Goal: Task Accomplishment & Management: Manage account settings

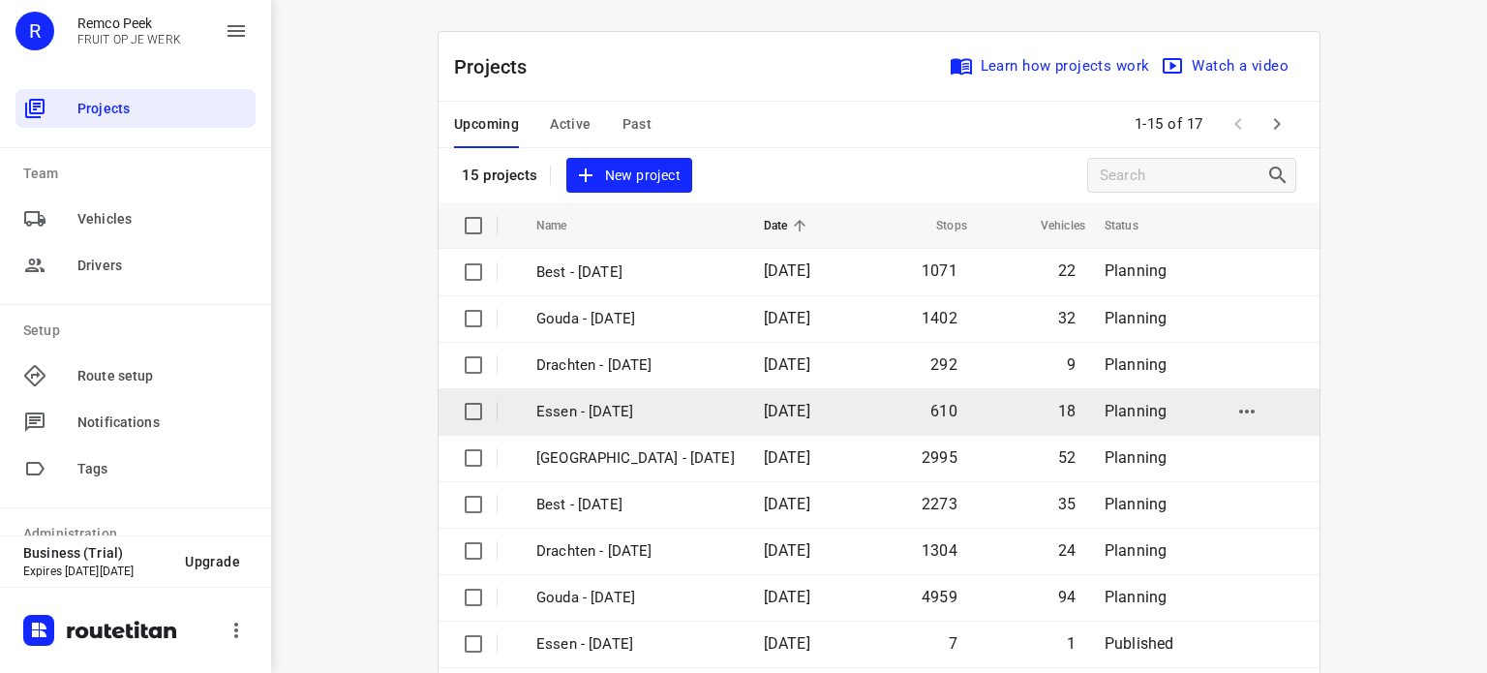
click at [764, 412] on span "[DATE]" at bounding box center [787, 411] width 46 height 18
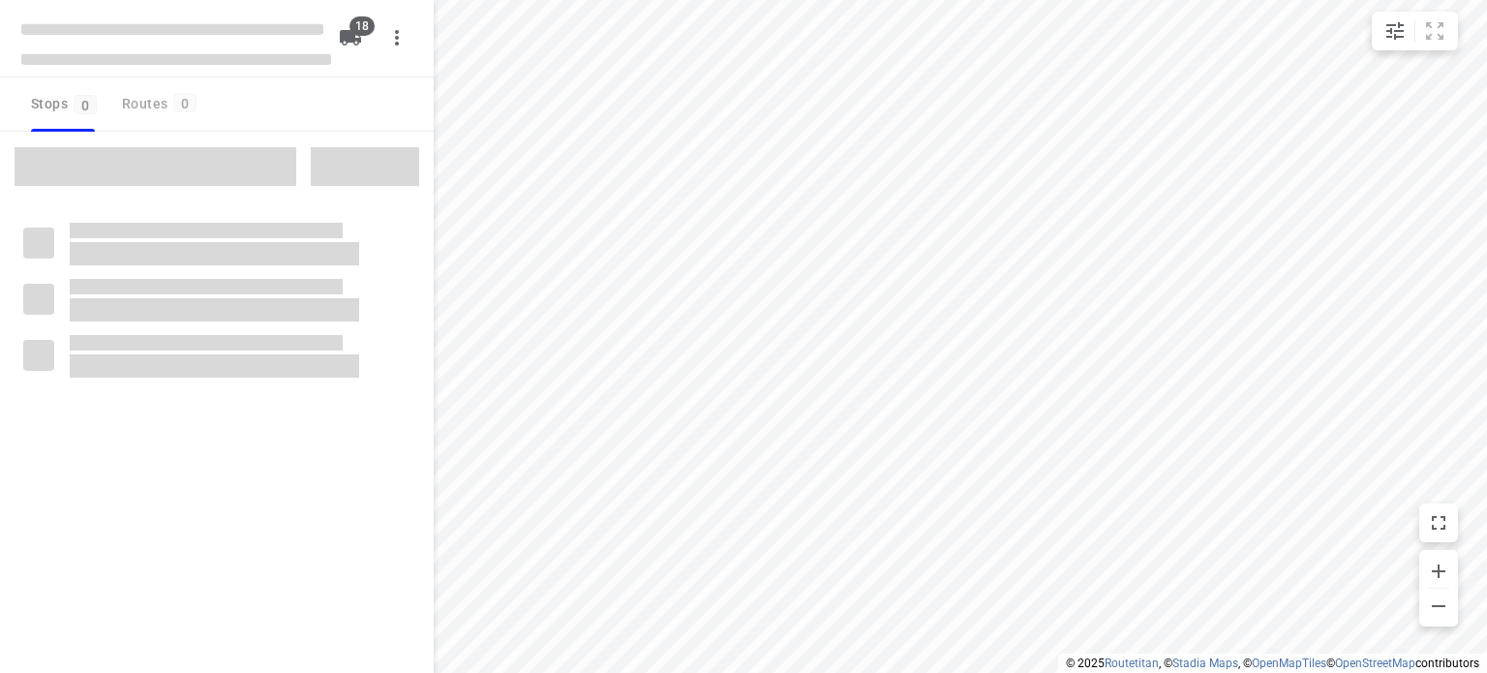
checkbox input "true"
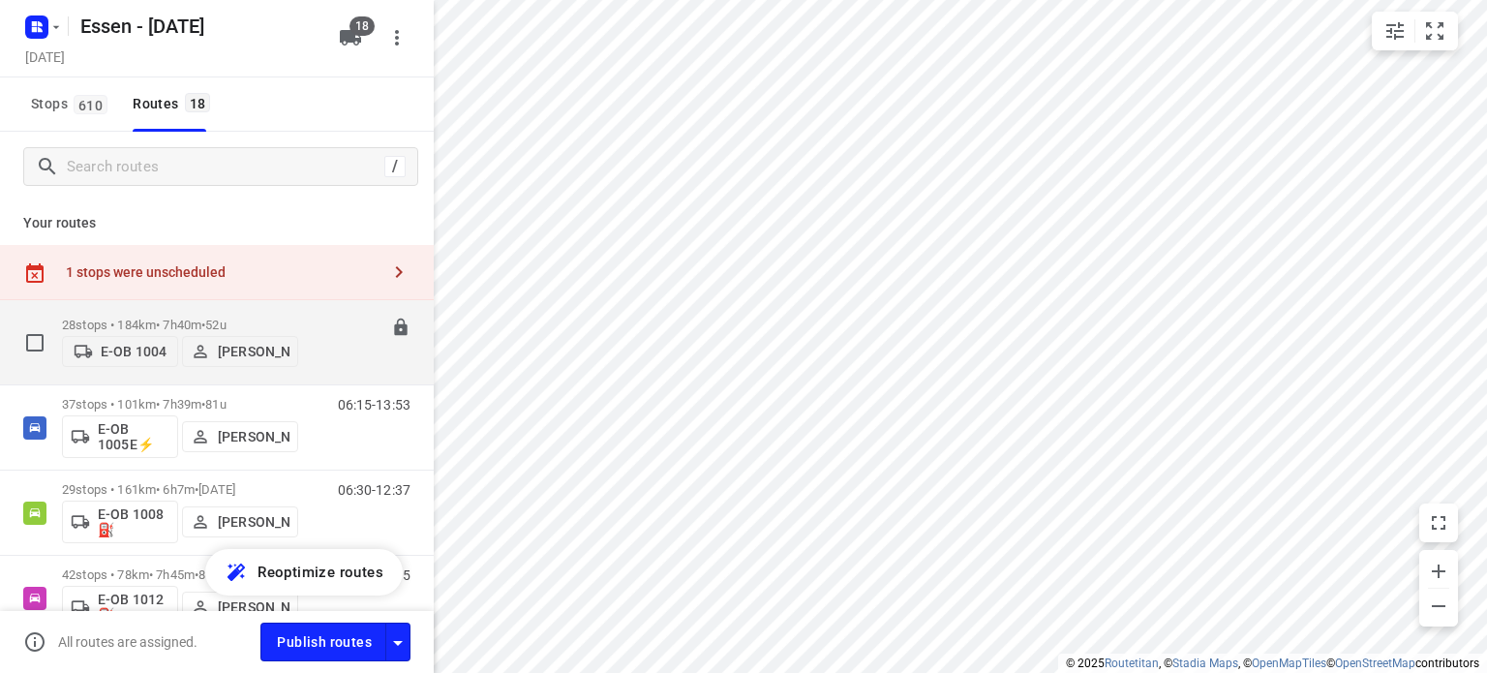
click at [180, 318] on p "28 stops • 184km • 7h40m • [DATE]" at bounding box center [180, 325] width 236 height 15
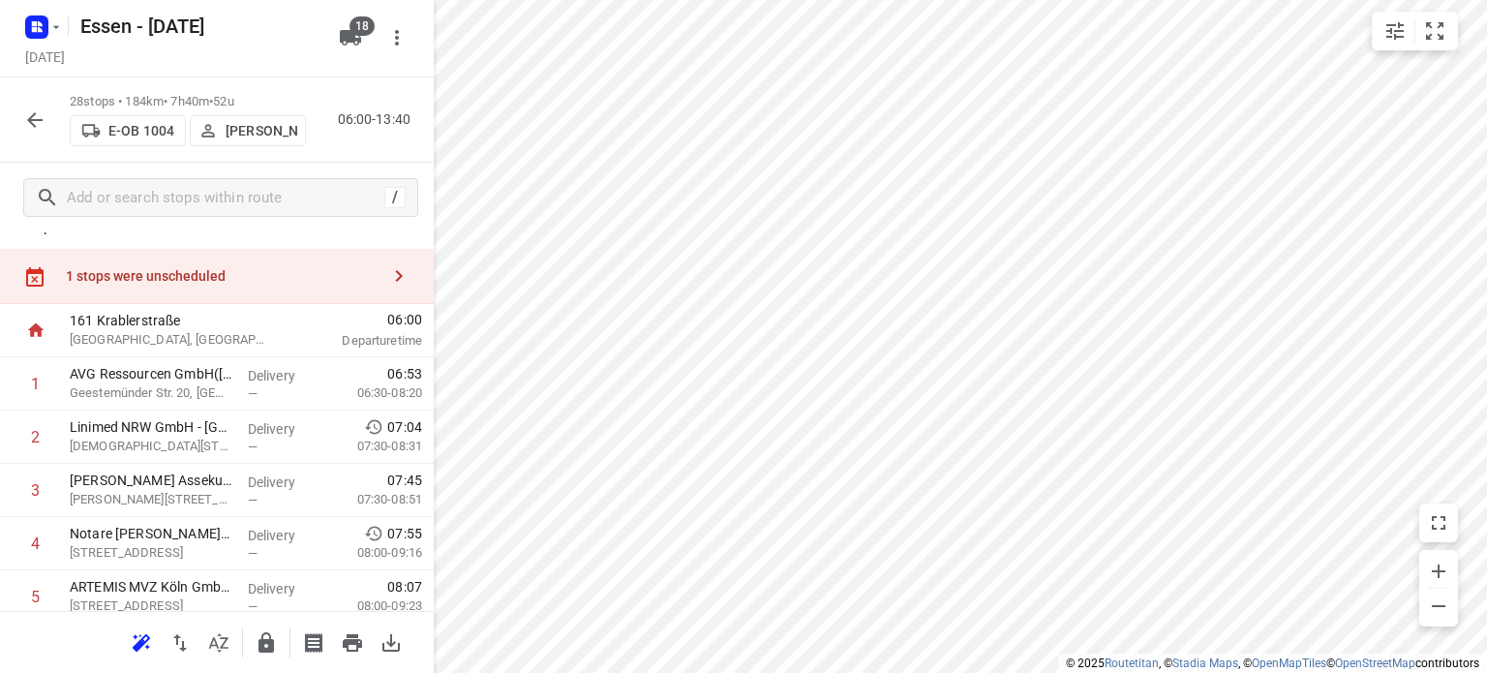
scroll to position [31, 0]
click at [771, 672] on html "i © 2025 Routetitan , © Stadia Maps , © OpenMapTiles © OpenStreetMap contributo…" at bounding box center [743, 336] width 1487 height 673
click at [786, 672] on html "i © 2025 Routetitan , © Stadia Maps , © OpenMapTiles © OpenStreetMap contributo…" at bounding box center [743, 336] width 1487 height 673
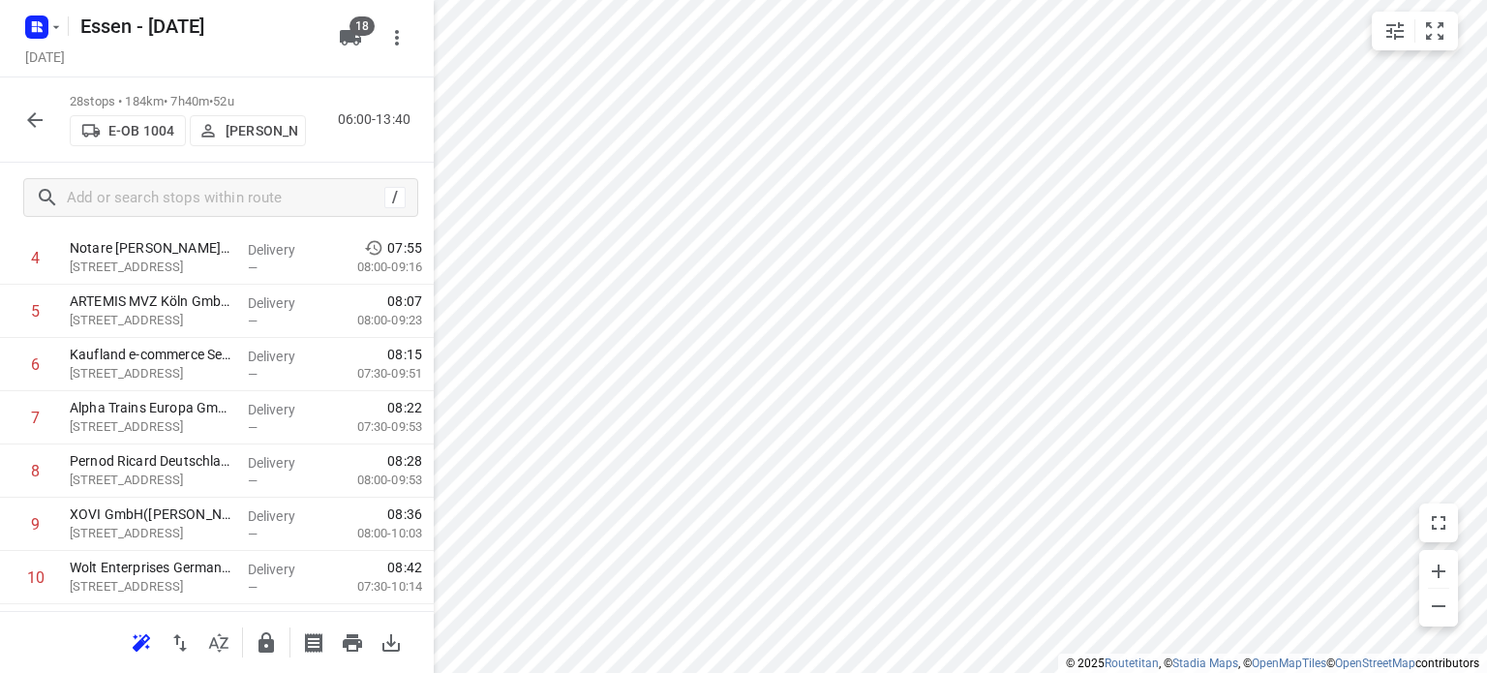
scroll to position [317, 0]
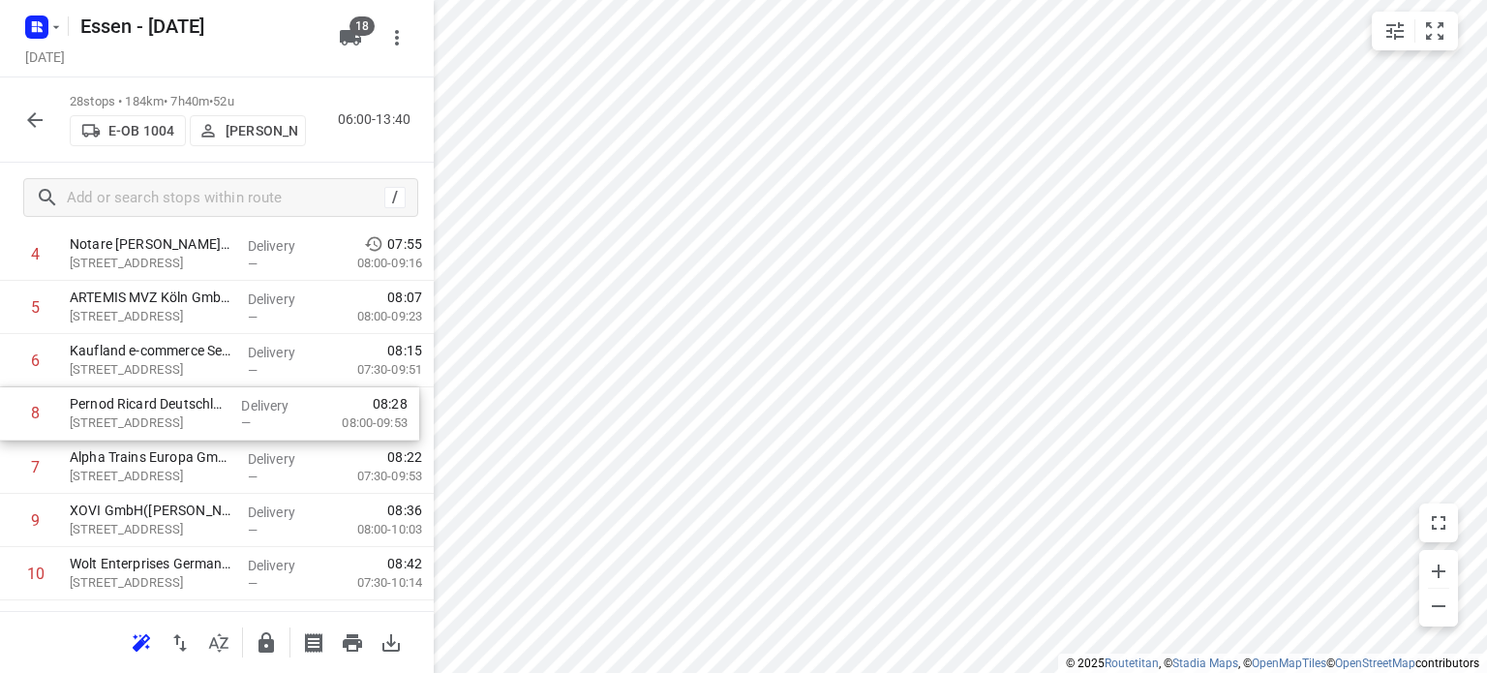
drag, startPoint x: 197, startPoint y: 470, endPoint x: 196, endPoint y: 409, distance: 61.0
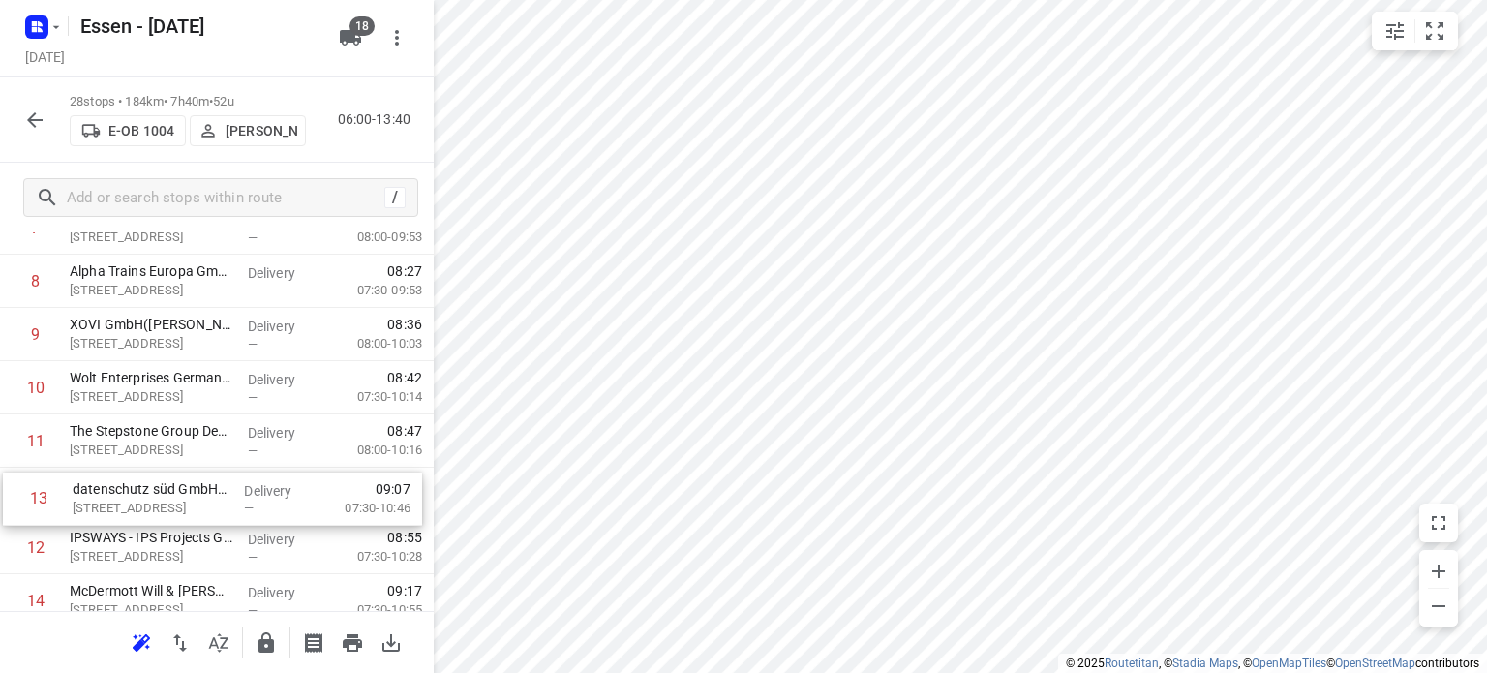
scroll to position [503, 0]
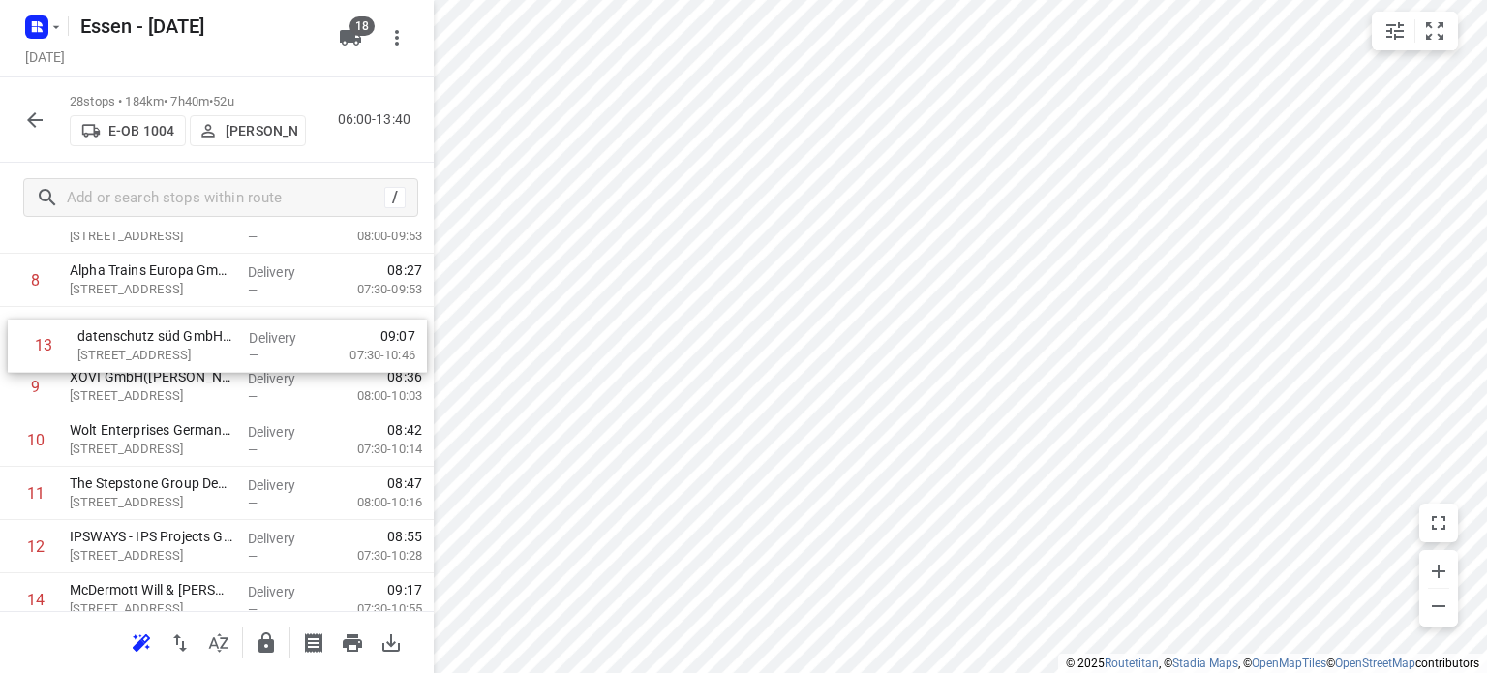
drag, startPoint x: 174, startPoint y: 549, endPoint x: 182, endPoint y: 336, distance: 213.1
click at [182, 336] on div "1 AVG Ressourcen GmbH([PERSON_NAME]) Geestemünder Str. 20, Köln Delivery — 06:5…" at bounding box center [217, 626] width 434 height 1491
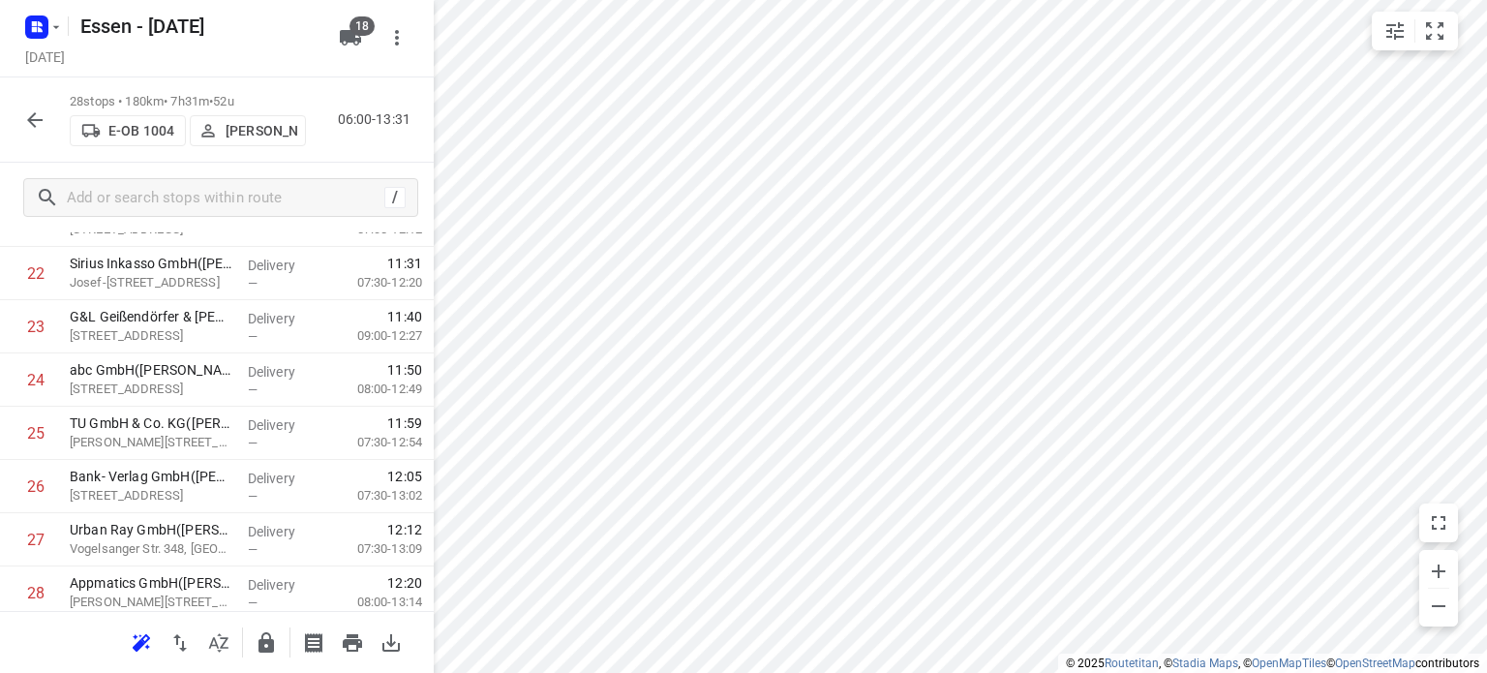
scroll to position [1317, 0]
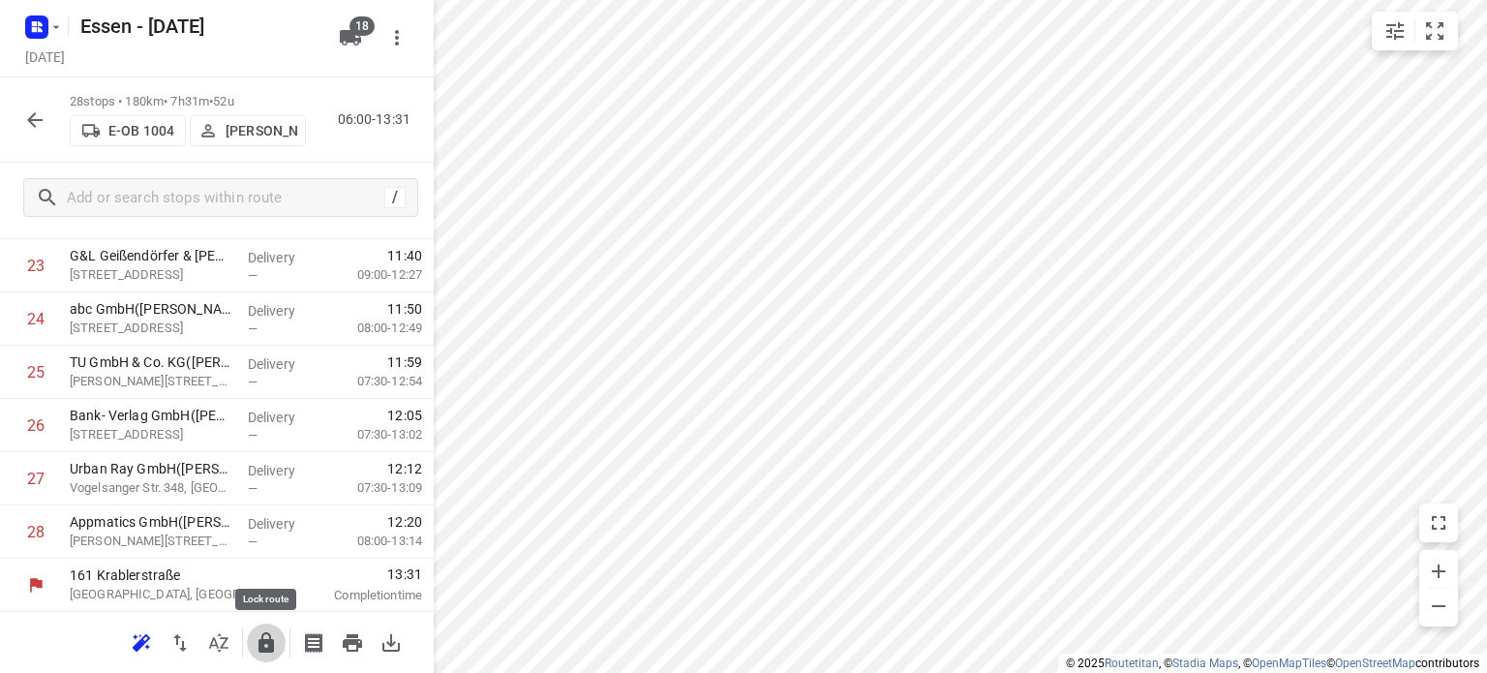
click at [257, 642] on icon "button" at bounding box center [266, 642] width 23 height 23
click at [41, 115] on icon "button" at bounding box center [34, 119] width 23 height 23
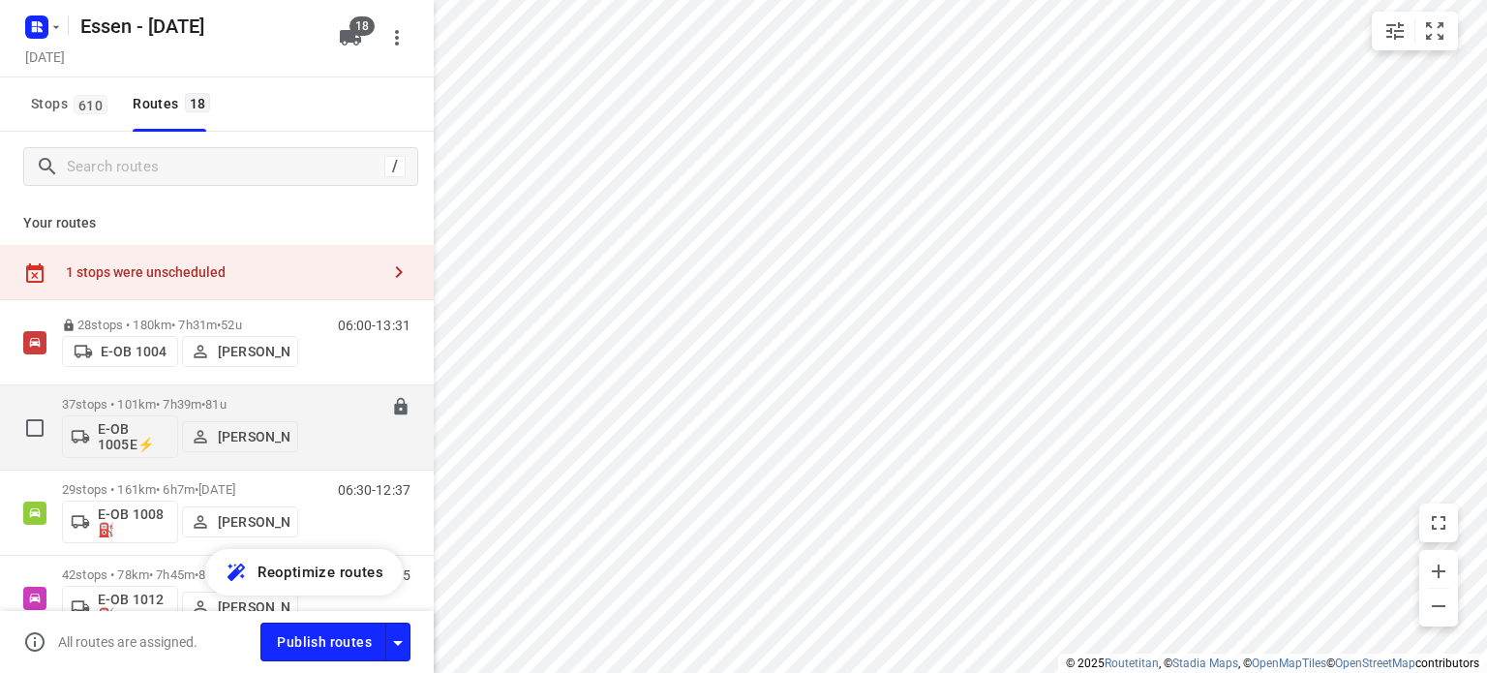
click at [191, 403] on p "37 stops • 101km • 7h39m • [DATE]" at bounding box center [180, 404] width 236 height 15
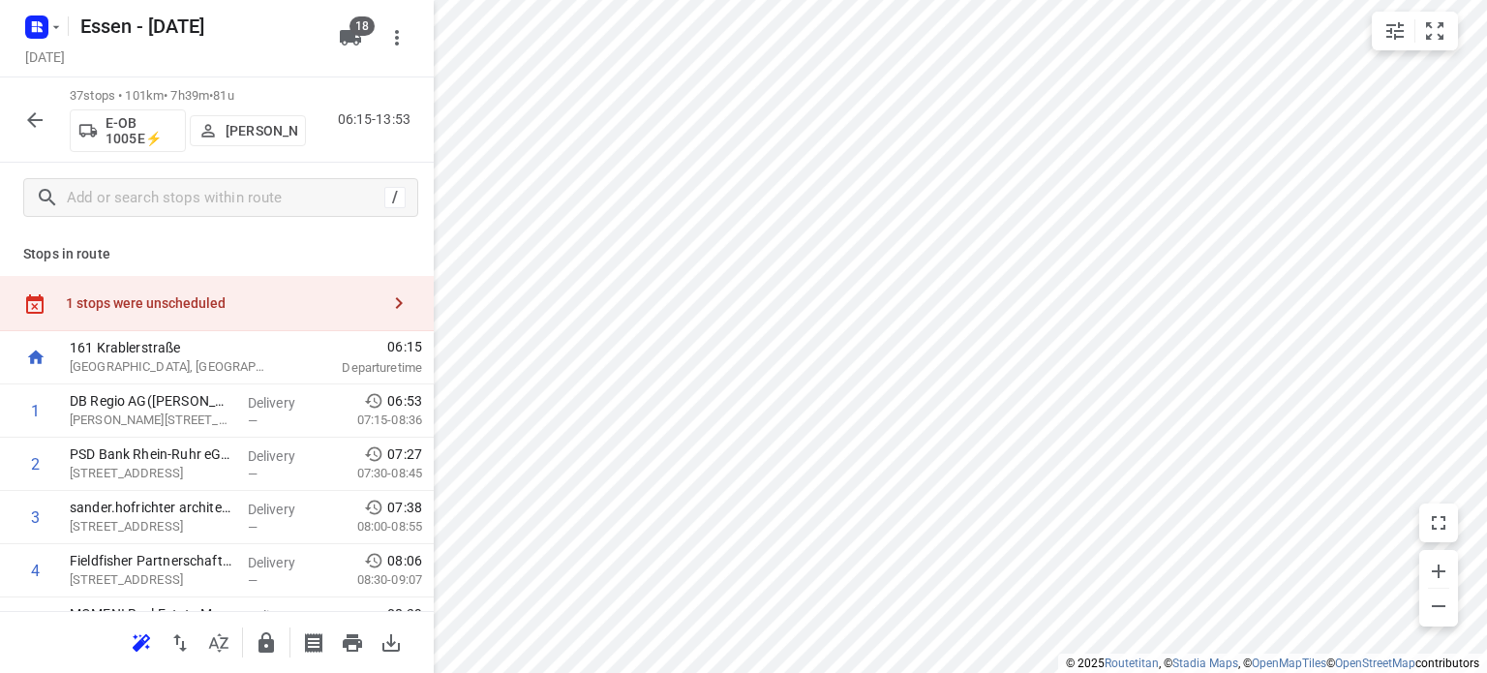
click at [430, 672] on html "i © 2025 Routetitan , © Stadia Maps , © OpenMapTiles © OpenStreetMap contributo…" at bounding box center [743, 336] width 1487 height 673
click at [654, 0] on html "i © 2025 Routetitan , © Stadia Maps , © OpenMapTiles © OpenStreetMap contributo…" at bounding box center [743, 336] width 1487 height 673
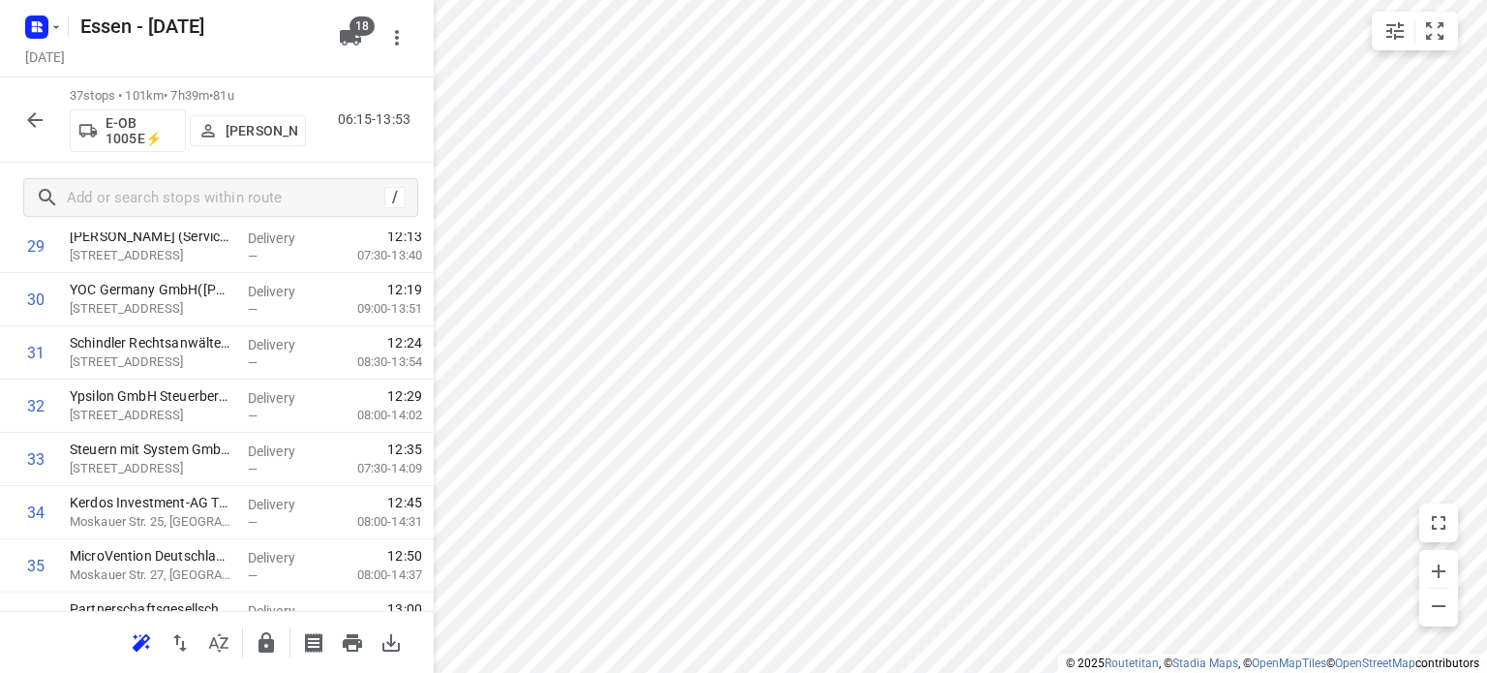
scroll to position [1797, 0]
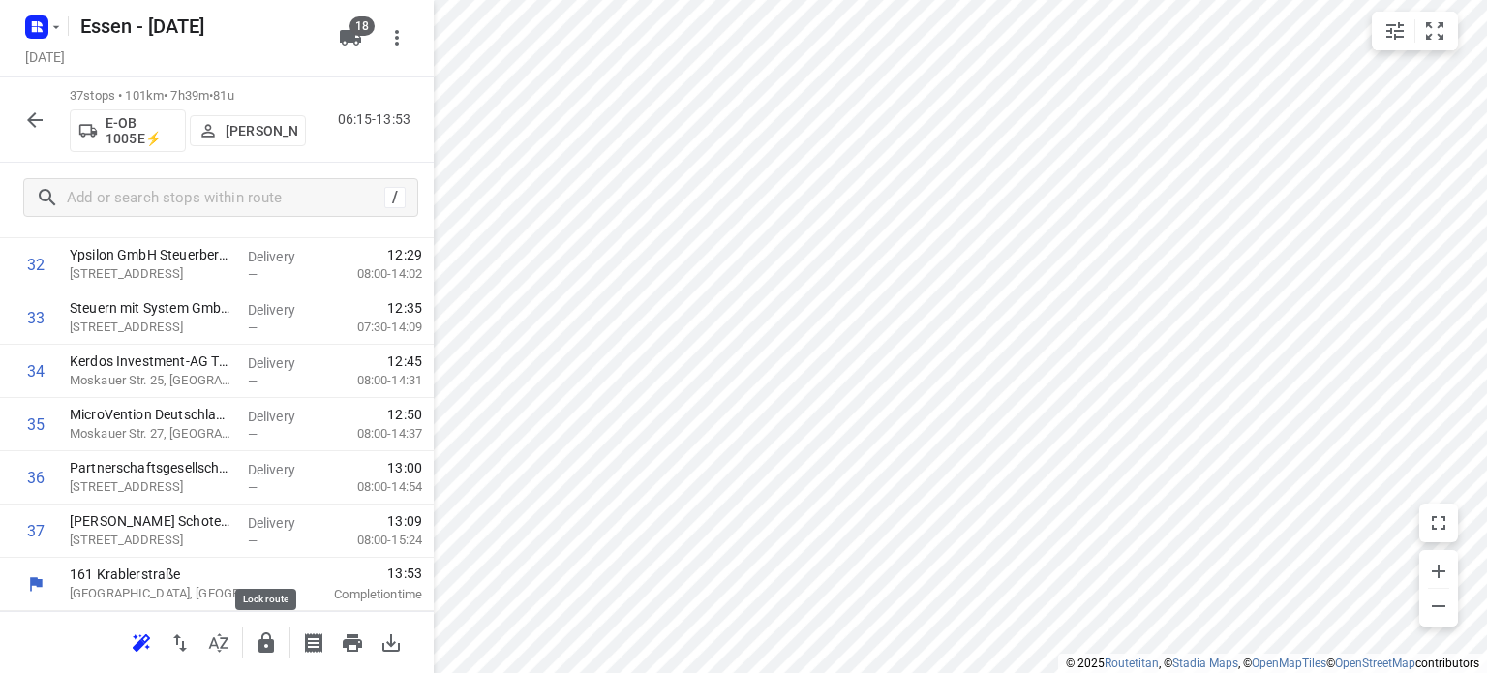
click at [270, 651] on icon "button" at bounding box center [265, 642] width 15 height 20
click at [36, 119] on icon "button" at bounding box center [34, 119] width 15 height 15
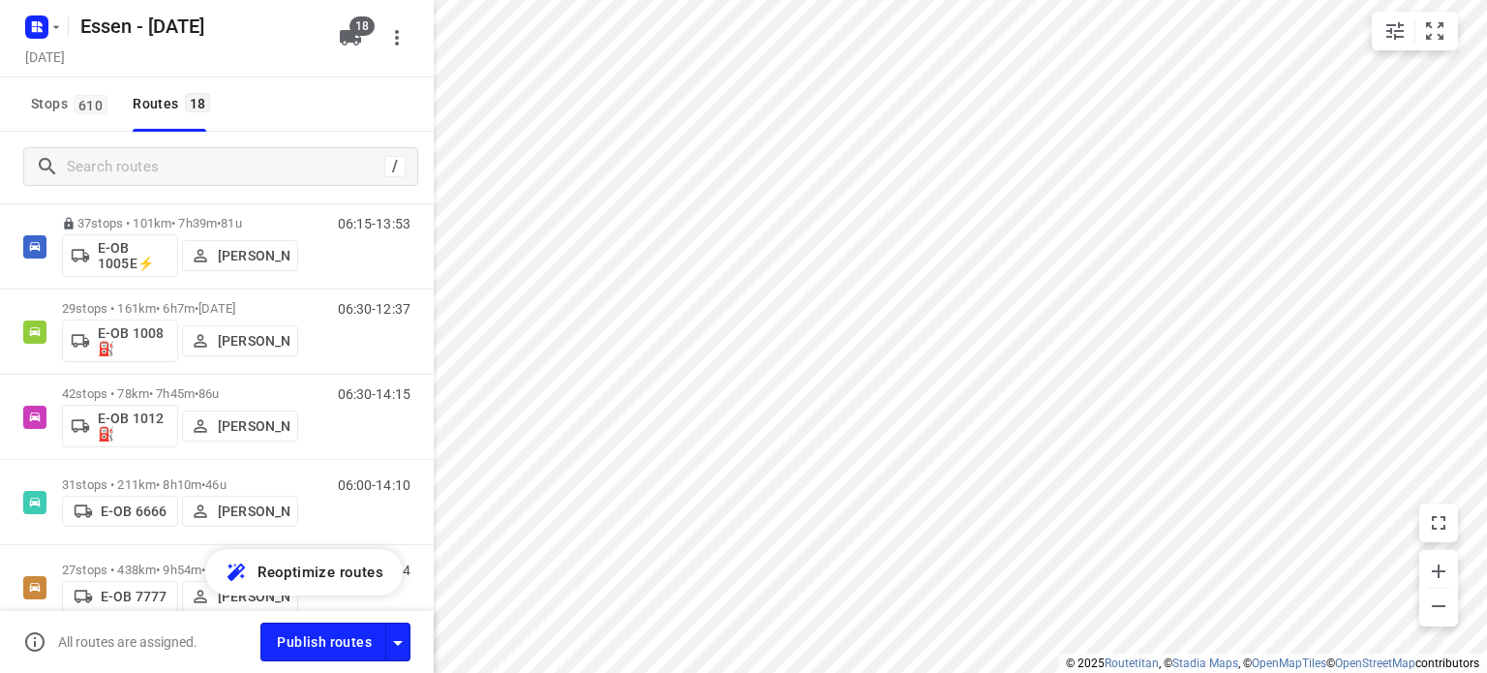
scroll to position [223, 0]
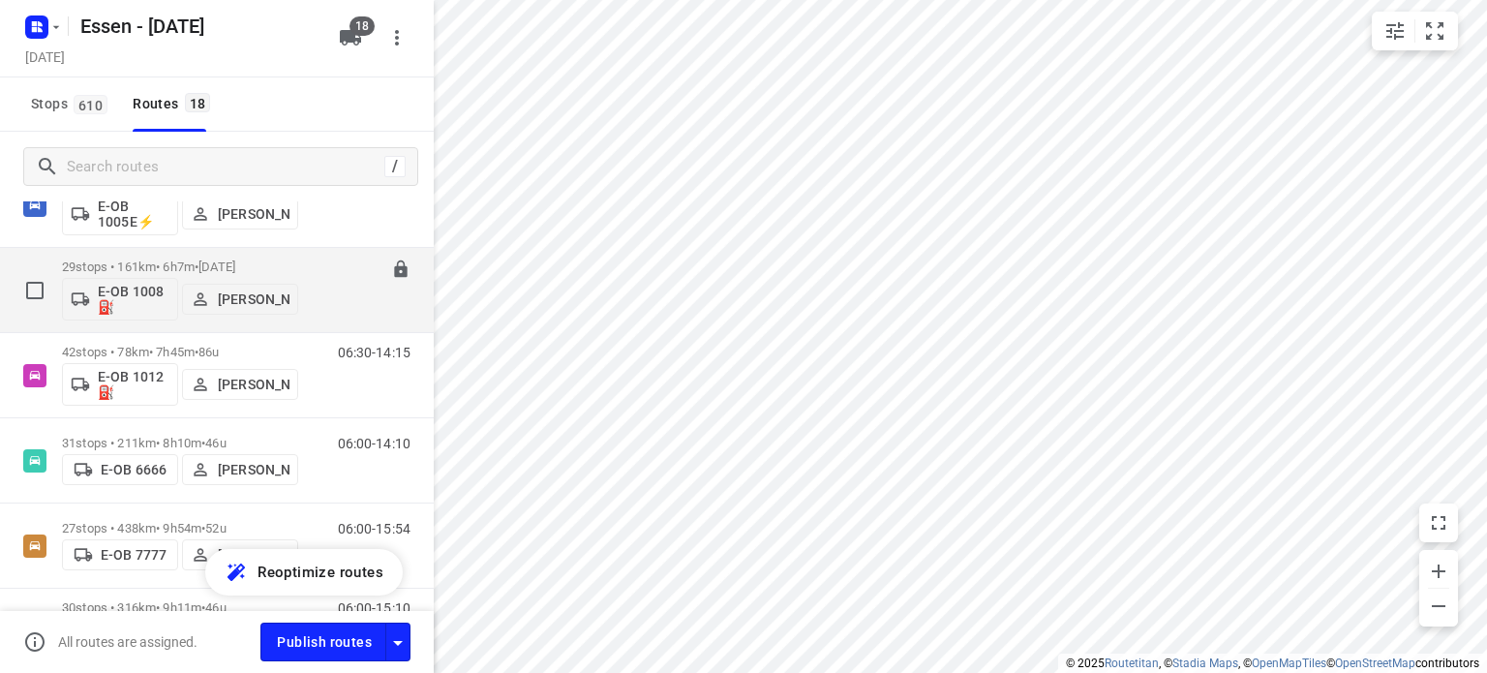
click at [167, 274] on div "E-OB 1008⛽️ [PERSON_NAME]" at bounding box center [180, 297] width 236 height 46
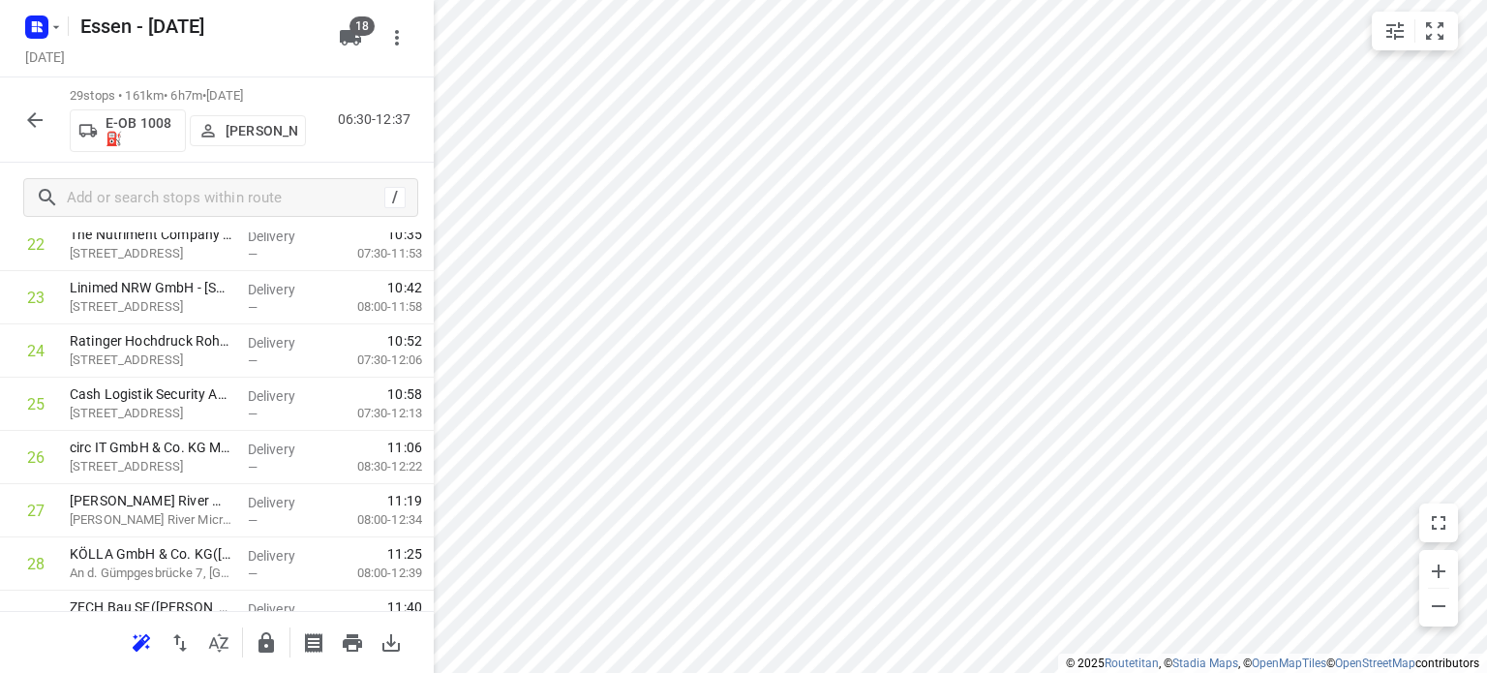
scroll to position [1371, 0]
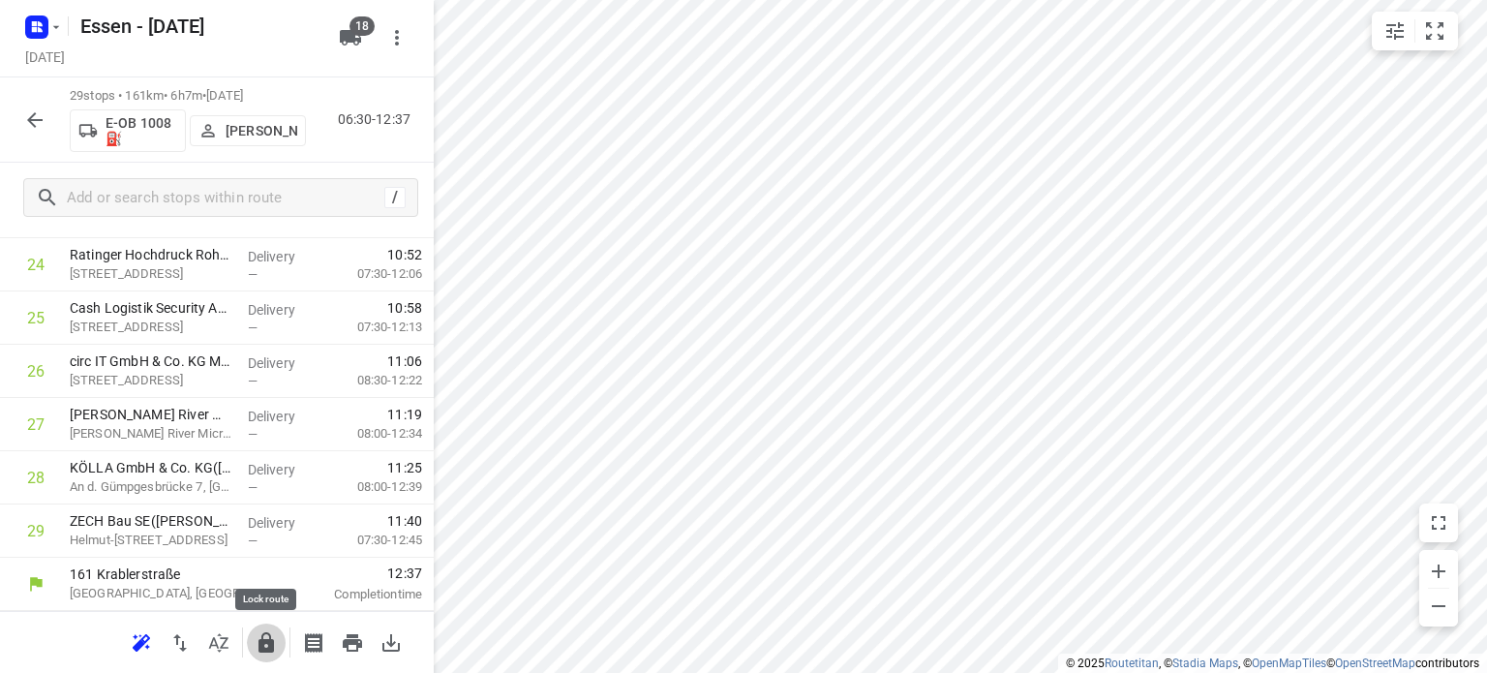
click at [268, 651] on icon "button" at bounding box center [265, 642] width 15 height 20
click at [30, 111] on icon "button" at bounding box center [34, 119] width 23 height 23
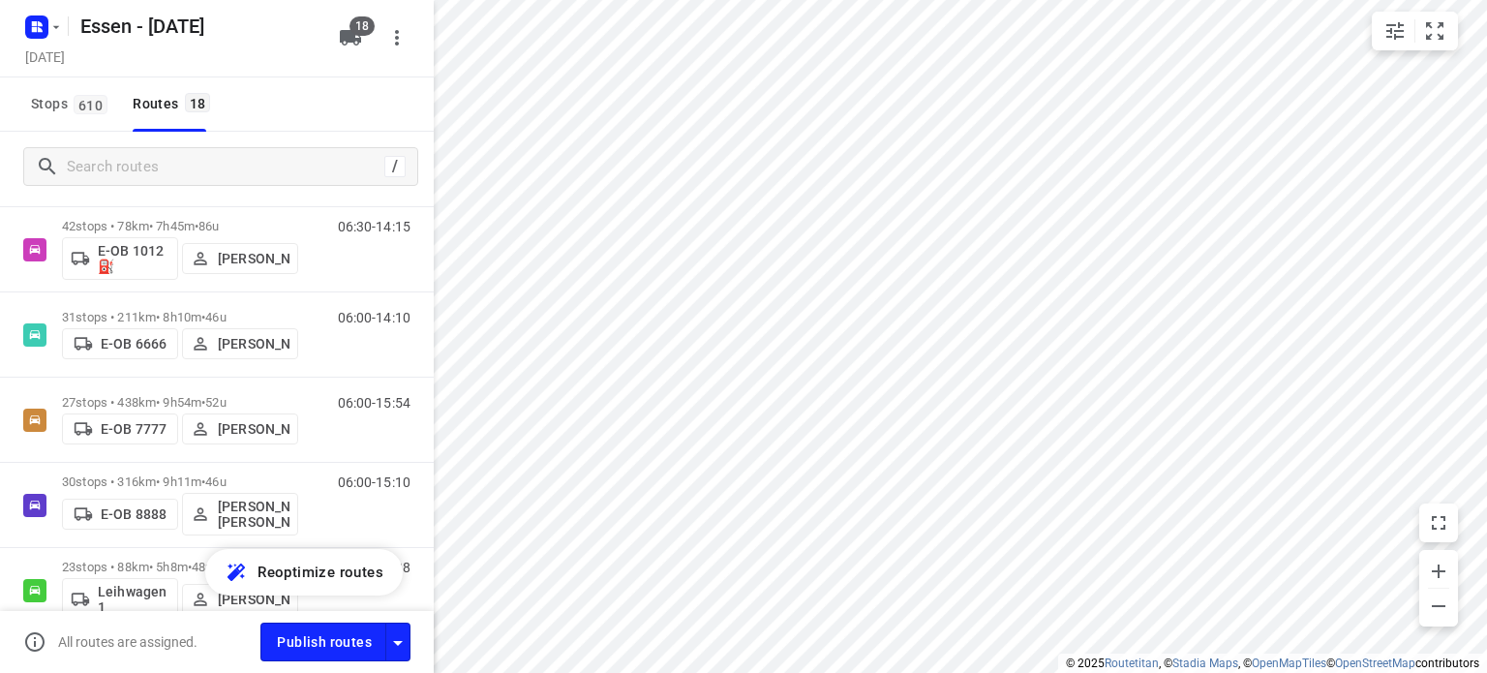
scroll to position [352, 0]
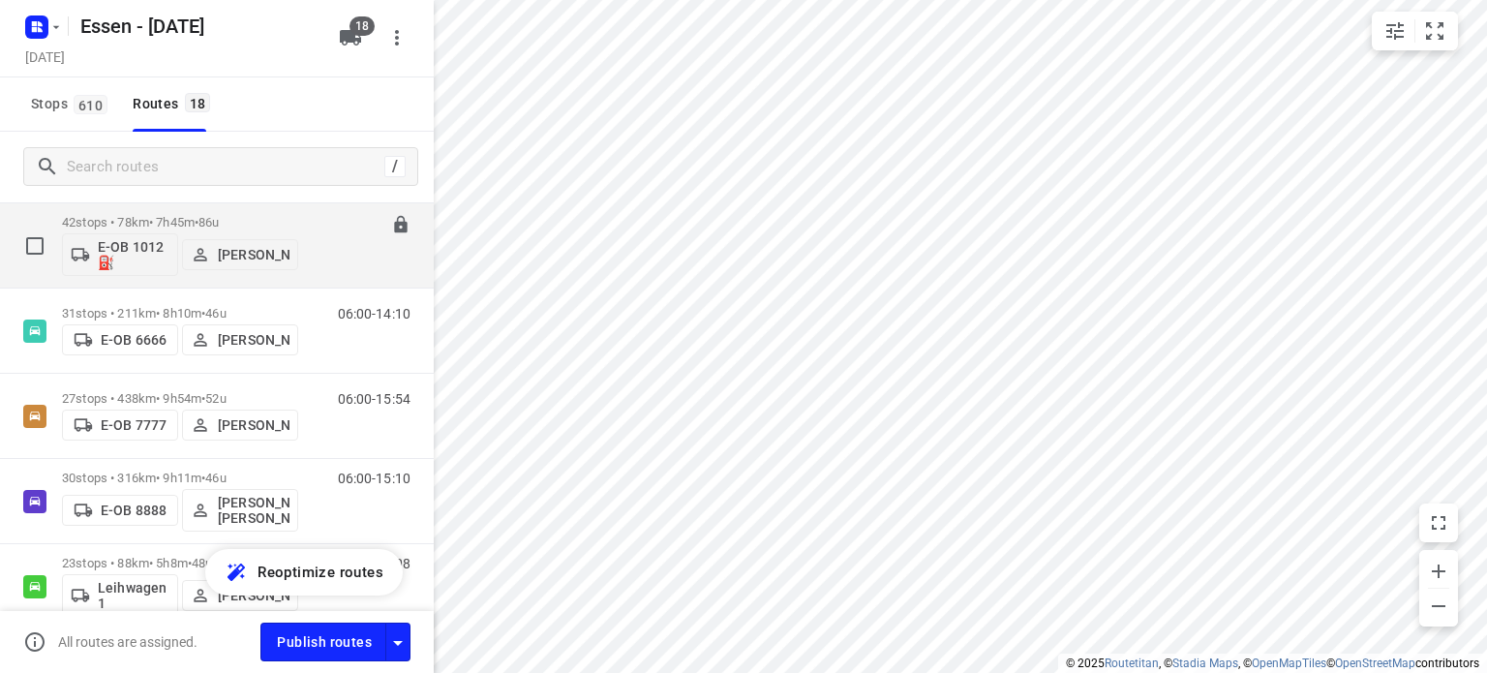
click at [163, 227] on p "42 stops • 78km • 7h45m • [DATE]" at bounding box center [180, 222] width 236 height 15
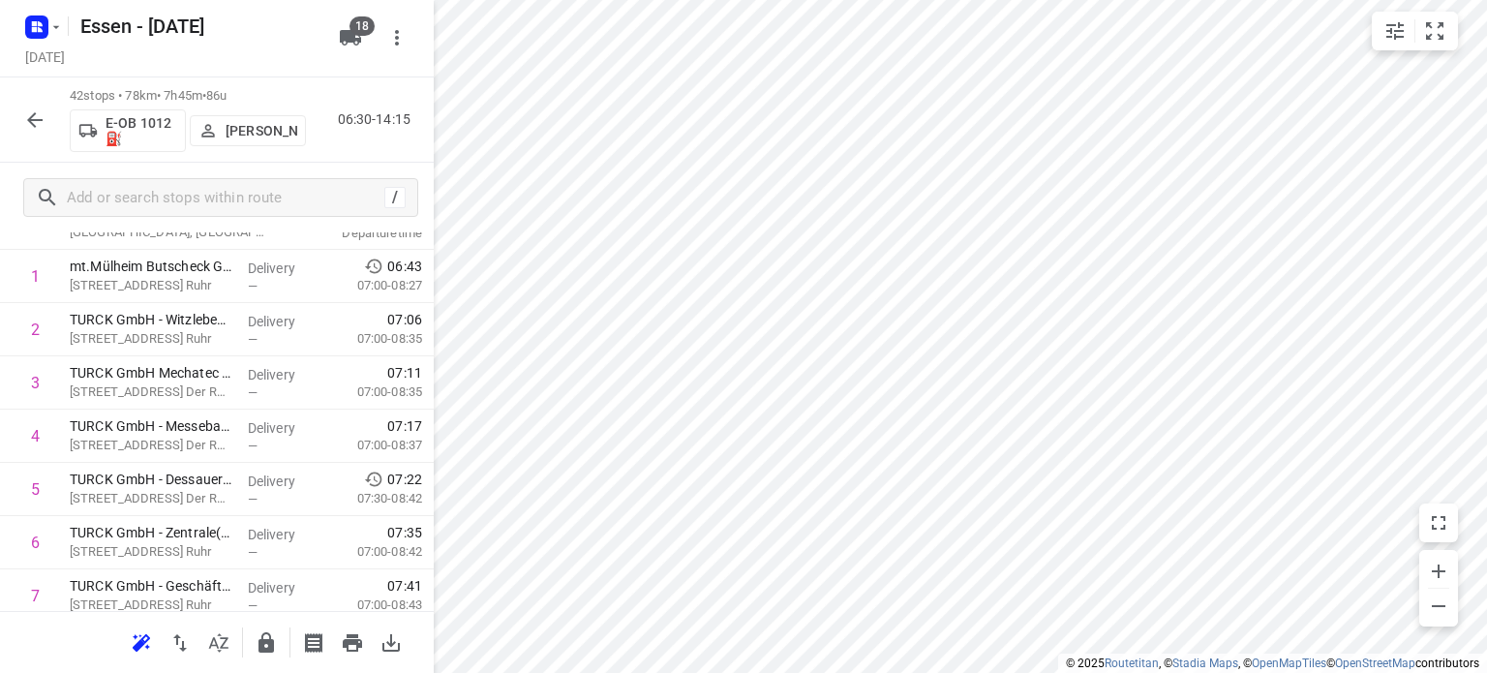
scroll to position [140, 0]
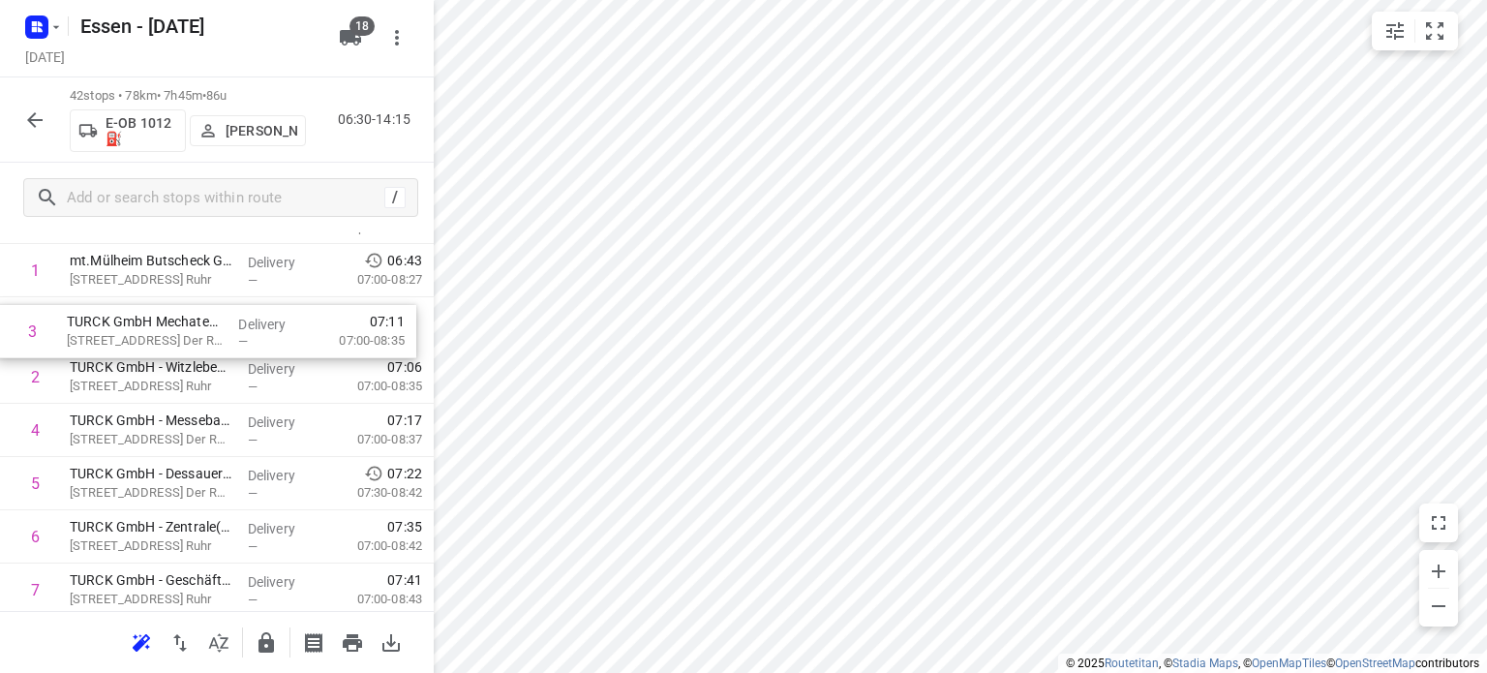
drag, startPoint x: 213, startPoint y: 376, endPoint x: 205, endPoint y: 317, distance: 59.6
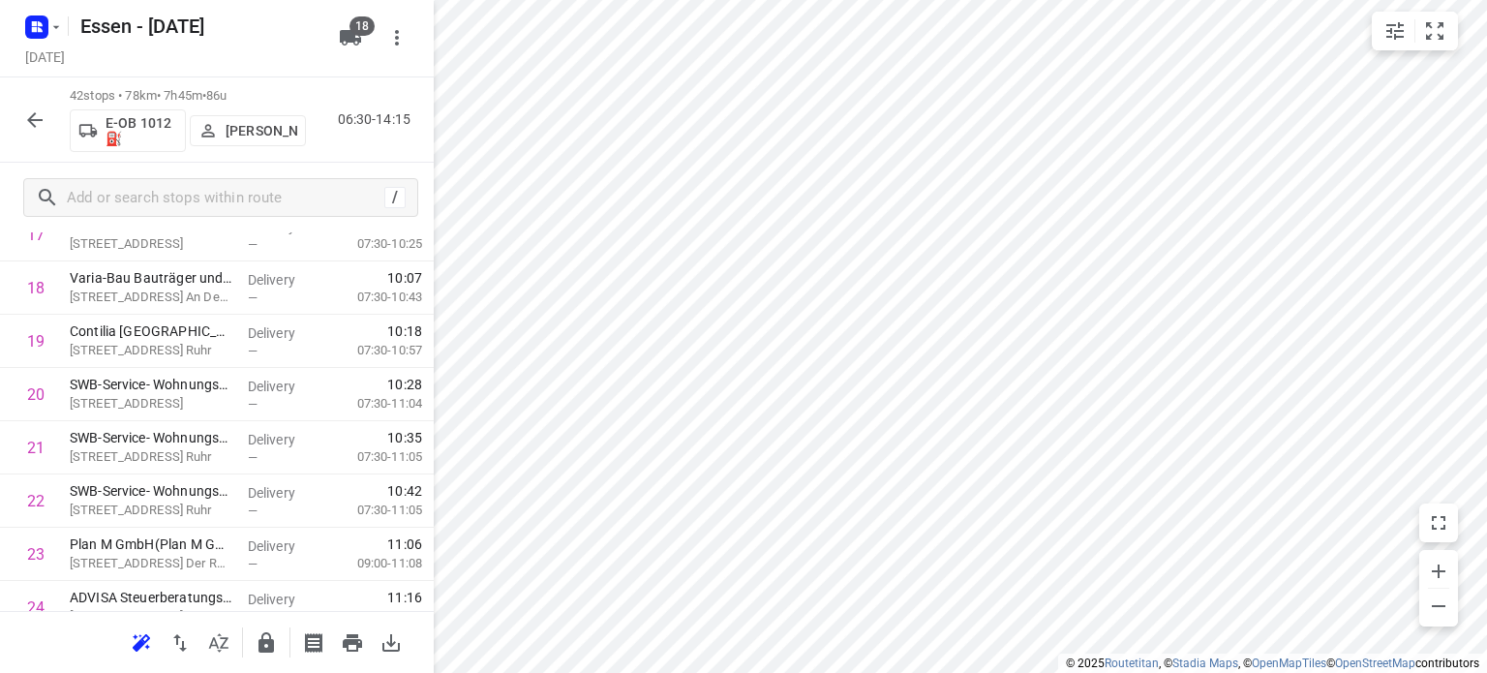
scroll to position [1045, 0]
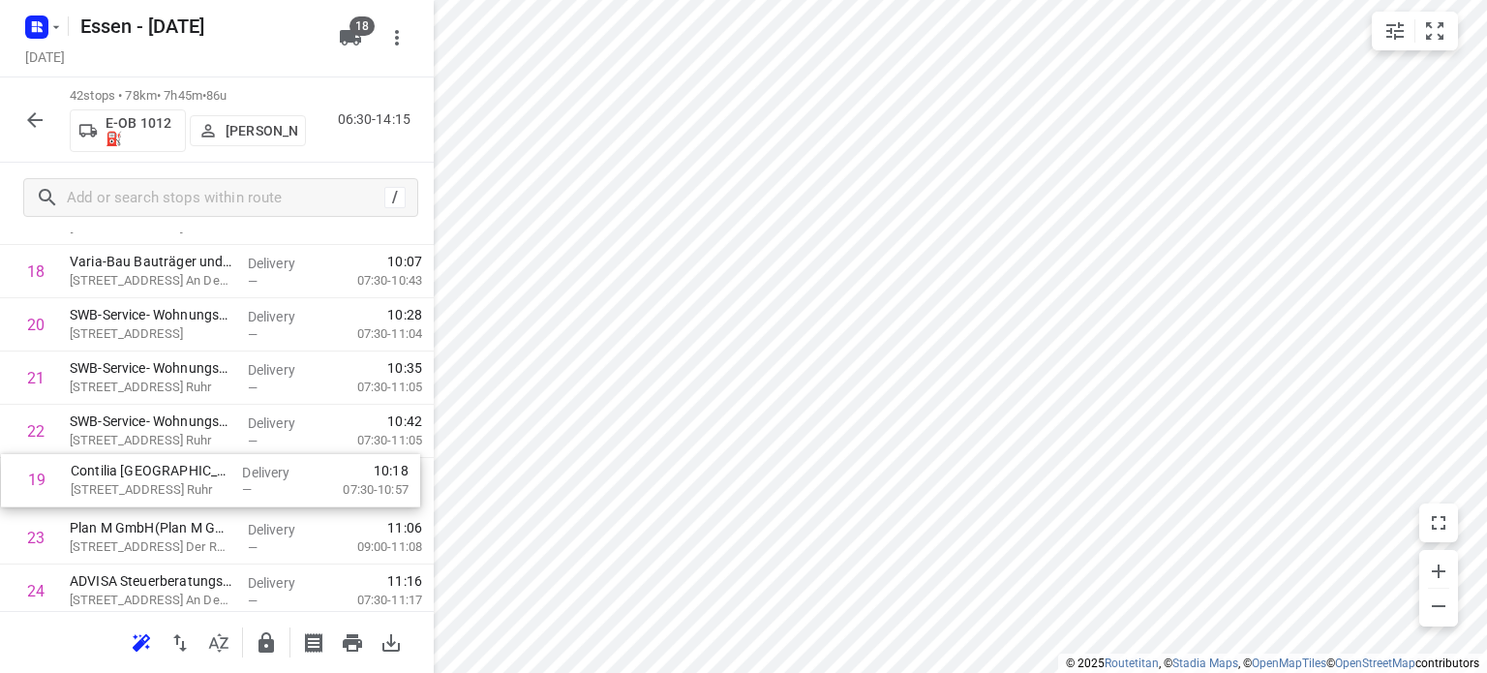
drag, startPoint x: 259, startPoint y: 325, endPoint x: 260, endPoint y: 486, distance: 160.7
click at [260, 486] on div "1 mt.Mülheim Butscheck GmbH([PERSON_NAME]) [STREET_ADDRESS] Der Ruhr Delivery —…" at bounding box center [217, 458] width 434 height 2236
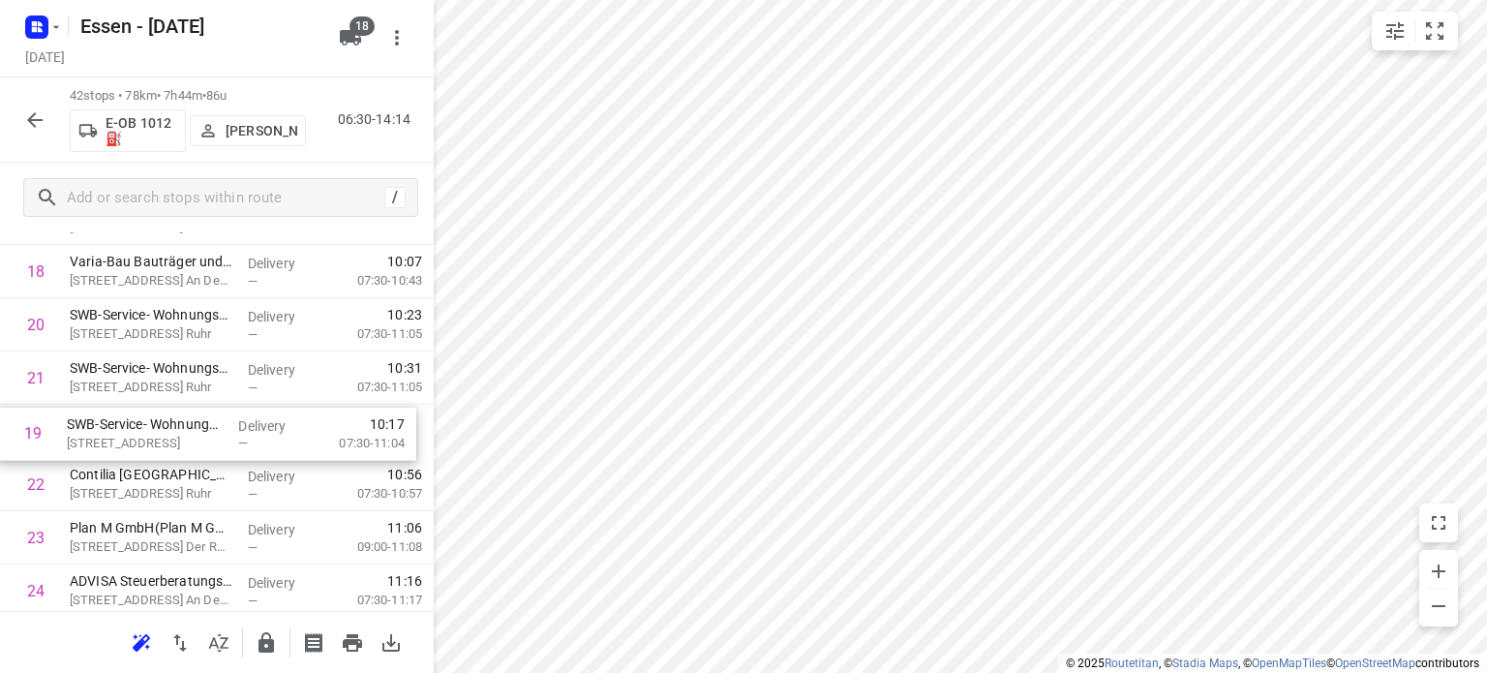
drag, startPoint x: 294, startPoint y: 326, endPoint x: 291, endPoint y: 447, distance: 121.0
click at [291, 447] on div "1 mt.Mülheim Butscheck GmbH([PERSON_NAME]) [STREET_ADDRESS] Der Ruhr Delivery —…" at bounding box center [217, 458] width 434 height 2236
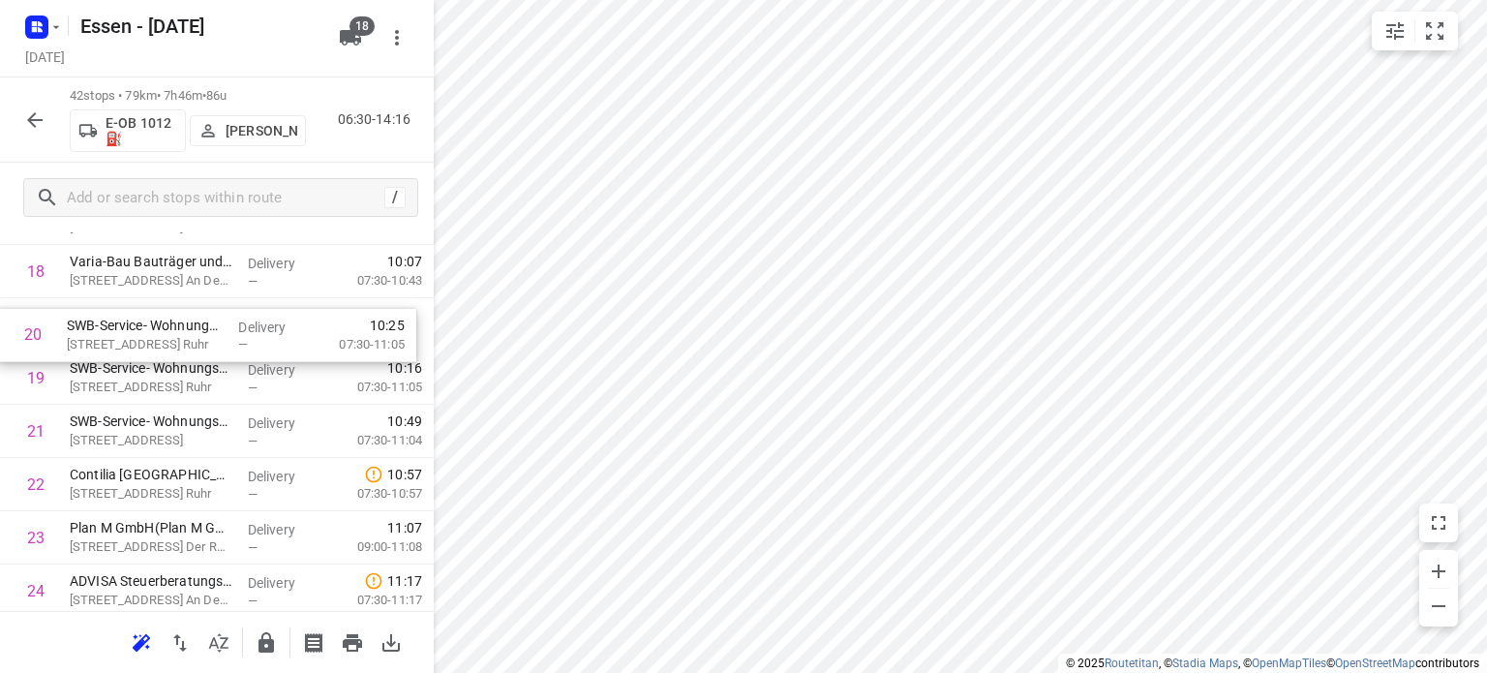
drag, startPoint x: 167, startPoint y: 379, endPoint x: 160, endPoint y: 332, distance: 47.9
click at [160, 332] on div "1 mt.Mülheim Butscheck GmbH([PERSON_NAME]) [STREET_ADDRESS] Der Ruhr Delivery —…" at bounding box center [217, 458] width 434 height 2236
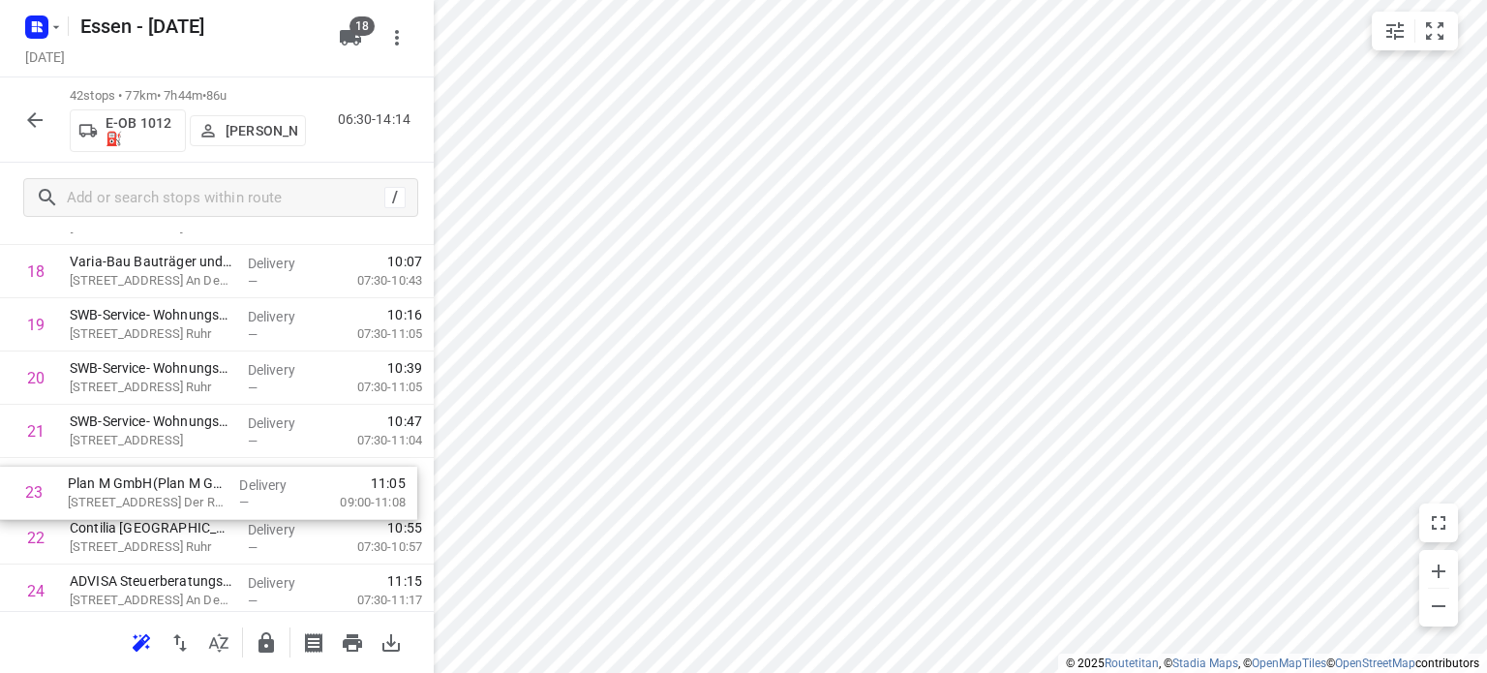
scroll to position [1045, 0]
drag, startPoint x: 334, startPoint y: 562, endPoint x: 329, endPoint y: 501, distance: 61.2
click at [329, 501] on div "1 mt.Mülheim Butscheck GmbH([PERSON_NAME]) [STREET_ADDRESS] Der Ruhr Delivery —…" at bounding box center [217, 457] width 434 height 2236
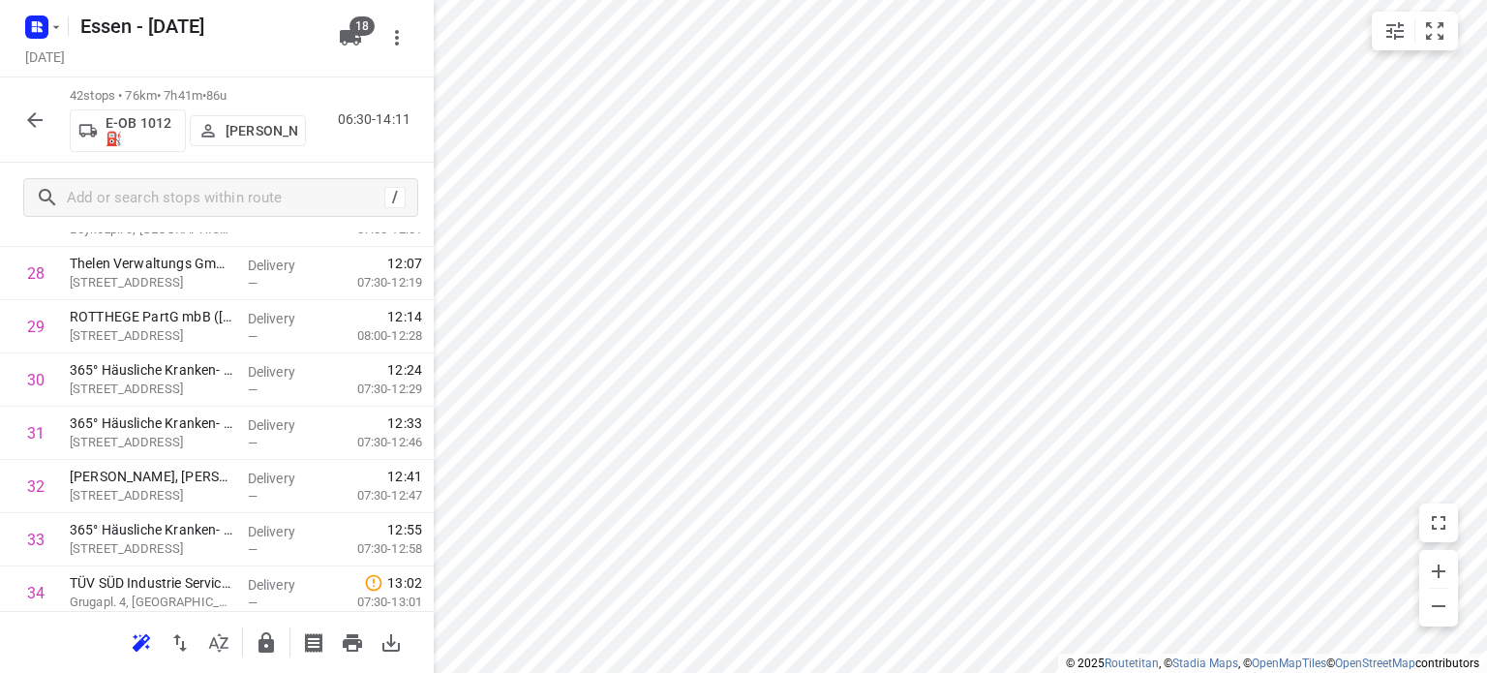
scroll to position [1580, 0]
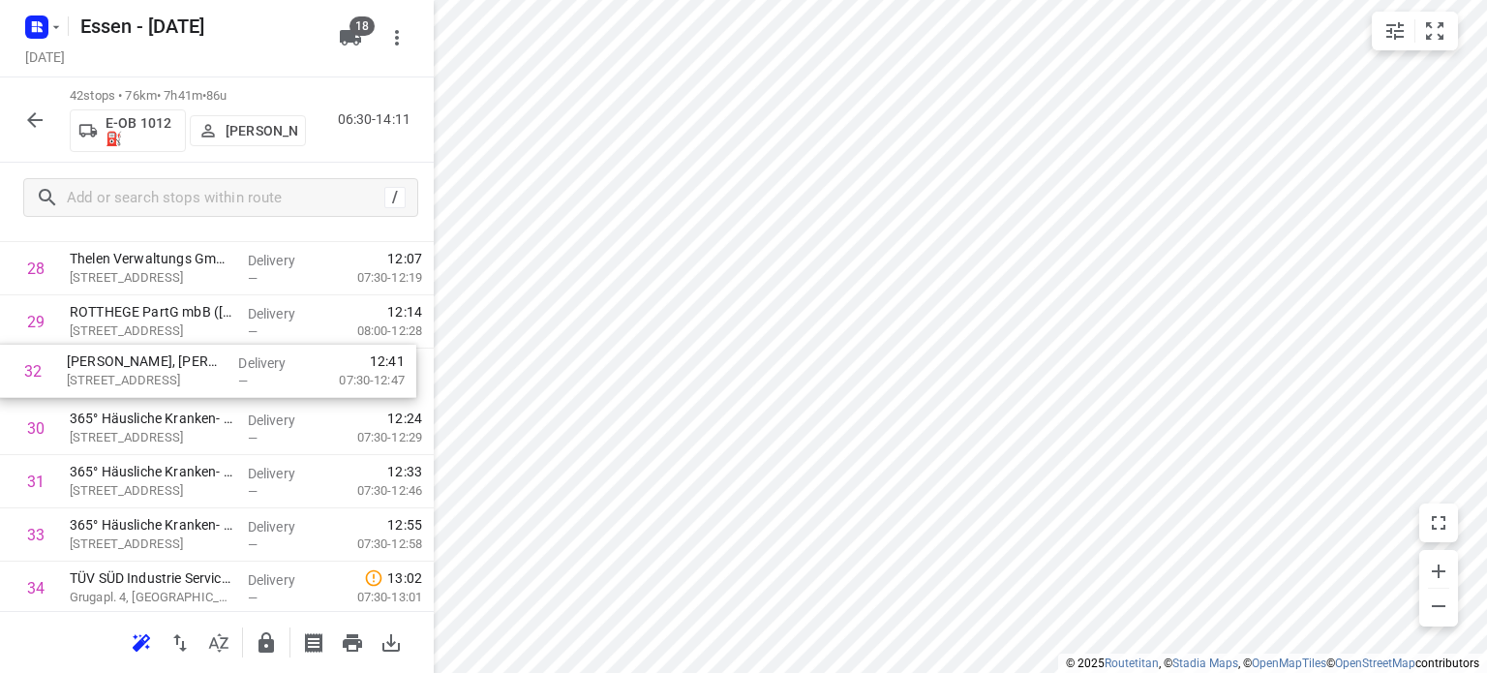
drag, startPoint x: 198, startPoint y: 486, endPoint x: 192, endPoint y: 365, distance: 121.2
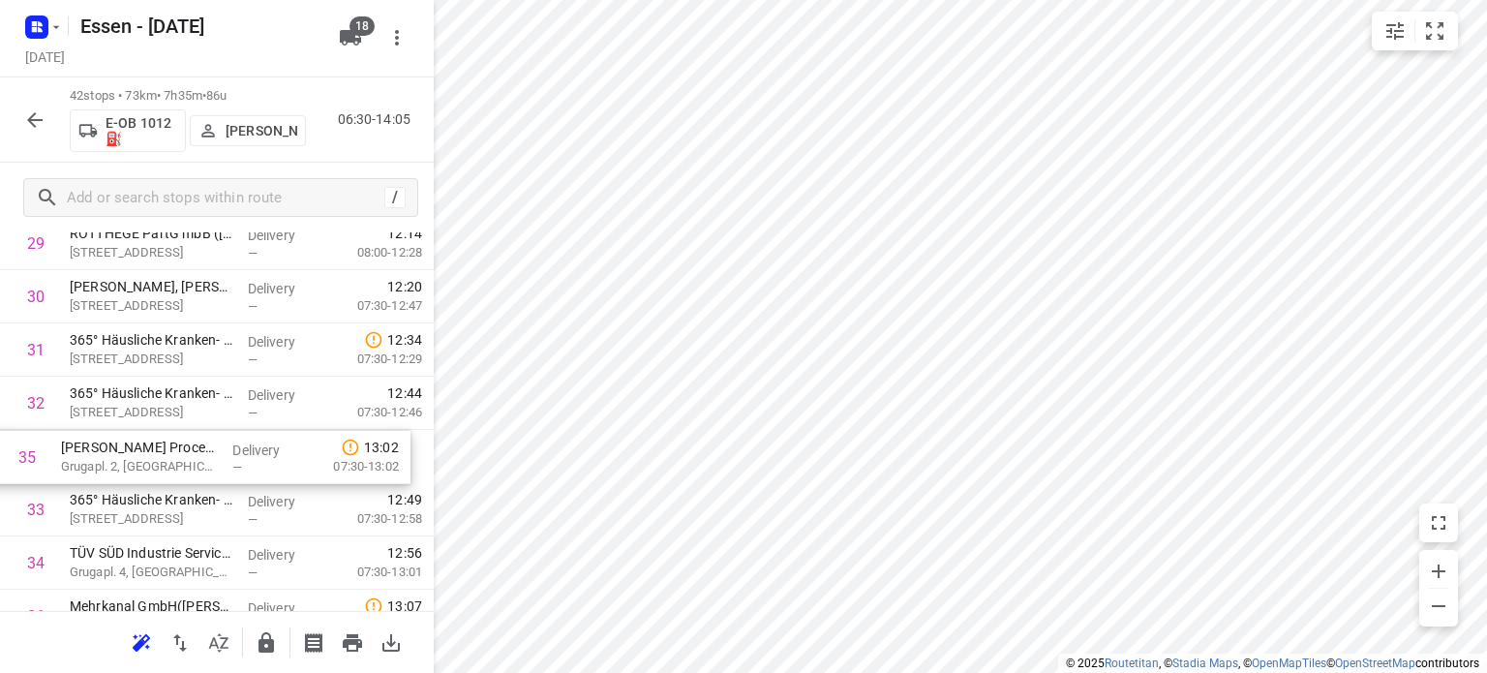
scroll to position [1660, 0]
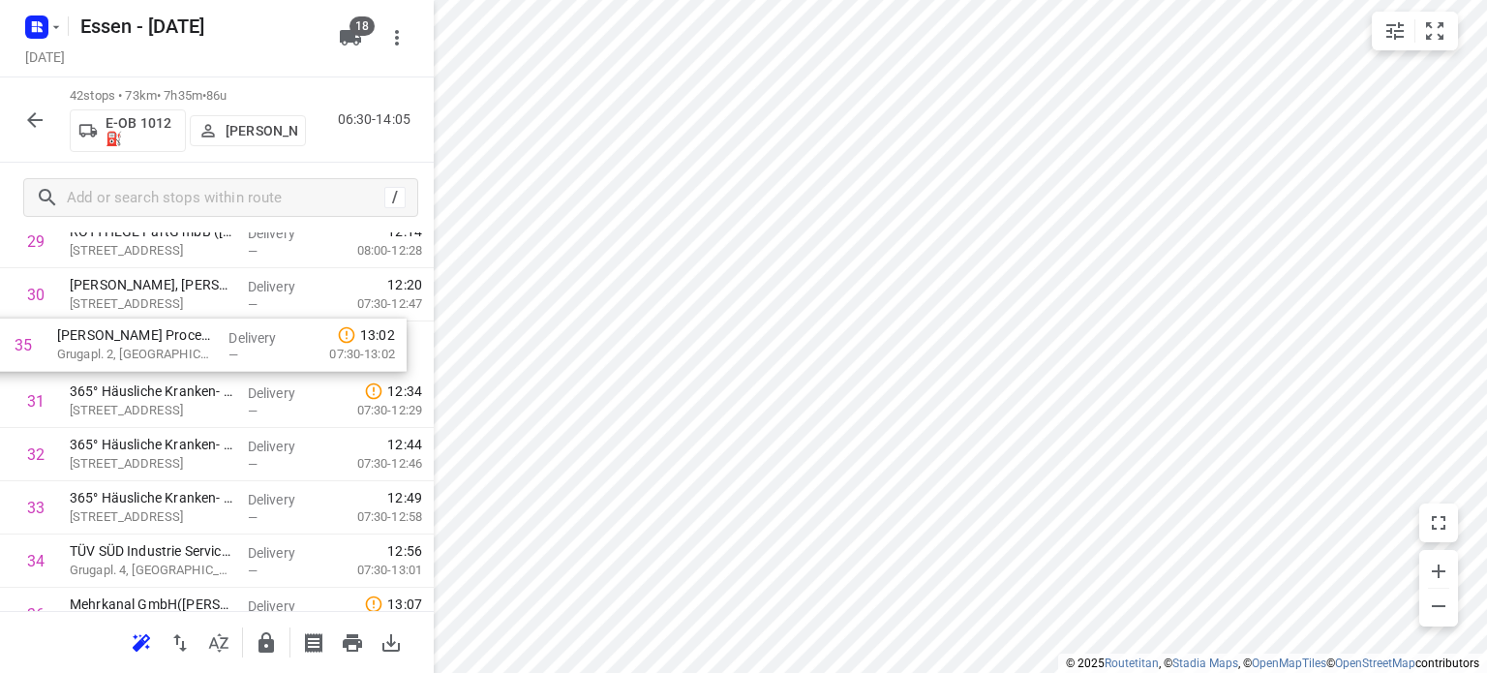
drag, startPoint x: 194, startPoint y: 572, endPoint x: 178, endPoint y: 348, distance: 225.1
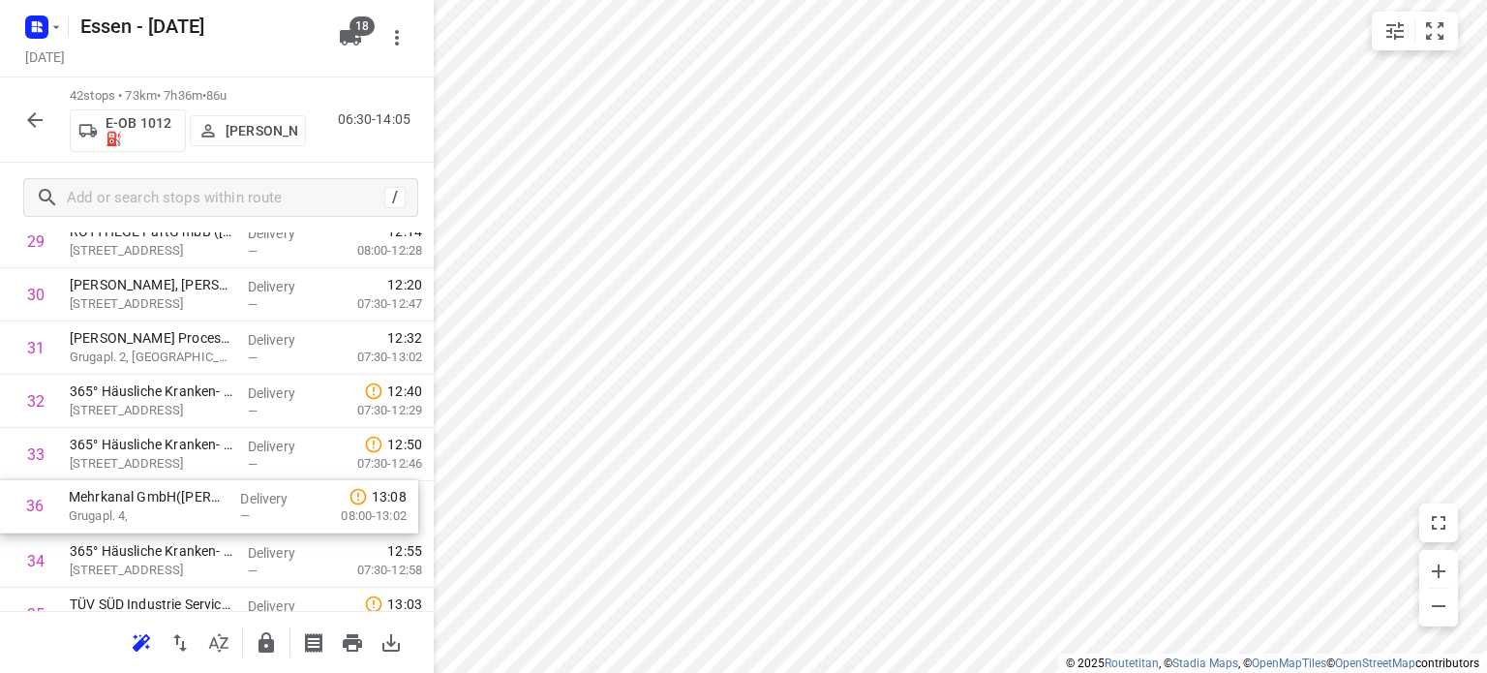
scroll to position [1661, 0]
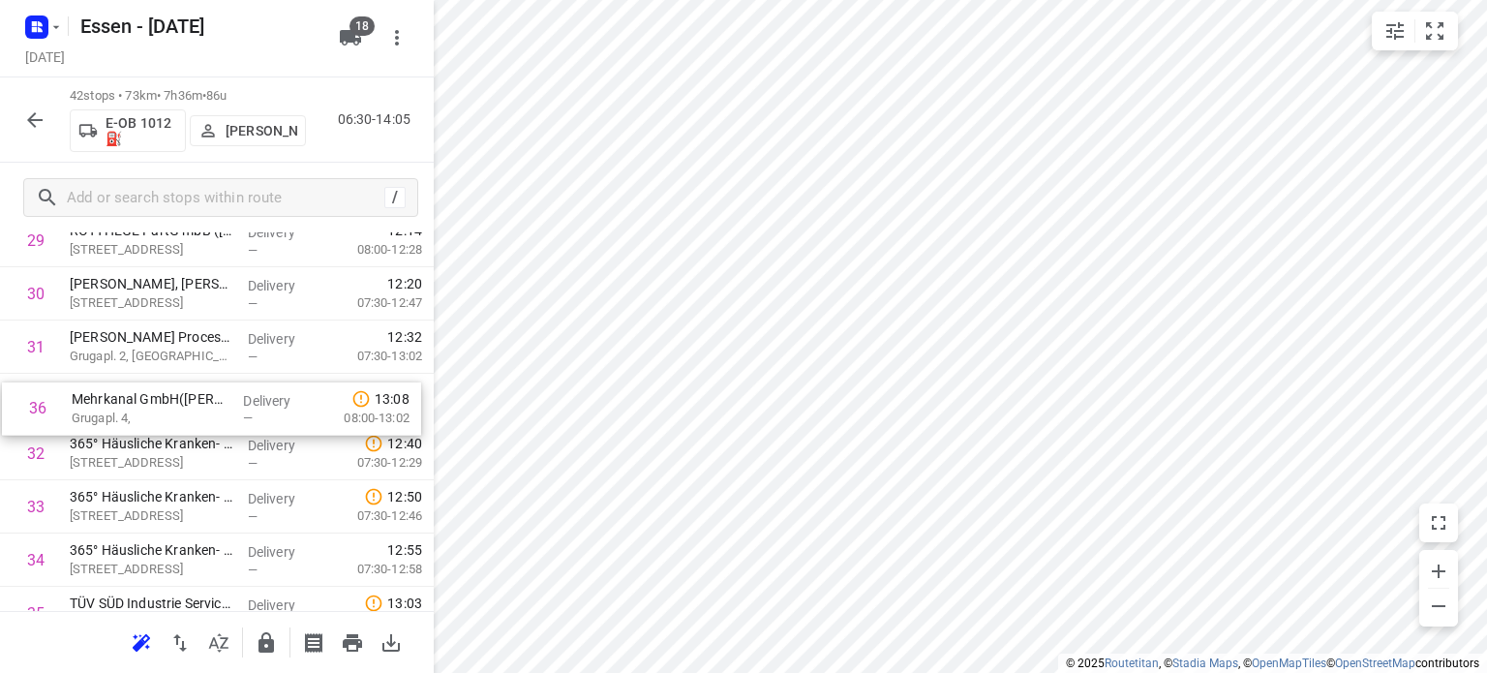
drag, startPoint x: 170, startPoint y: 602, endPoint x: 170, endPoint y: 392, distance: 210.1
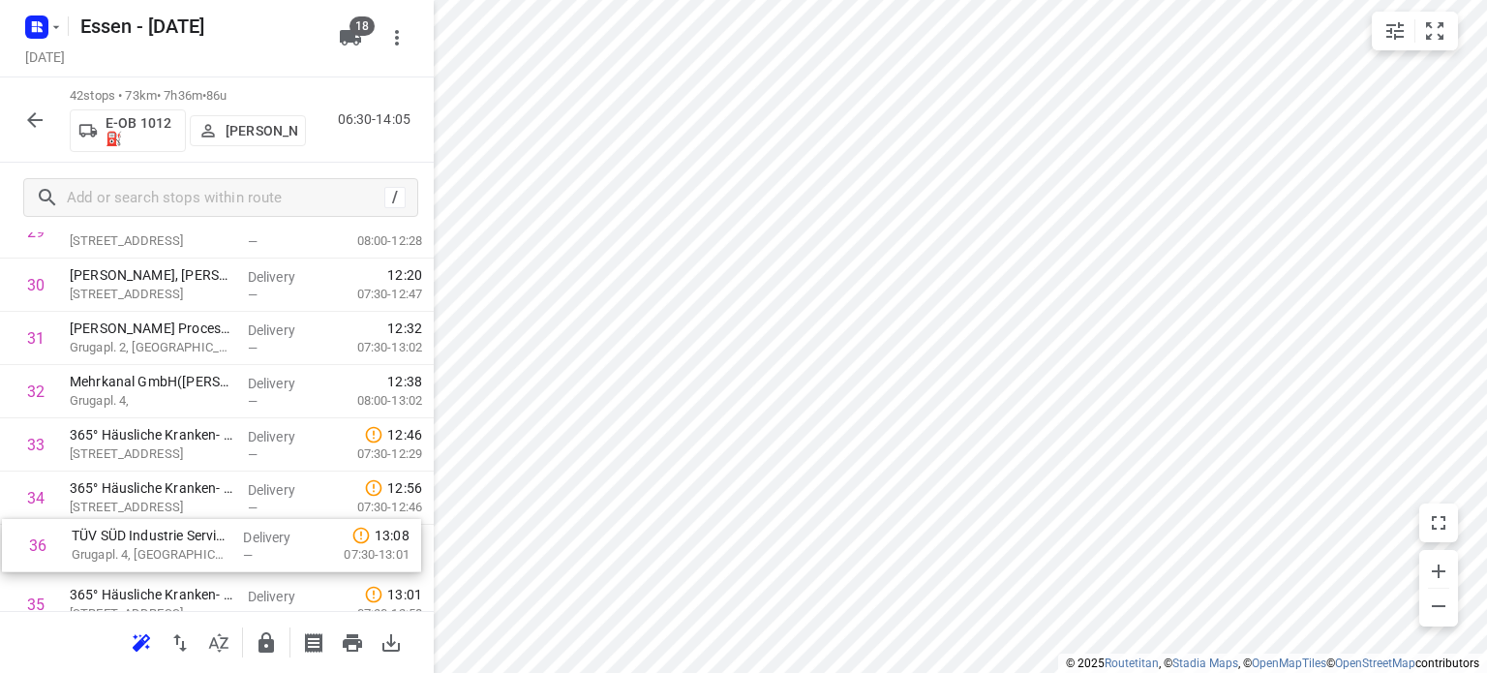
scroll to position [1673, 0]
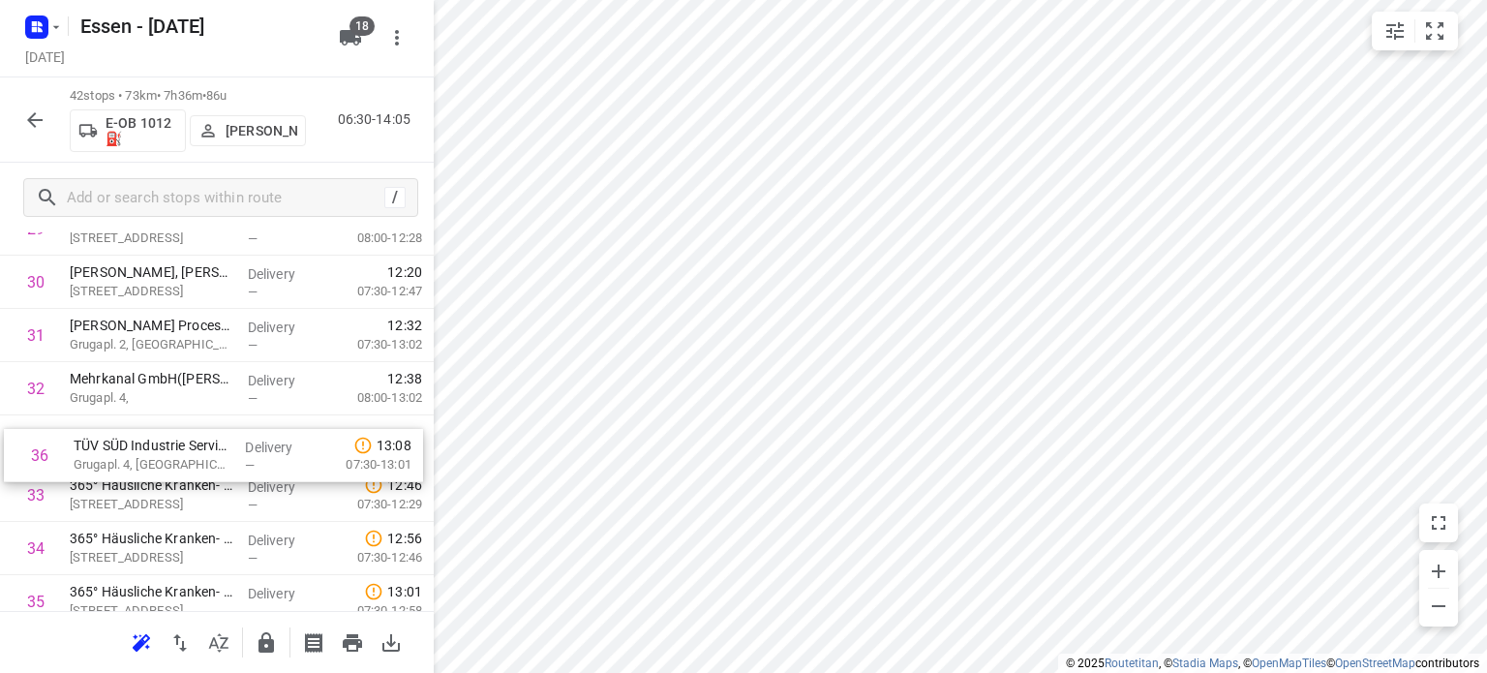
drag, startPoint x: 167, startPoint y: 610, endPoint x: 170, endPoint y: 443, distance: 166.5
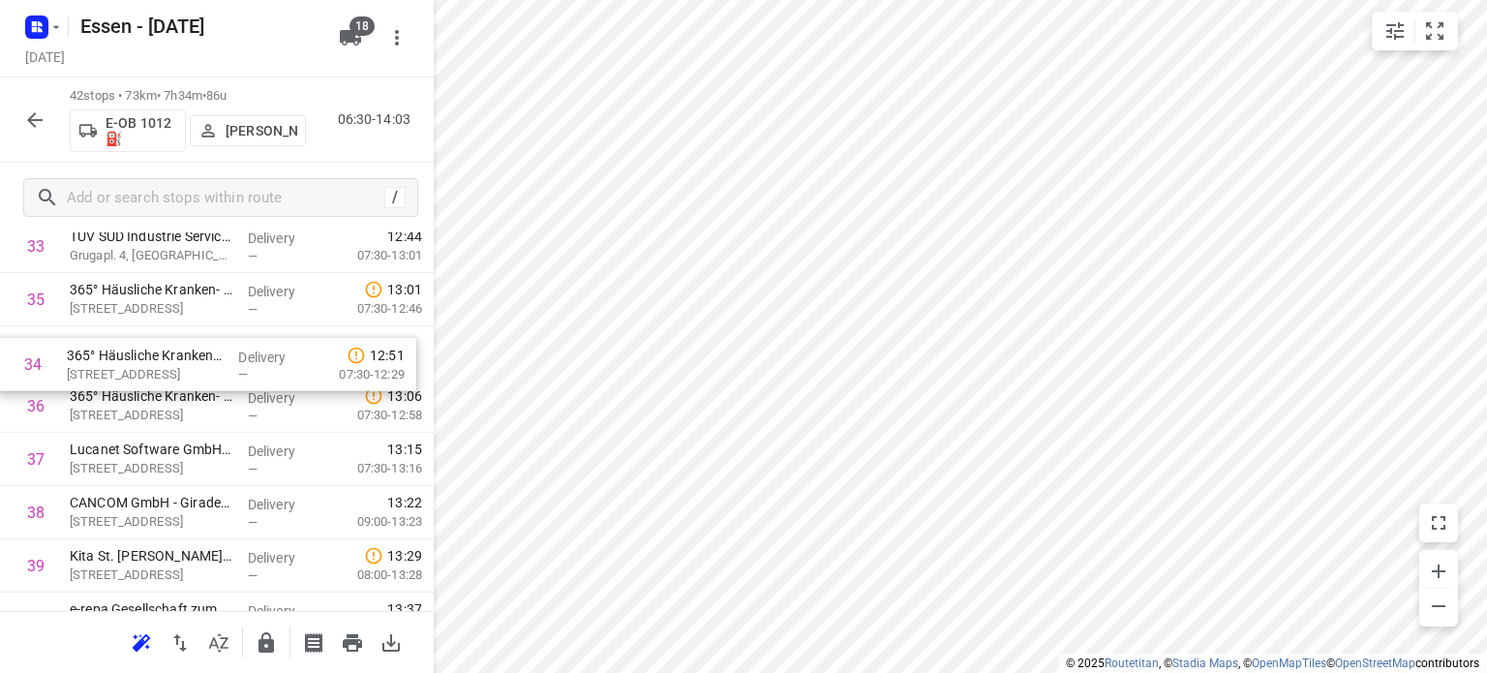
scroll to position [1867, 0]
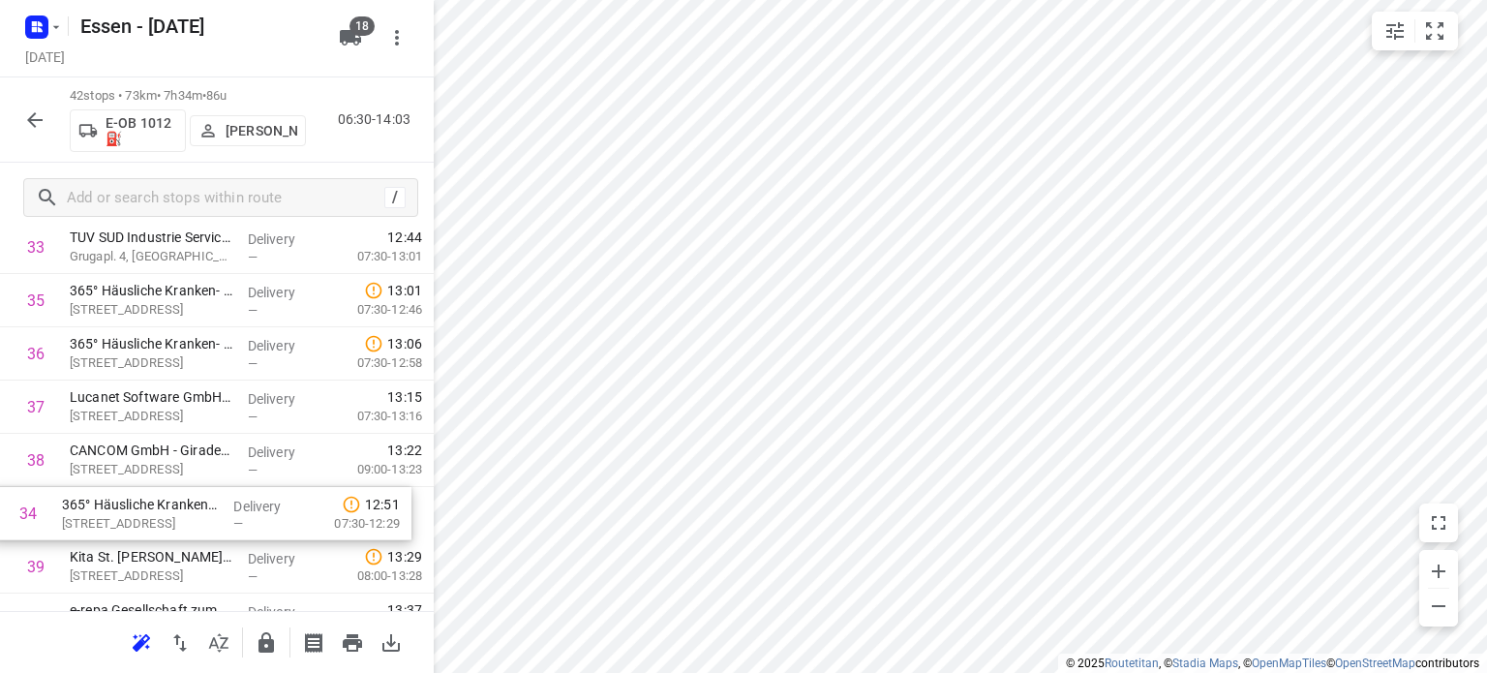
drag, startPoint x: 225, startPoint y: 305, endPoint x: 216, endPoint y: 527, distance: 221.9
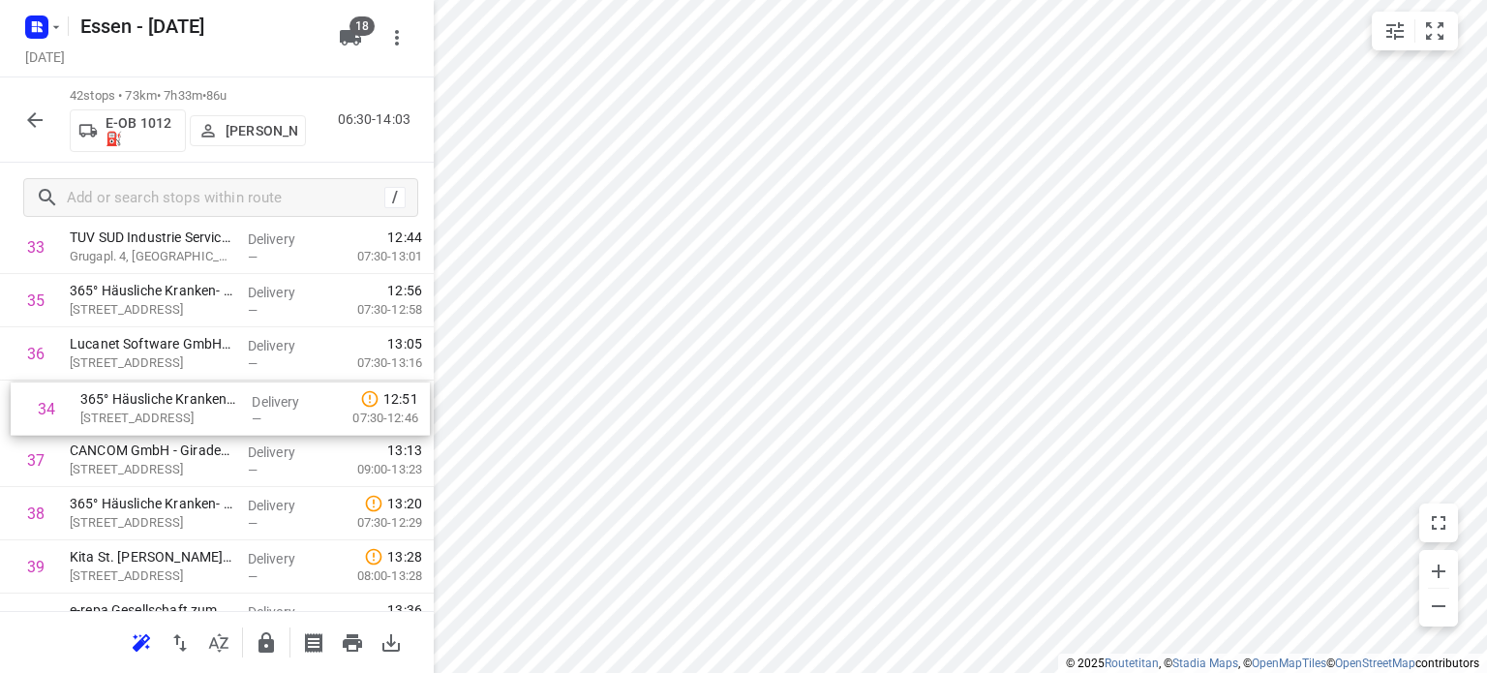
scroll to position [1866, 0]
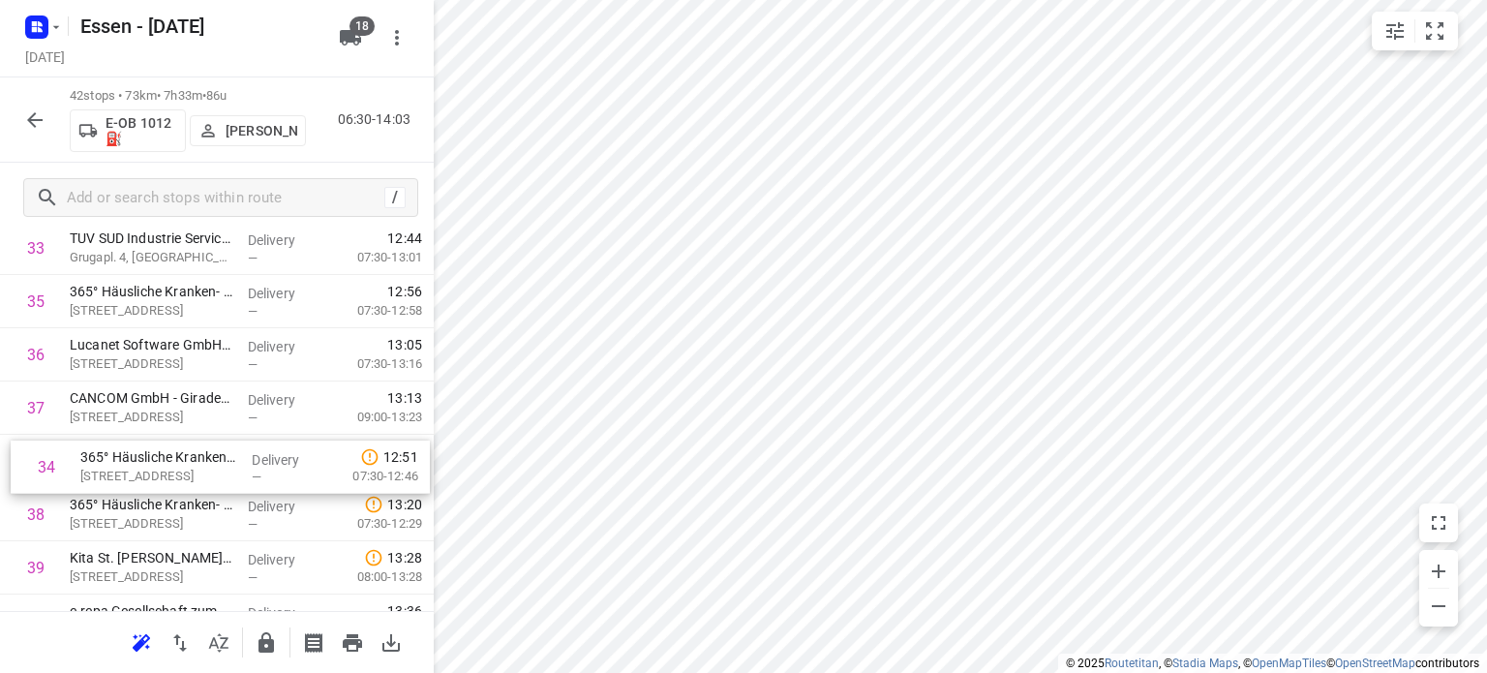
drag, startPoint x: 184, startPoint y: 296, endPoint x: 196, endPoint y: 479, distance: 183.3
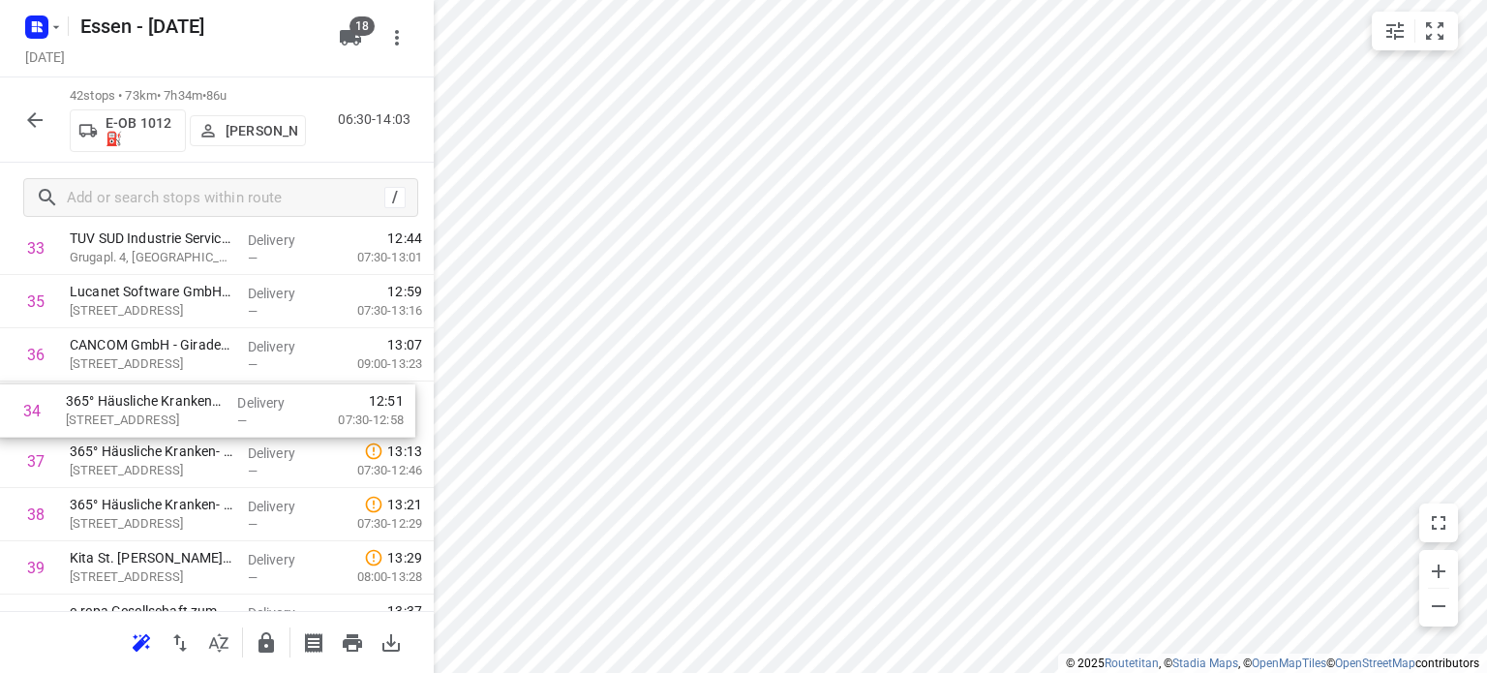
drag, startPoint x: 175, startPoint y: 301, endPoint x: 170, endPoint y: 431, distance: 129.8
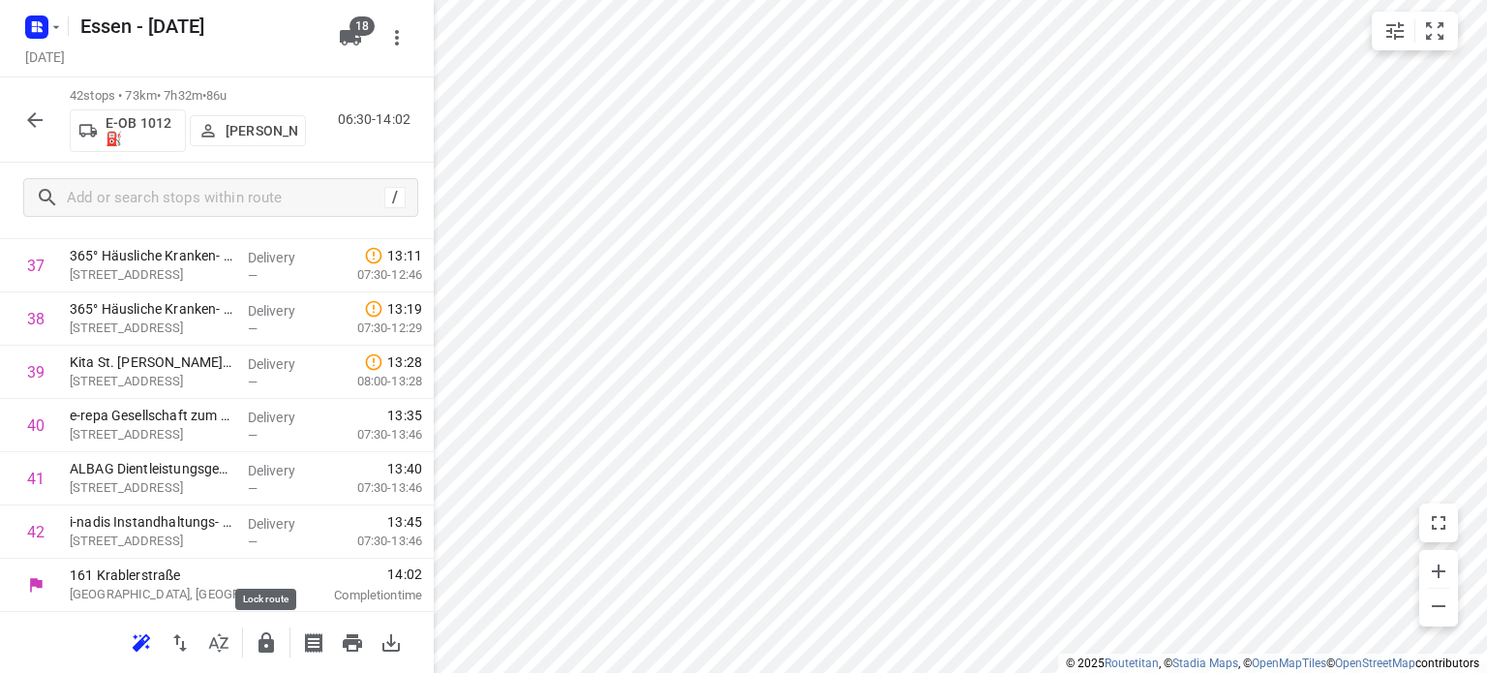
click at [270, 647] on icon "button" at bounding box center [265, 642] width 15 height 20
click at [39, 121] on icon "button" at bounding box center [34, 119] width 23 height 23
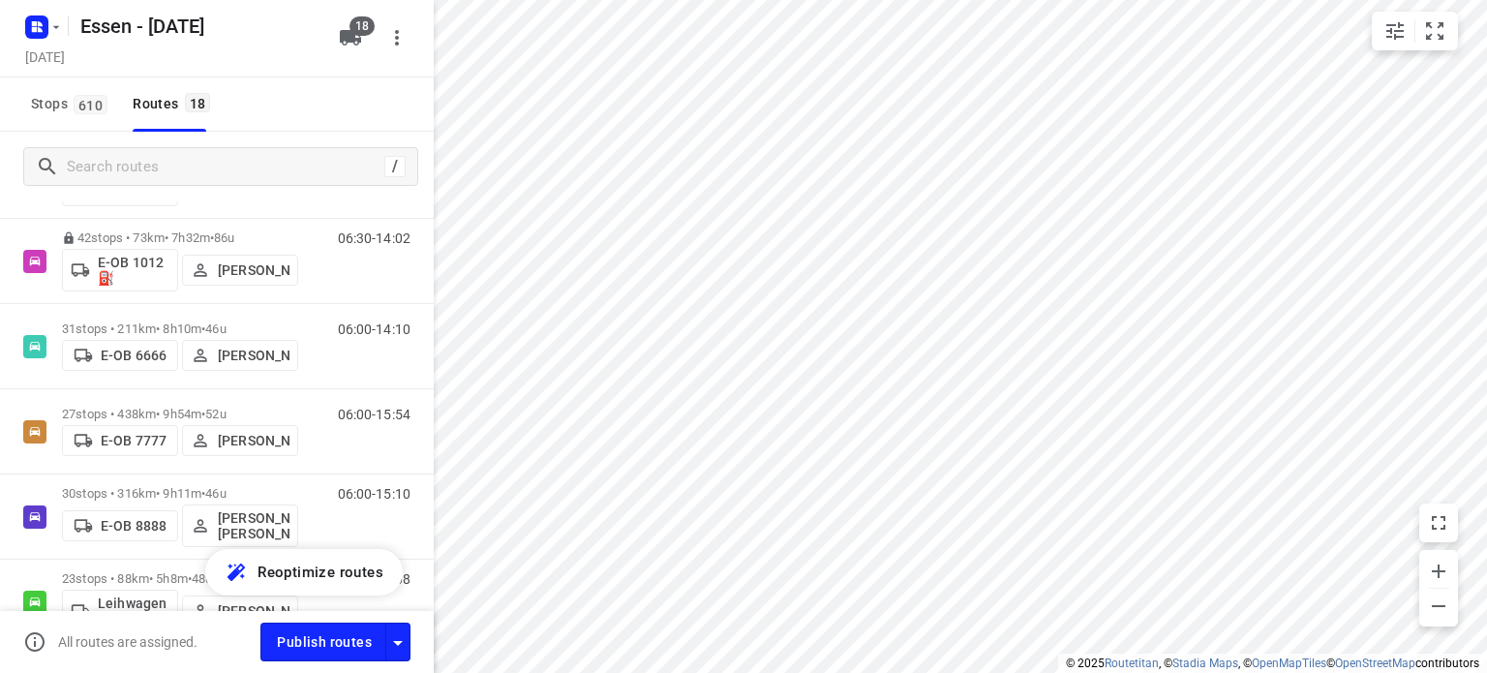
scroll to position [328, 0]
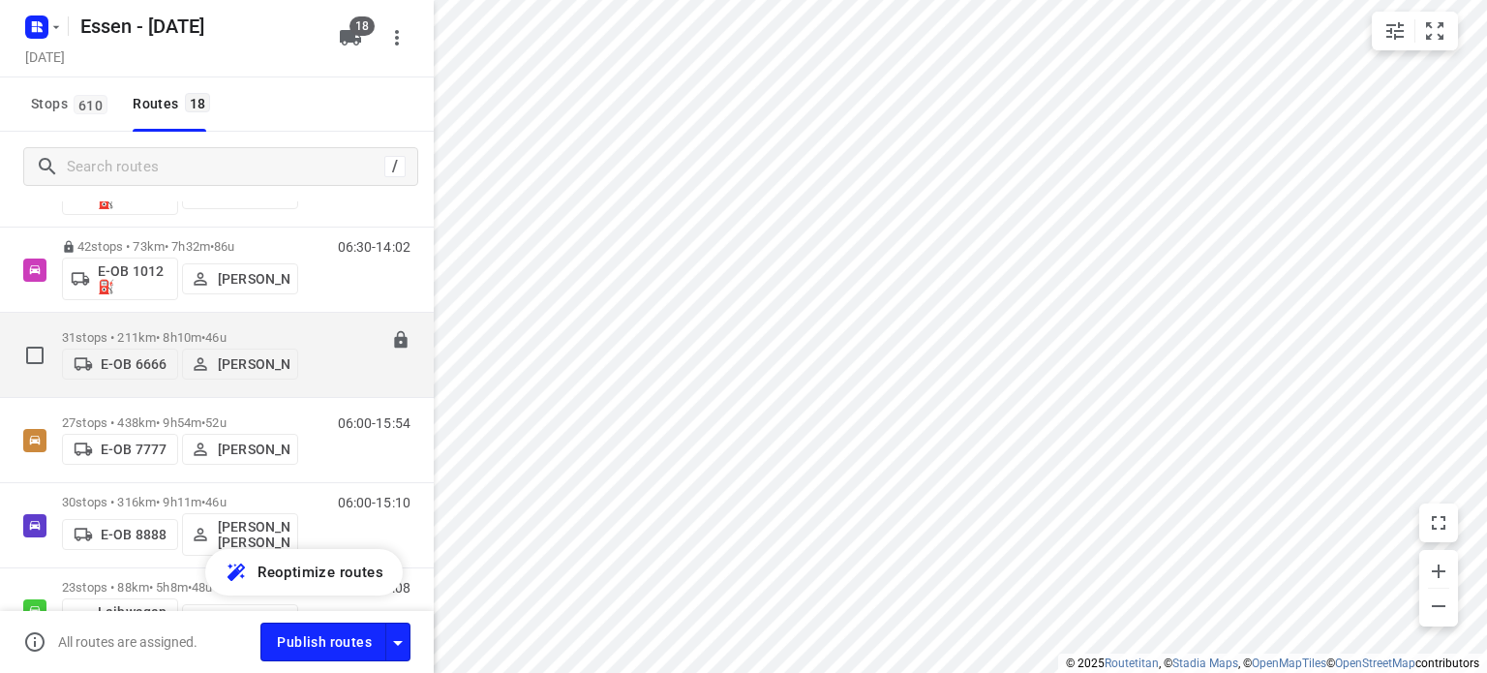
click at [178, 334] on p "31 stops • 211km • 8h10m • [DATE]" at bounding box center [180, 337] width 236 height 15
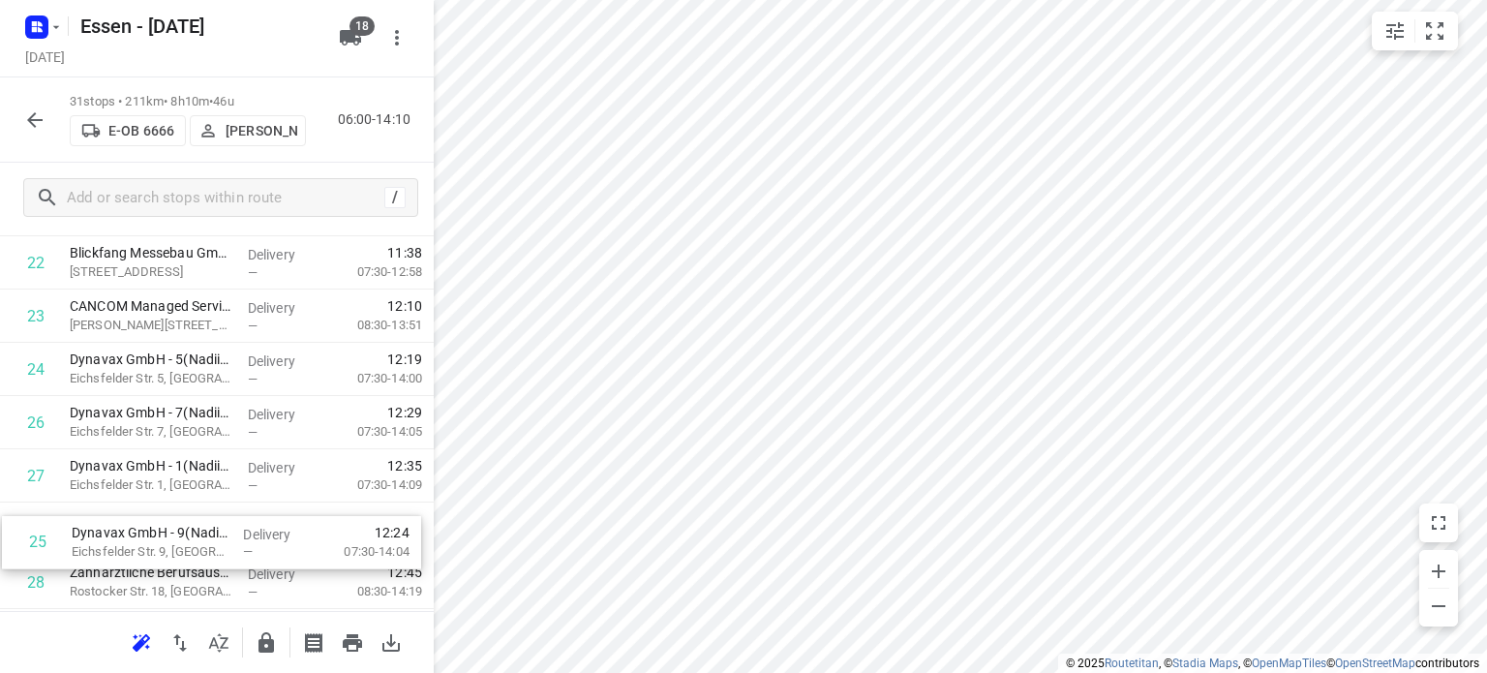
scroll to position [1270, 0]
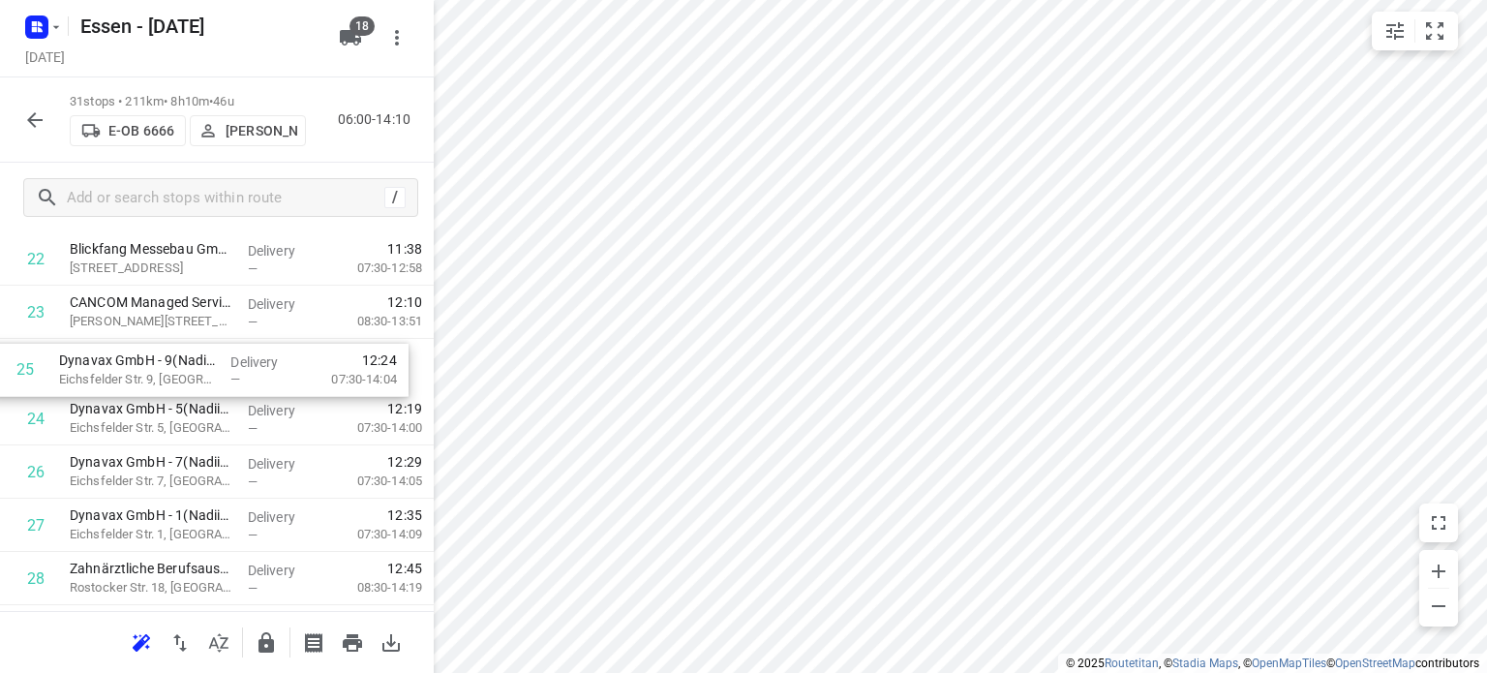
drag, startPoint x: 414, startPoint y: 517, endPoint x: 401, endPoint y: 387, distance: 130.4
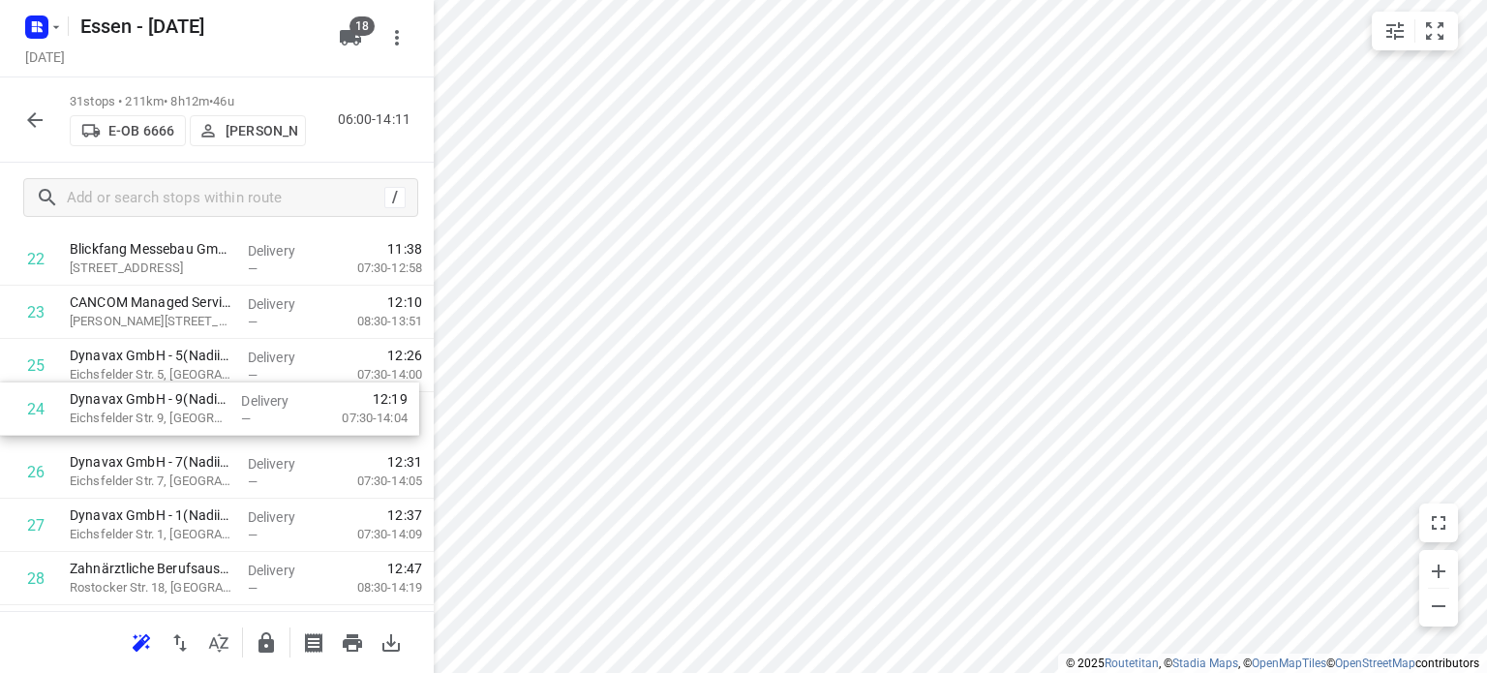
drag, startPoint x: 302, startPoint y: 359, endPoint x: 302, endPoint y: 409, distance: 49.4
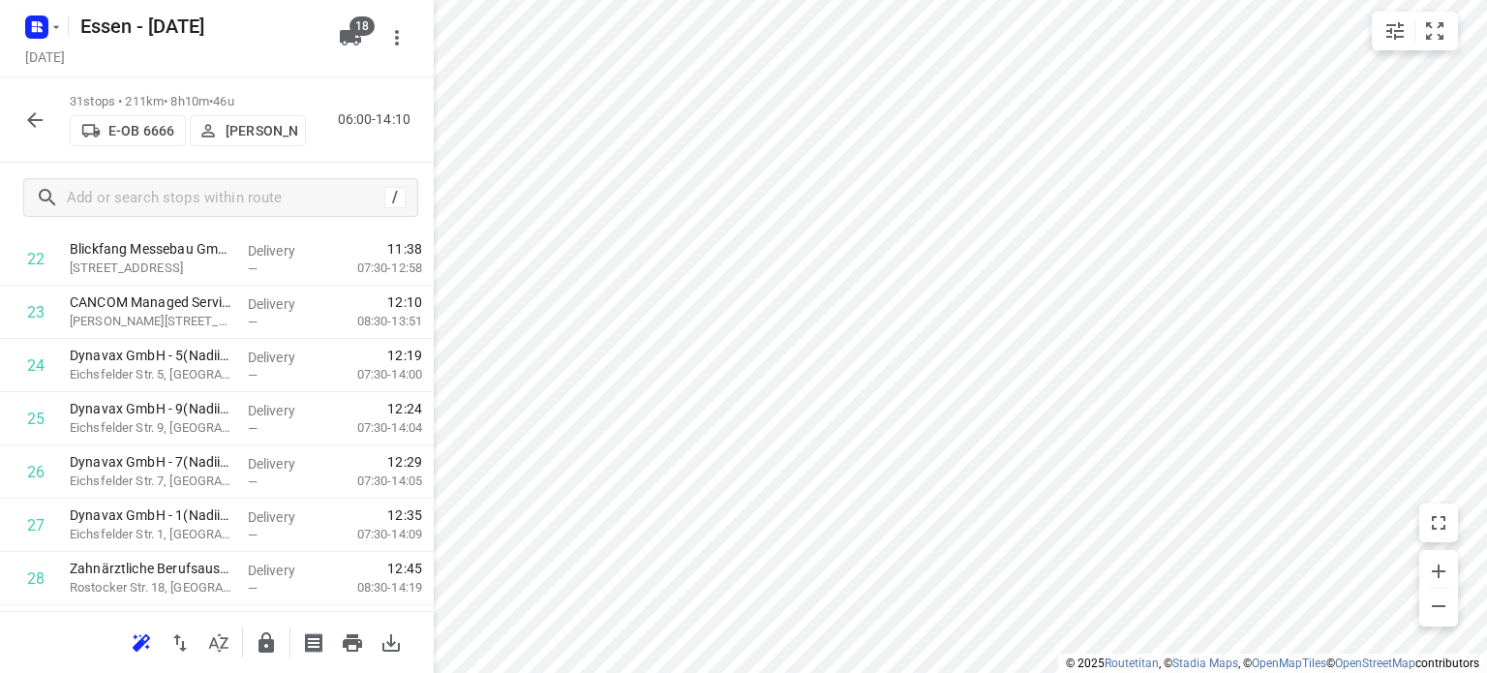
scroll to position [1476, 0]
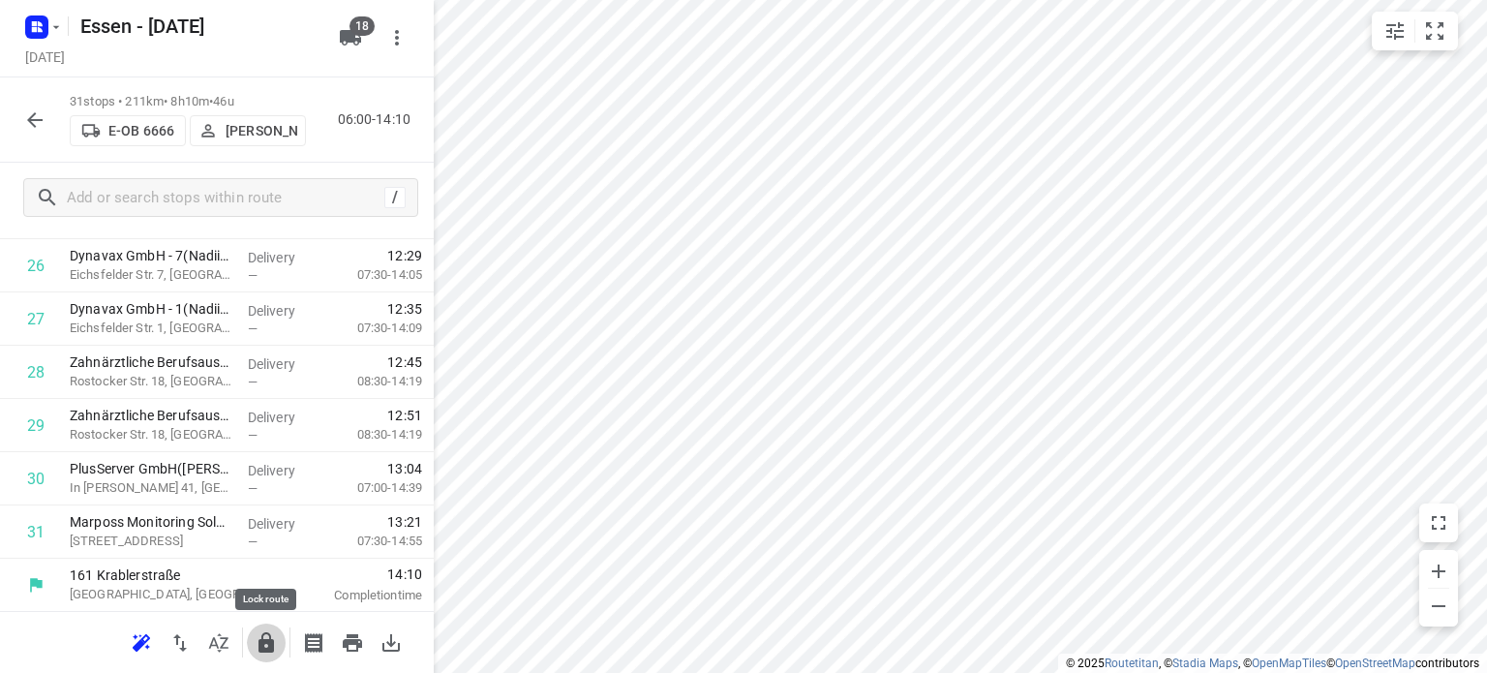
click at [271, 650] on icon "button" at bounding box center [265, 642] width 15 height 20
click at [39, 123] on icon "button" at bounding box center [34, 119] width 23 height 23
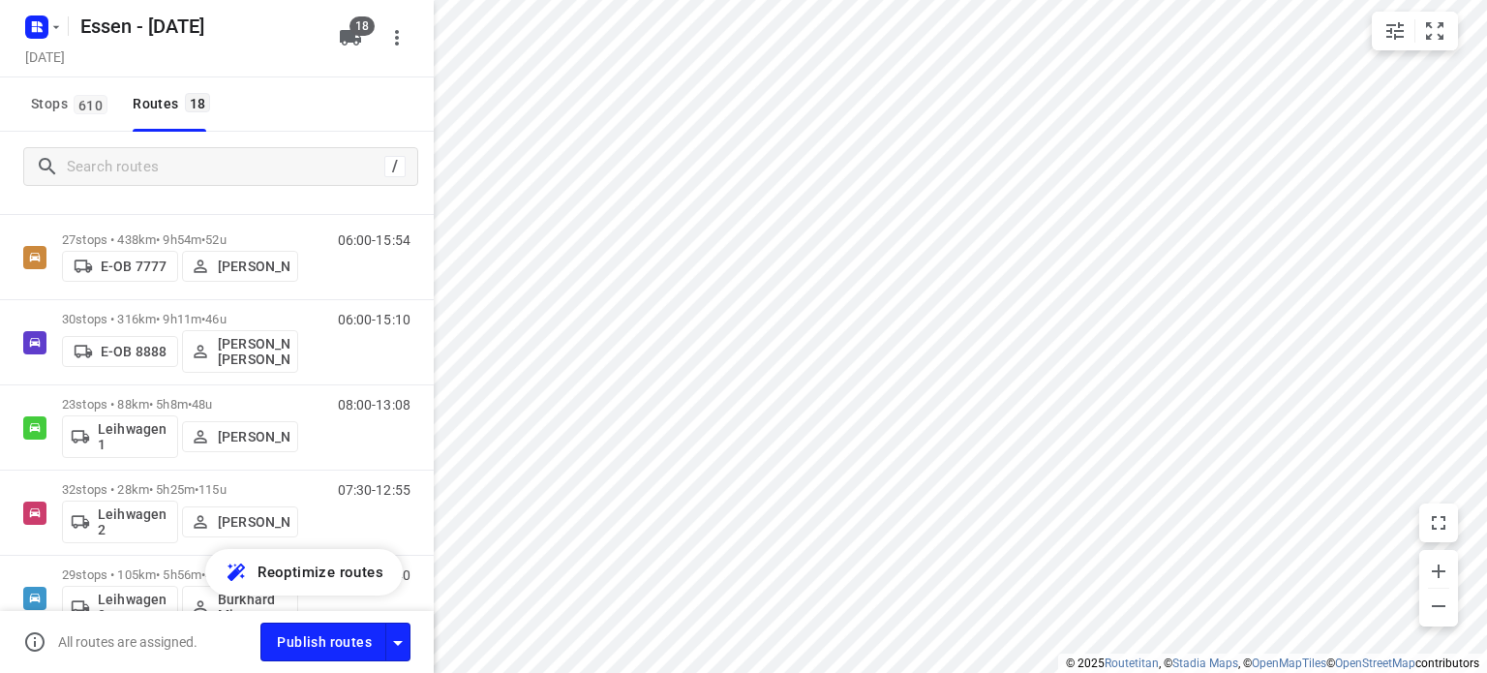
scroll to position [517, 0]
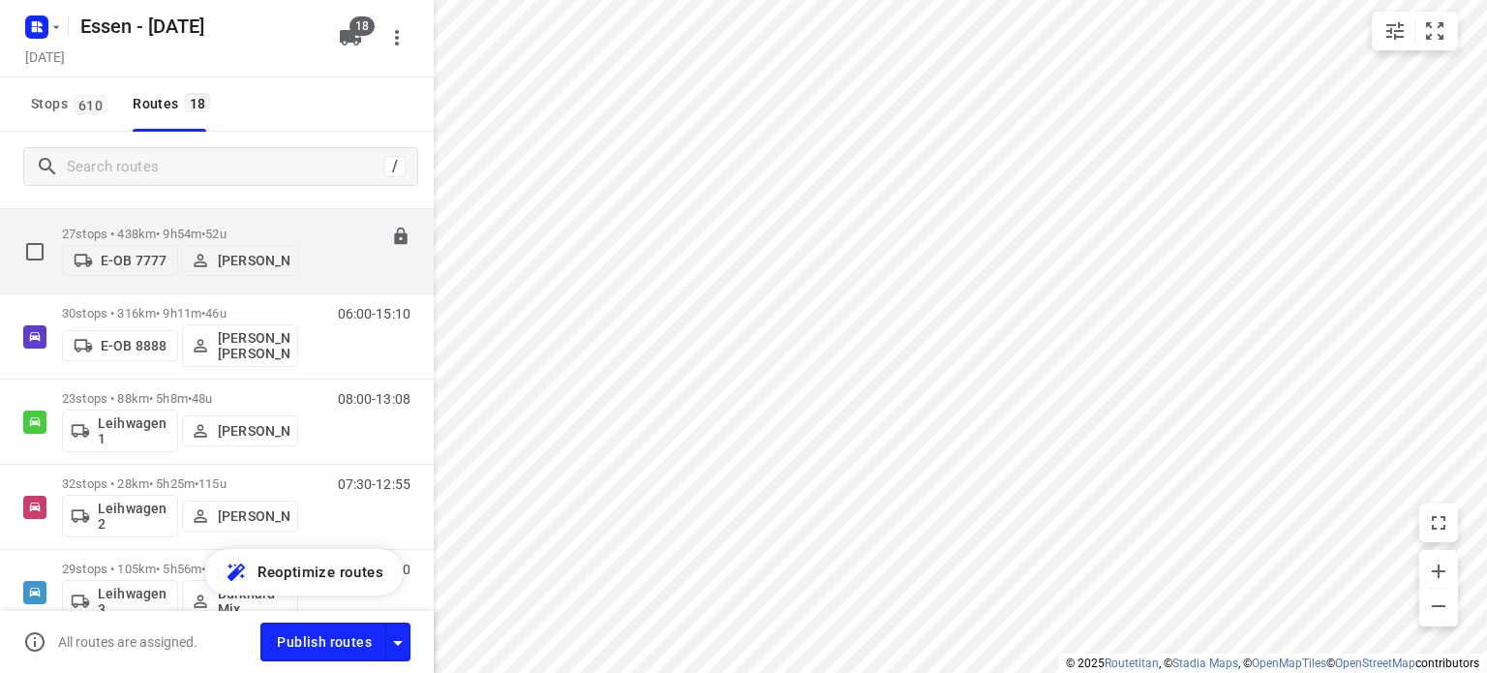
click at [151, 234] on p "27 stops • 438km • 9h54m • [DATE]" at bounding box center [180, 234] width 236 height 15
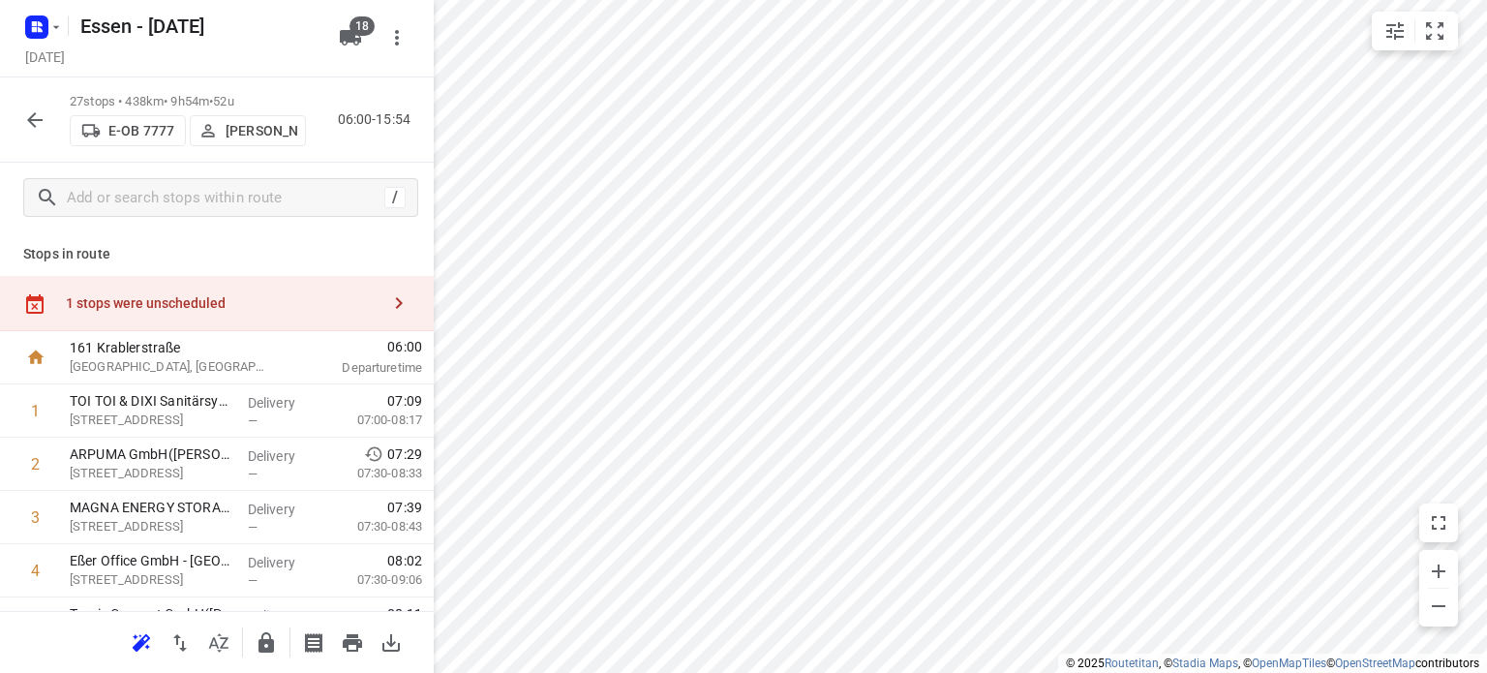
click at [1386, 0] on html "i © 2025 Routetitan , © Stadia Maps , © OpenMapTiles © OpenStreetMap contributo…" at bounding box center [743, 336] width 1487 height 673
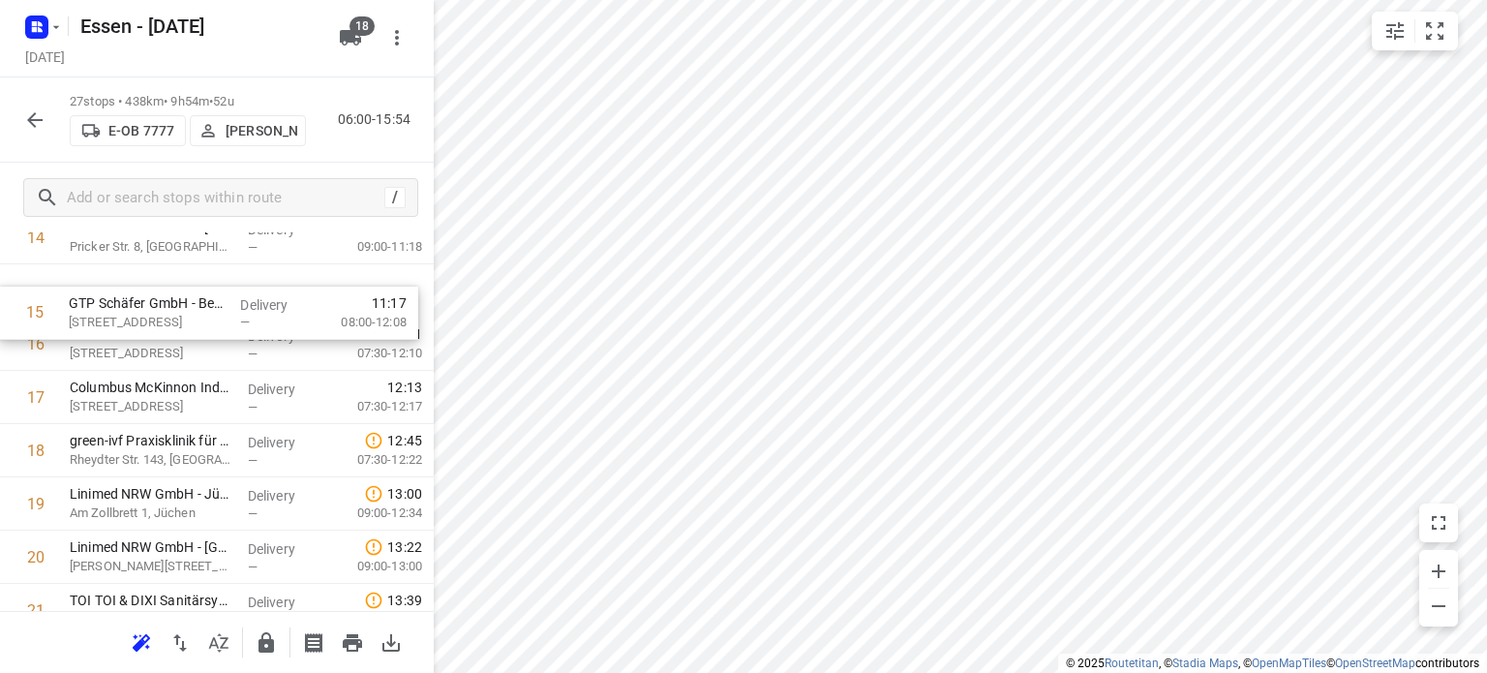
scroll to position [862, 0]
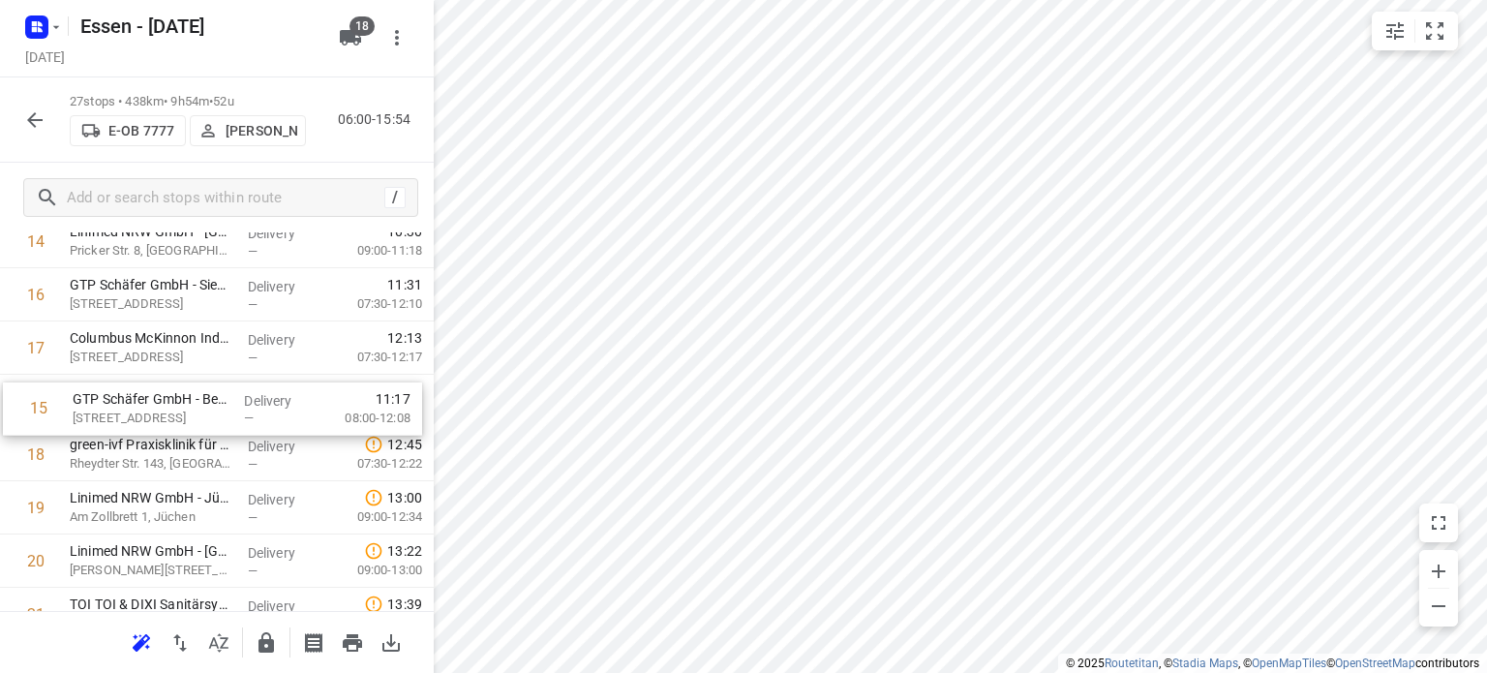
drag, startPoint x: 267, startPoint y: 281, endPoint x: 269, endPoint y: 415, distance: 134.6
click at [269, 415] on div "1 TOI TOI & DIXI Sanitärsysteme GmbH - [GEOGRAPHIC_DATA]([PERSON_NAME]) [STREET…" at bounding box center [217, 242] width 434 height 1438
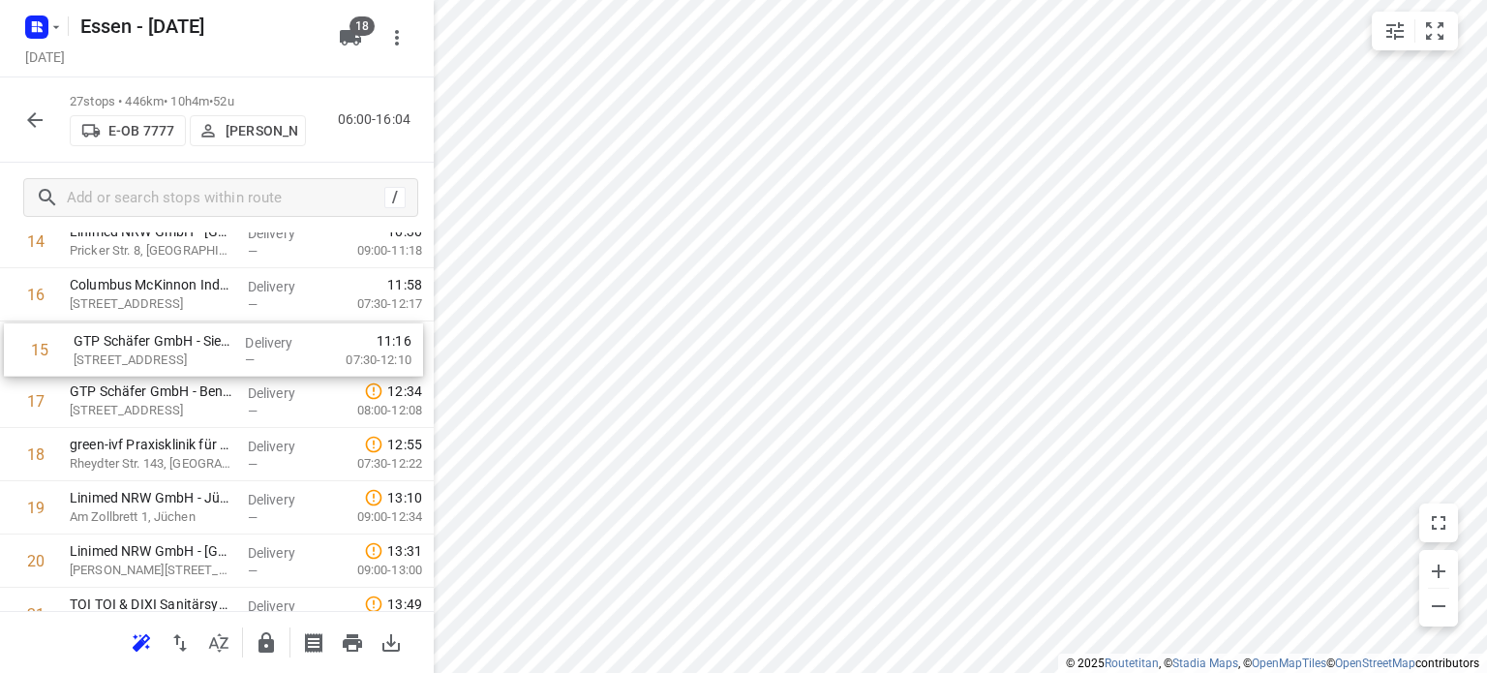
scroll to position [858, 0]
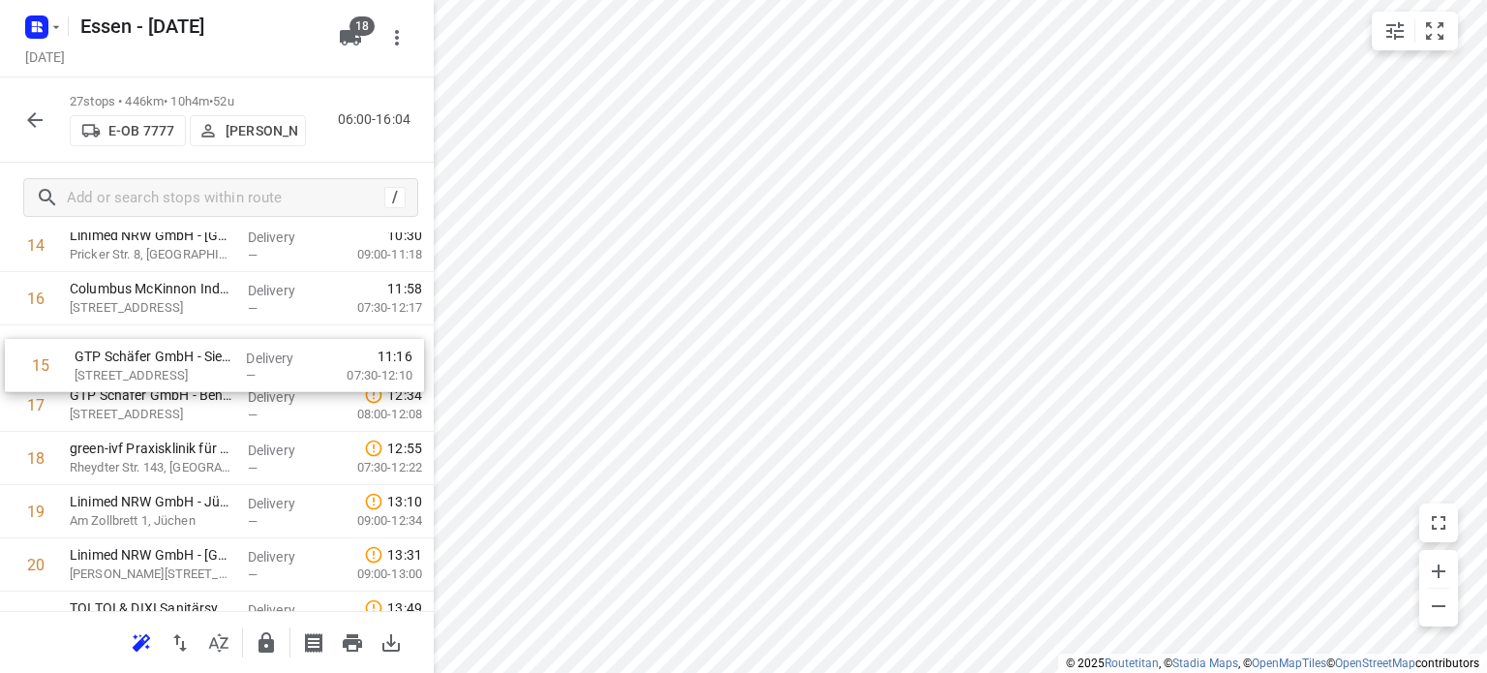
drag, startPoint x: 217, startPoint y: 294, endPoint x: 222, endPoint y: 371, distance: 76.6
click at [222, 371] on div "1 TOI TOI & DIXI Sanitärsysteme GmbH - [GEOGRAPHIC_DATA]([PERSON_NAME]) [STREET…" at bounding box center [217, 246] width 434 height 1438
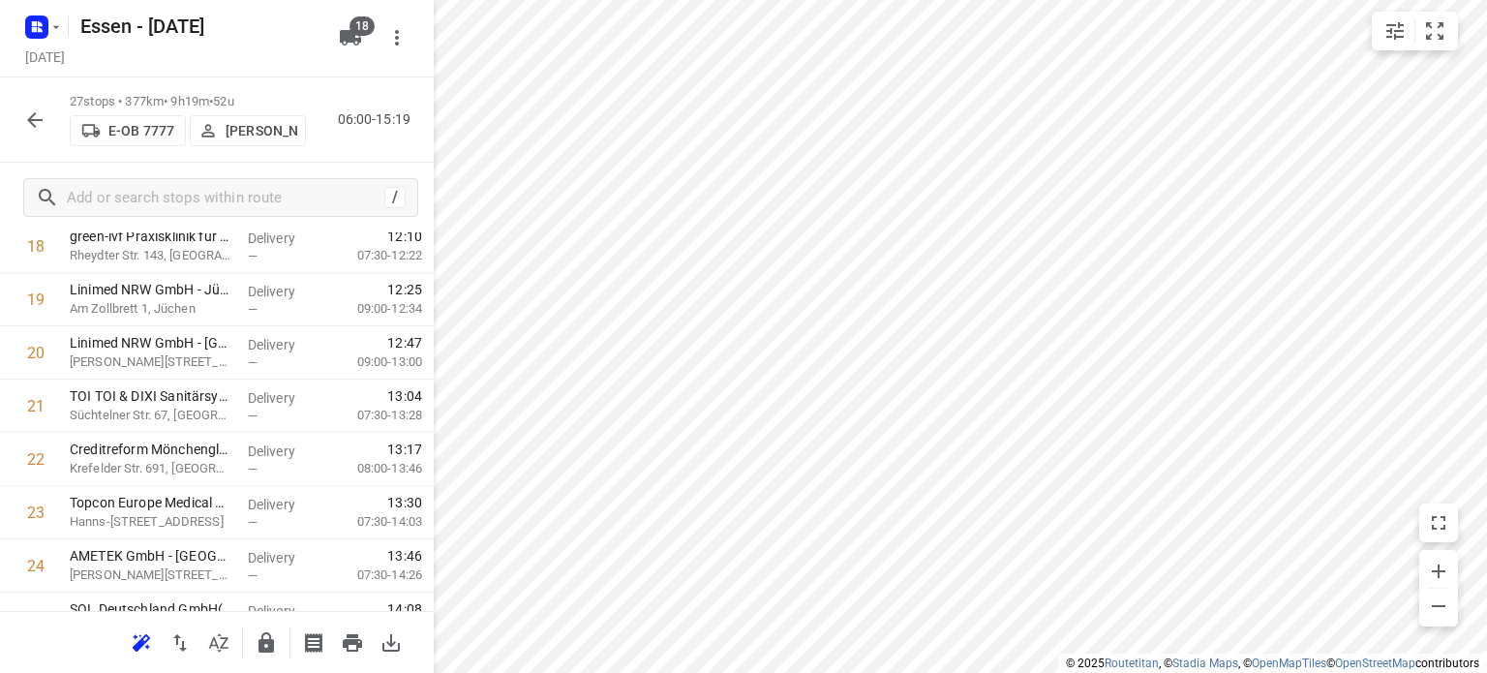
scroll to position [1263, 0]
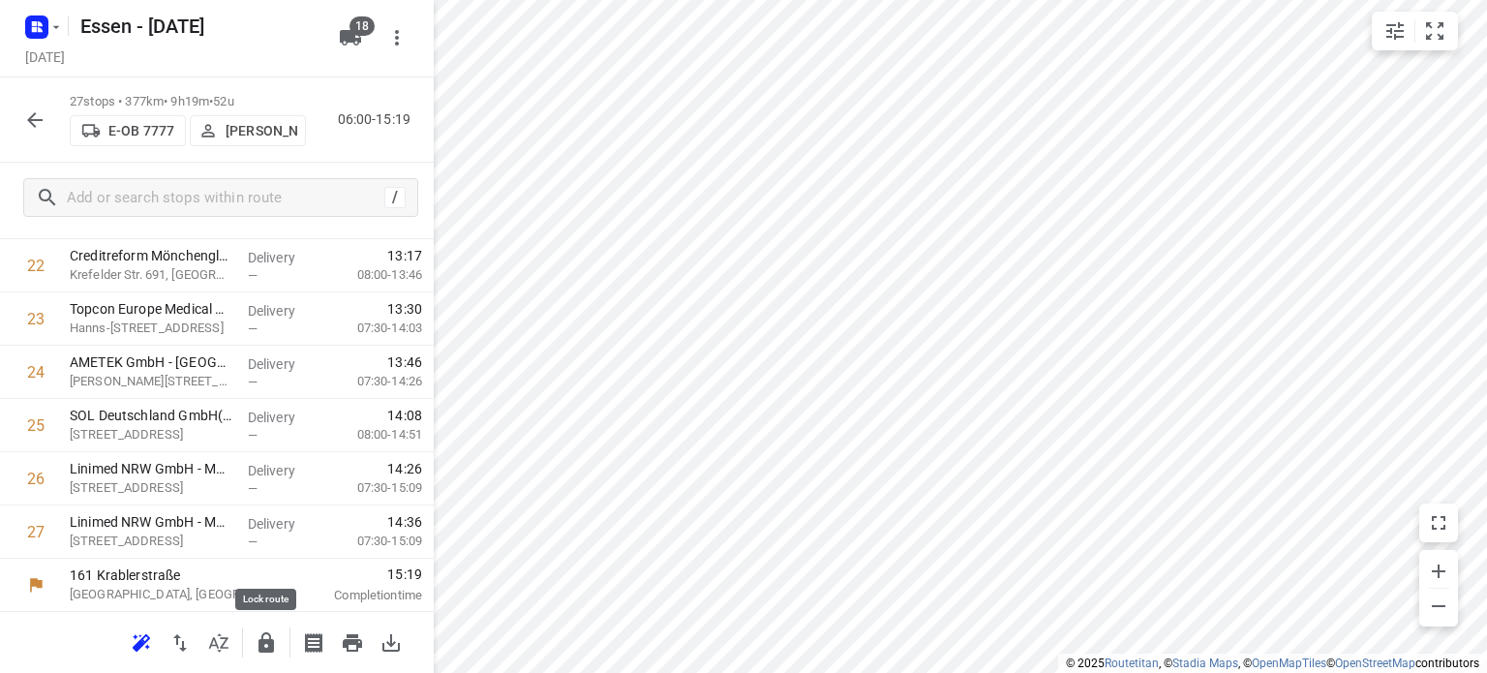
click at [264, 649] on icon "button" at bounding box center [265, 642] width 15 height 20
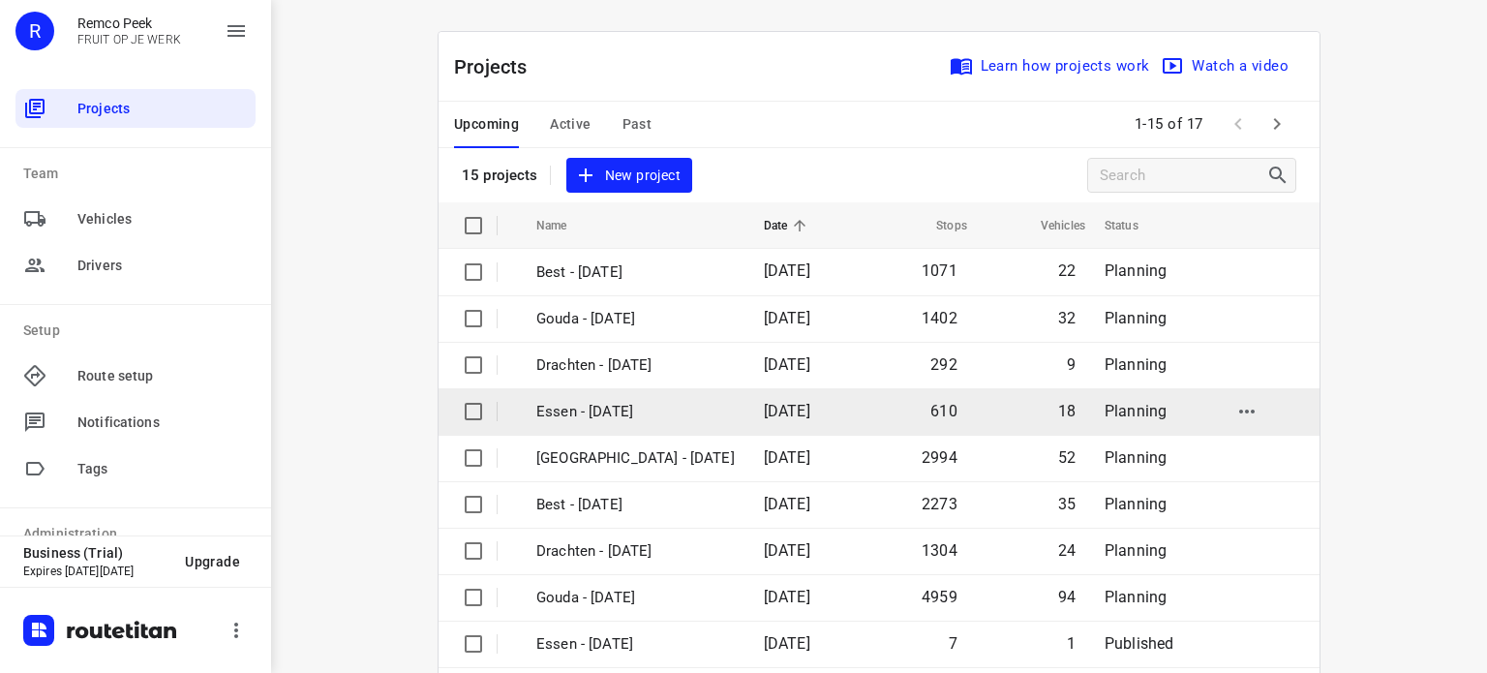
click at [620, 420] on p "Essen - [DATE]" at bounding box center [635, 412] width 198 height 22
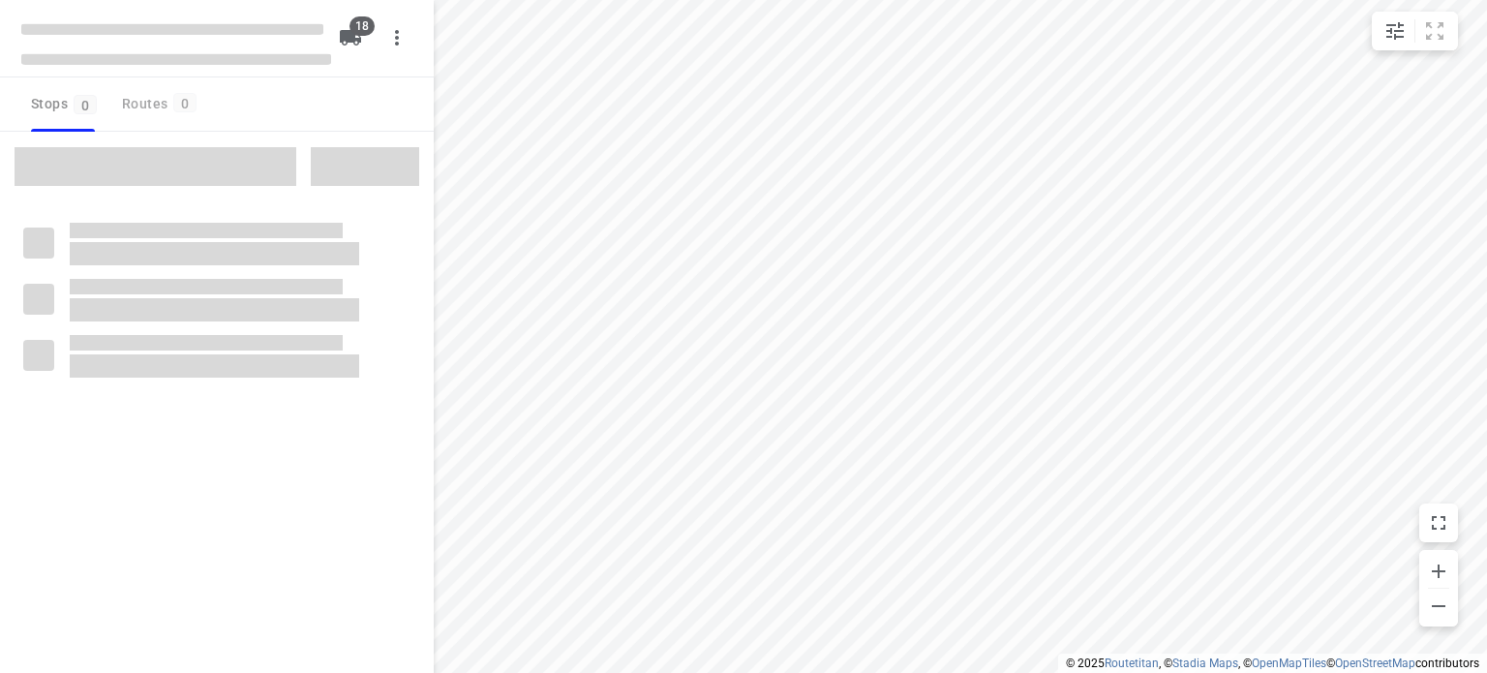
checkbox input "true"
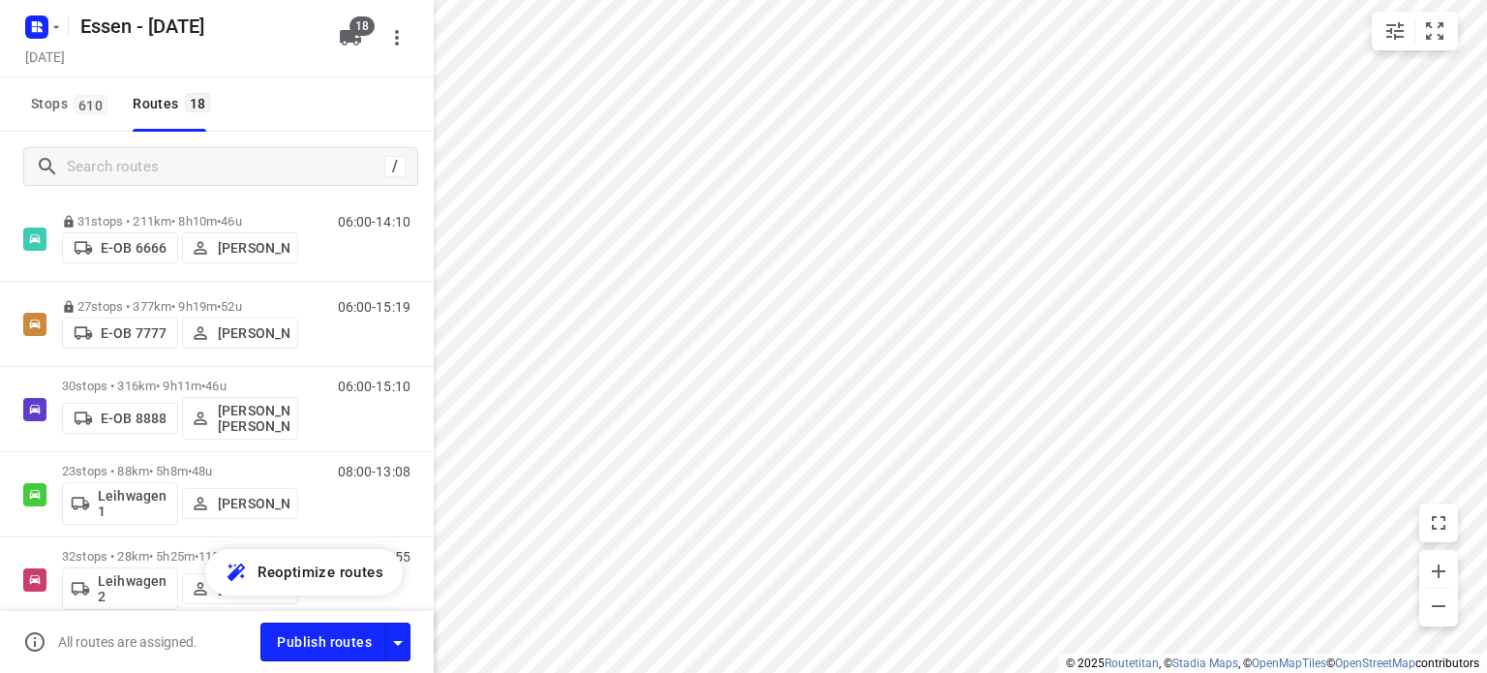
scroll to position [450, 0]
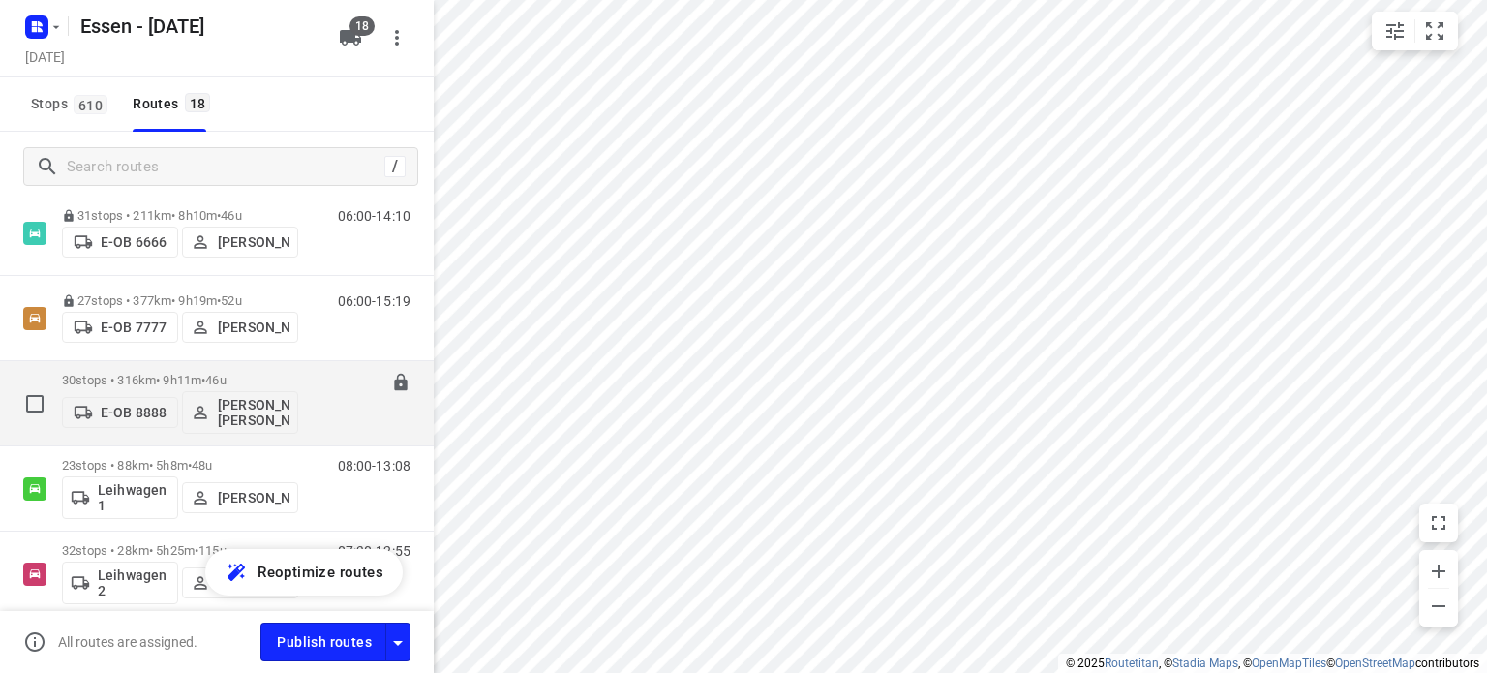
click at [165, 378] on p "30 stops • 316km • 9h11m • [DATE]" at bounding box center [180, 380] width 236 height 15
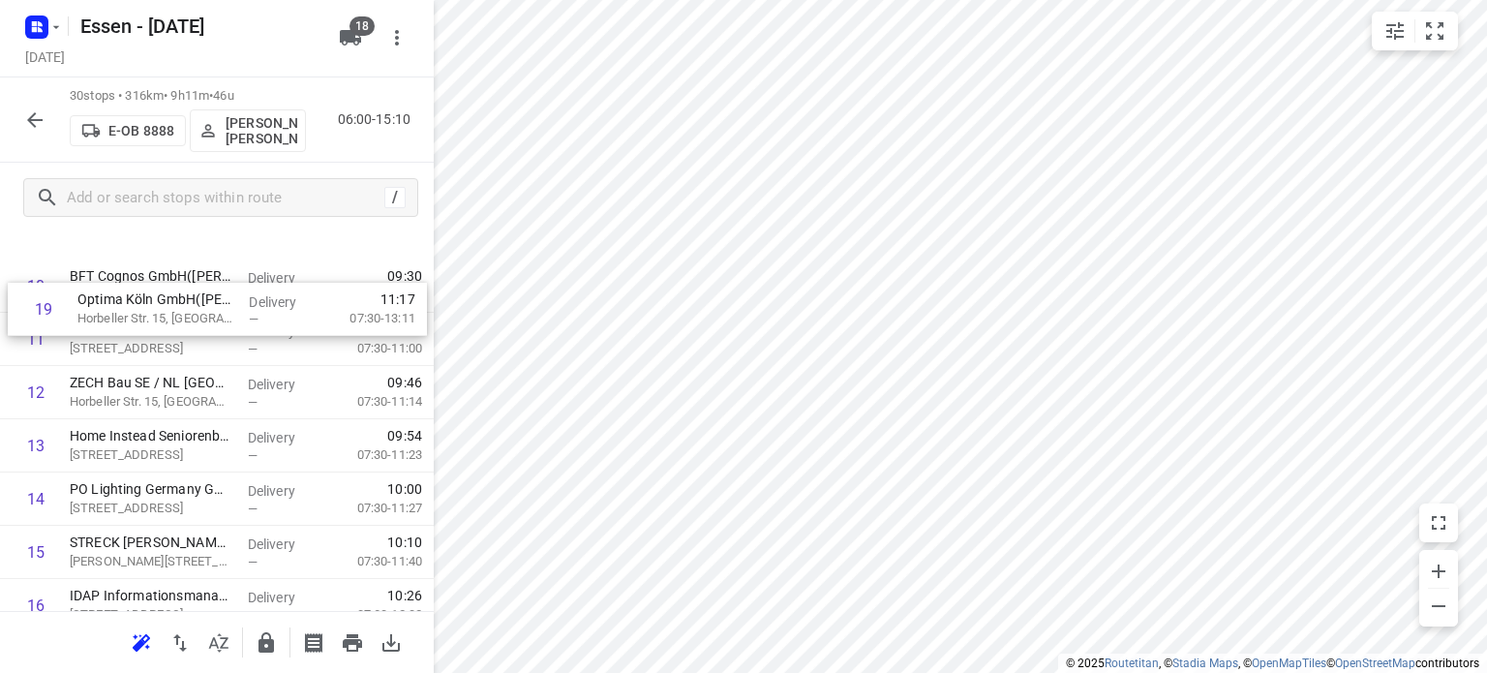
scroll to position [570, 0]
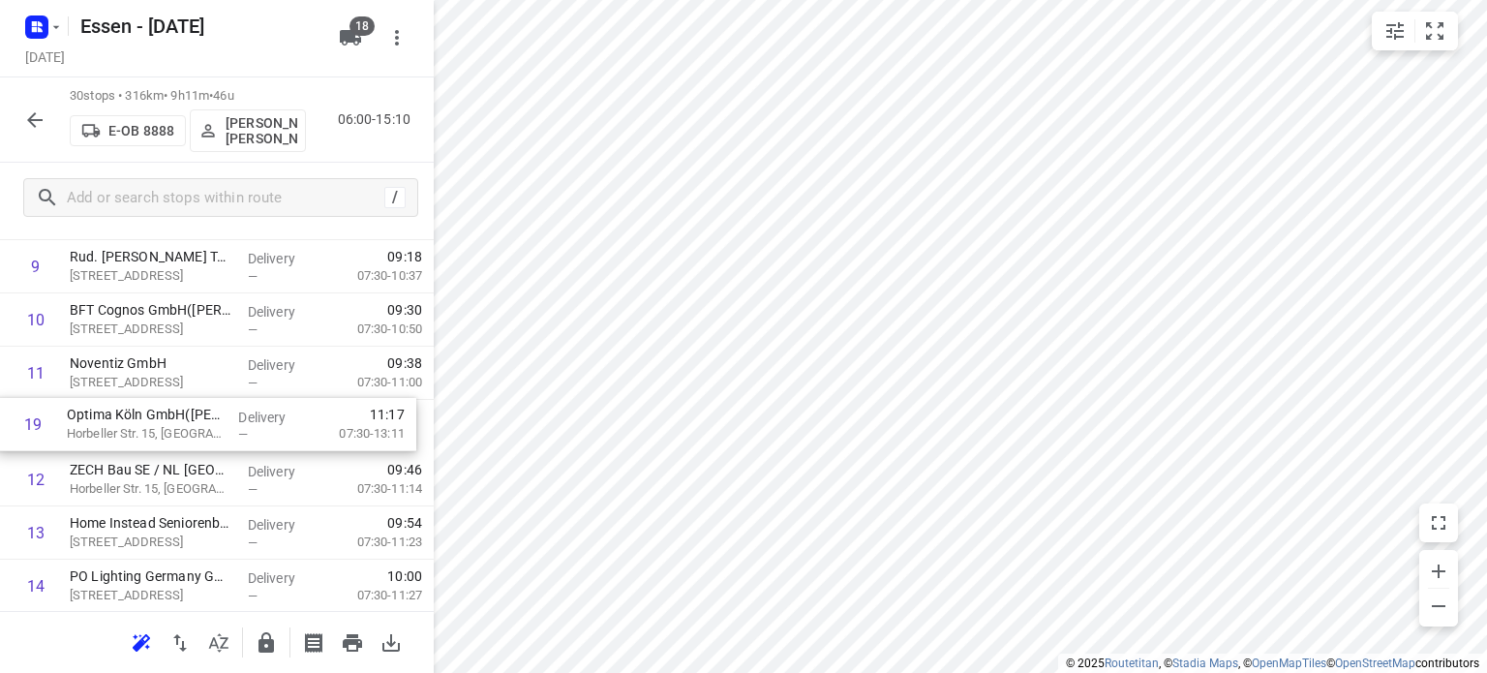
drag, startPoint x: 197, startPoint y: 472, endPoint x: 194, endPoint y: 423, distance: 49.5
click at [194, 423] on div "1 apt Extrusions GmbH & Co. KG - Eloxalabteilung([PERSON_NAME]) [STREET_ADDRESS…" at bounding box center [217, 612] width 434 height 1597
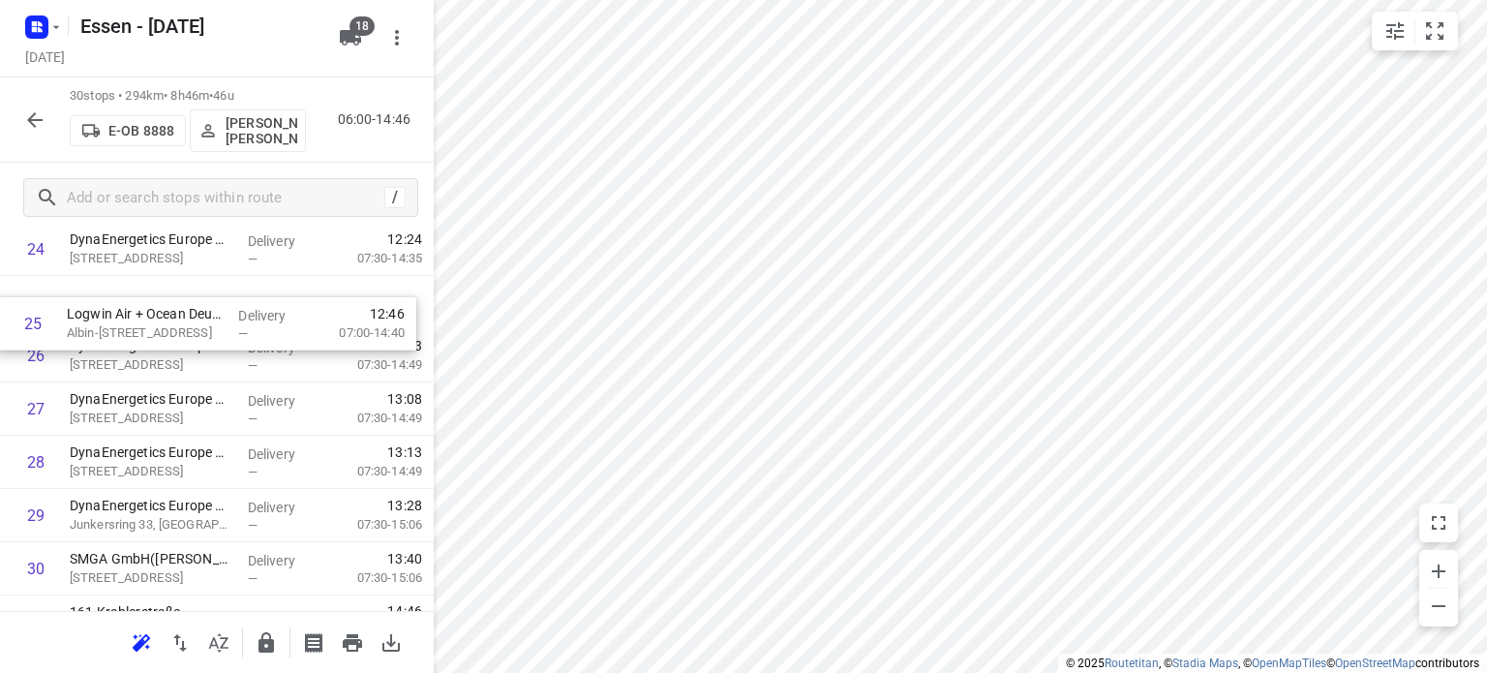
scroll to position [1380, 0]
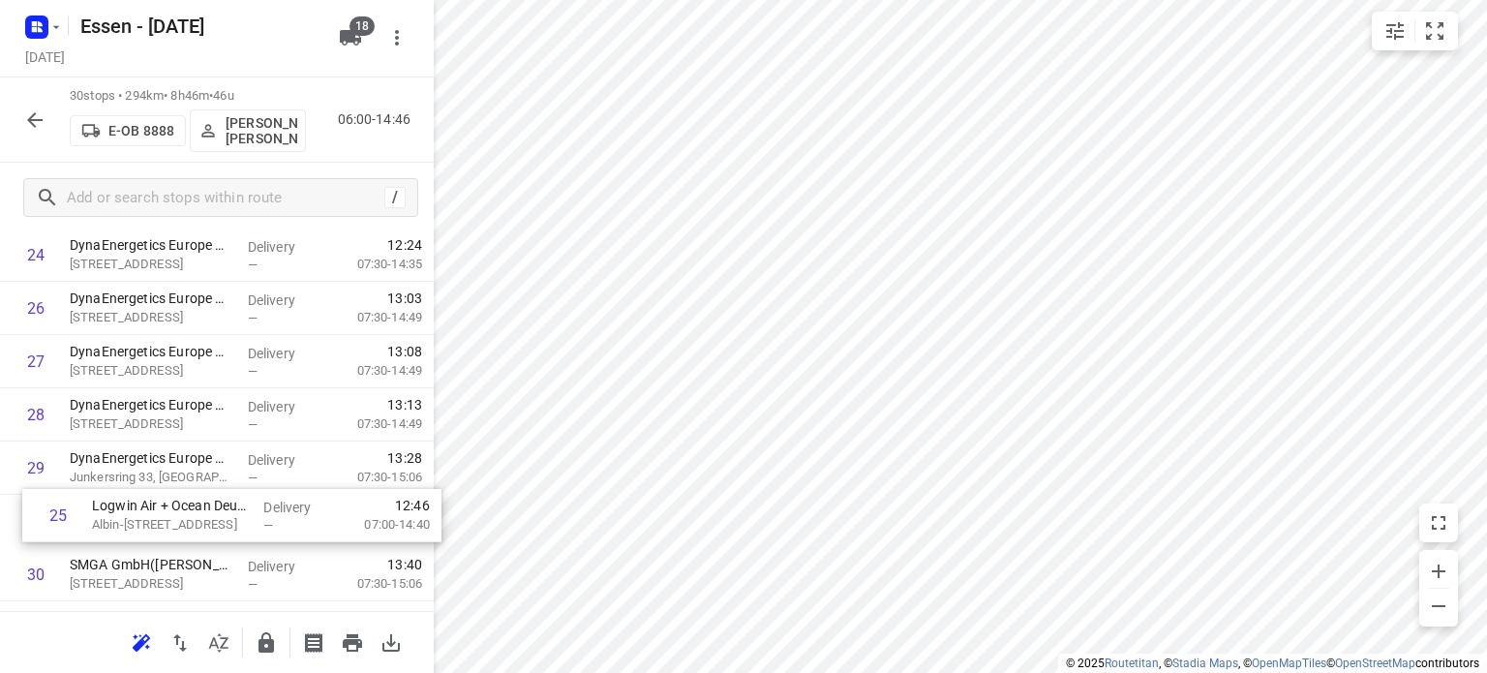
drag, startPoint x: 221, startPoint y: 313, endPoint x: 242, endPoint y: 534, distance: 222.7
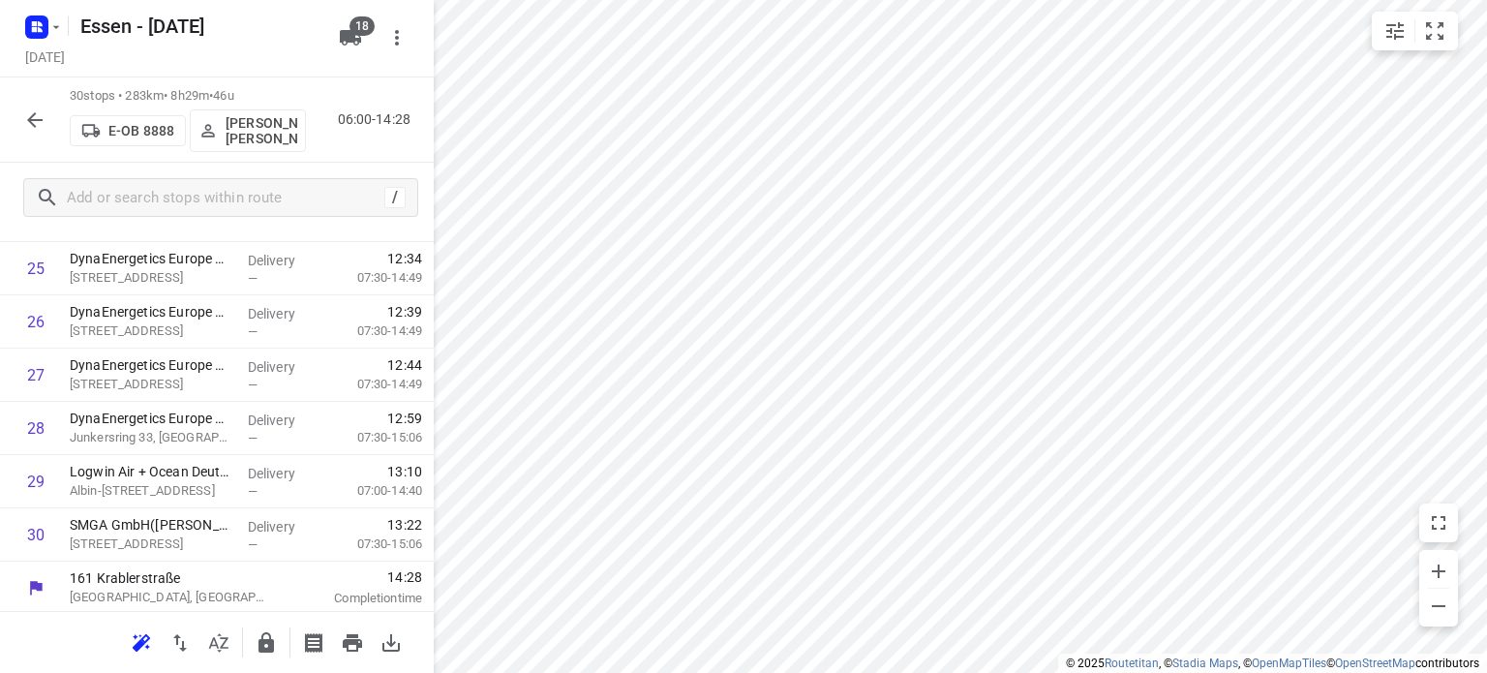
scroll to position [1423, 0]
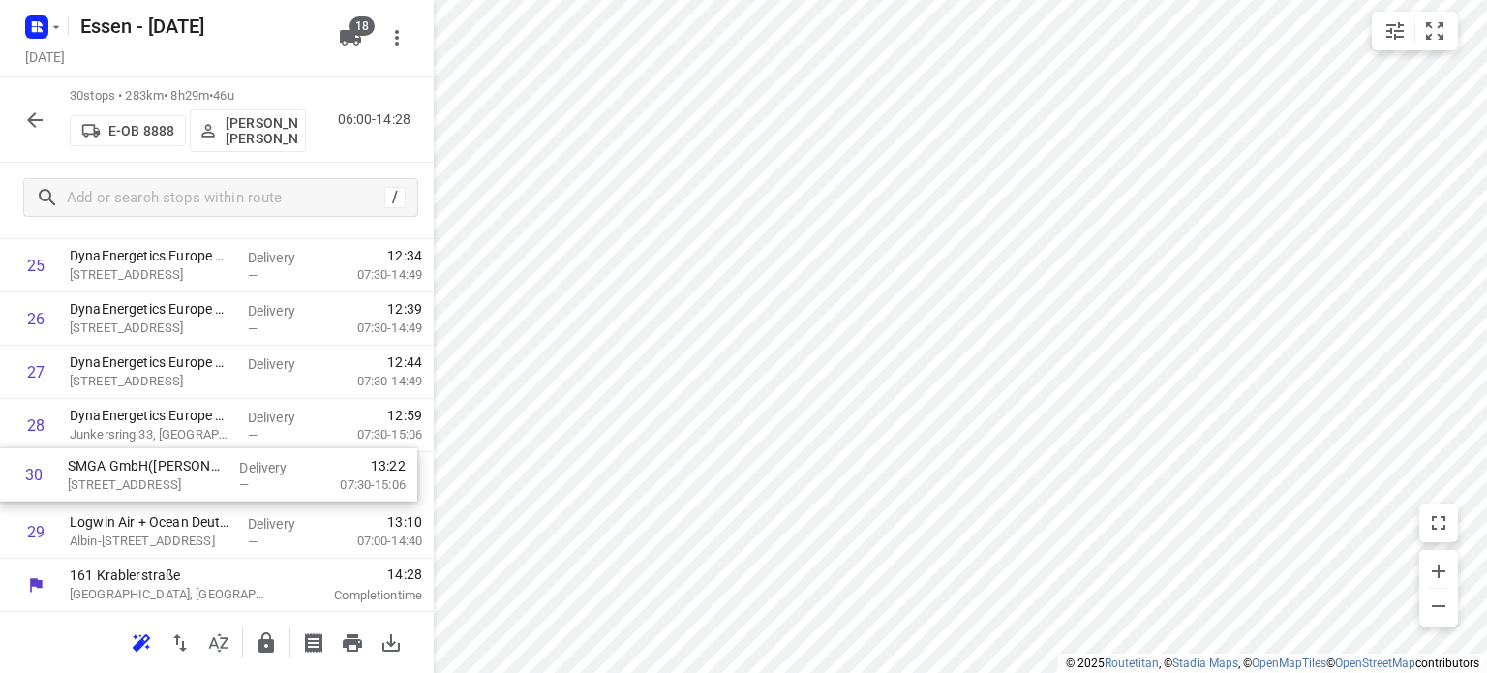
drag, startPoint x: 234, startPoint y: 537, endPoint x: 232, endPoint y: 473, distance: 63.9
click at [264, 650] on icon "button" at bounding box center [265, 642] width 15 height 20
click at [37, 111] on icon "button" at bounding box center [34, 119] width 23 height 23
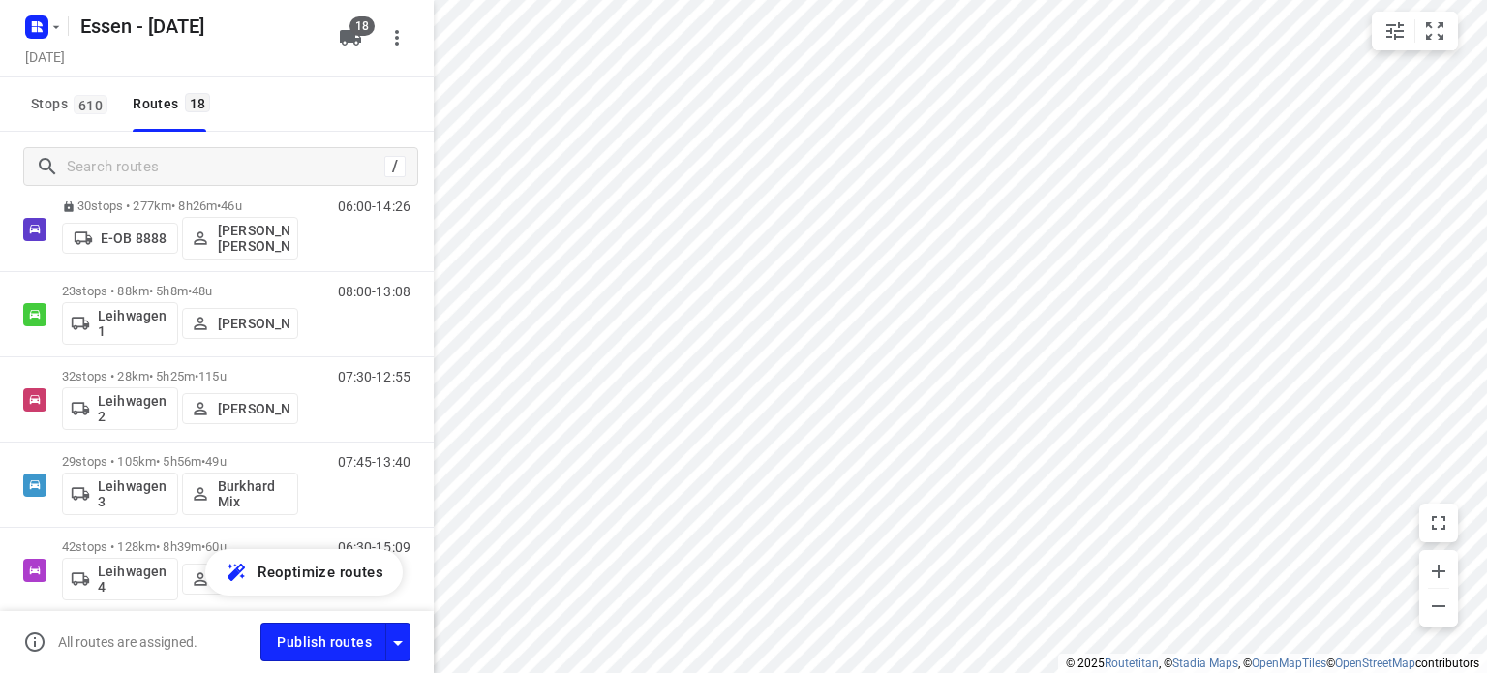
scroll to position [644, 0]
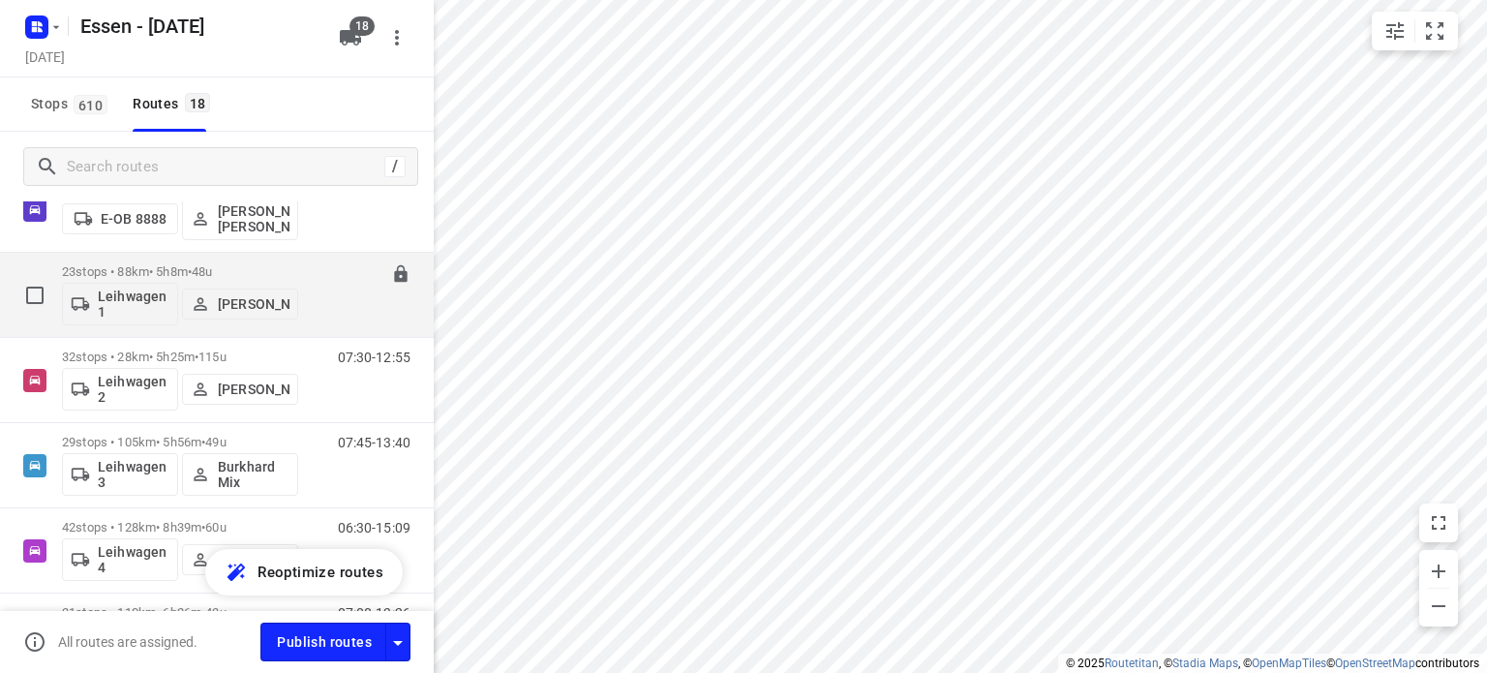
click at [167, 274] on p "23 stops • 88km • 5h8m • [DATE]" at bounding box center [180, 271] width 236 height 15
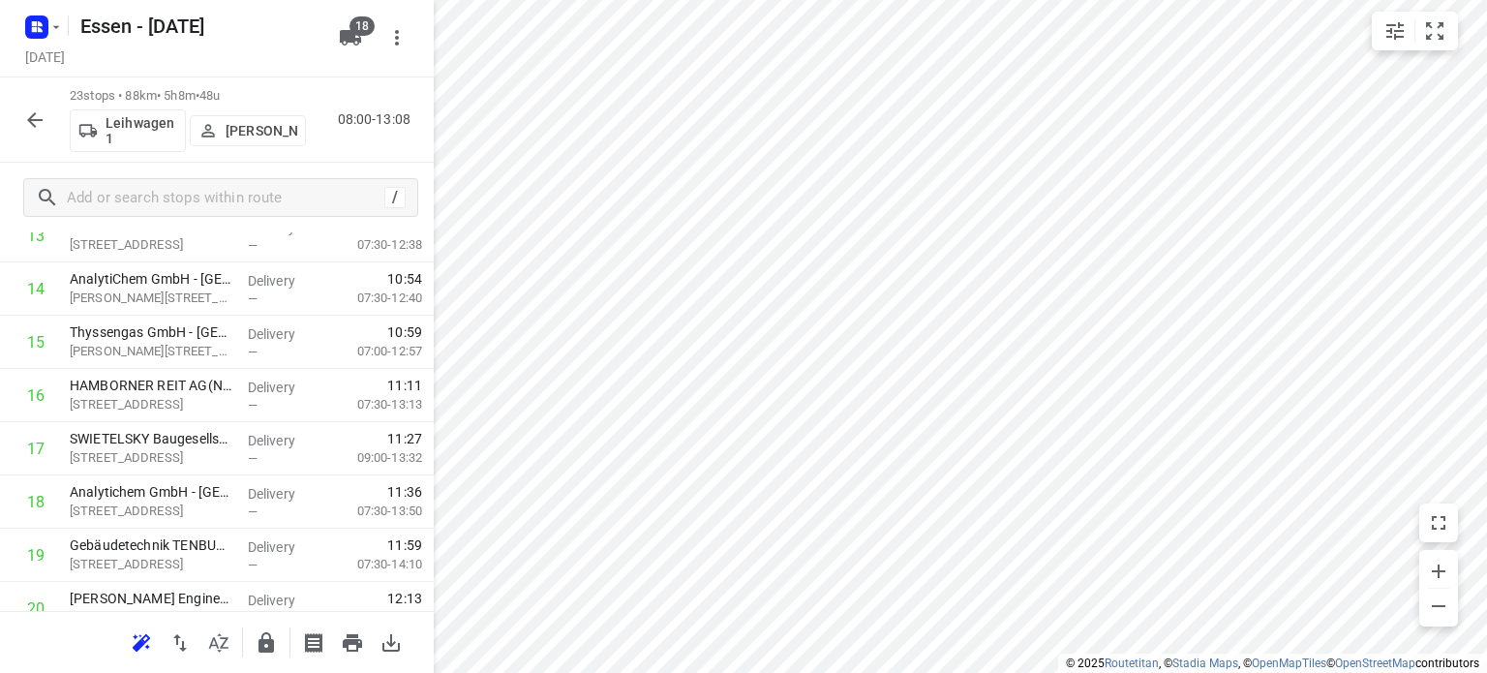
scroll to position [1050, 0]
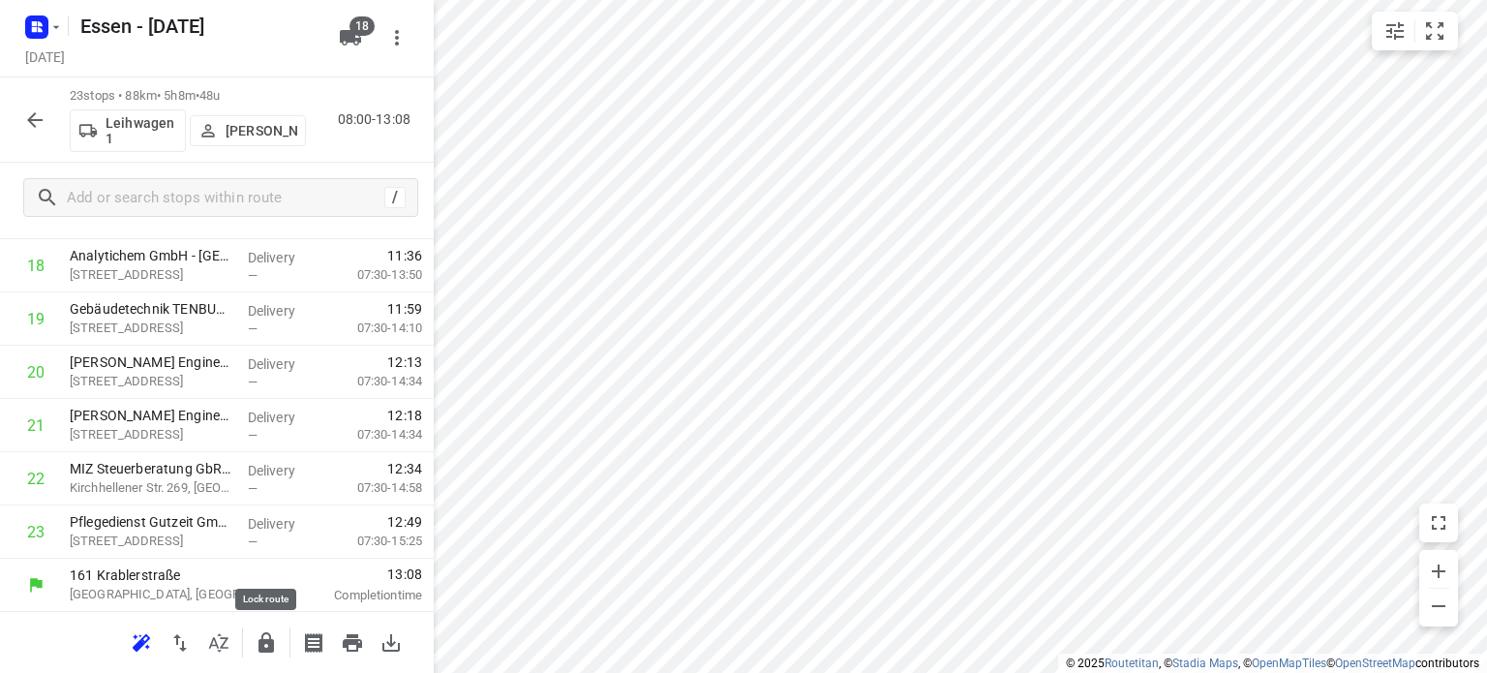
click at [267, 643] on icon "button" at bounding box center [265, 642] width 15 height 20
click at [40, 119] on icon "button" at bounding box center [34, 119] width 15 height 15
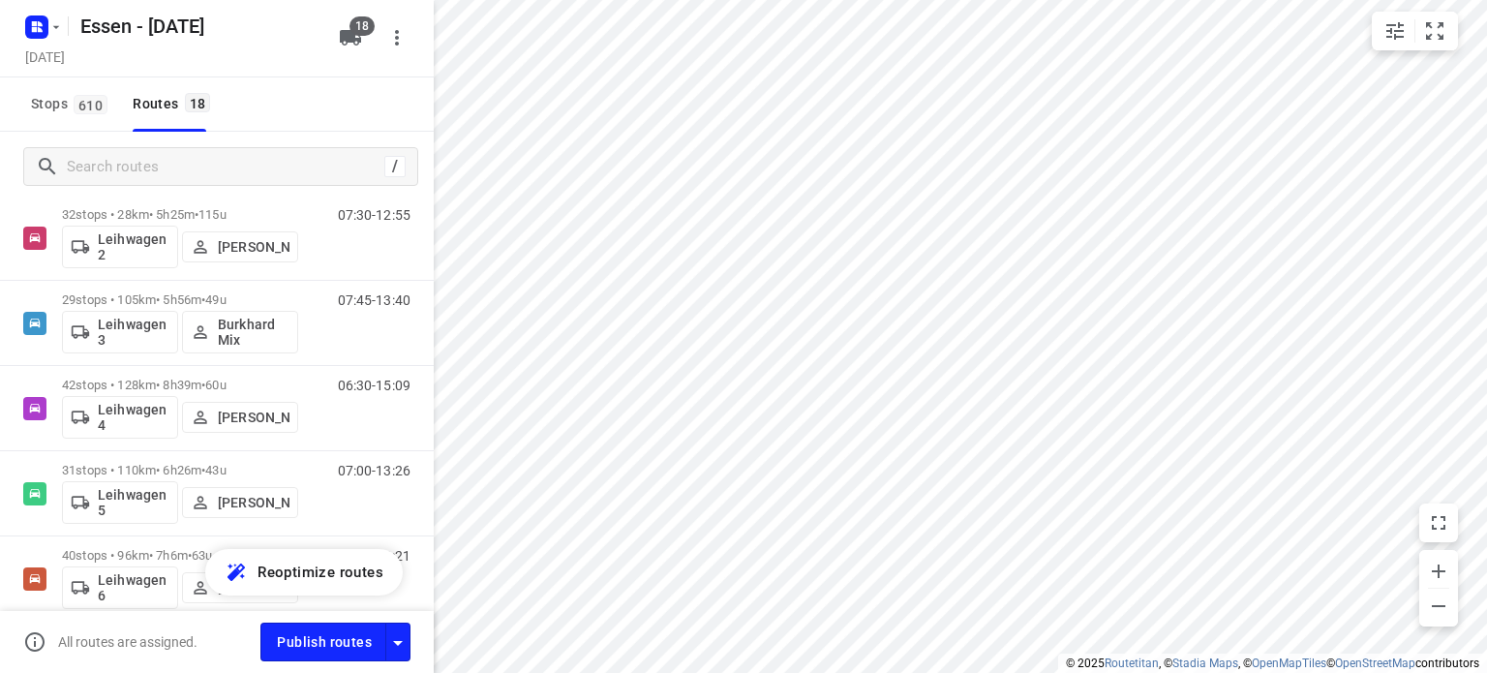
scroll to position [790, 0]
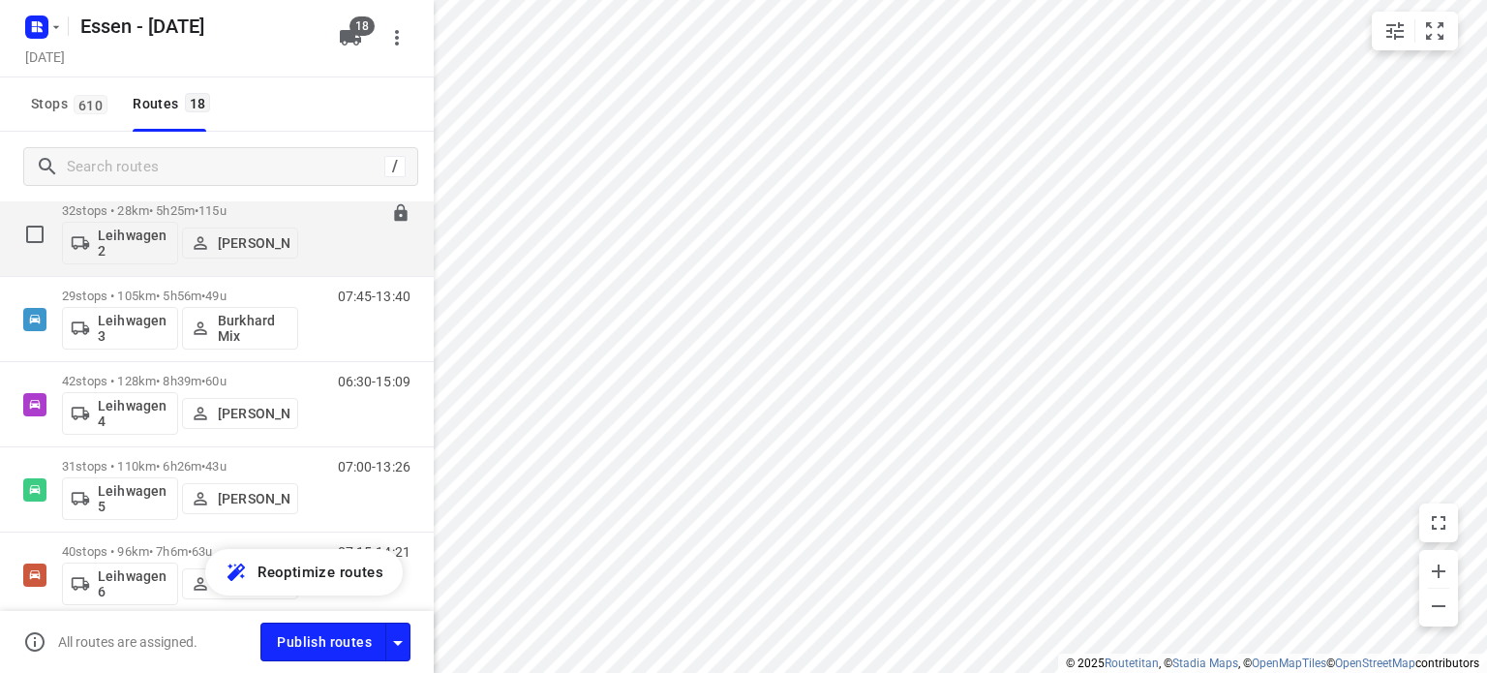
click at [167, 214] on p "32 stops • 28km • 5h25m • [DATE]" at bounding box center [180, 210] width 236 height 15
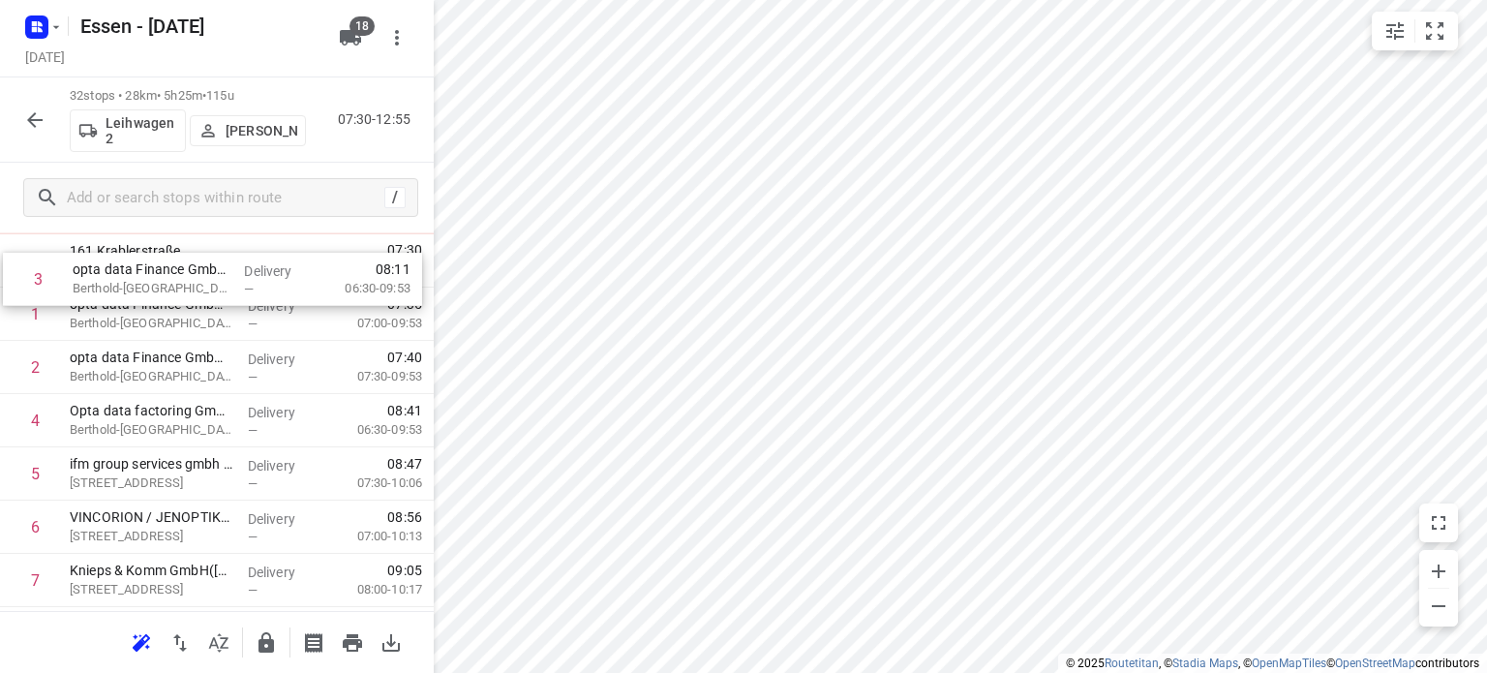
scroll to position [0, 0]
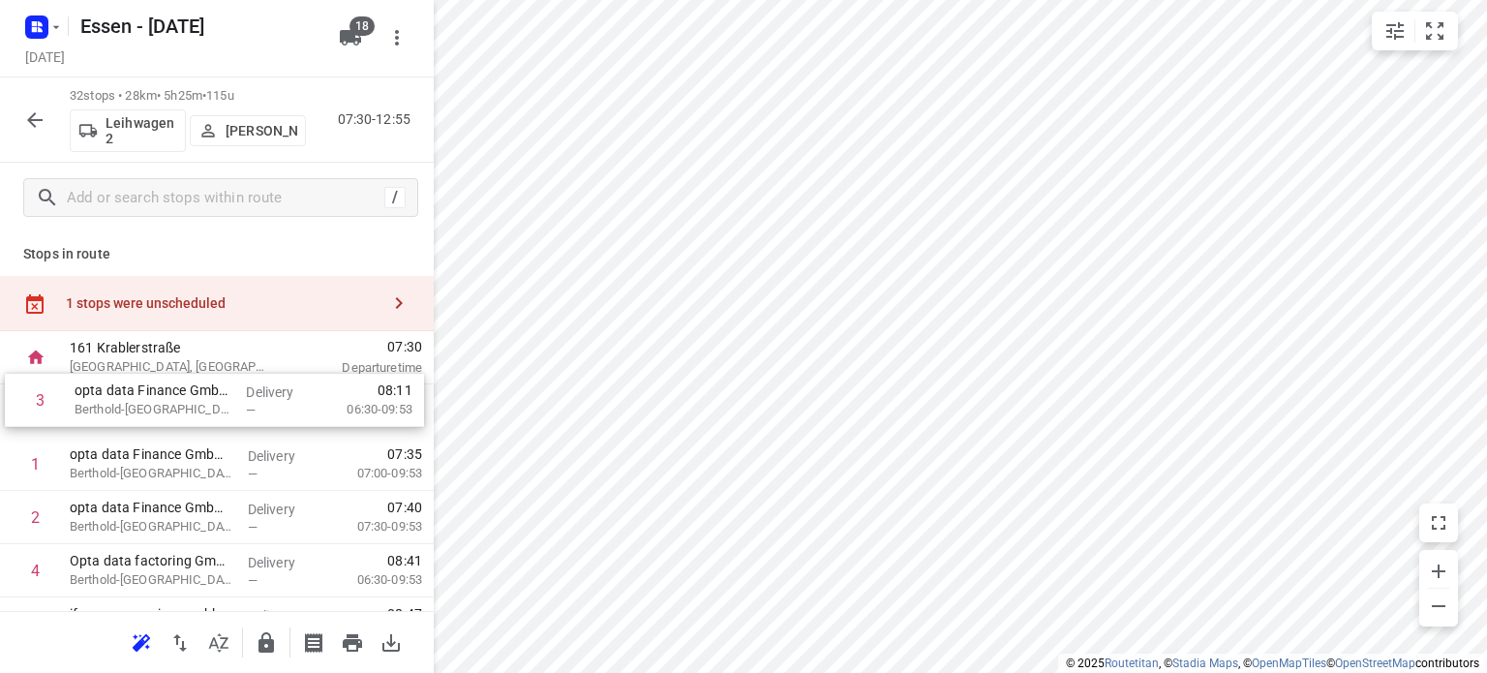
drag, startPoint x: 127, startPoint y: 377, endPoint x: 132, endPoint y: 399, distance: 22.8
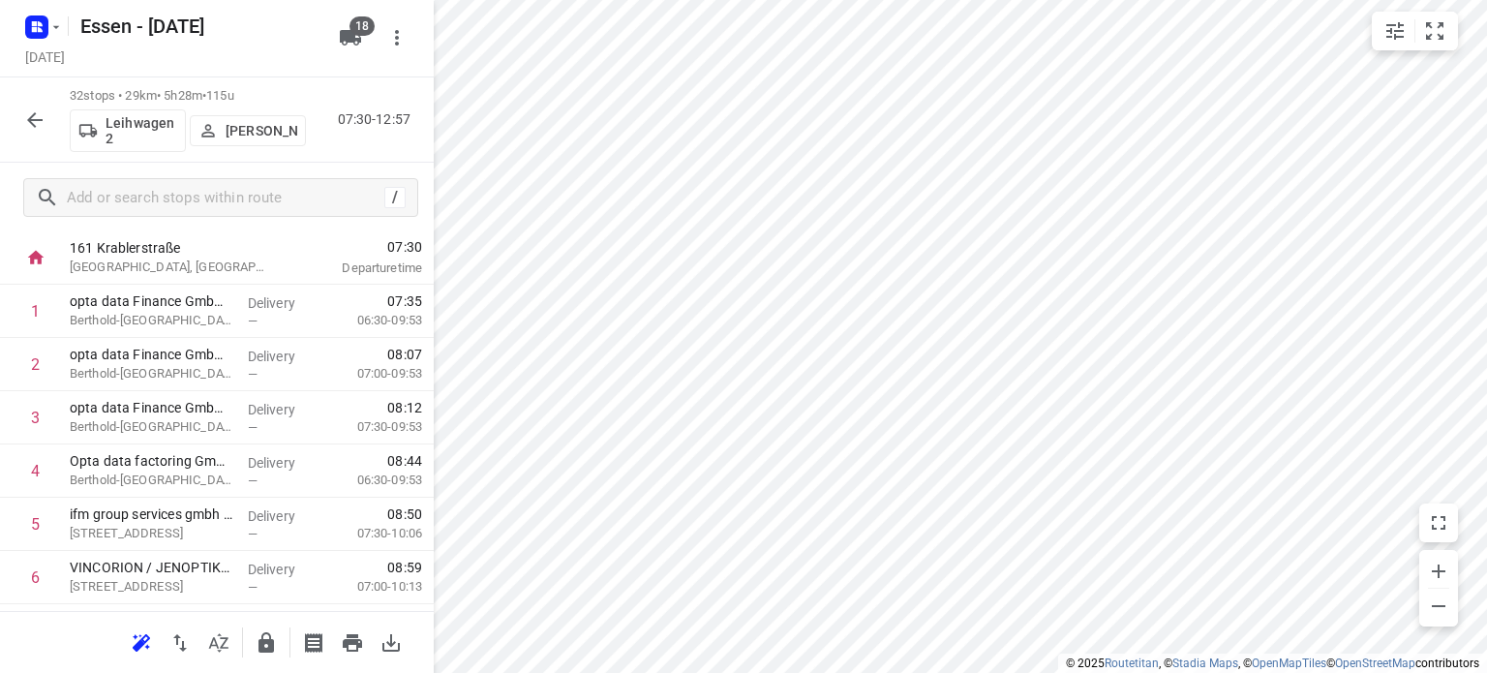
scroll to position [125, 0]
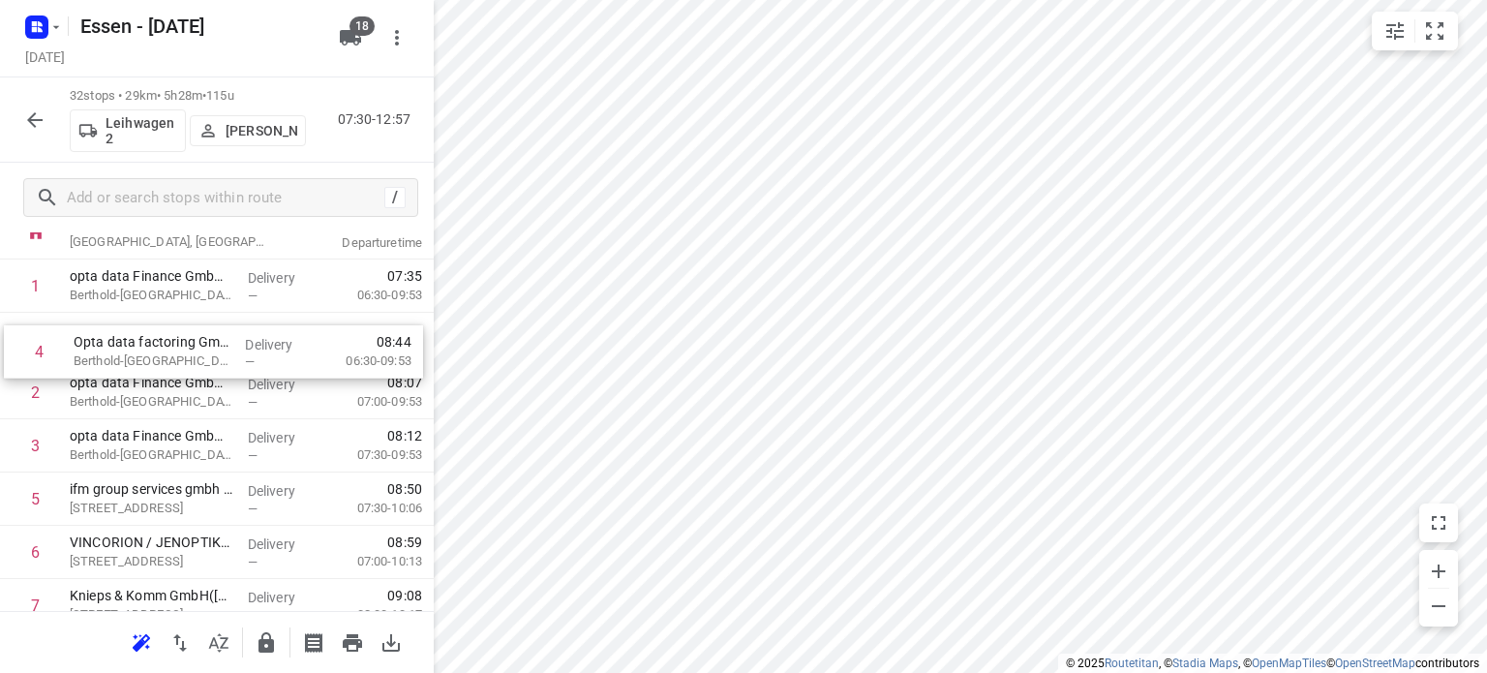
drag, startPoint x: 112, startPoint y: 460, endPoint x: 116, endPoint y: 351, distance: 108.5
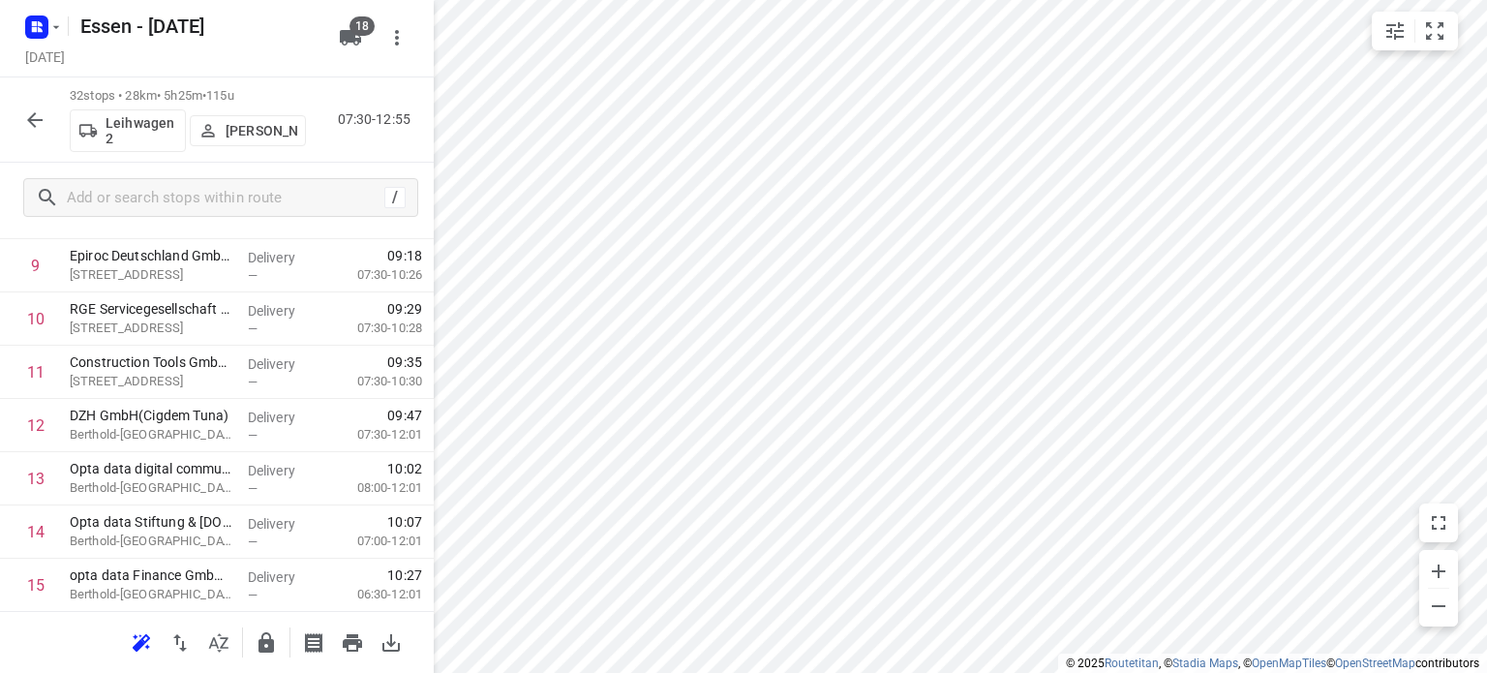
scroll to position [592, 0]
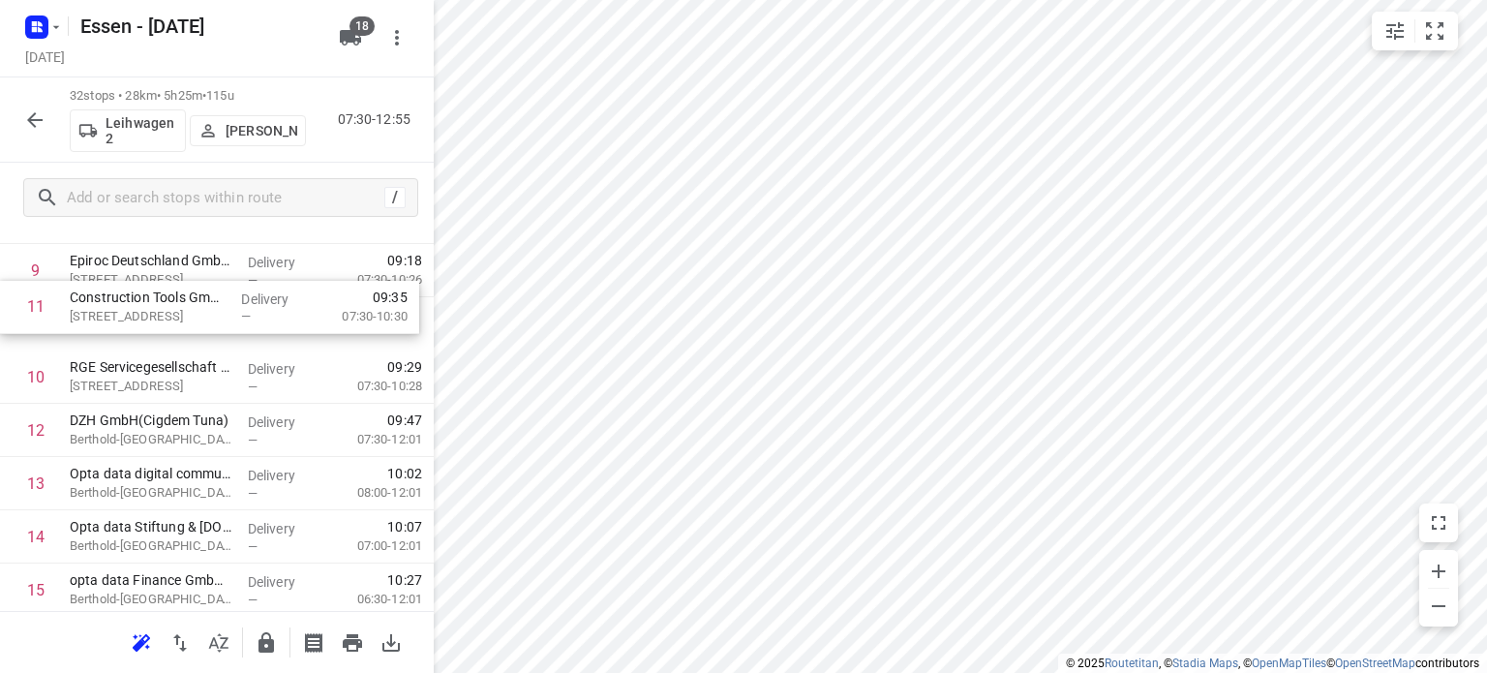
drag, startPoint x: 255, startPoint y: 355, endPoint x: 255, endPoint y: 304, distance: 51.3
click at [255, 304] on div "1 opta data Finance GmbH - [PERSON_NAME][GEOGRAPHIC_DATA] 461([GEOGRAPHIC_DATA]…" at bounding box center [217, 670] width 434 height 1704
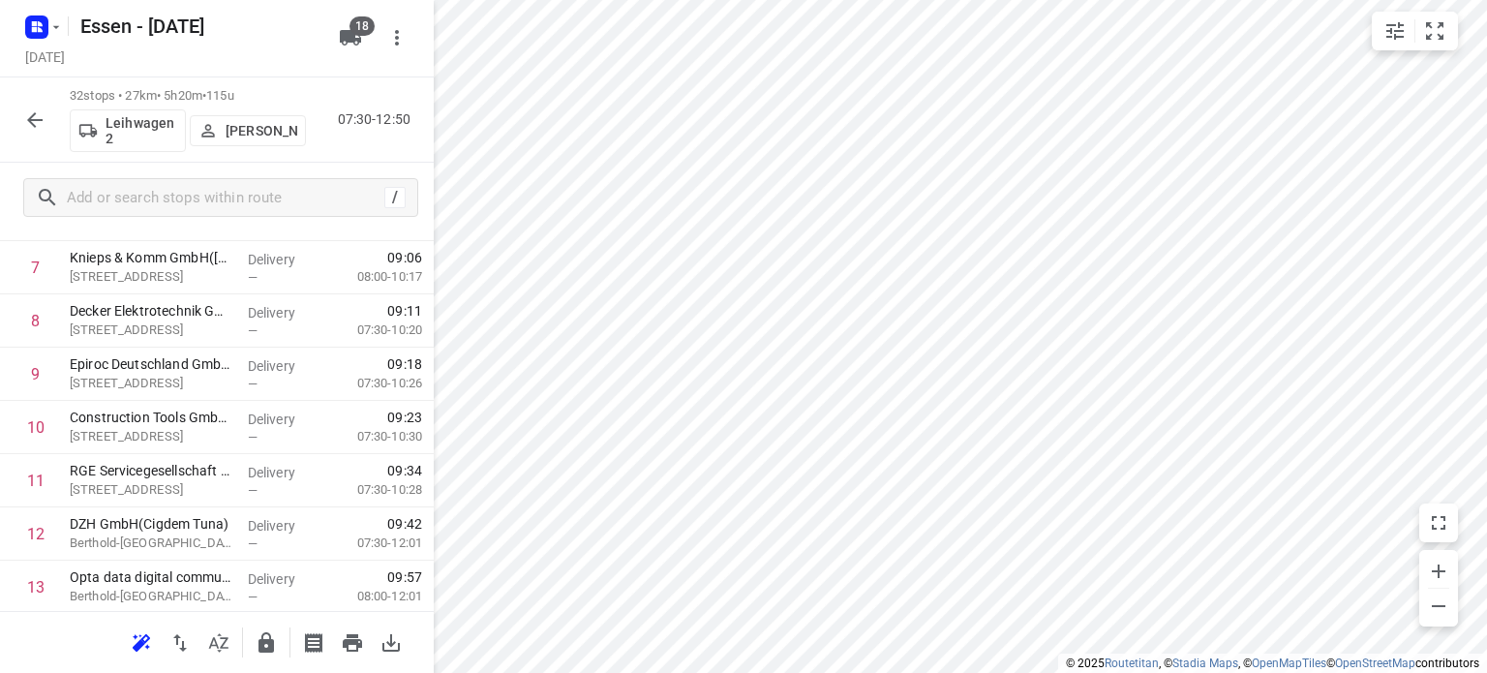
scroll to position [458, 0]
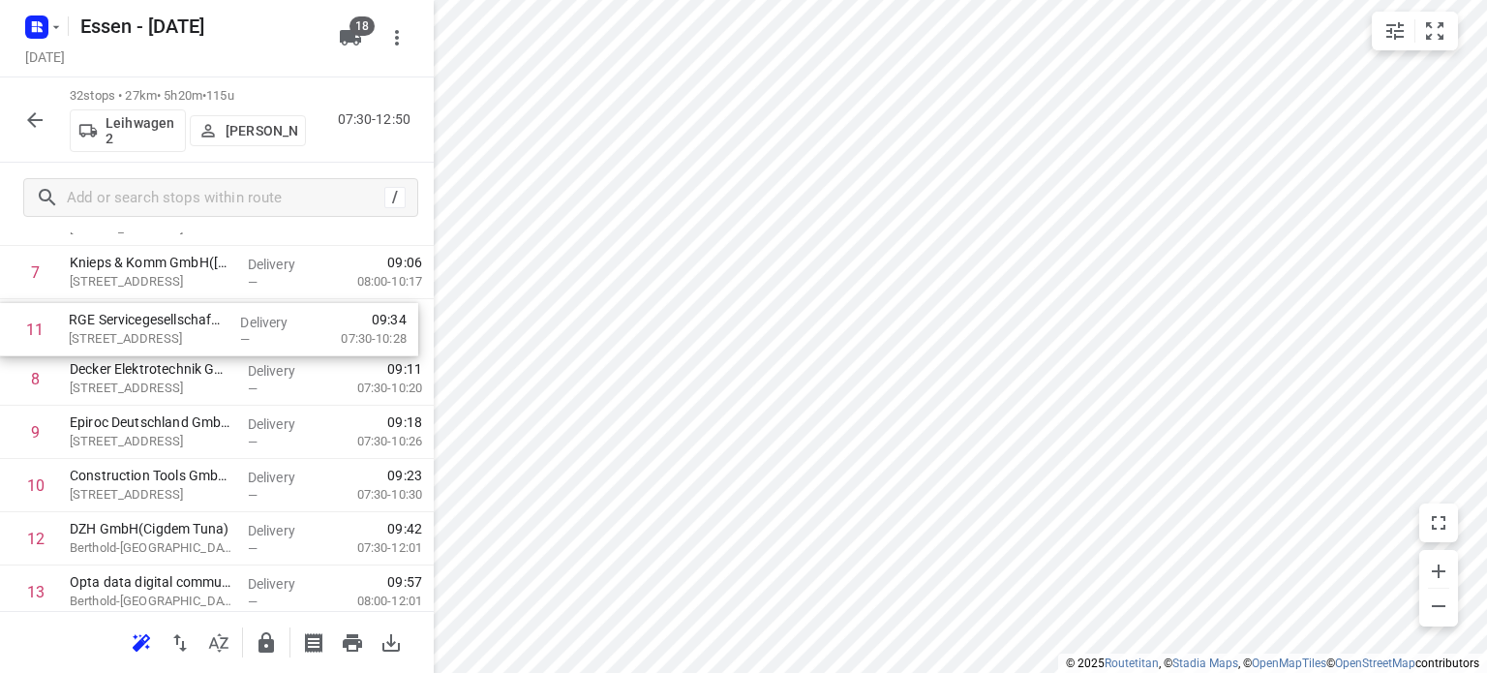
drag, startPoint x: 183, startPoint y: 487, endPoint x: 181, endPoint y: 324, distance: 162.6
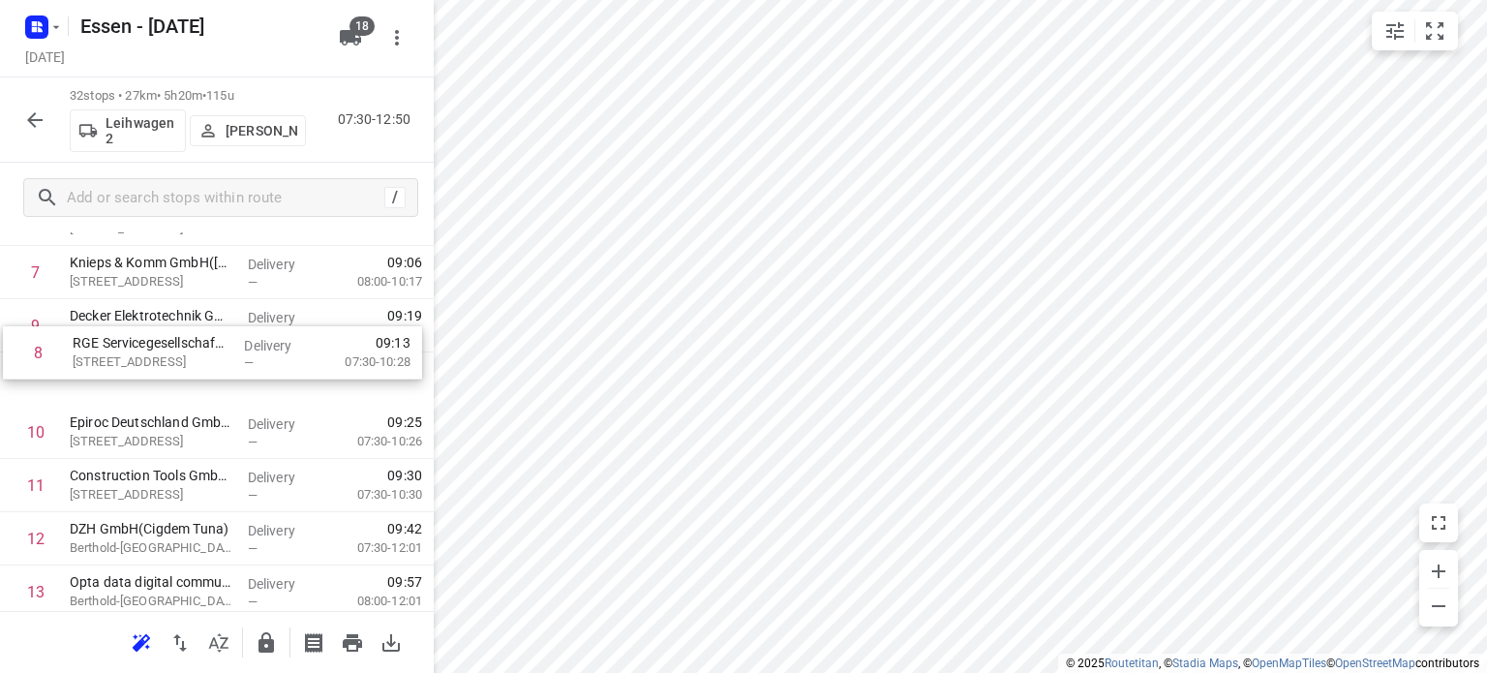
scroll to position [457, 0]
drag, startPoint x: 267, startPoint y: 312, endPoint x: 267, endPoint y: 354, distance: 42.6
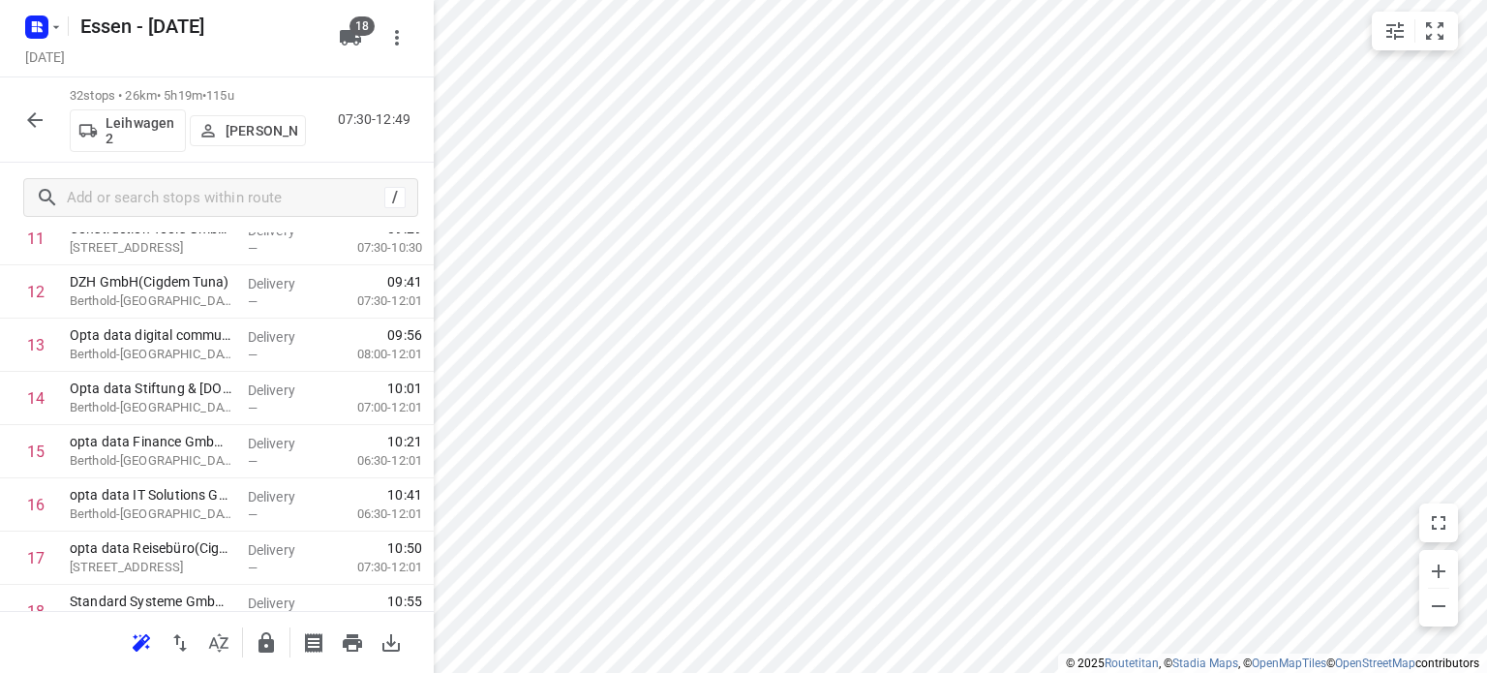
scroll to position [756, 0]
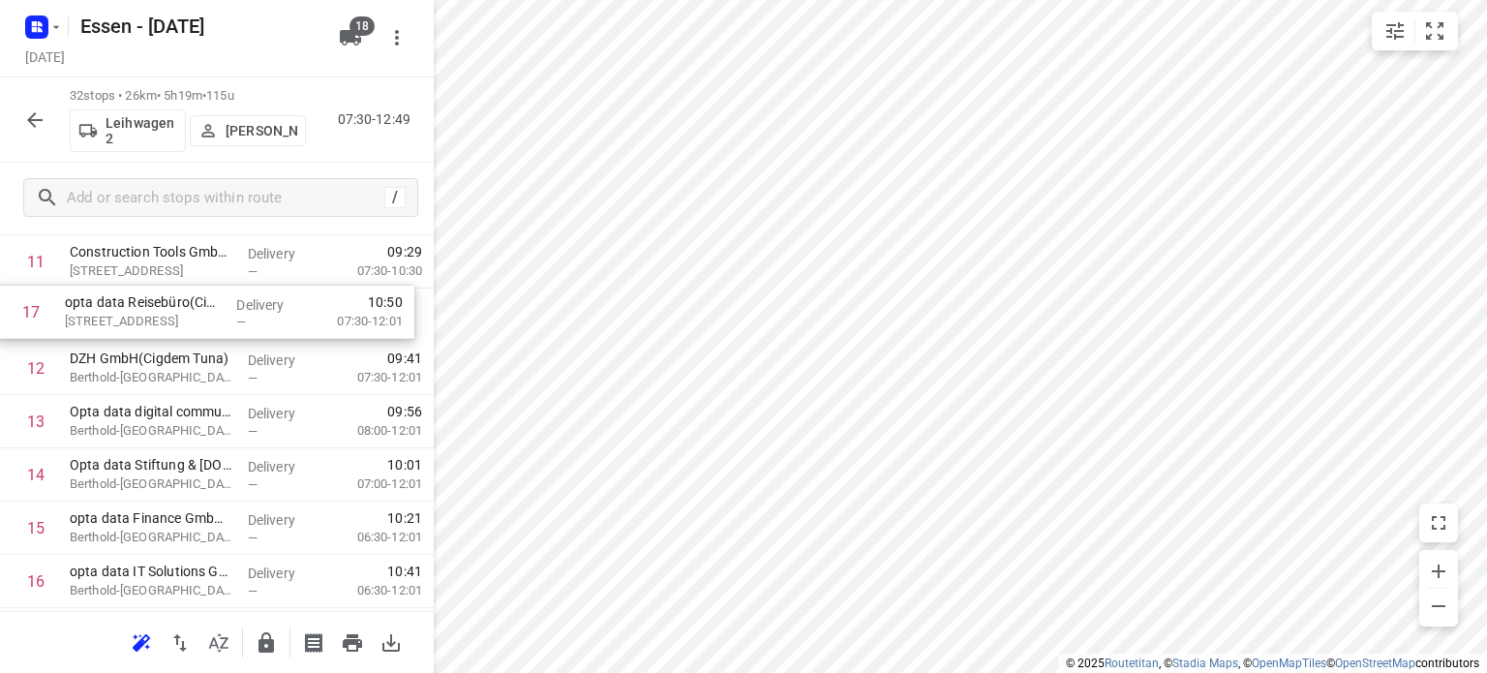
drag, startPoint x: 203, startPoint y: 503, endPoint x: 196, endPoint y: 304, distance: 199.6
click at [196, 304] on div "1 opta data Finance GmbH - [PERSON_NAME][GEOGRAPHIC_DATA] 461([GEOGRAPHIC_DATA]…" at bounding box center [217, 555] width 434 height 1704
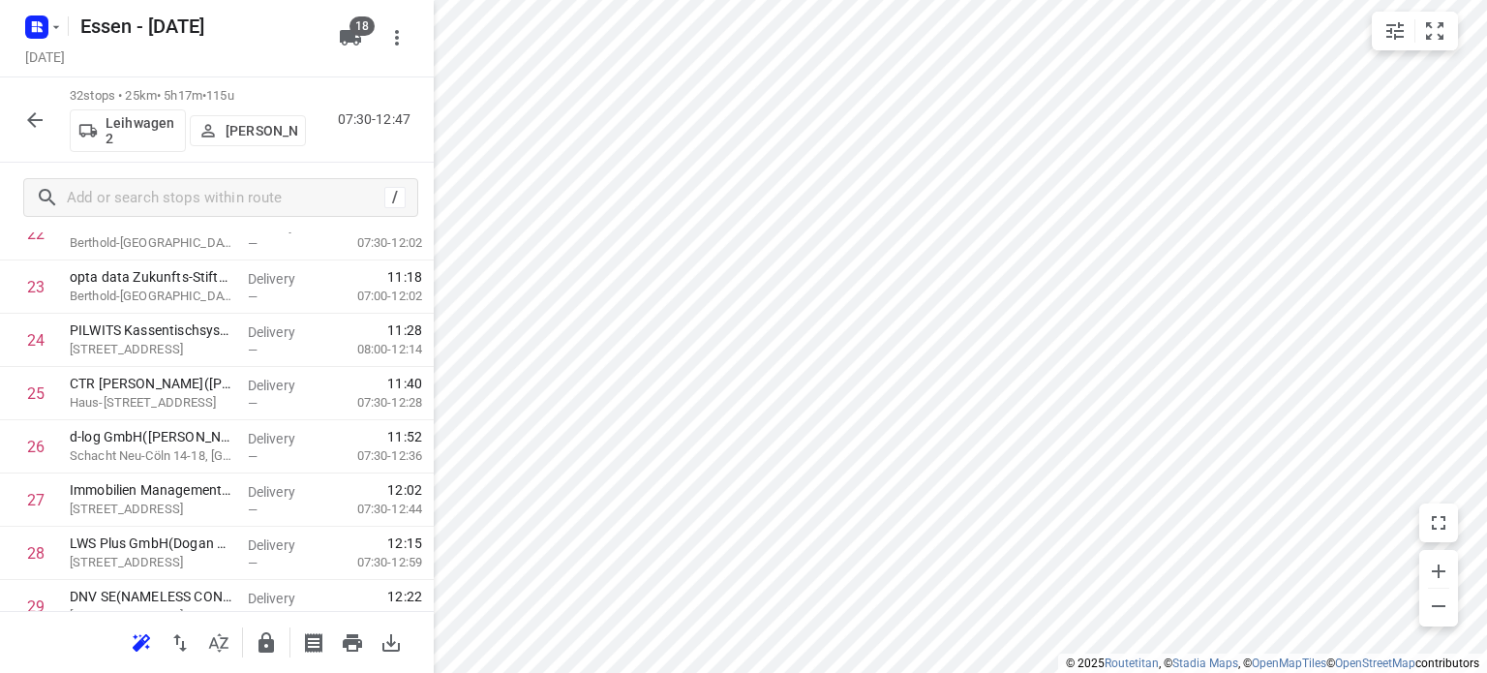
scroll to position [1529, 0]
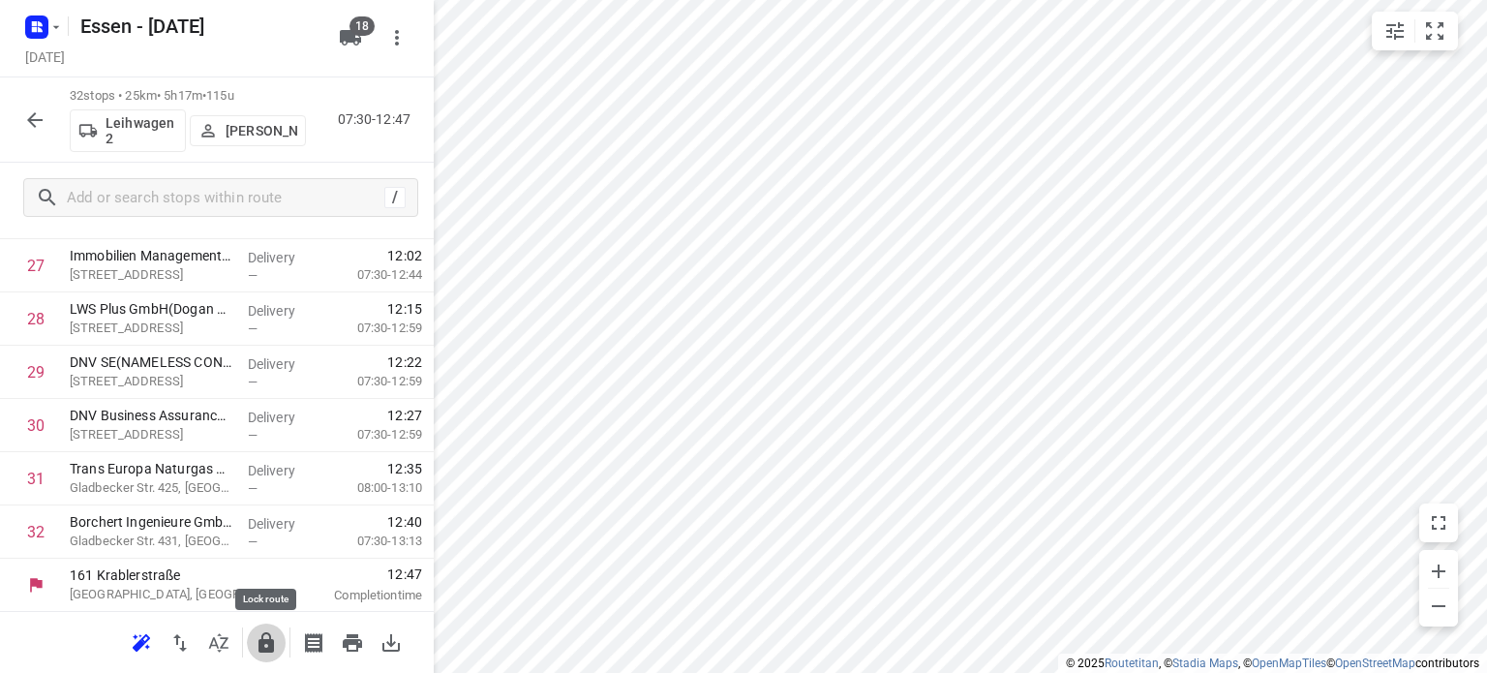
click at [267, 648] on icon "button" at bounding box center [265, 642] width 15 height 20
click at [35, 125] on icon "button" at bounding box center [34, 119] width 23 height 23
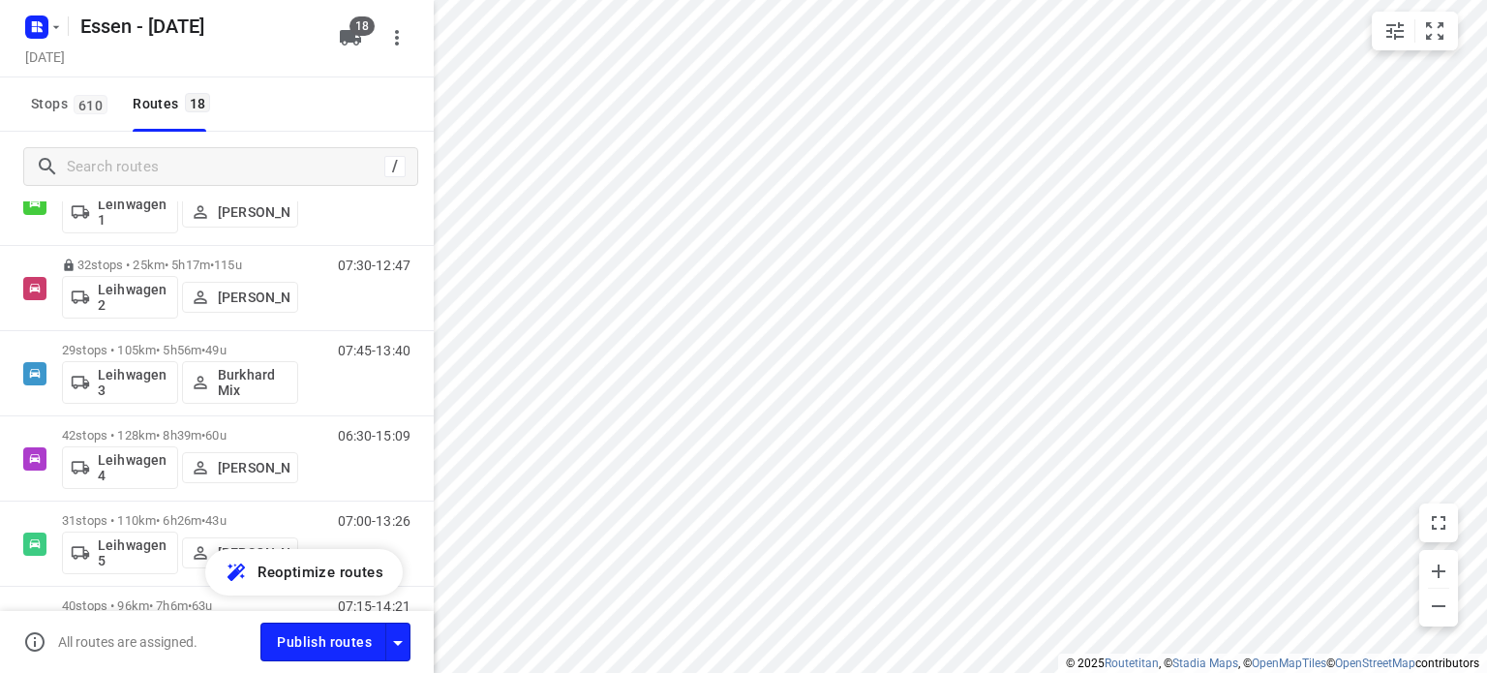
scroll to position [729, 0]
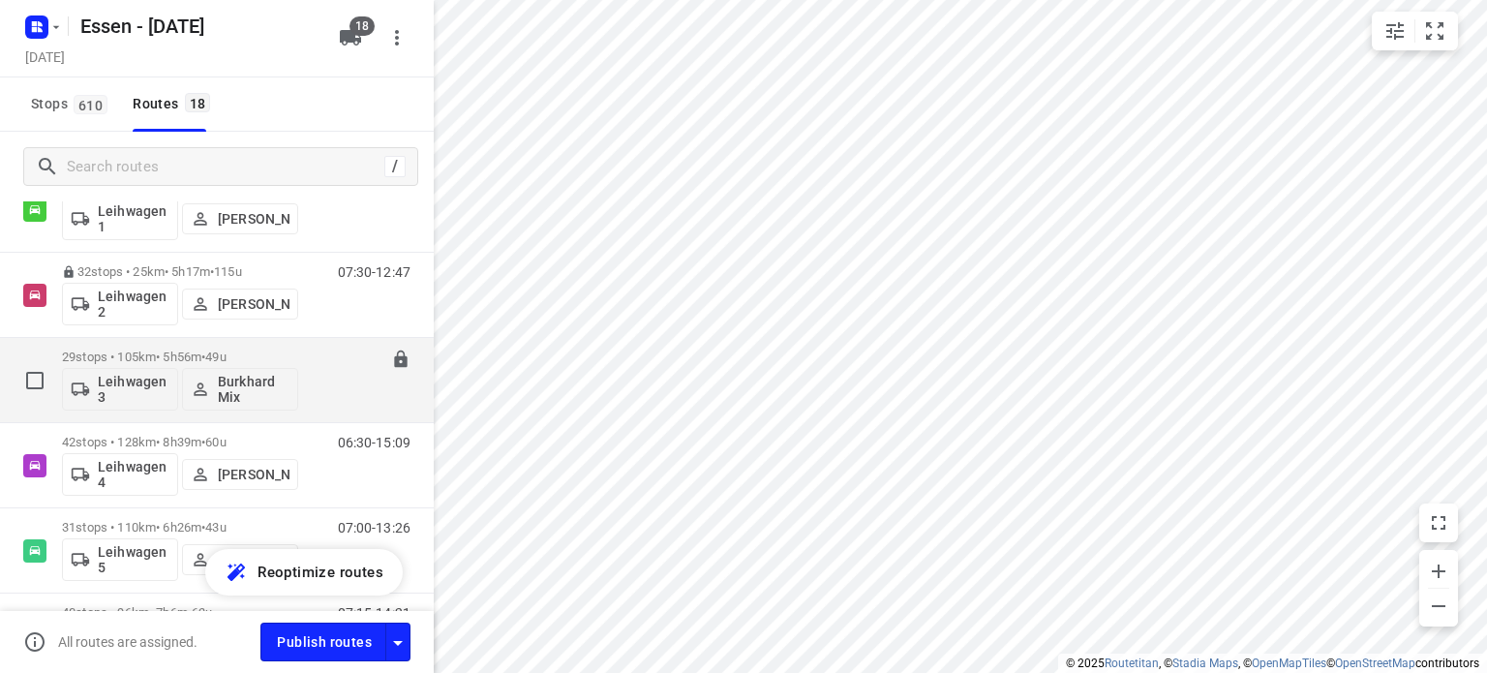
click at [156, 355] on p "29 stops • 105km • 5h56m • [DATE]" at bounding box center [180, 356] width 236 height 15
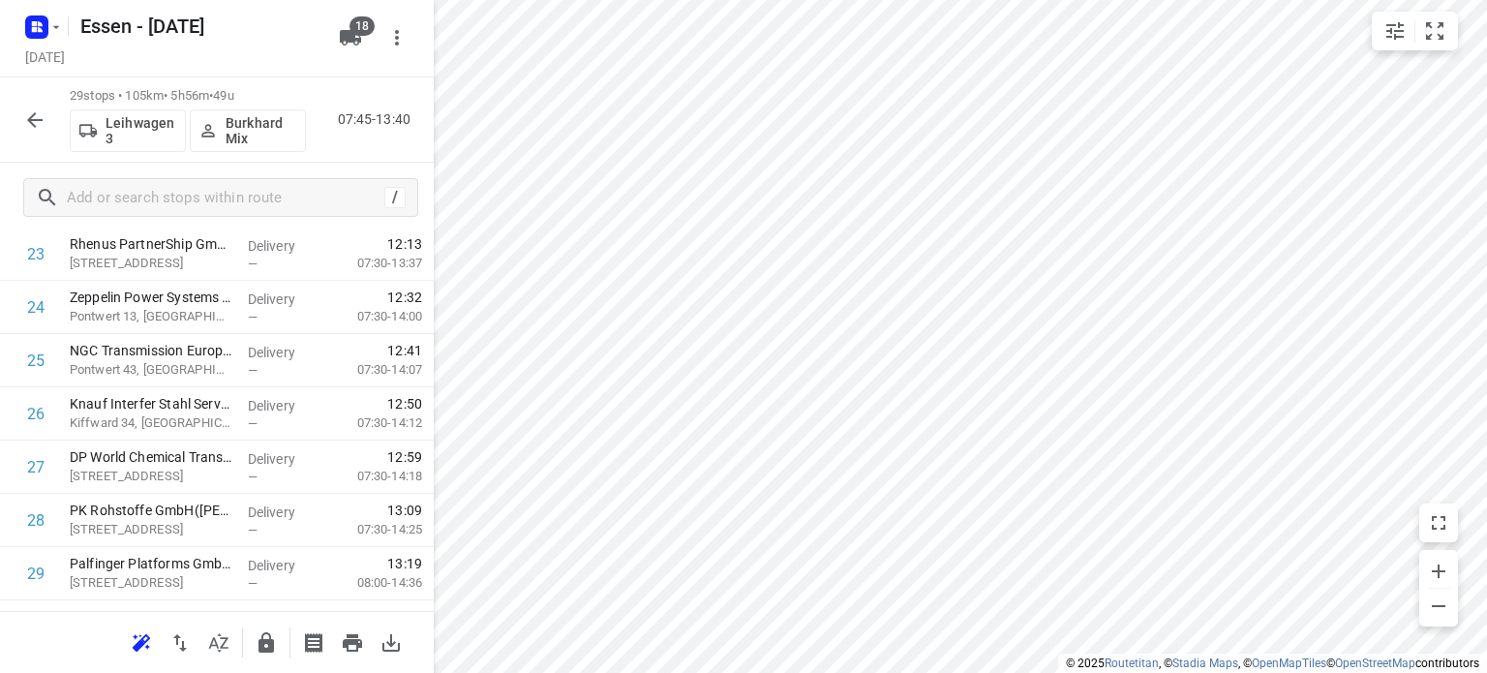
scroll to position [1371, 0]
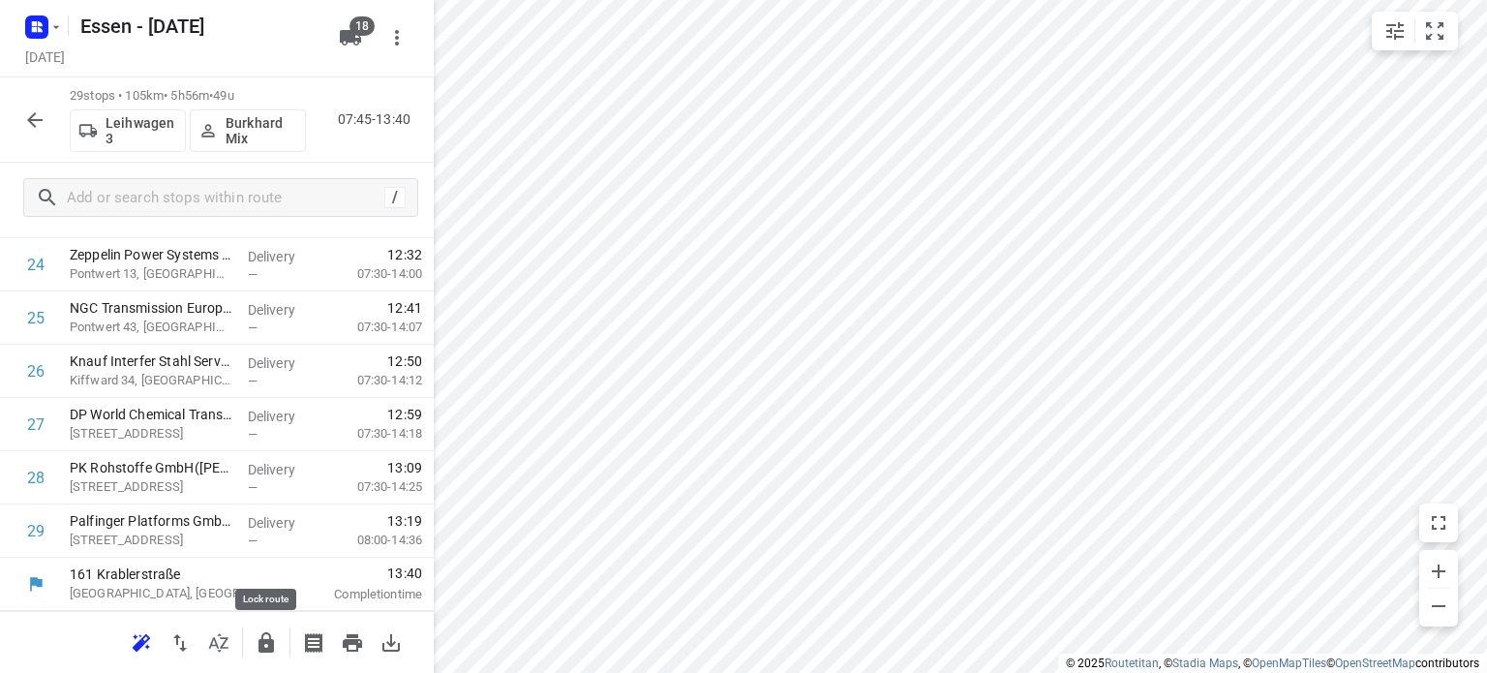
click at [265, 647] on icon "button" at bounding box center [265, 642] width 15 height 20
click at [39, 121] on icon "button" at bounding box center [34, 119] width 23 height 23
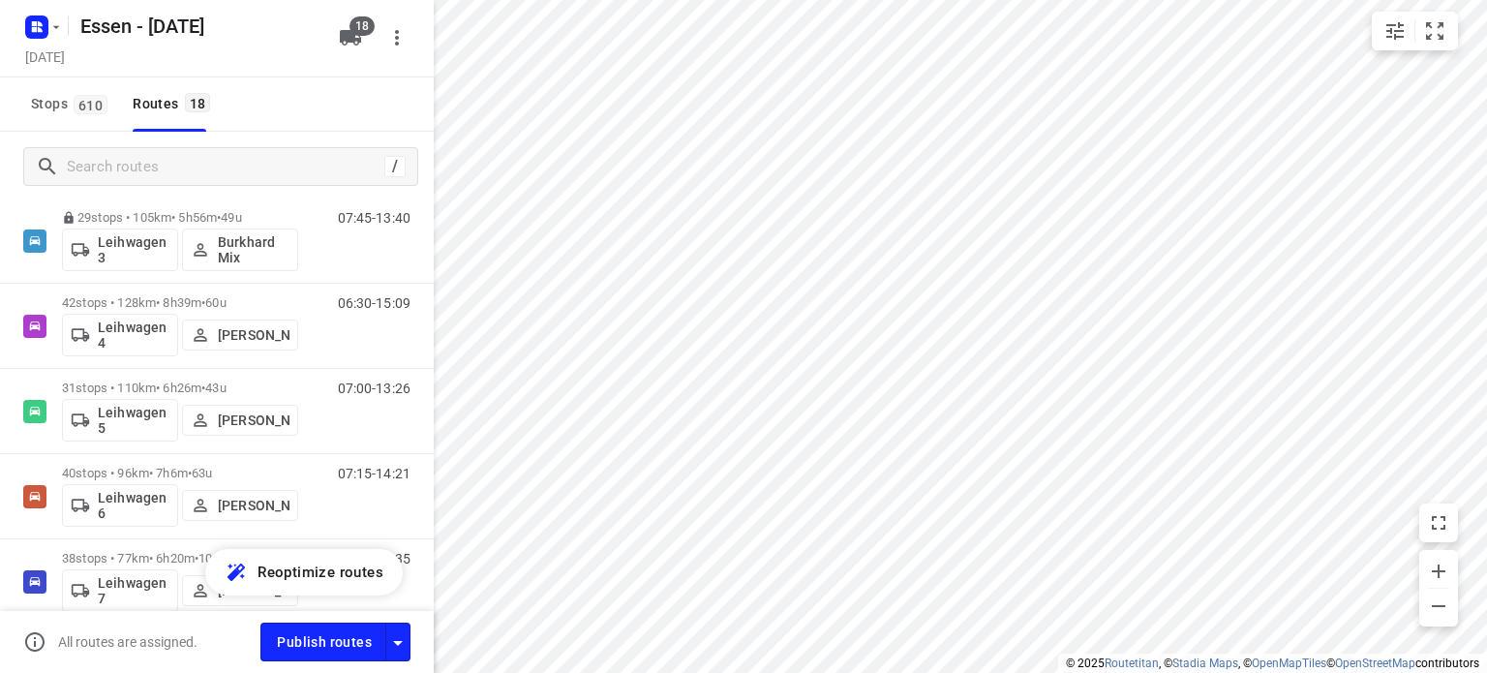
scroll to position [879, 0]
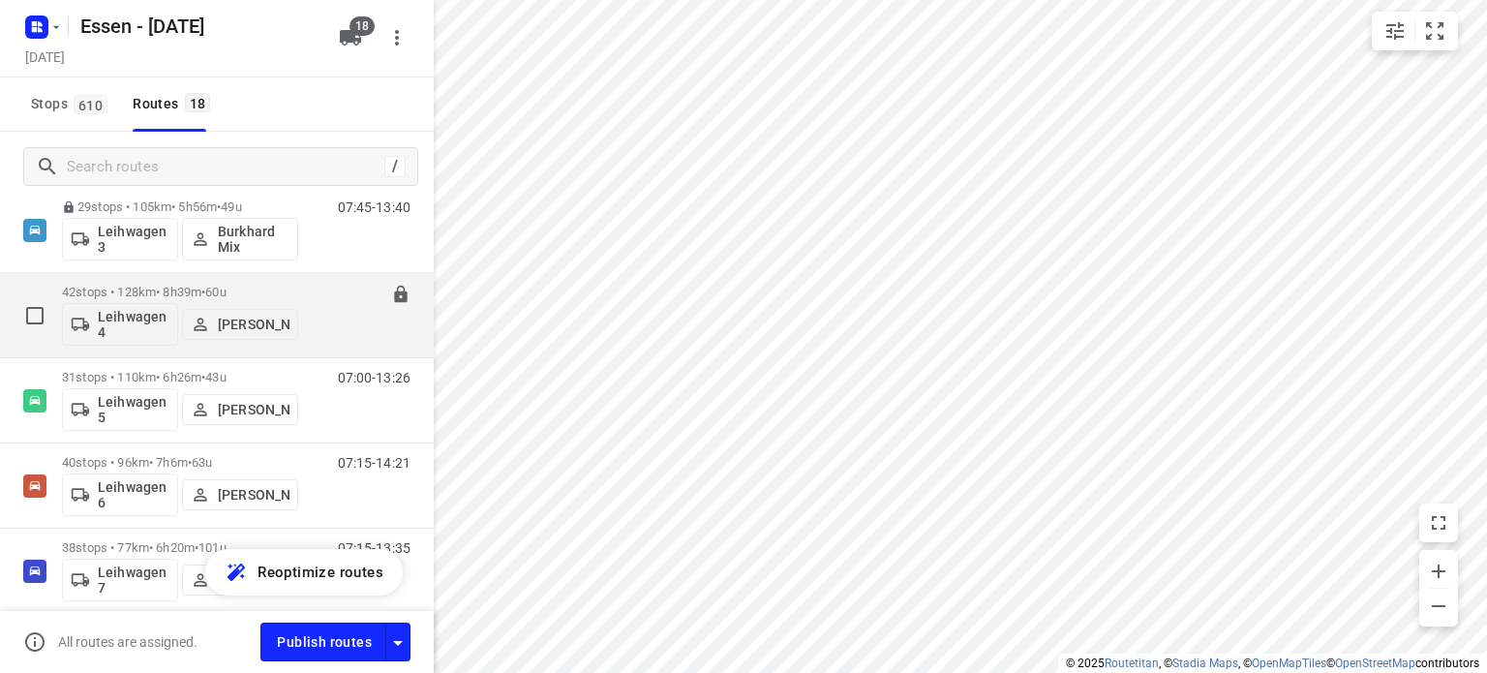
click at [171, 288] on p "42 stops • 128km • 8h39m • [DATE]" at bounding box center [180, 292] width 236 height 15
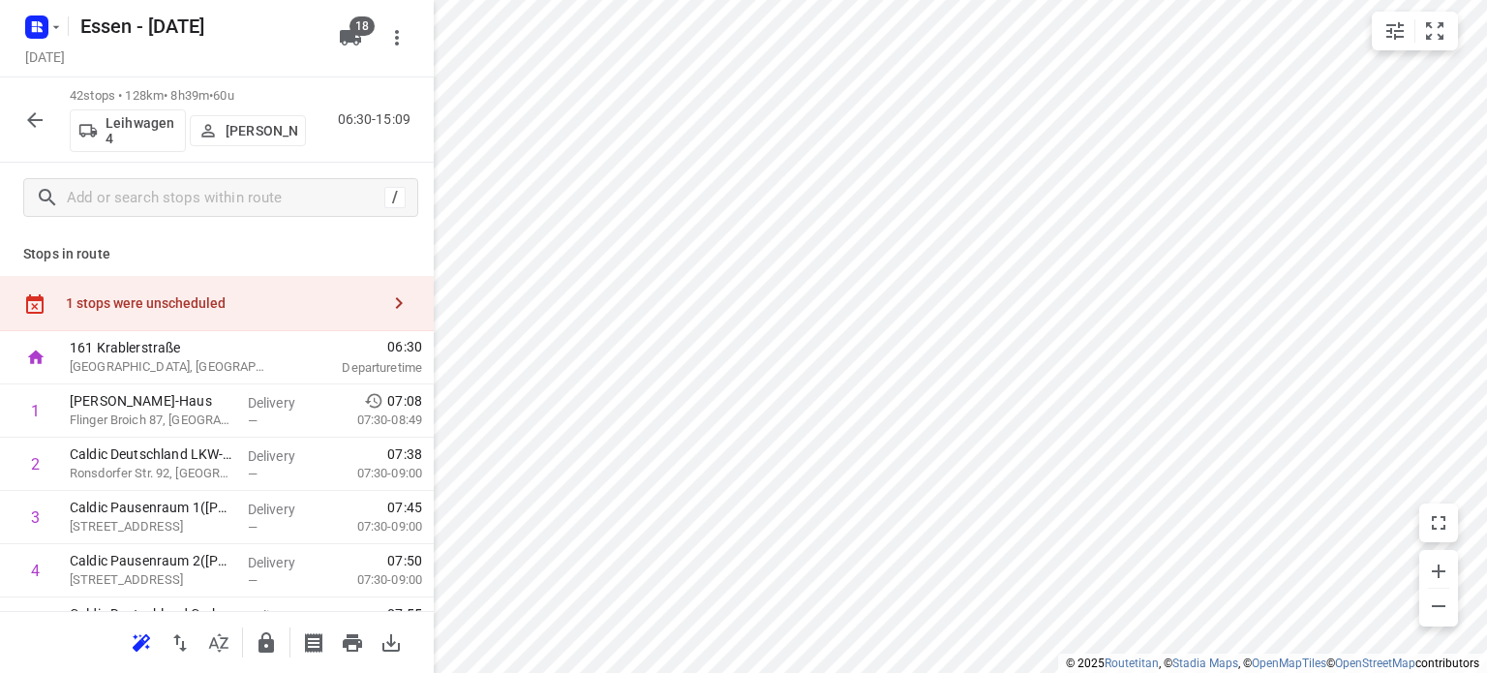
click at [969, 0] on html "i © 2025 Routetitan , © Stadia Maps , © OpenMapTiles © OpenStreetMap contributo…" at bounding box center [743, 336] width 1487 height 673
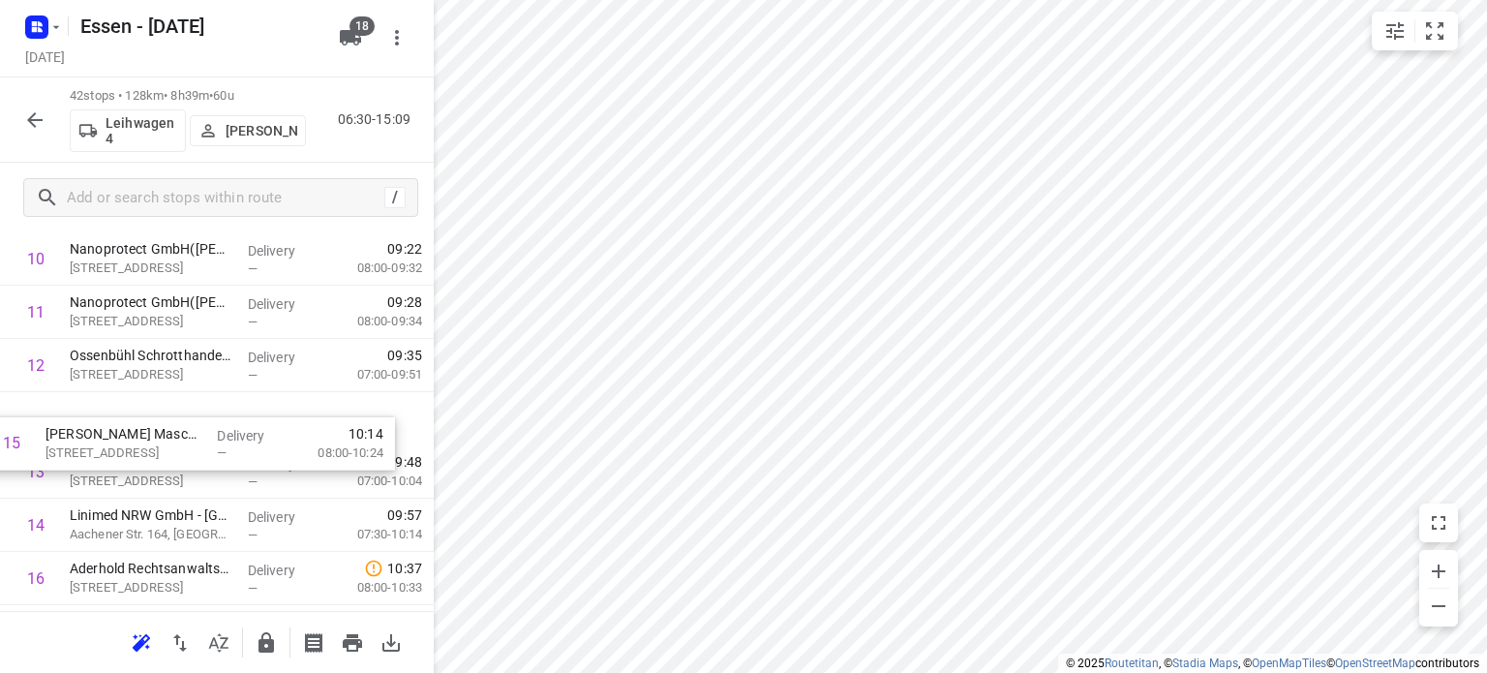
scroll to position [631, 0]
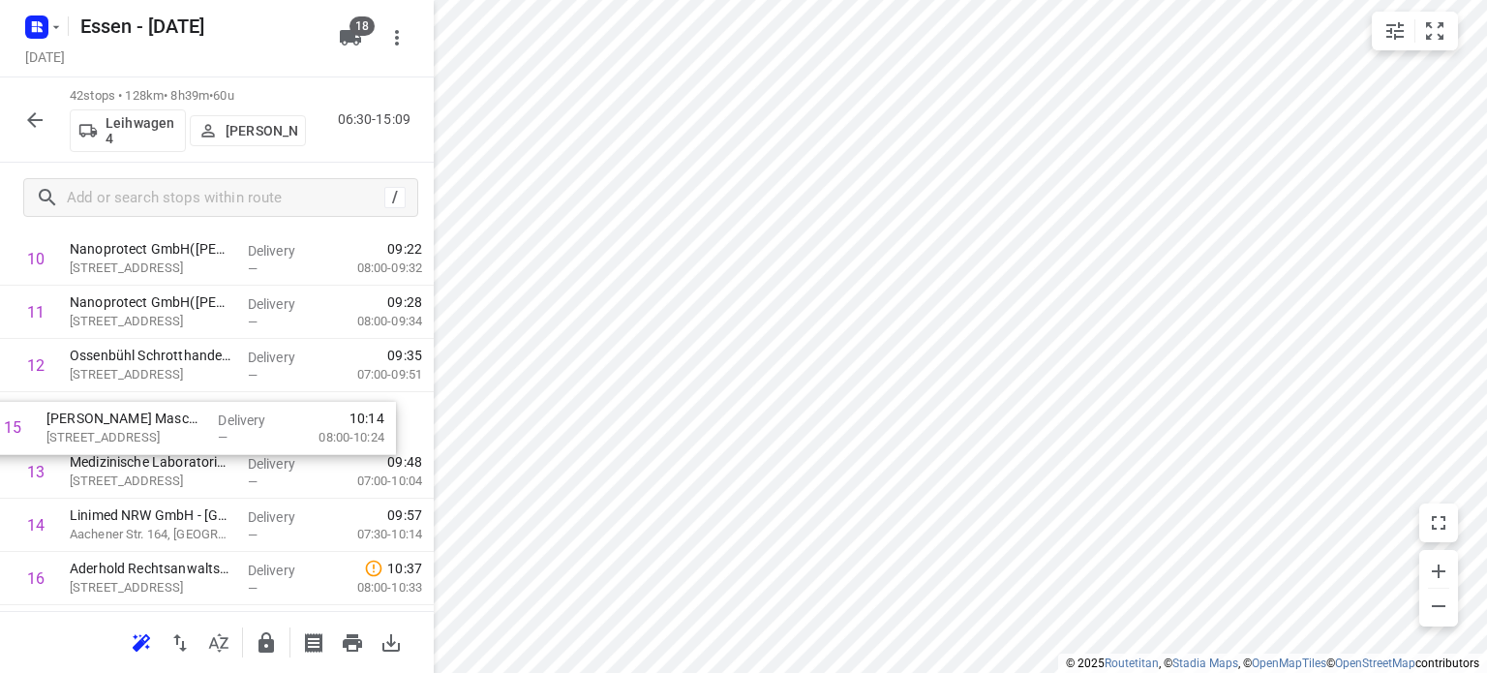
drag, startPoint x: 228, startPoint y: 530, endPoint x: 201, endPoint y: 421, distance: 112.7
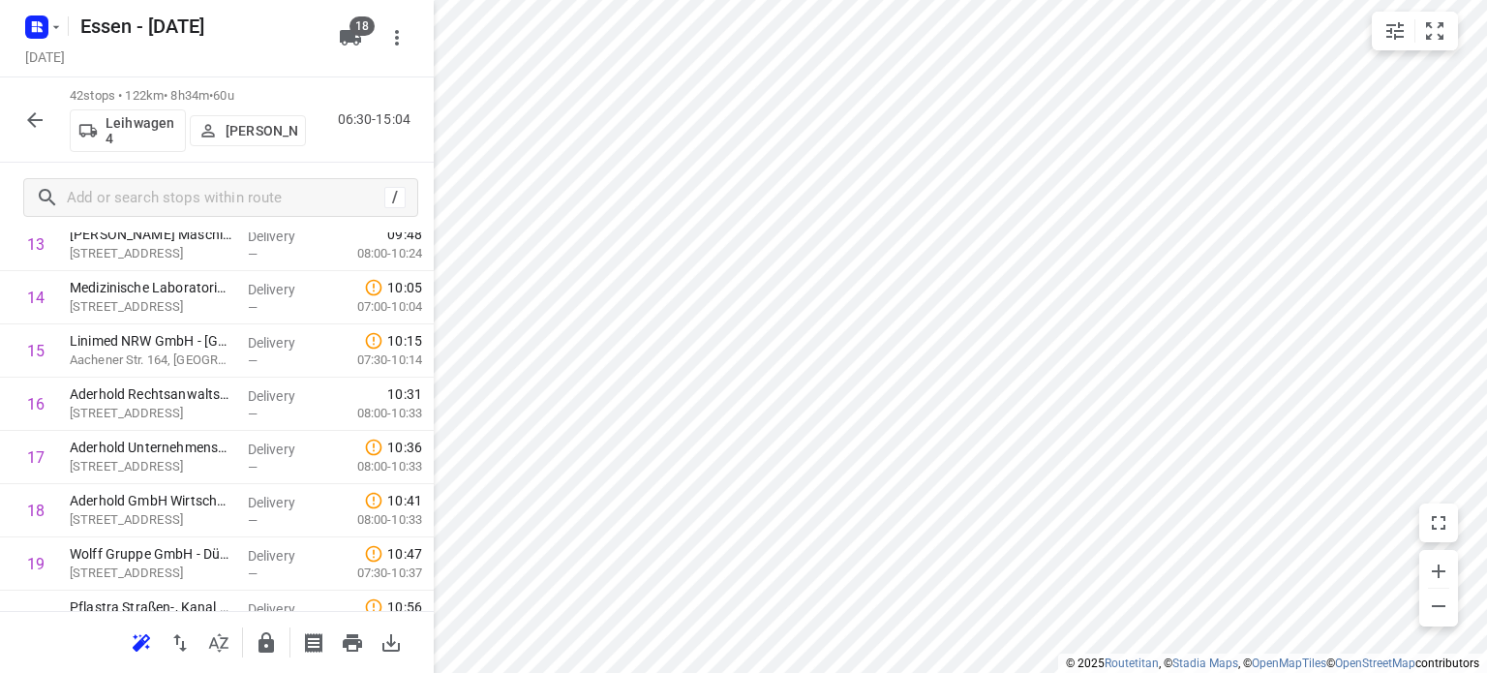
scroll to position [778, 0]
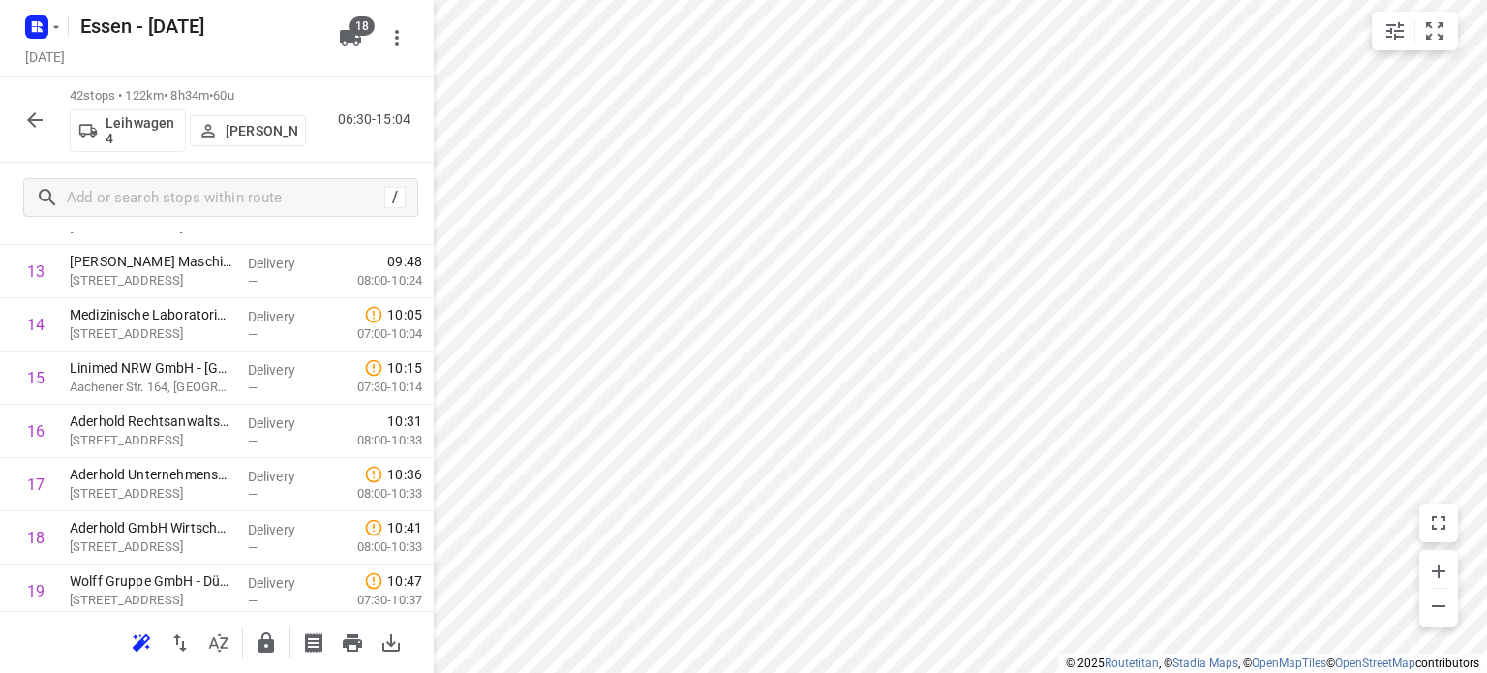
click at [782, 672] on html "i © 2025 Routetitan , © Stadia Maps , © OpenMapTiles © OpenStreetMap contributo…" at bounding box center [743, 336] width 1487 height 673
click at [847, 672] on html "i © 2025 Routetitan , © Stadia Maps , © OpenMapTiles © OpenStreetMap contributo…" at bounding box center [743, 336] width 1487 height 673
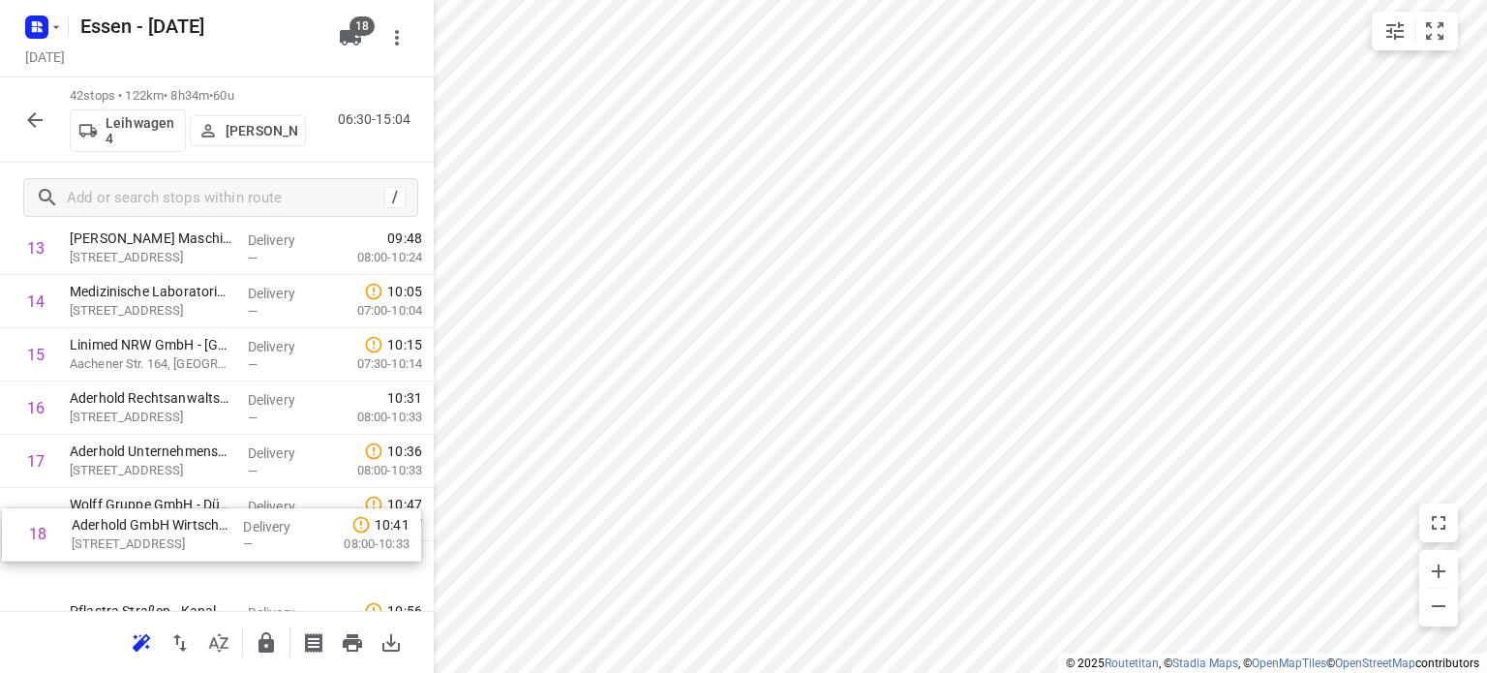
scroll to position [832, 0]
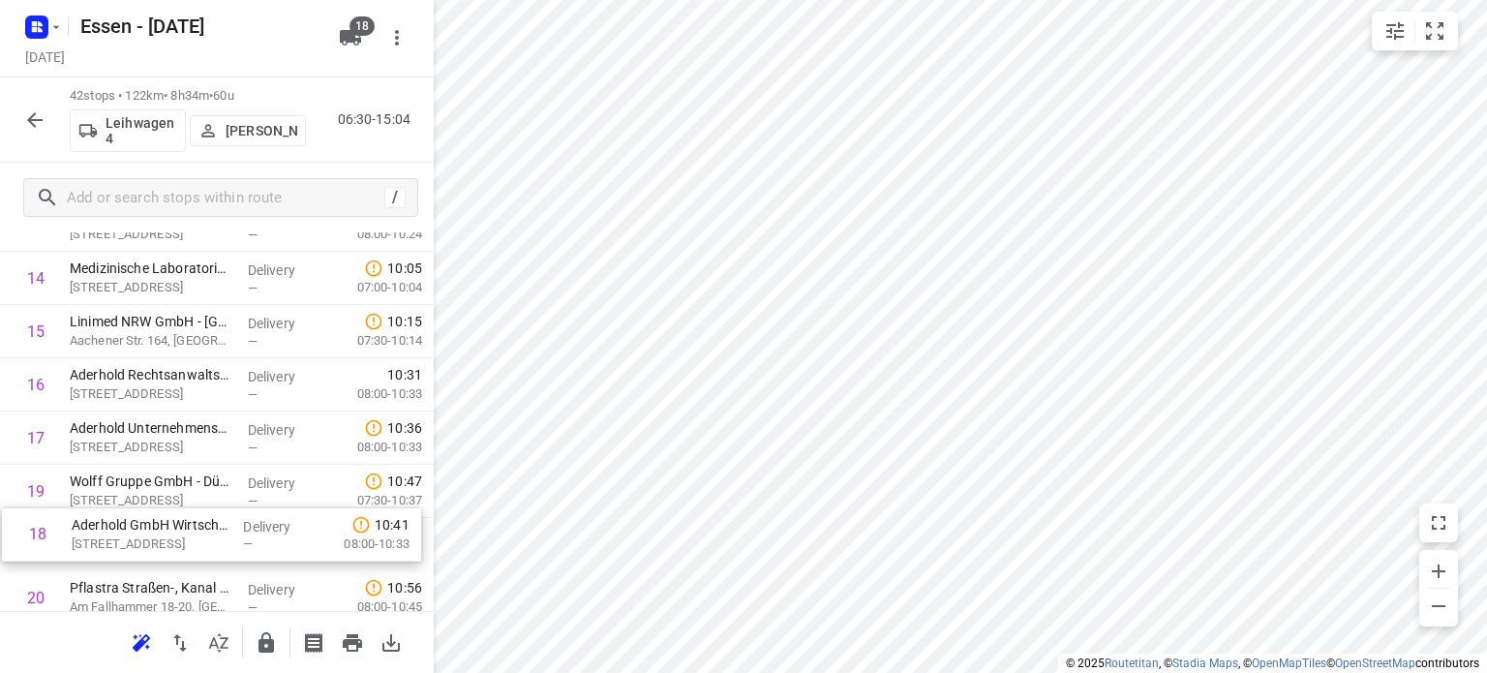
click at [214, 531] on div "1 [PERSON_NAME]-Haus Flinger Broich 87, [GEOGRAPHIC_DATA] Delivery — 07:08 07:3…" at bounding box center [217, 678] width 434 height 2236
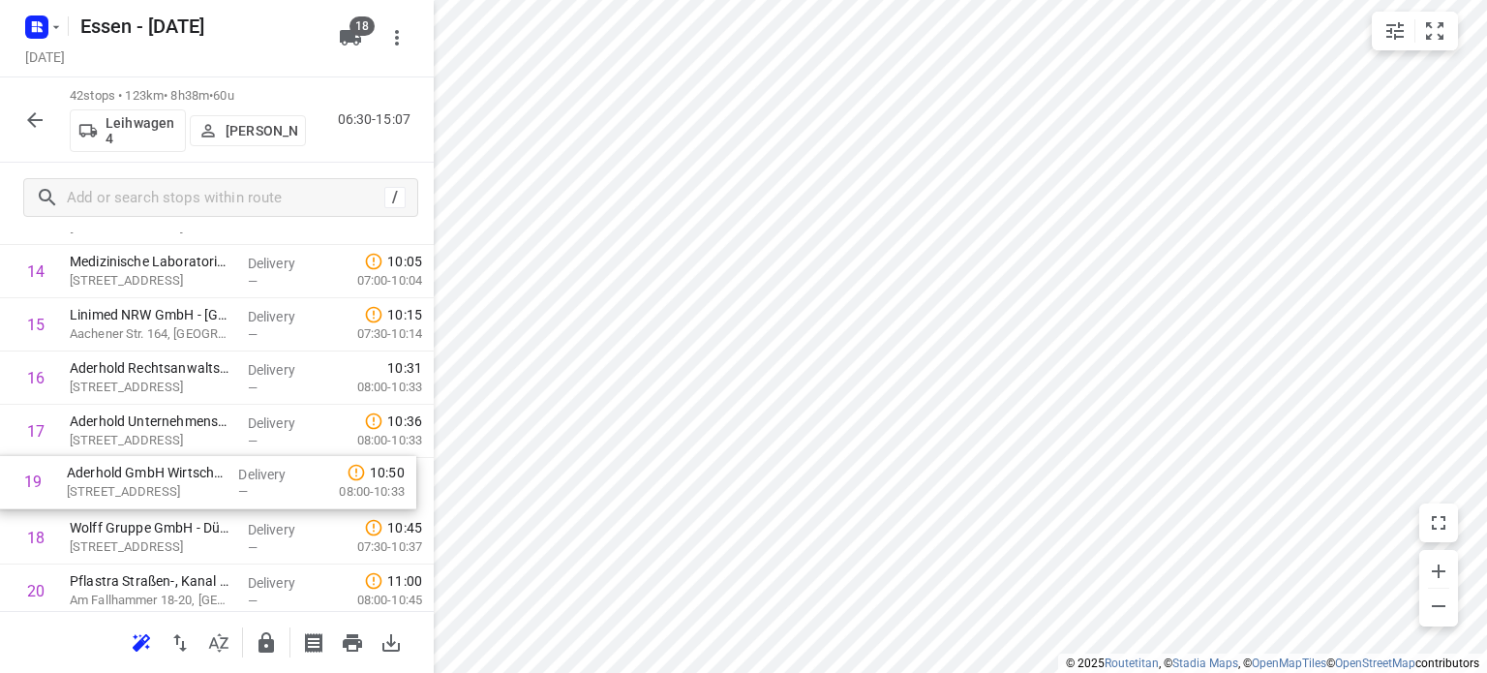
scroll to position [833, 0]
drag, startPoint x: 209, startPoint y: 537, endPoint x: 203, endPoint y: 474, distance: 63.2
click at [203, 474] on div "1 [PERSON_NAME]-Haus Flinger Broich 87, [GEOGRAPHIC_DATA] Delivery — 07:08 07:3…" at bounding box center [217, 670] width 434 height 2236
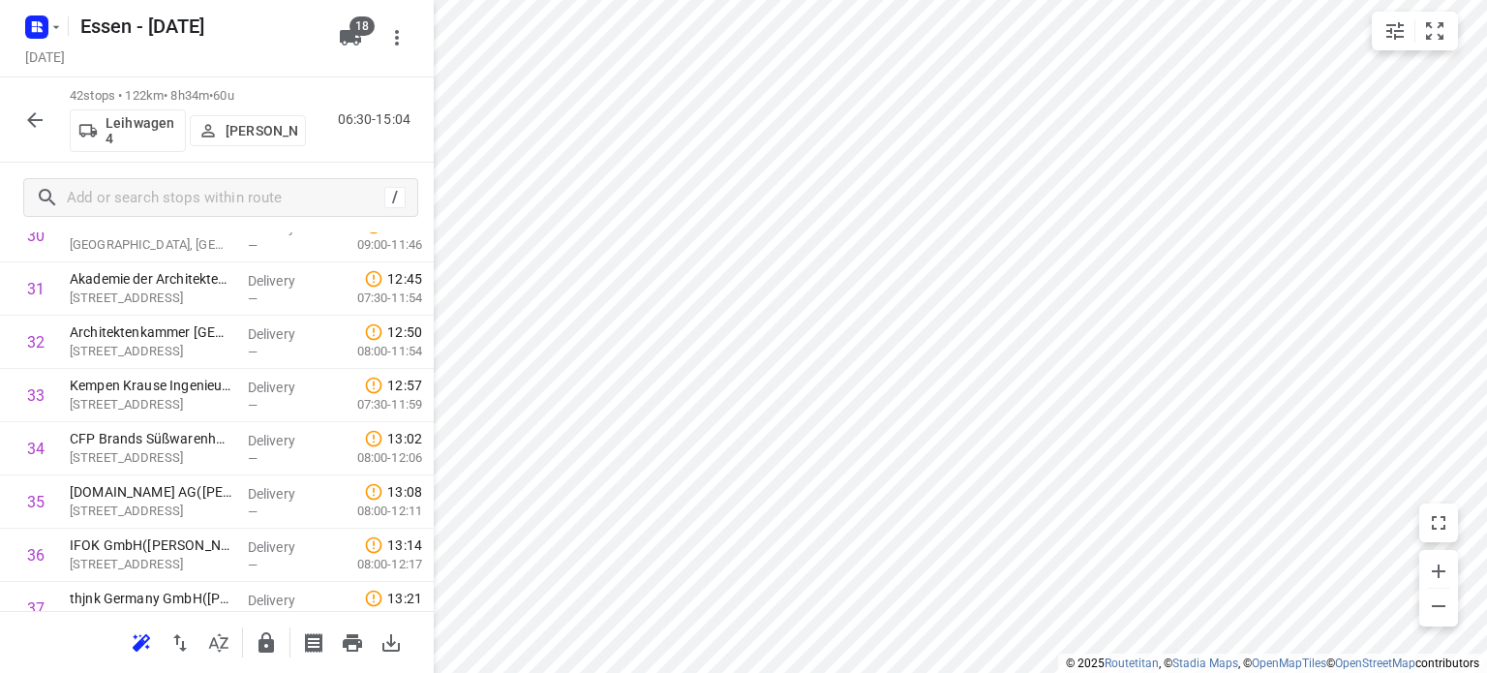
scroll to position [2062, 0]
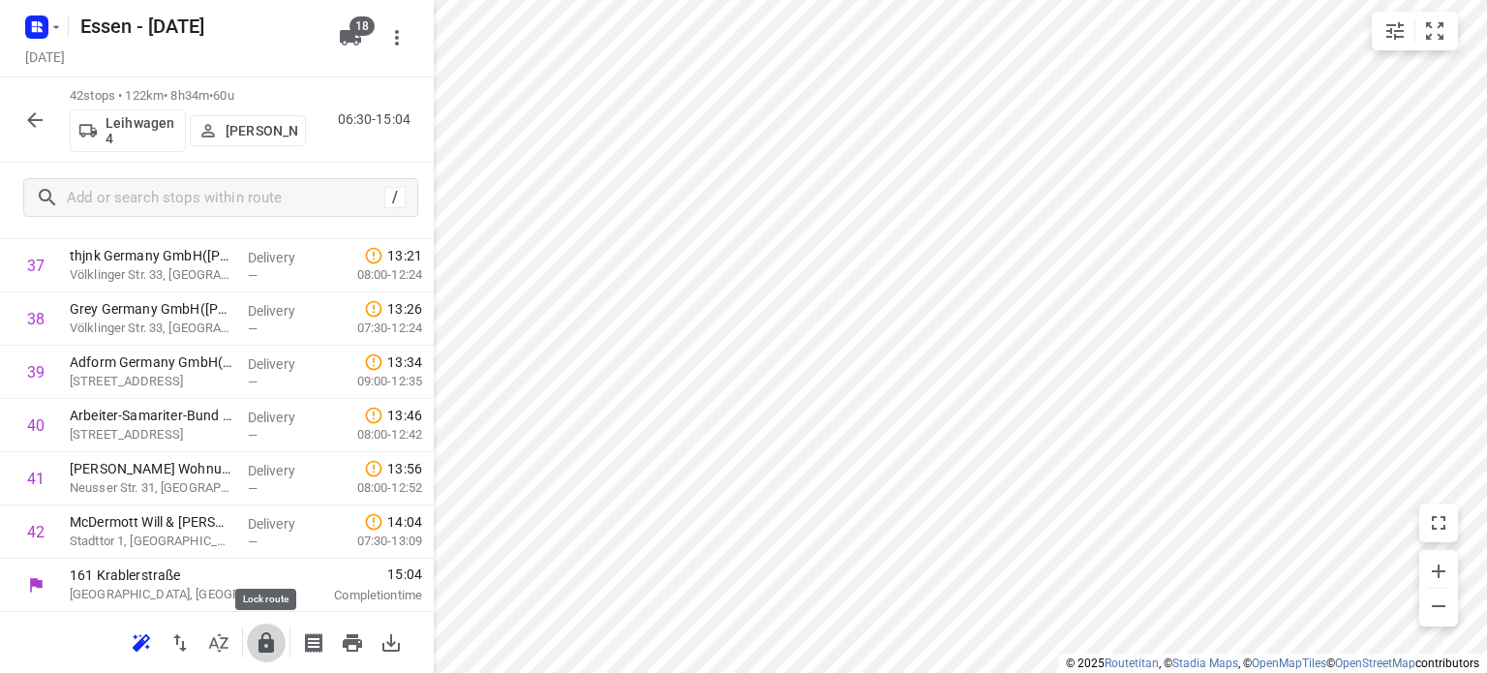
click at [267, 648] on icon "button" at bounding box center [265, 642] width 15 height 20
click at [22, 115] on button "button" at bounding box center [34, 120] width 39 height 39
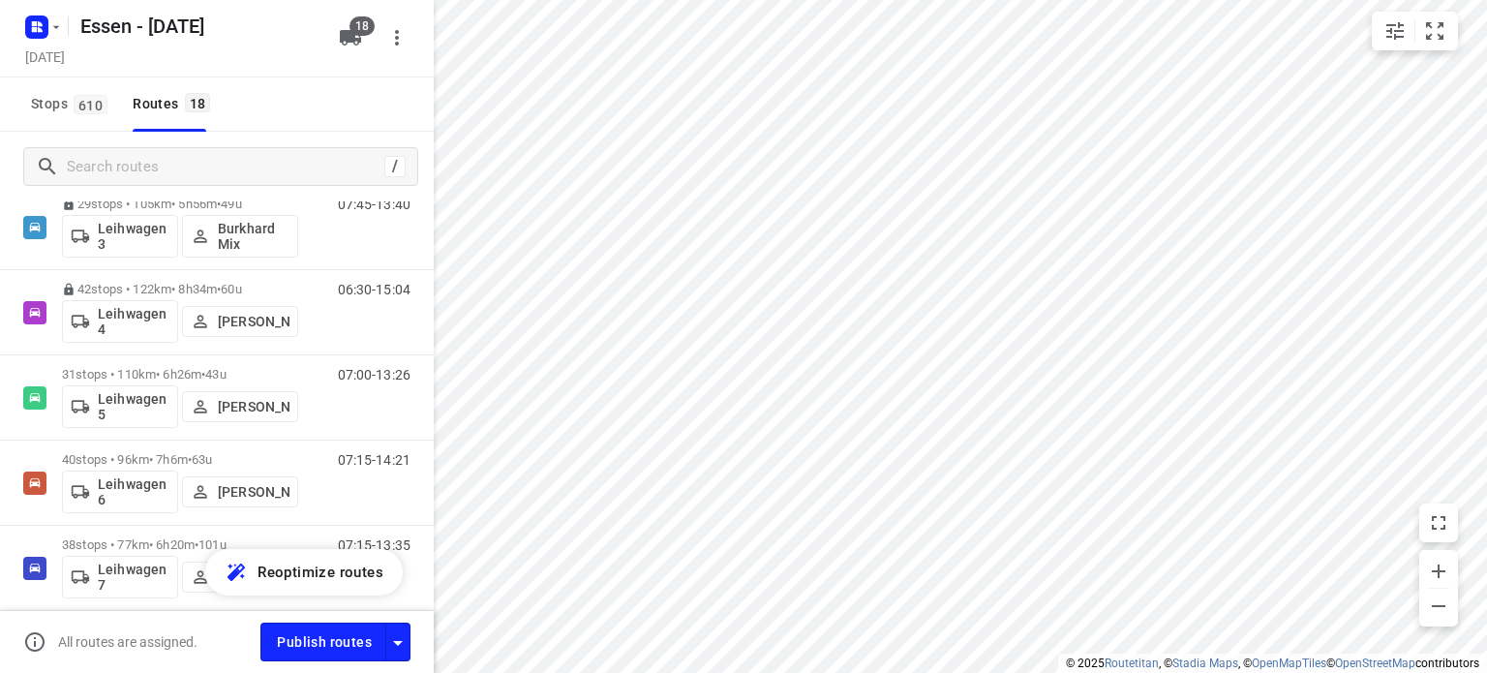
scroll to position [894, 0]
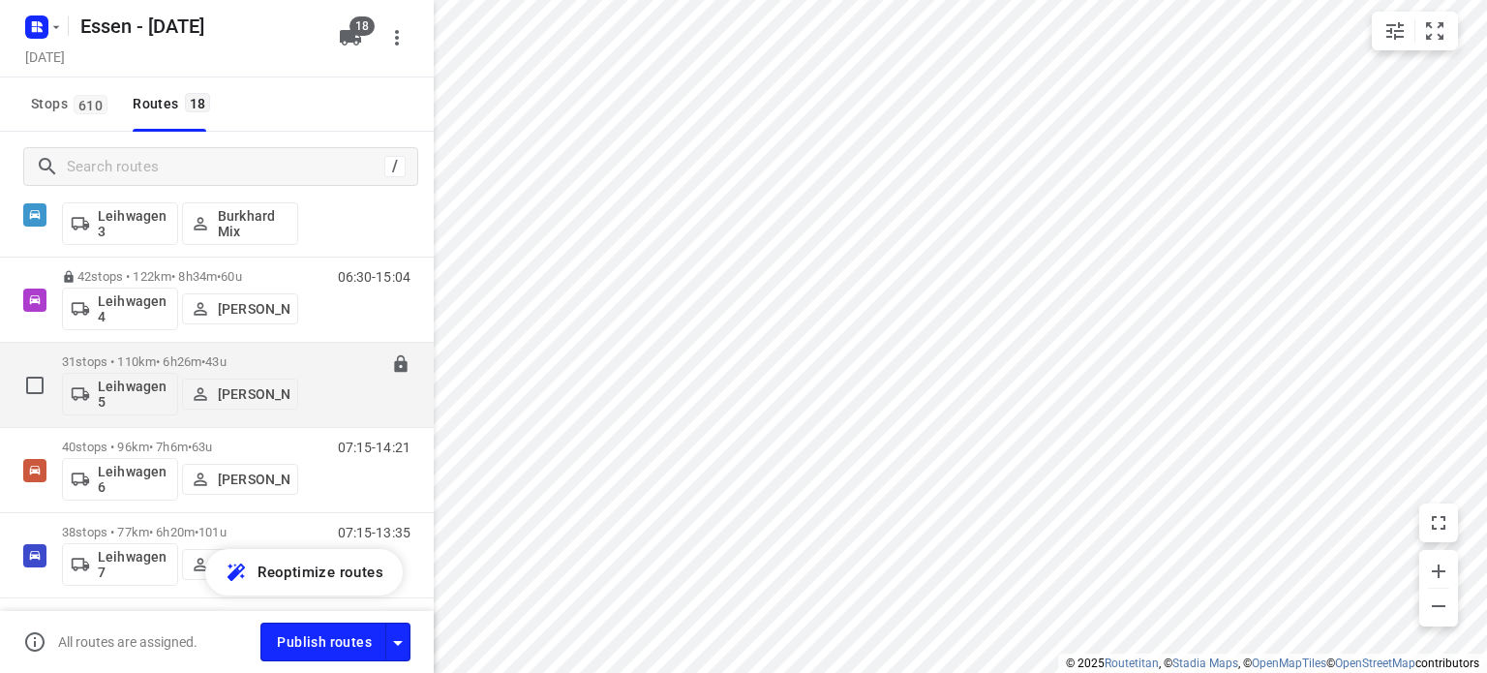
click at [181, 363] on p "31 stops • 110km • 6h26m • [DATE]" at bounding box center [180, 361] width 236 height 15
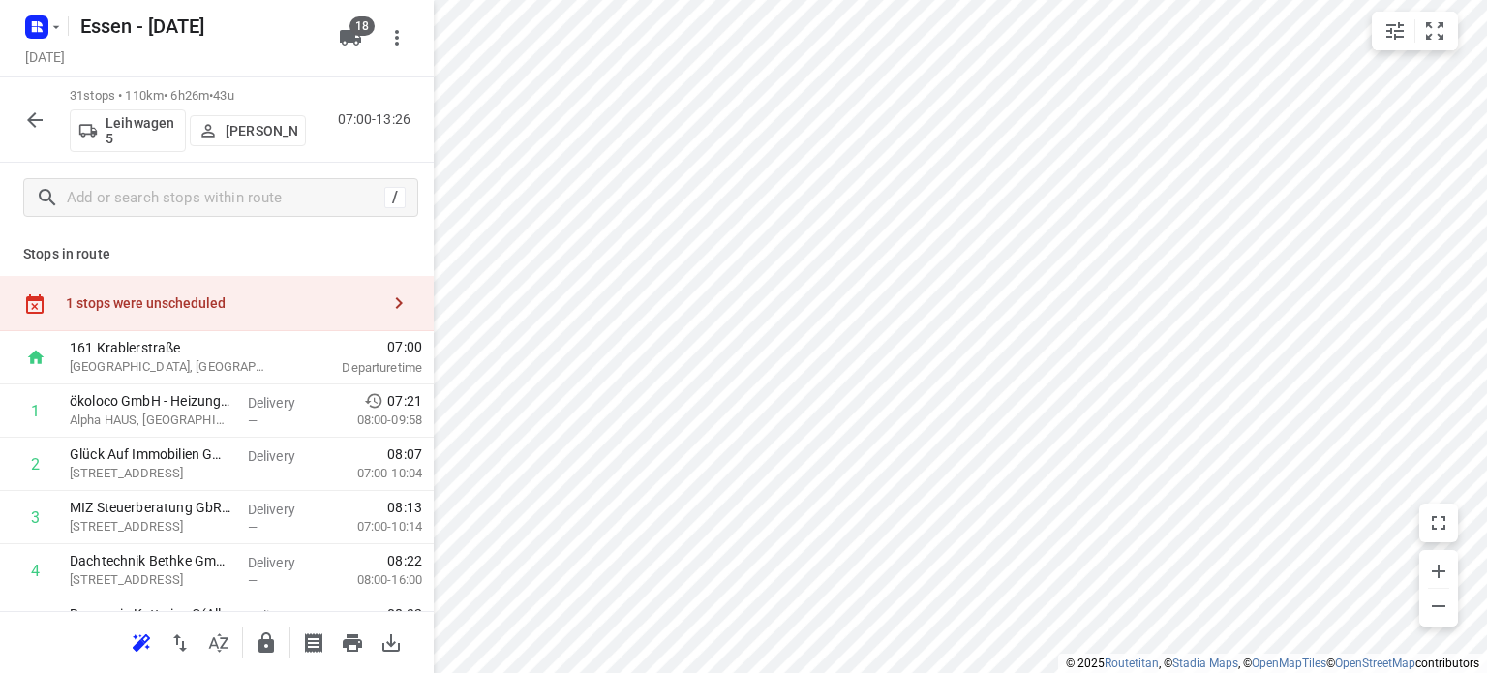
click at [301, 380] on div "i © 2025 Routetitan , © Stadia Maps , © OpenMapTiles © OpenStreetMap contributo…" at bounding box center [743, 336] width 1487 height 673
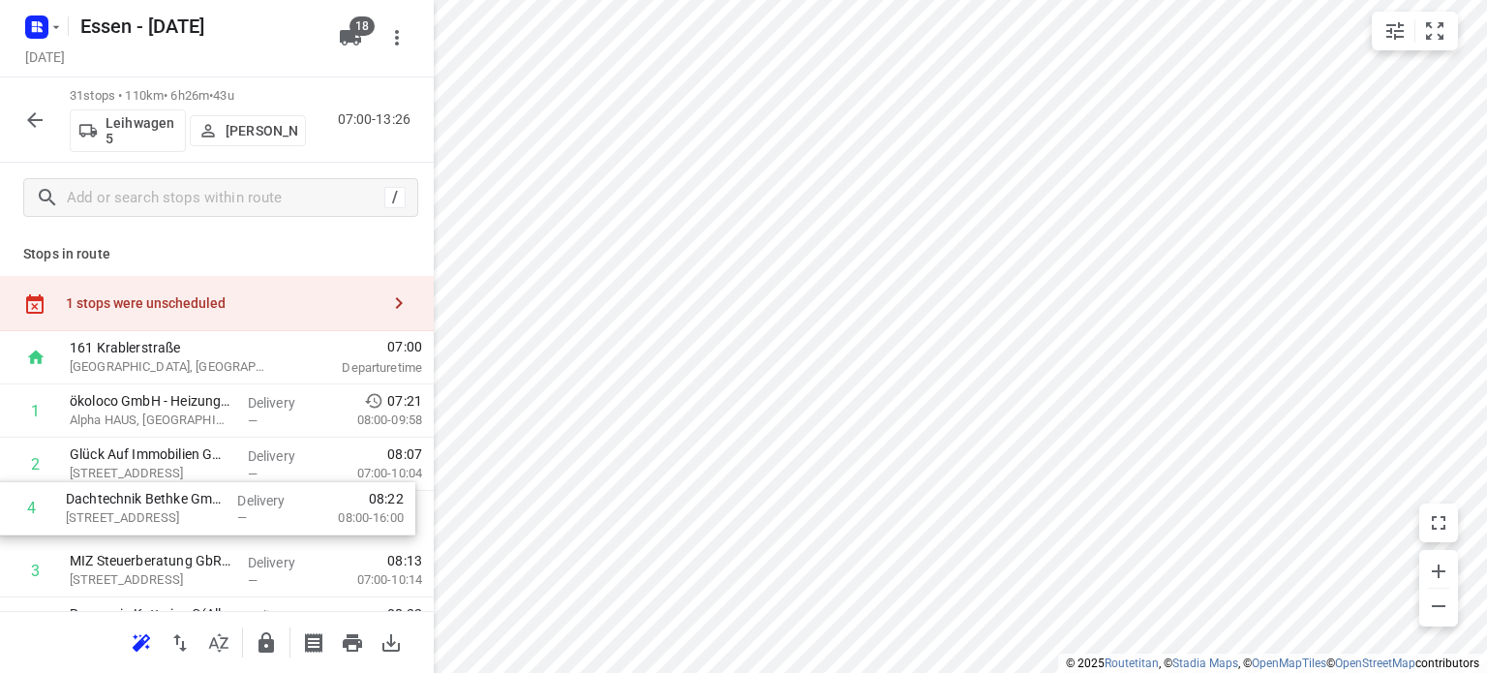
scroll to position [4, 0]
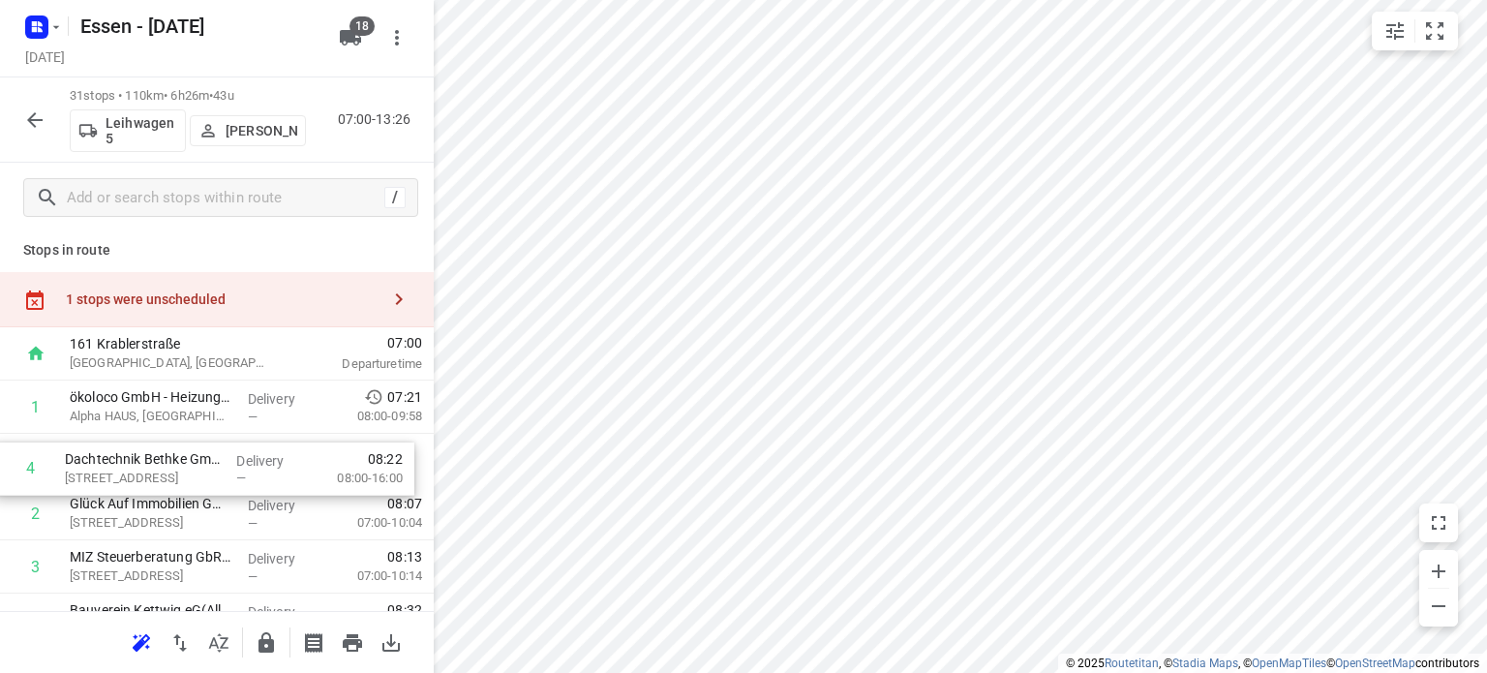
drag, startPoint x: 190, startPoint y: 574, endPoint x: 184, endPoint y: 466, distance: 108.6
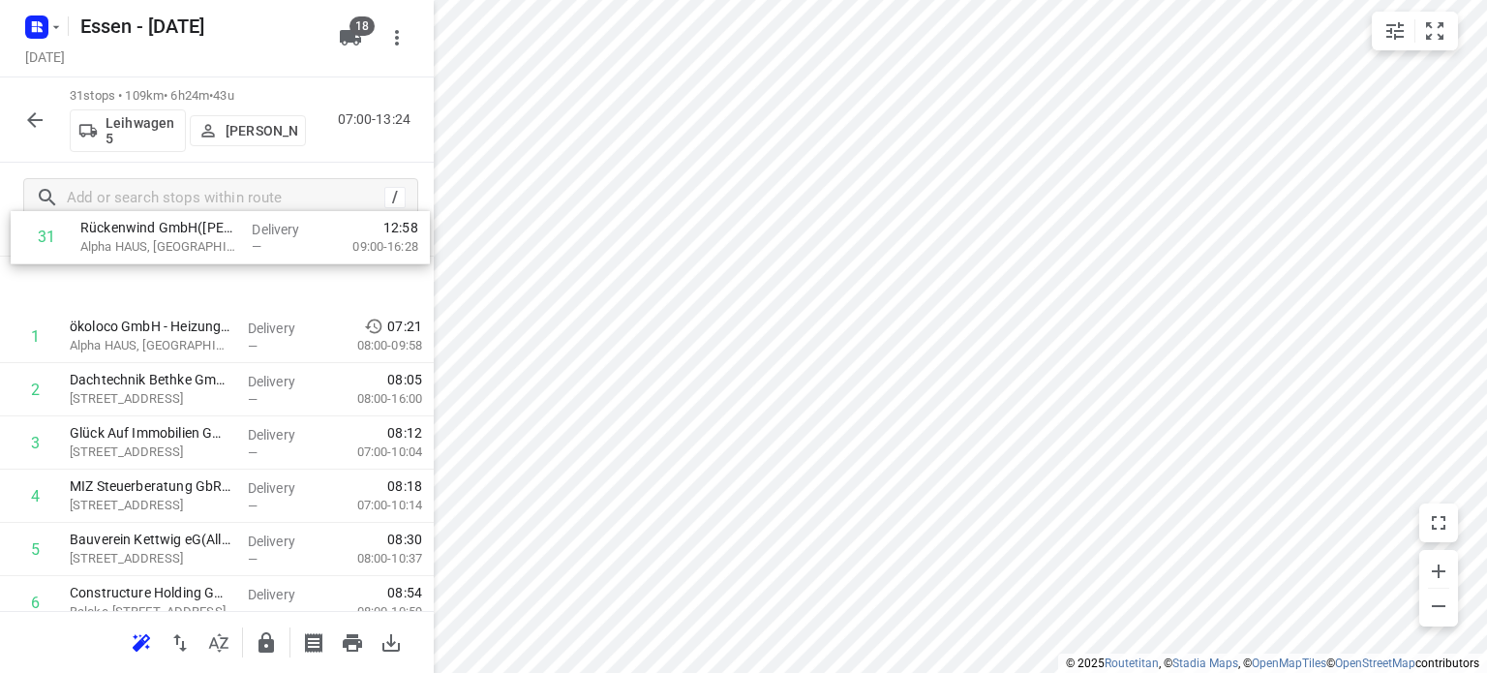
scroll to position [0, 0]
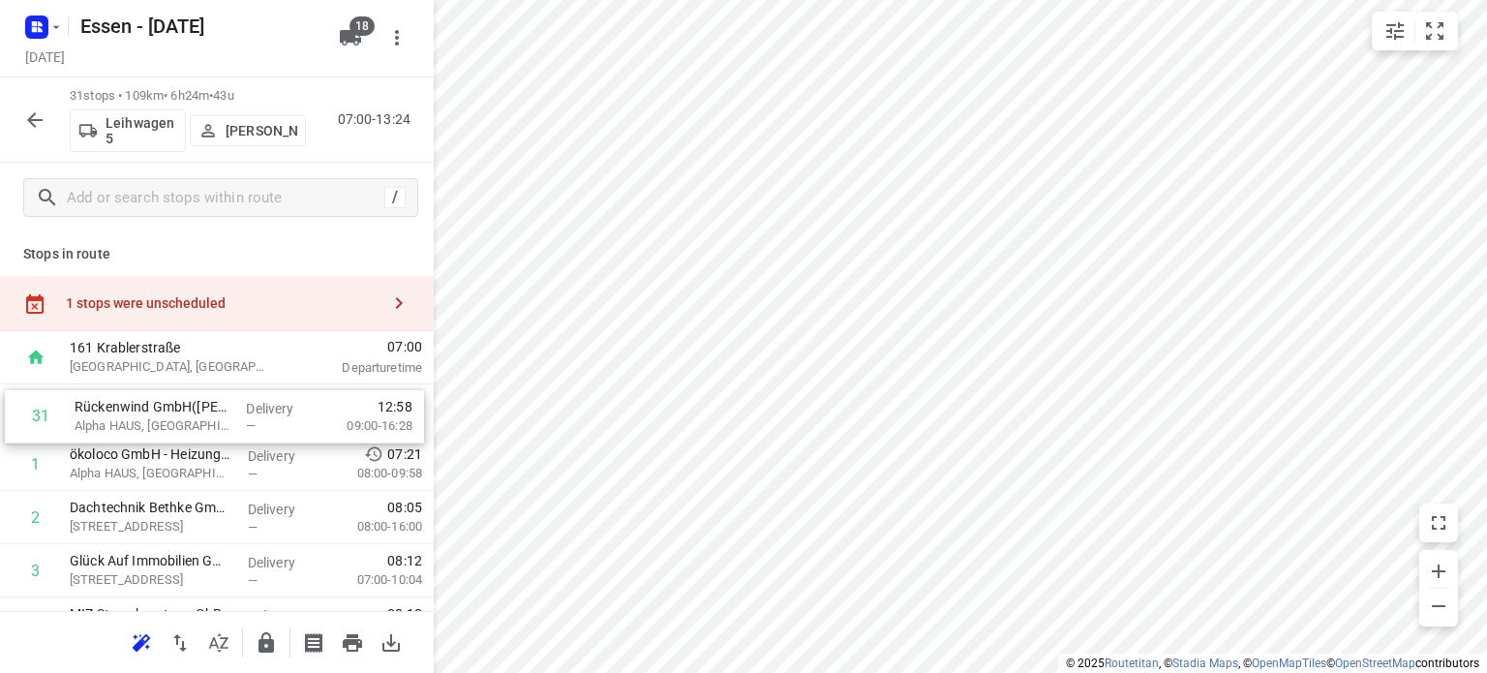
drag, startPoint x: 258, startPoint y: 534, endPoint x: 261, endPoint y: 405, distance: 129.7
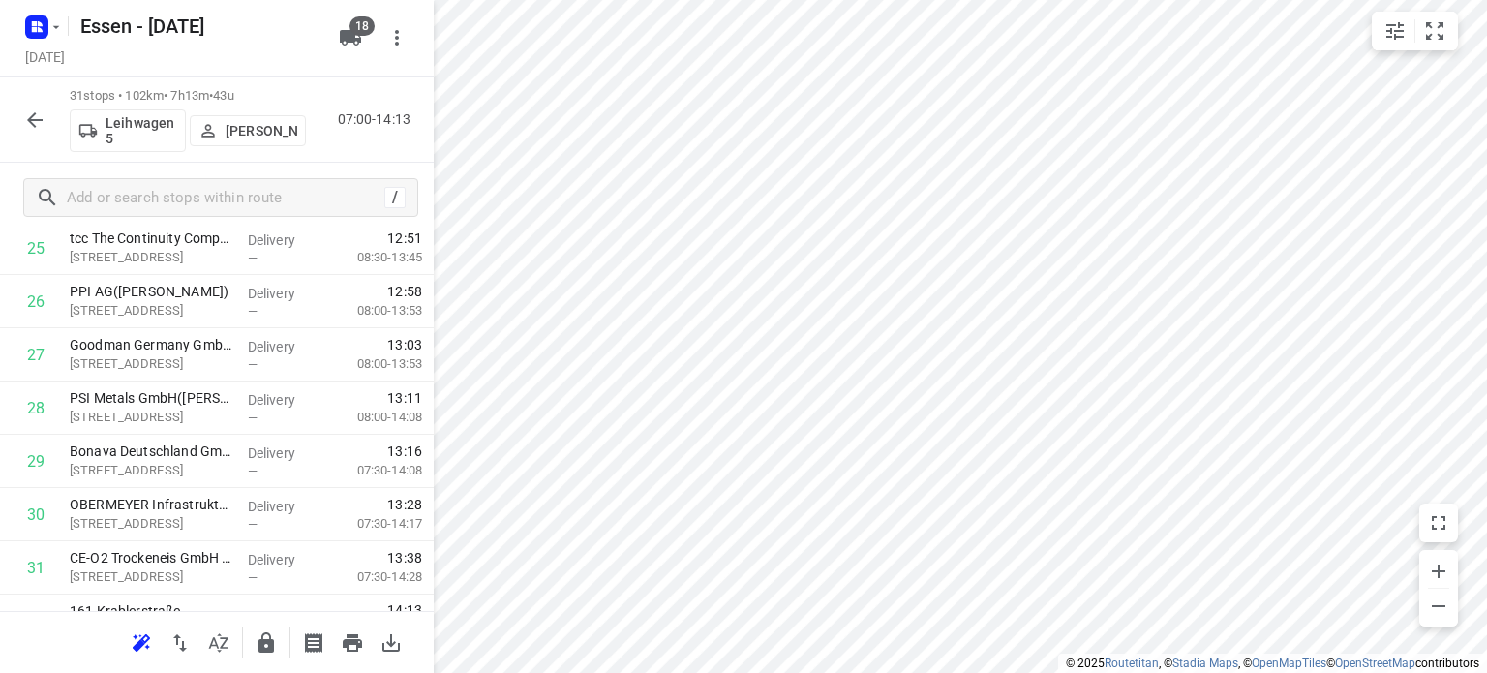
scroll to position [1476, 0]
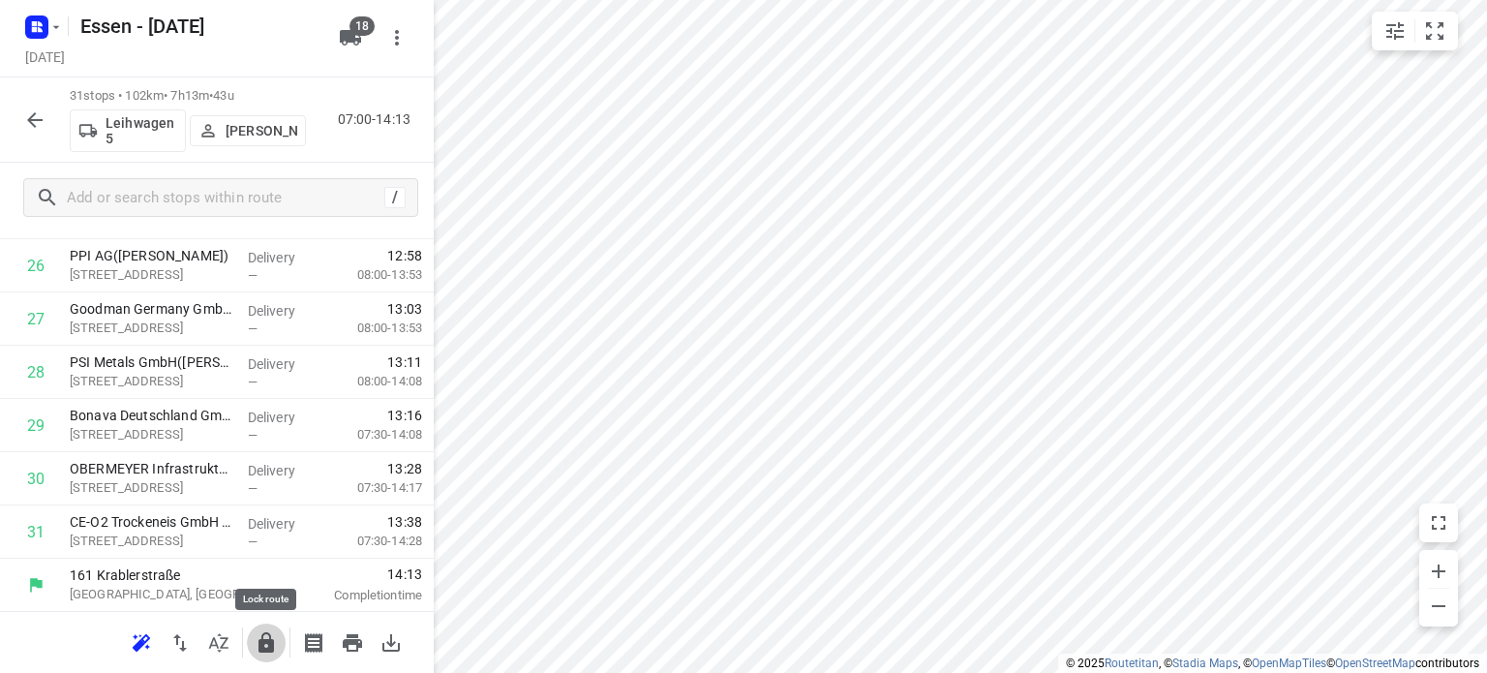
click at [262, 641] on icon "button" at bounding box center [265, 642] width 15 height 20
click at [41, 123] on icon "button" at bounding box center [34, 119] width 23 height 23
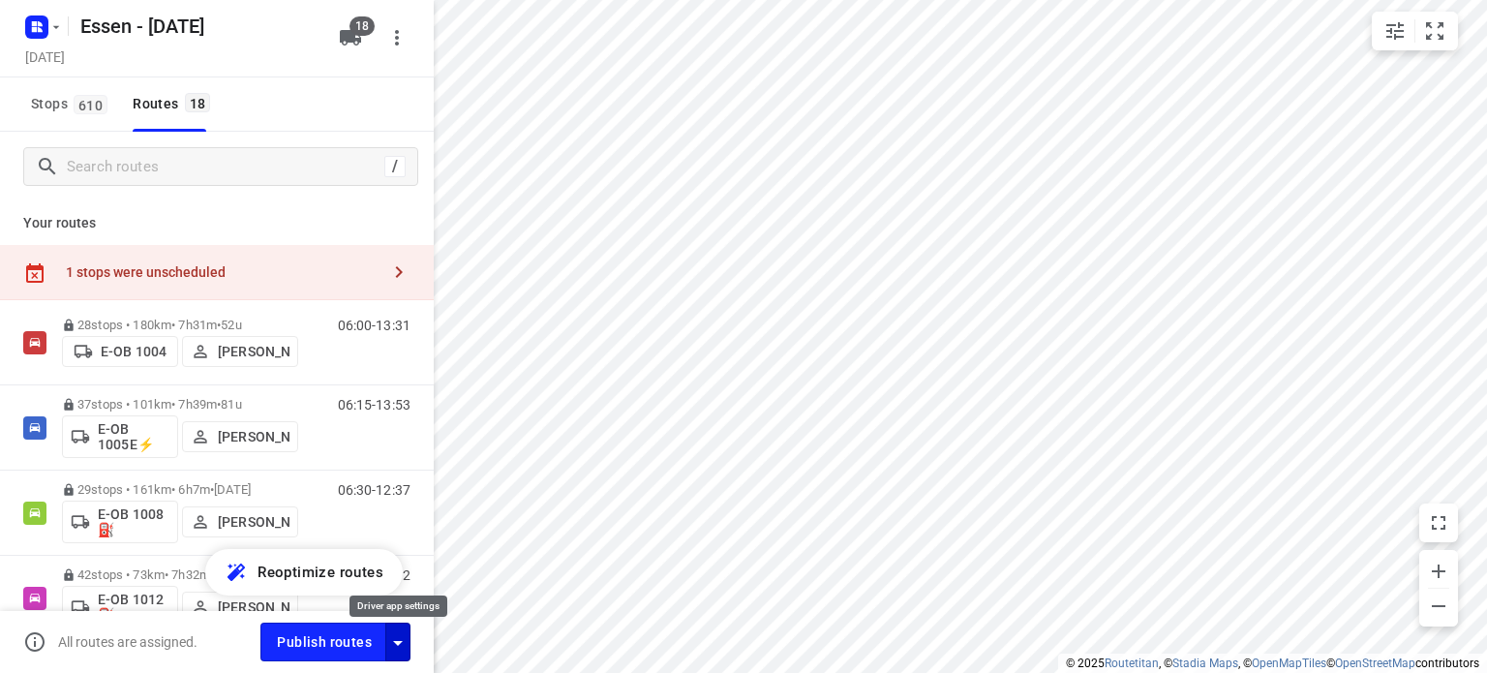
click at [395, 646] on icon "button" at bounding box center [397, 642] width 23 height 23
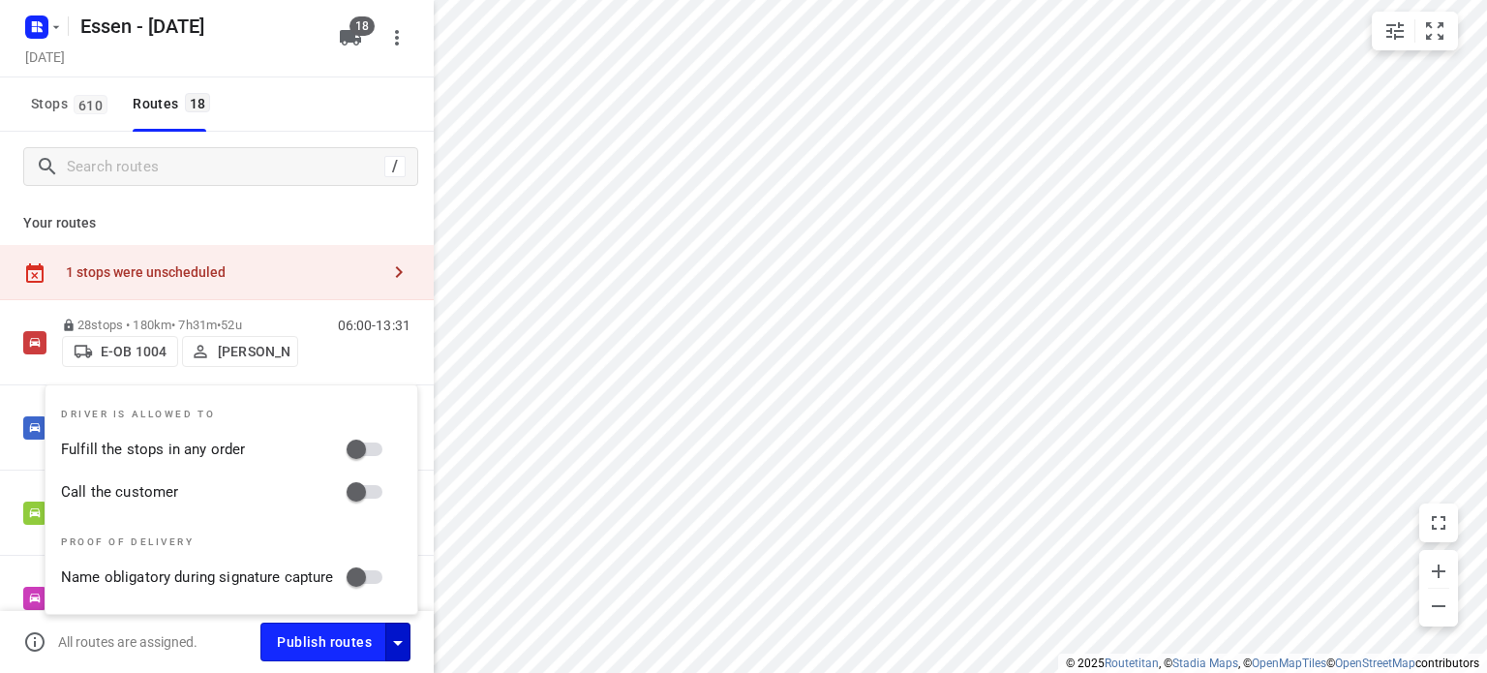
click at [364, 449] on input "Fulfill the stops in any order" at bounding box center [356, 449] width 110 height 37
checkbox input "true"
click at [362, 485] on input "Call the customer" at bounding box center [356, 491] width 110 height 37
checkbox input "true"
click at [208, 657] on div "All routes are assigned. Publish routes" at bounding box center [217, 642] width 434 height 62
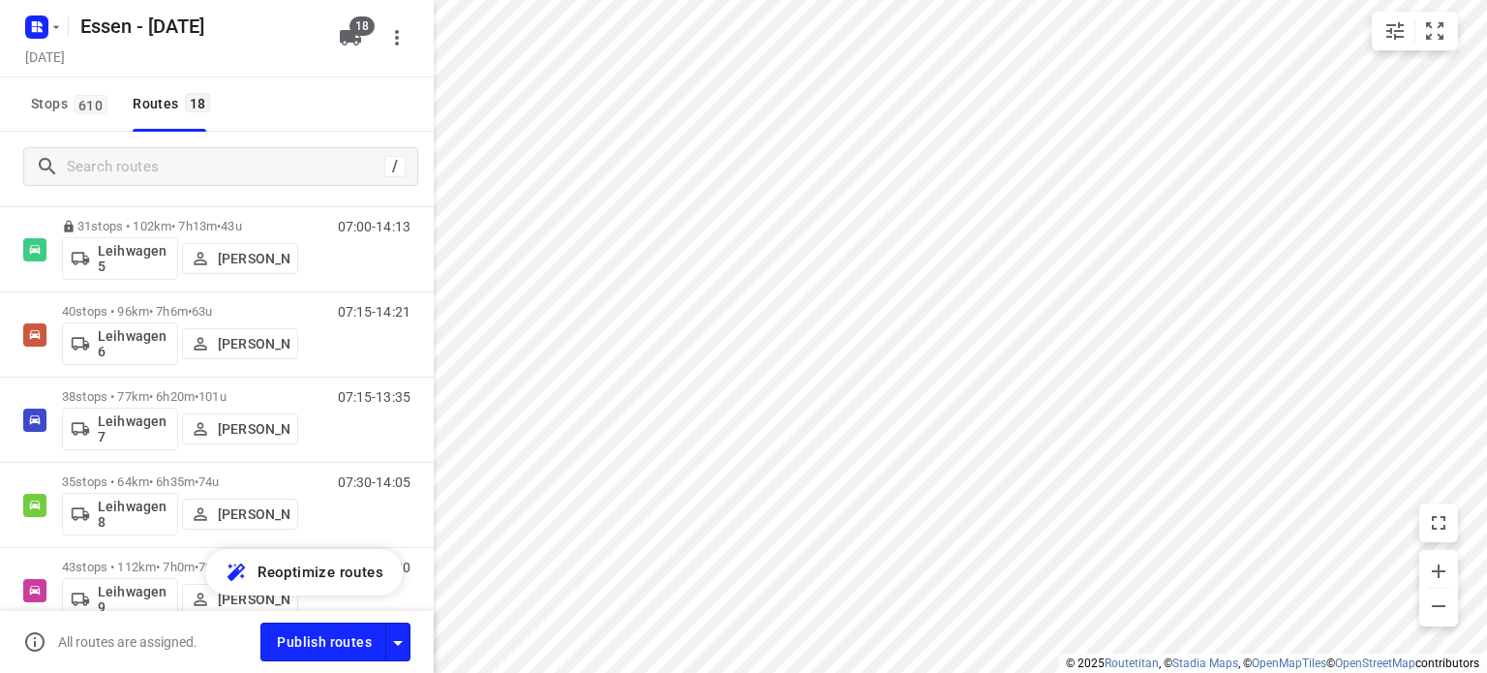
scroll to position [1046, 0]
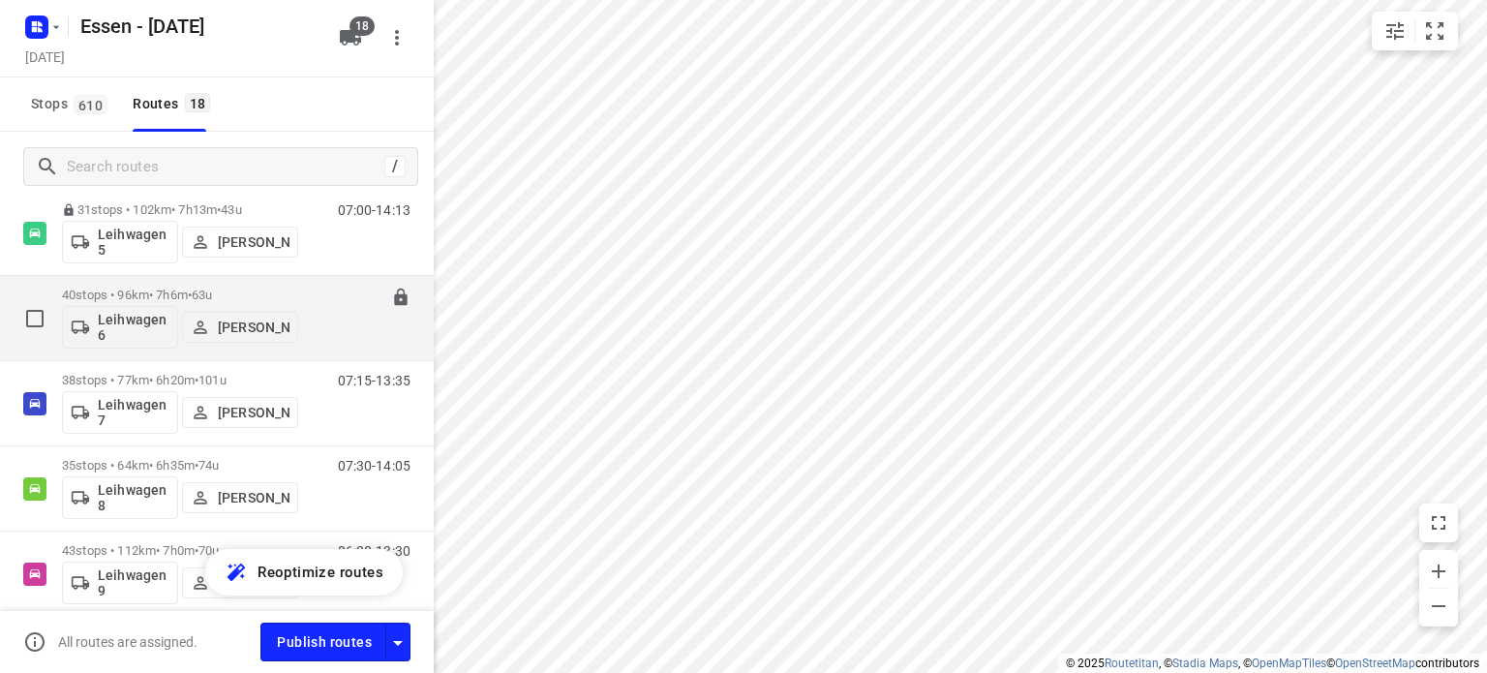
click at [136, 297] on p "40 stops • 96km • 7h6m • [DATE]" at bounding box center [180, 295] width 236 height 15
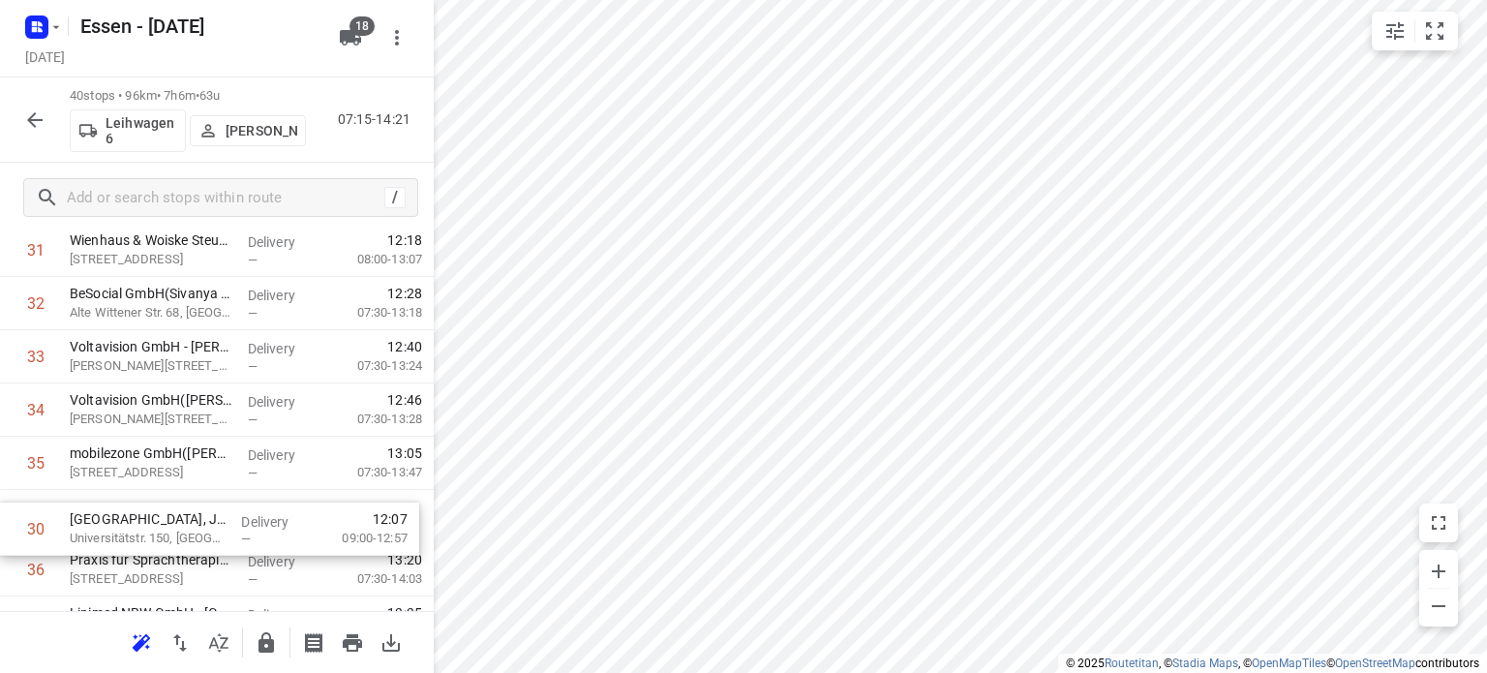
scroll to position [1709, 0]
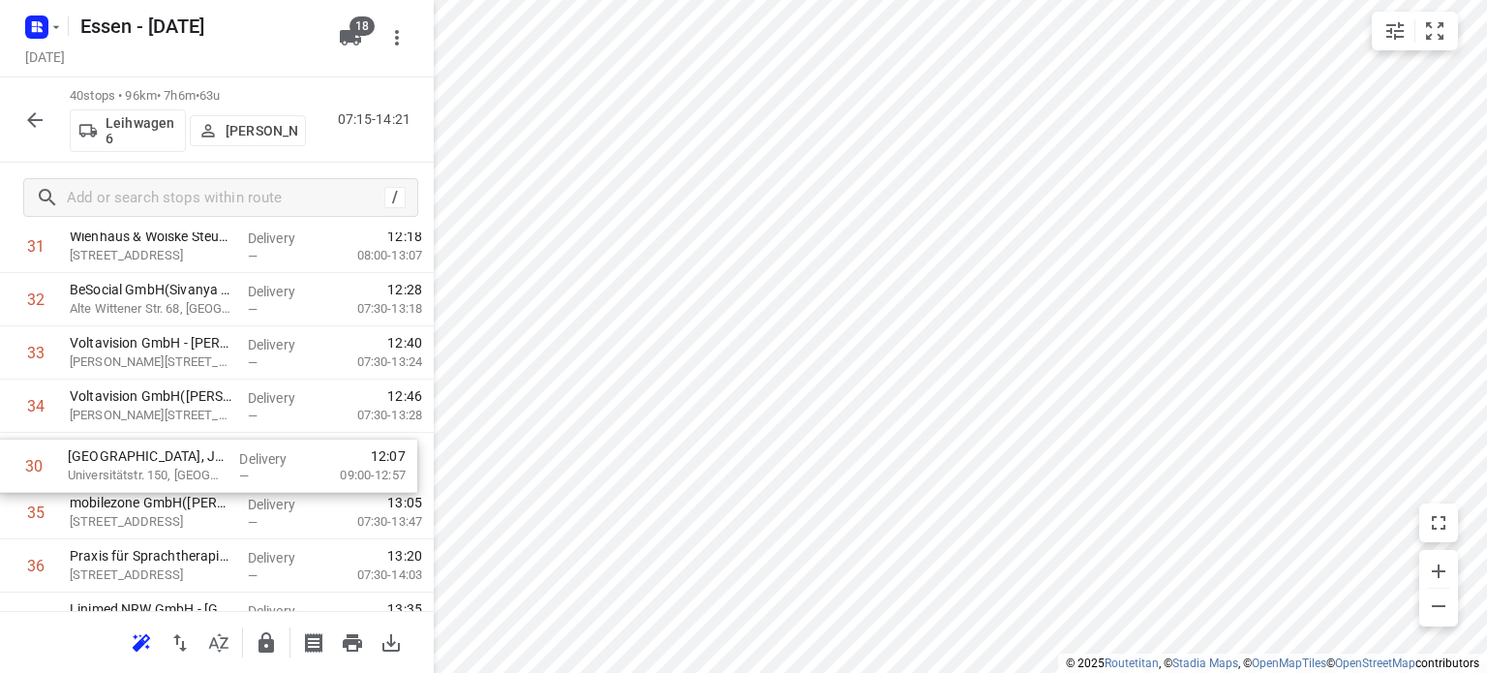
drag, startPoint x: 252, startPoint y: 258, endPoint x: 249, endPoint y: 468, distance: 209.1
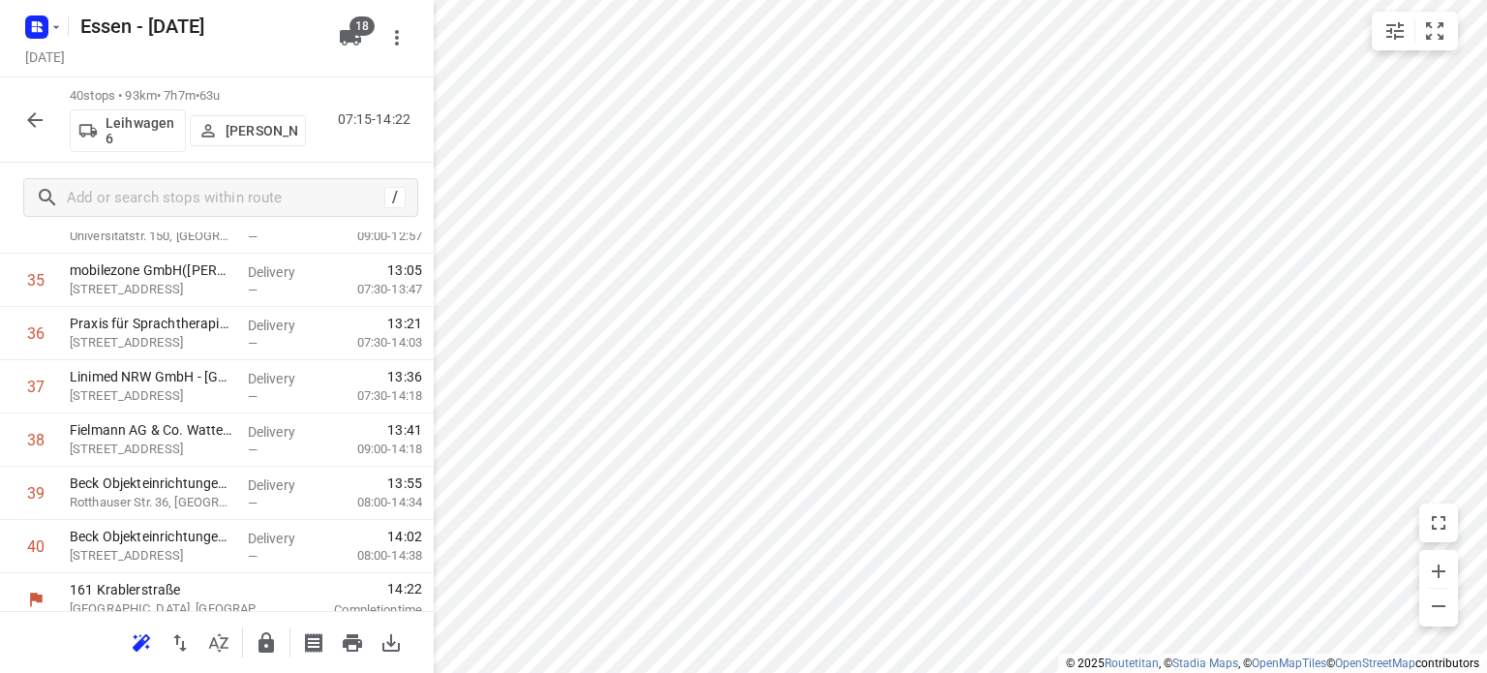
scroll to position [1955, 0]
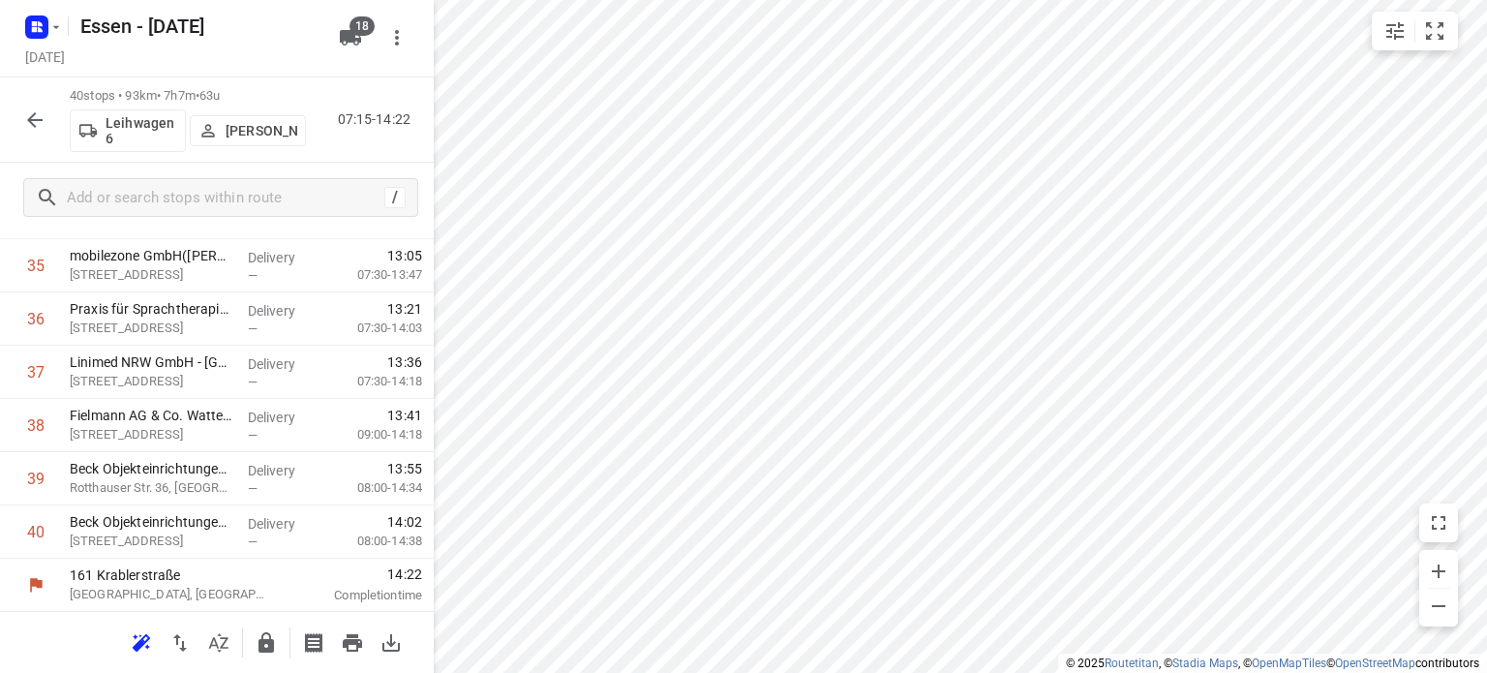
click at [270, 653] on icon "button" at bounding box center [266, 642] width 23 height 23
click at [41, 123] on icon "button" at bounding box center [34, 119] width 23 height 23
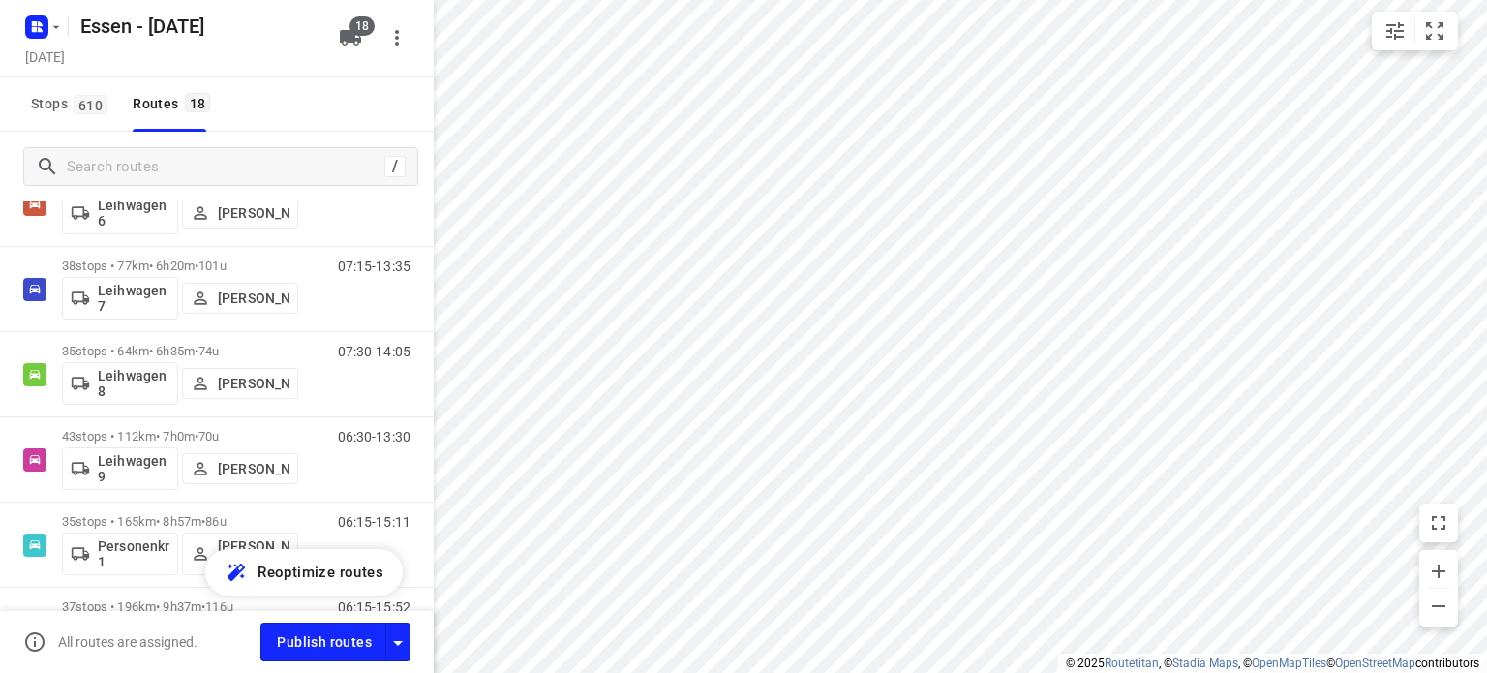
scroll to position [1166, 0]
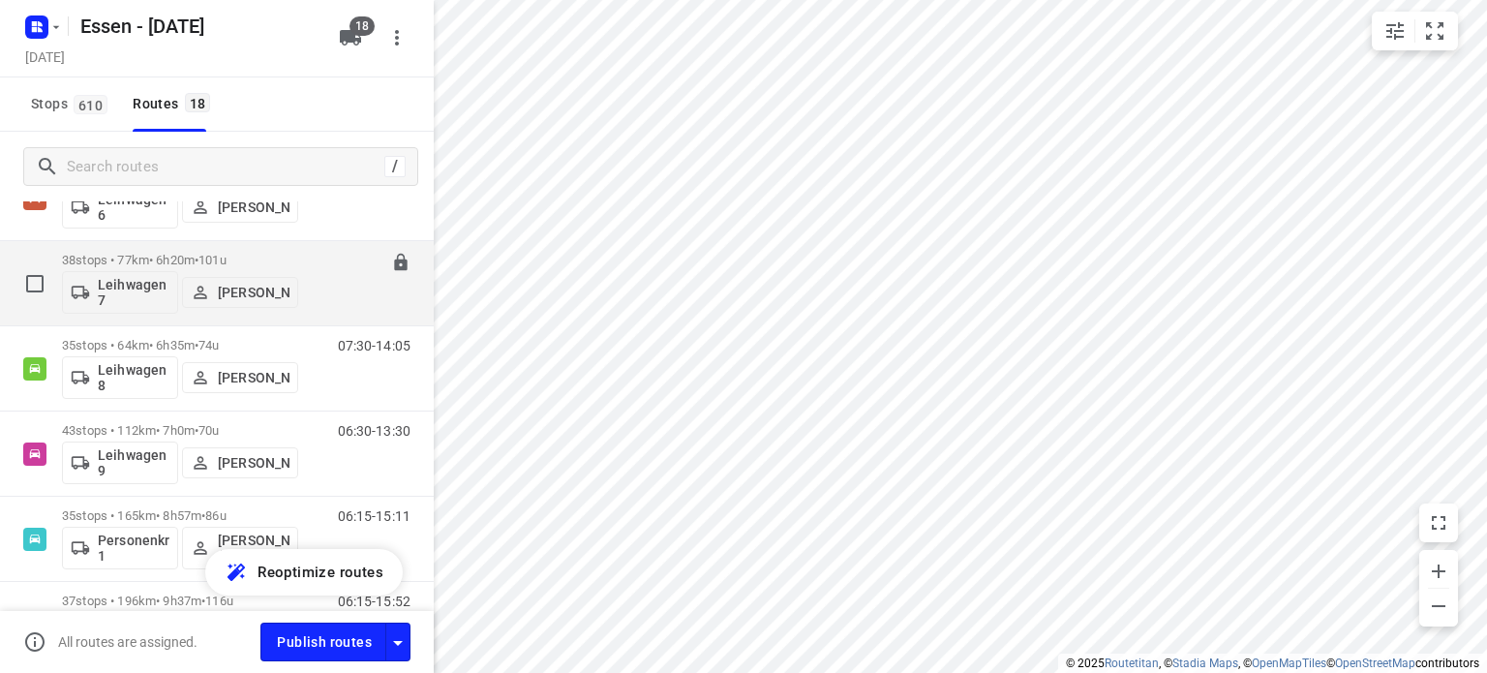
click at [151, 262] on p "38 stops • 77km • 6h20m • [DATE]" at bounding box center [180, 260] width 236 height 15
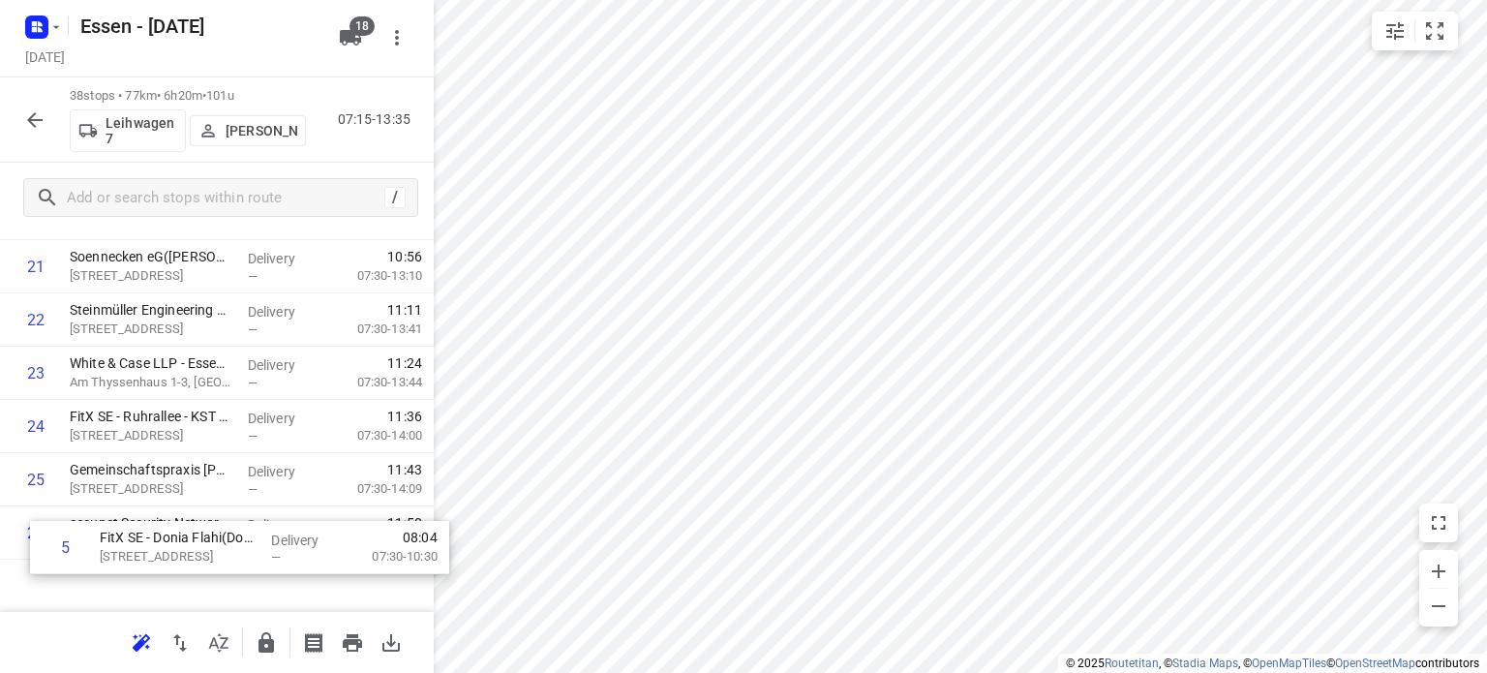
scroll to position [1212, 0]
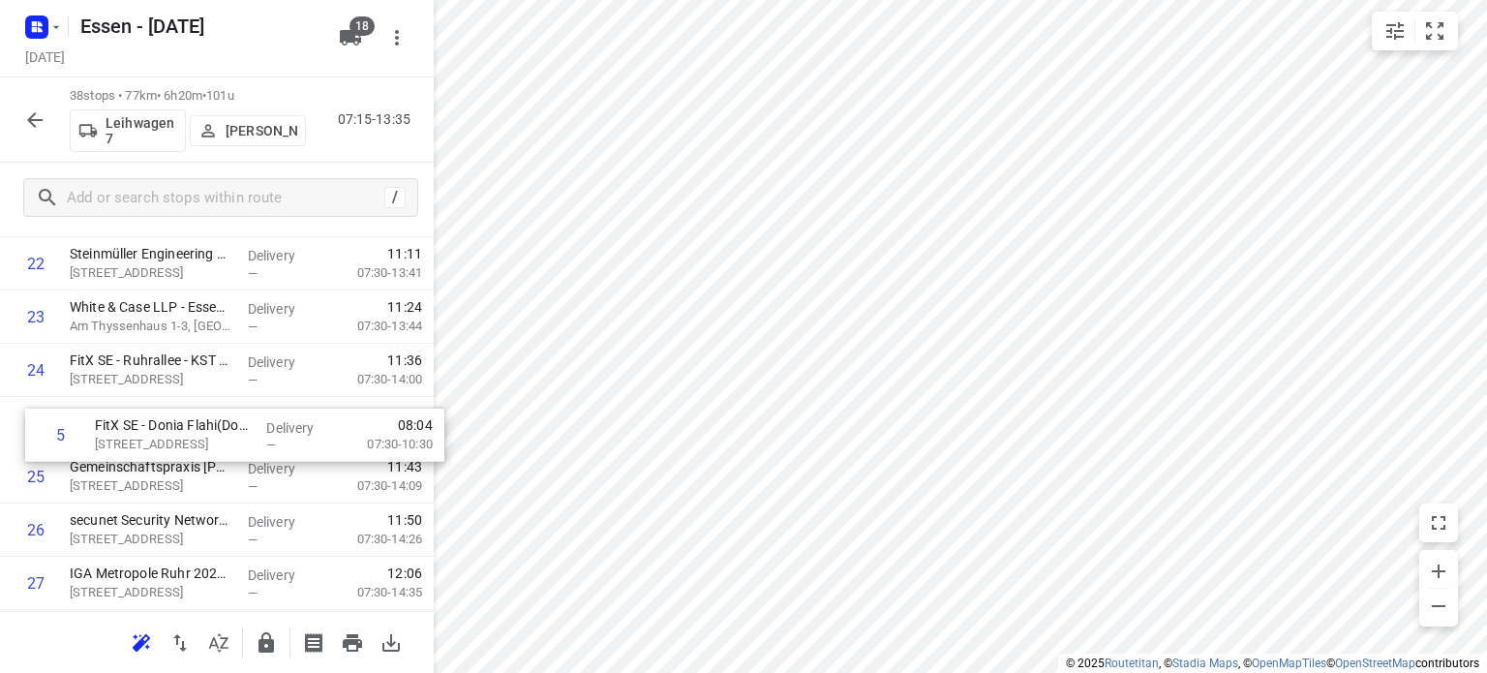
drag, startPoint x: 220, startPoint y: 304, endPoint x: 246, endPoint y: 443, distance: 141.8
click at [246, 443] on div "1 OBERMEYER([PERSON_NAME]) [STREET_ADDRESS] Delivery — 07:23 07:30-09:29 2 SSS …" at bounding box center [217, 183] width 434 height 2023
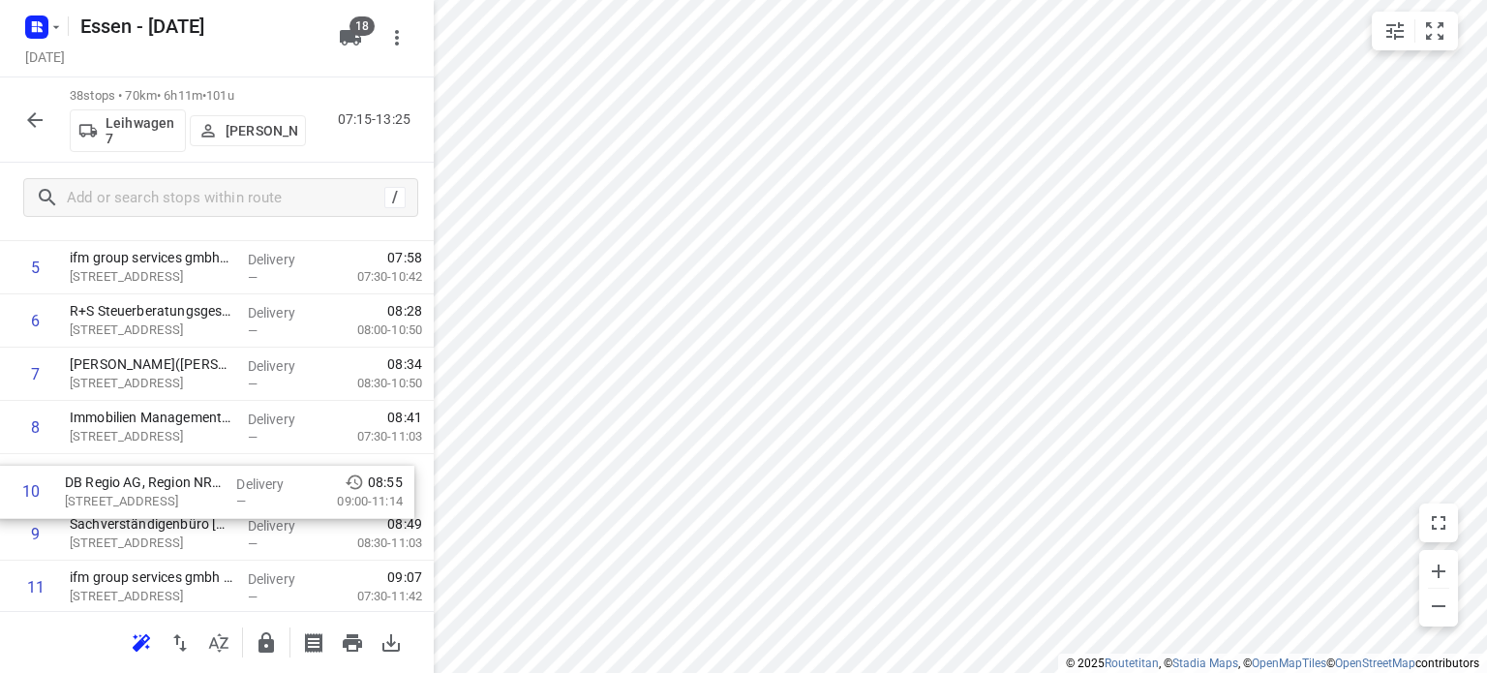
scroll to position [356, 0]
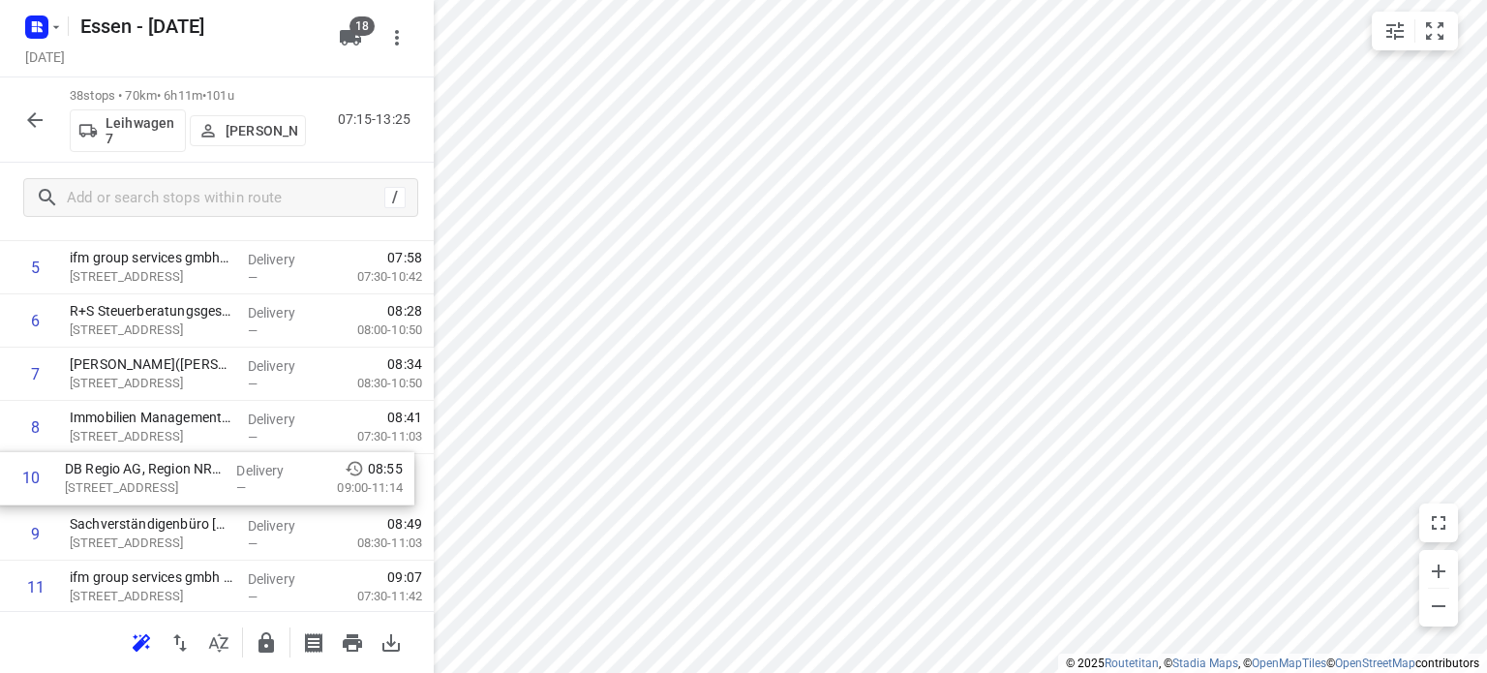
drag, startPoint x: 201, startPoint y: 552, endPoint x: 196, endPoint y: 487, distance: 65.1
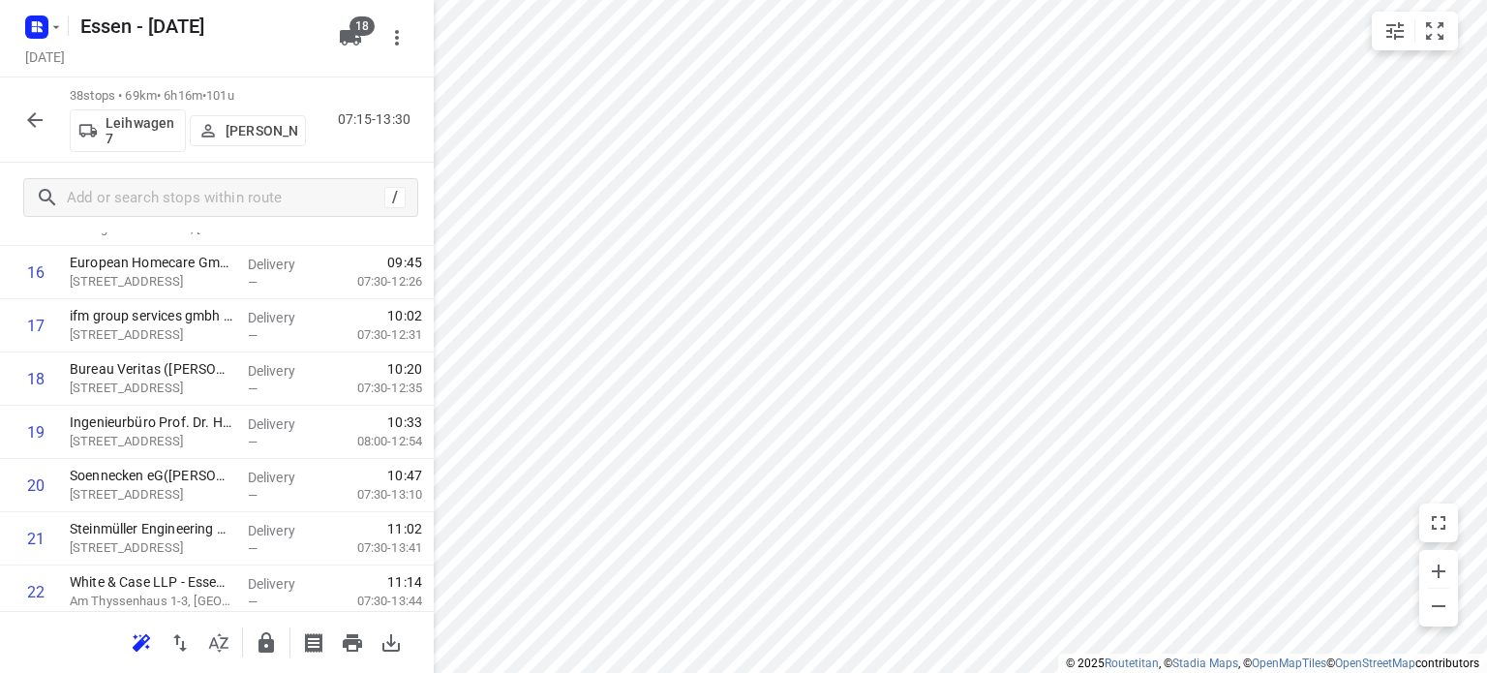
scroll to position [947, 0]
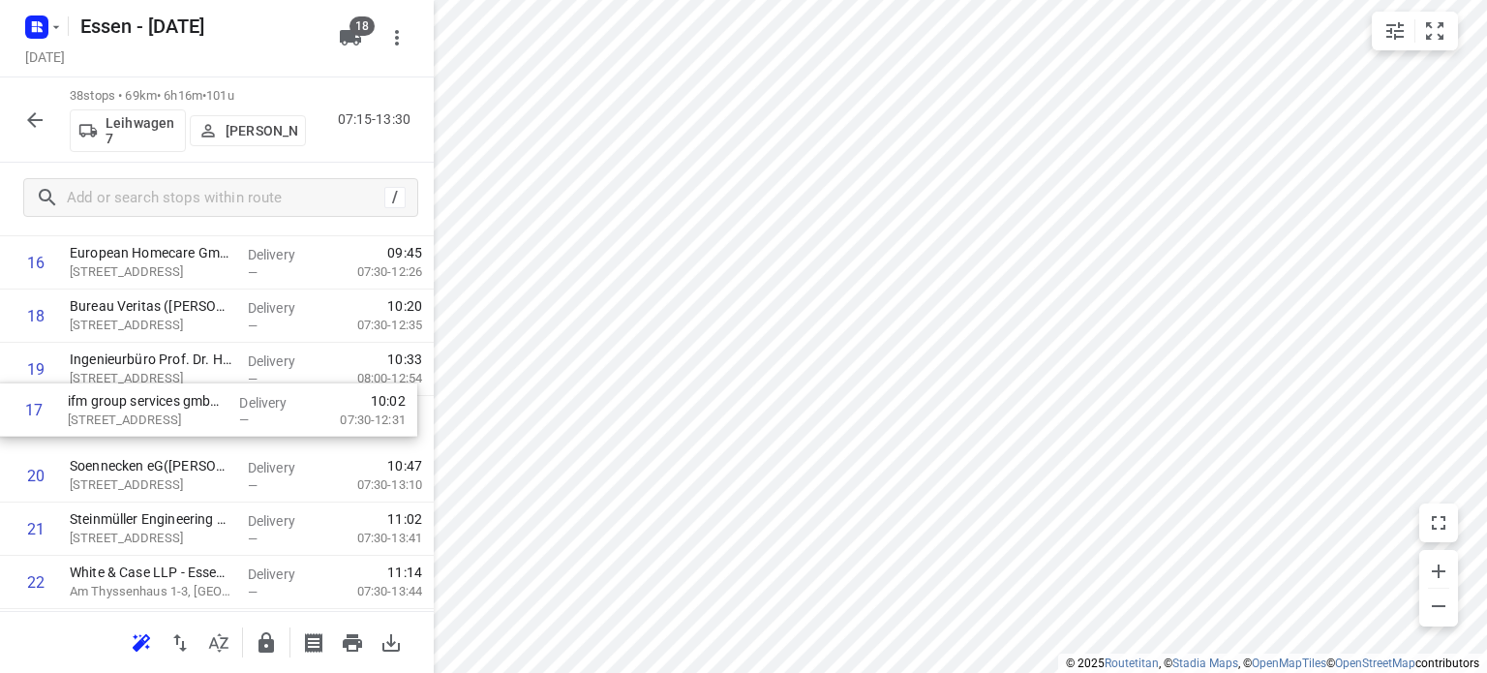
drag, startPoint x: 259, startPoint y: 318, endPoint x: 257, endPoint y: 425, distance: 107.5
click at [257, 425] on div "1 OBERMEYER([PERSON_NAME]) [STREET_ADDRESS] Delivery — 07:23 07:30-09:29 2 SSS …" at bounding box center [217, 449] width 434 height 2023
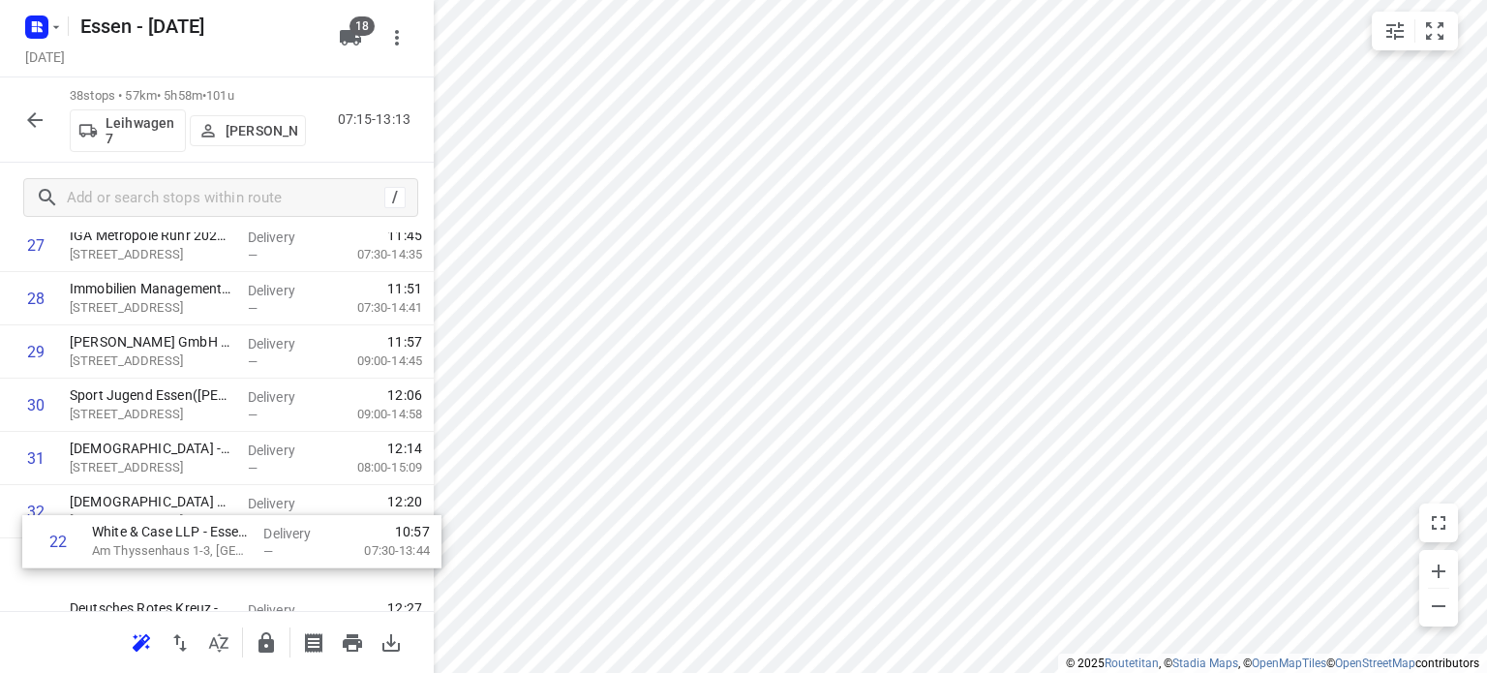
scroll to position [1529, 0]
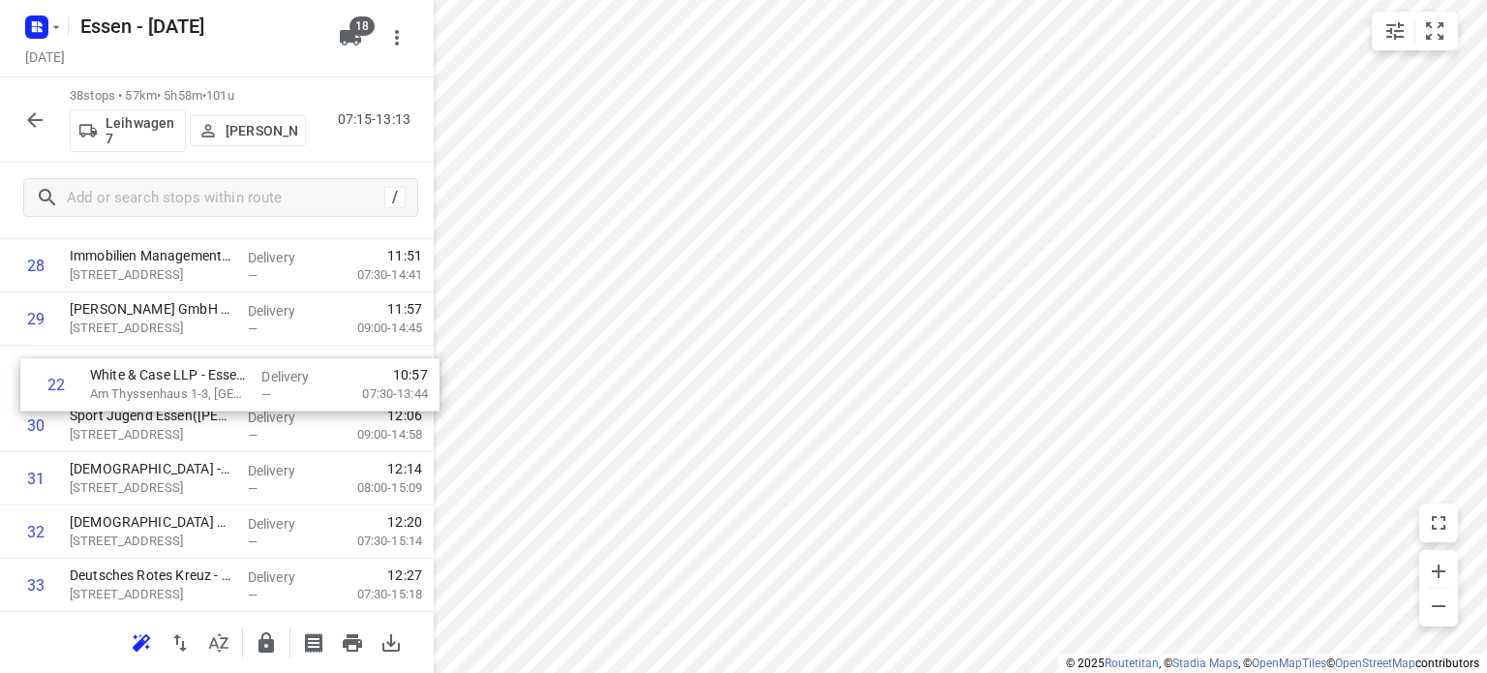
drag, startPoint x: 254, startPoint y: 336, endPoint x: 273, endPoint y: 389, distance: 56.7
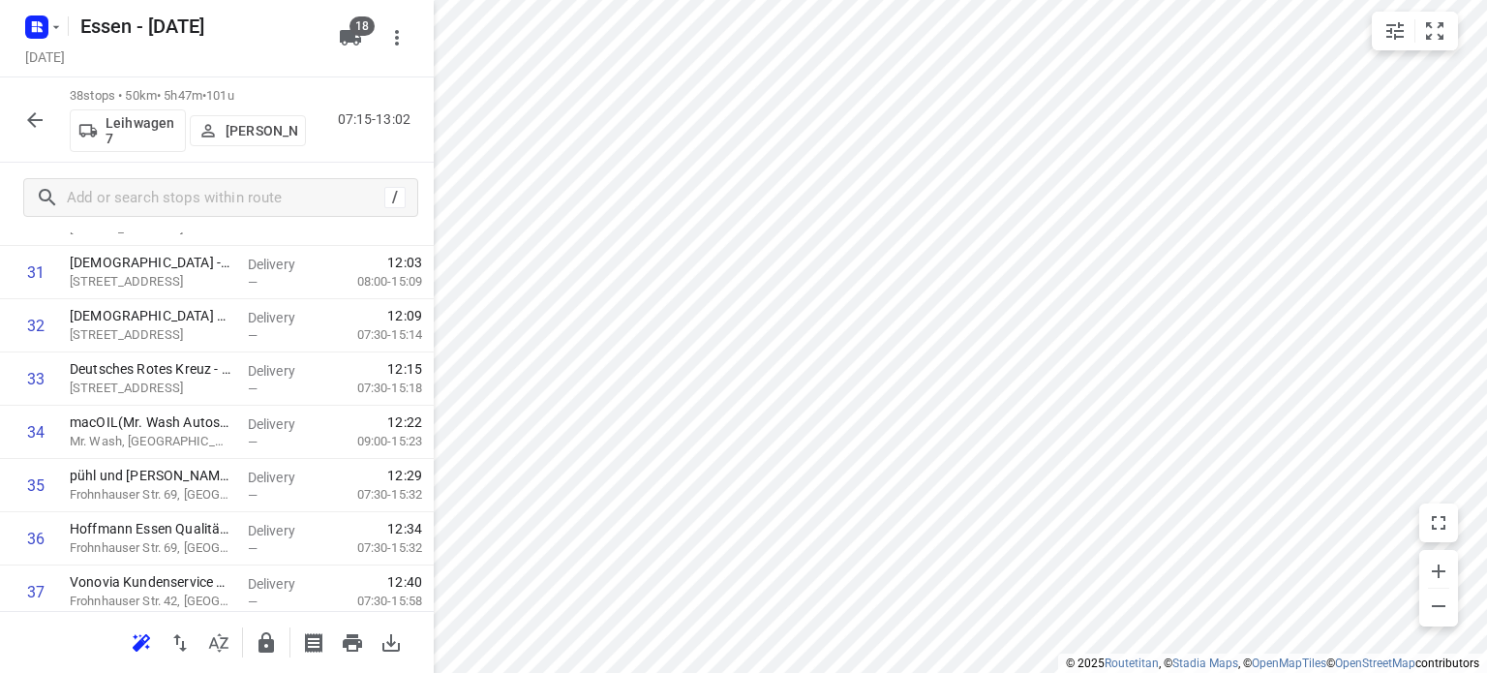
scroll to position [1849, 0]
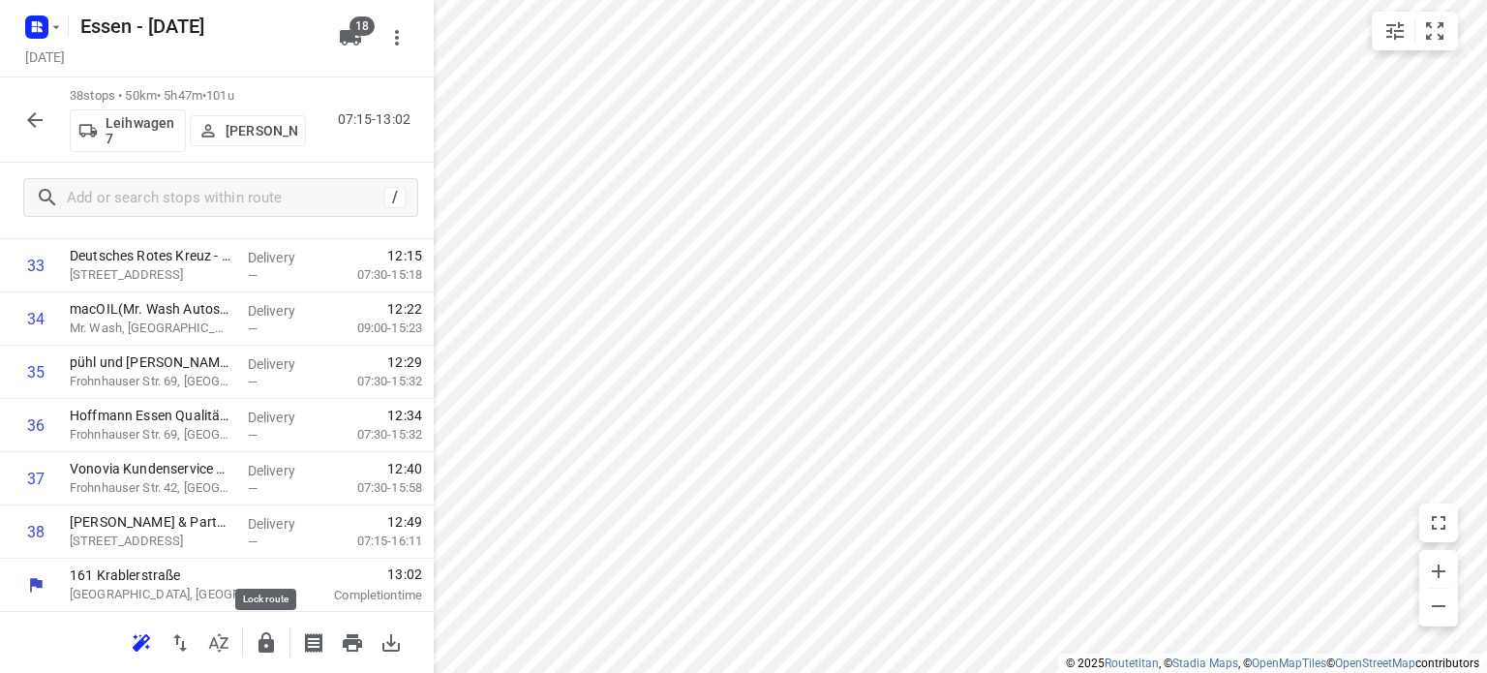
click at [270, 642] on icon "button" at bounding box center [265, 642] width 15 height 20
click at [27, 121] on icon "button" at bounding box center [34, 119] width 23 height 23
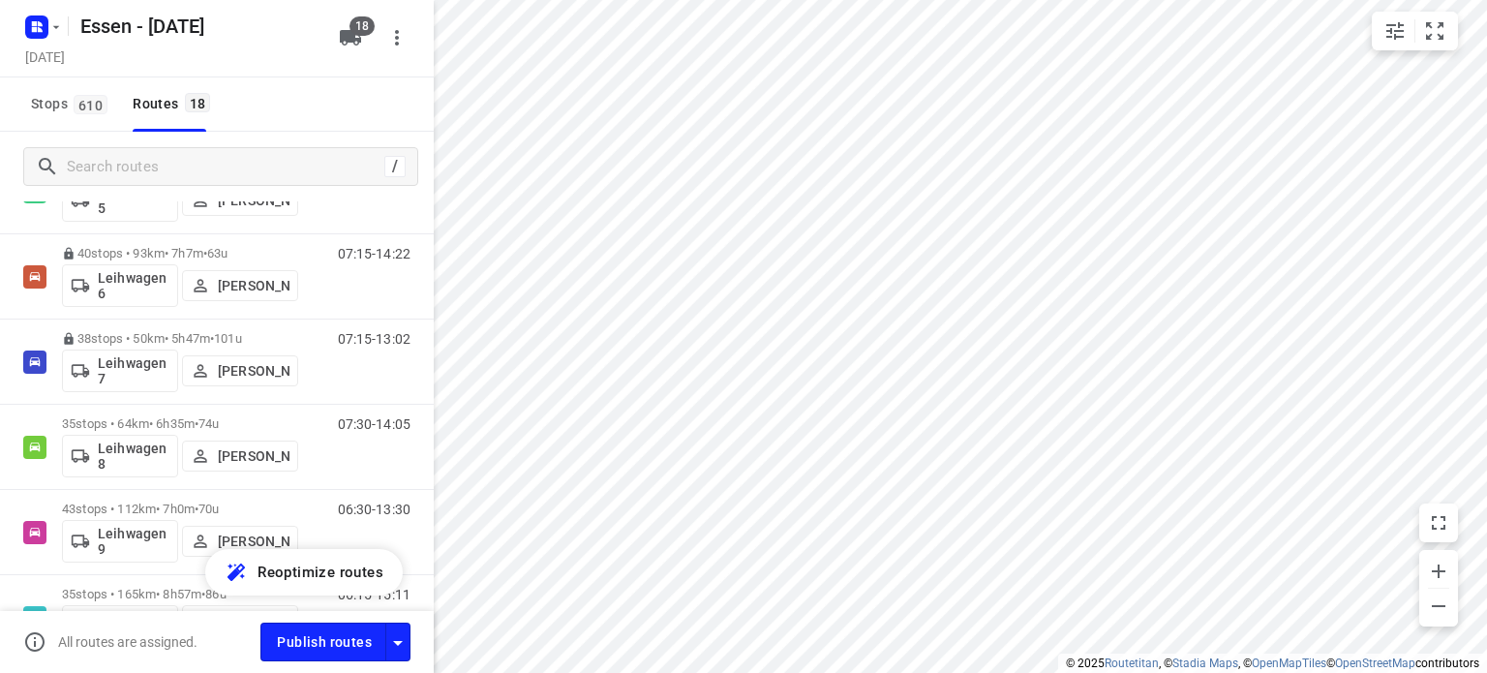
scroll to position [1094, 0]
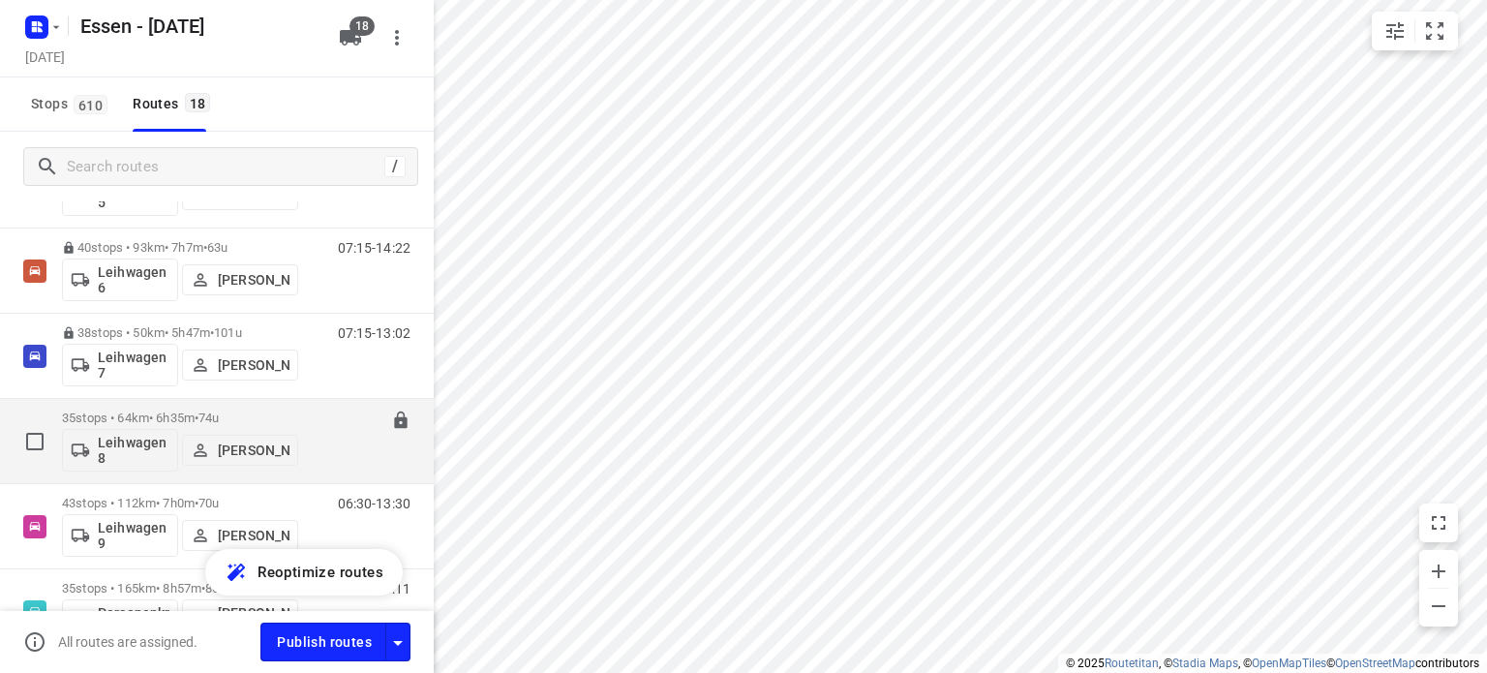
click at [171, 417] on p "35 stops • 64km • 6h35m • [DATE]" at bounding box center [180, 417] width 236 height 15
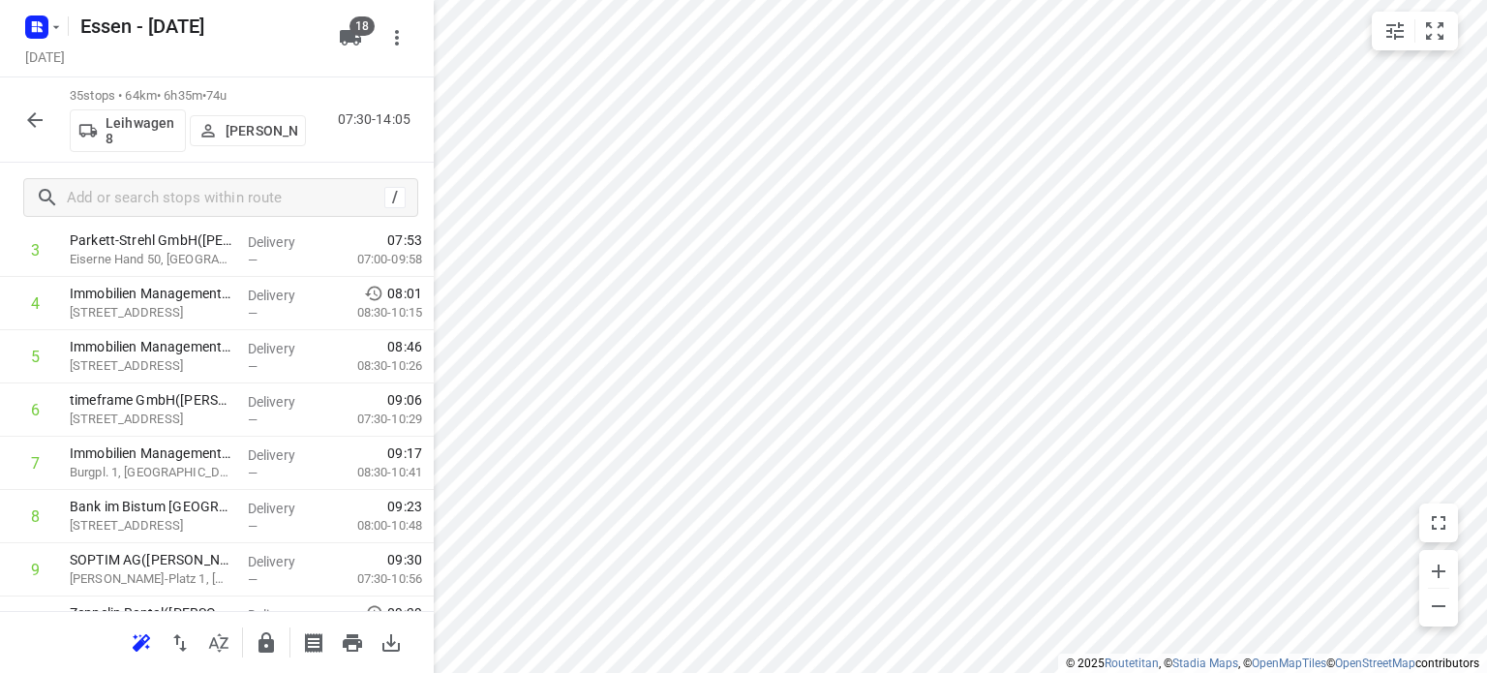
scroll to position [281, 0]
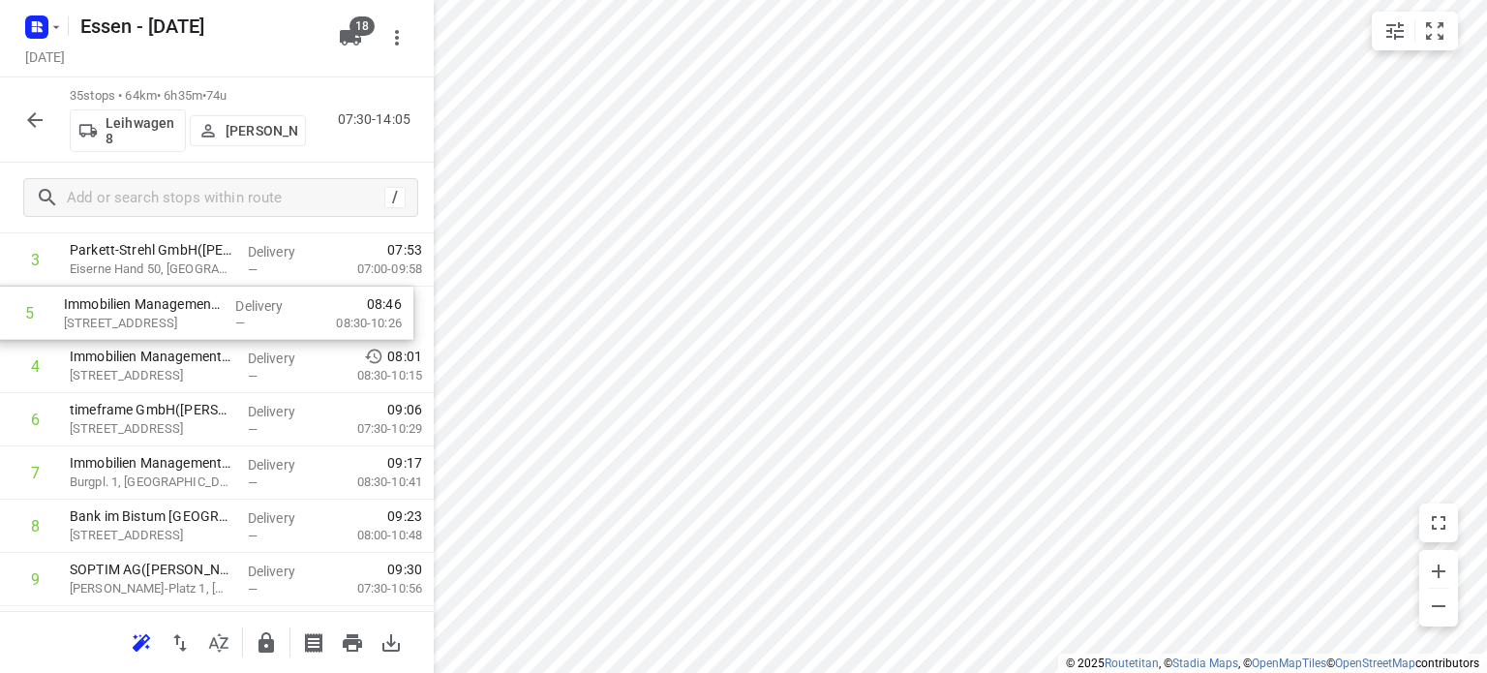
drag, startPoint x: 230, startPoint y: 337, endPoint x: 216, endPoint y: 291, distance: 47.8
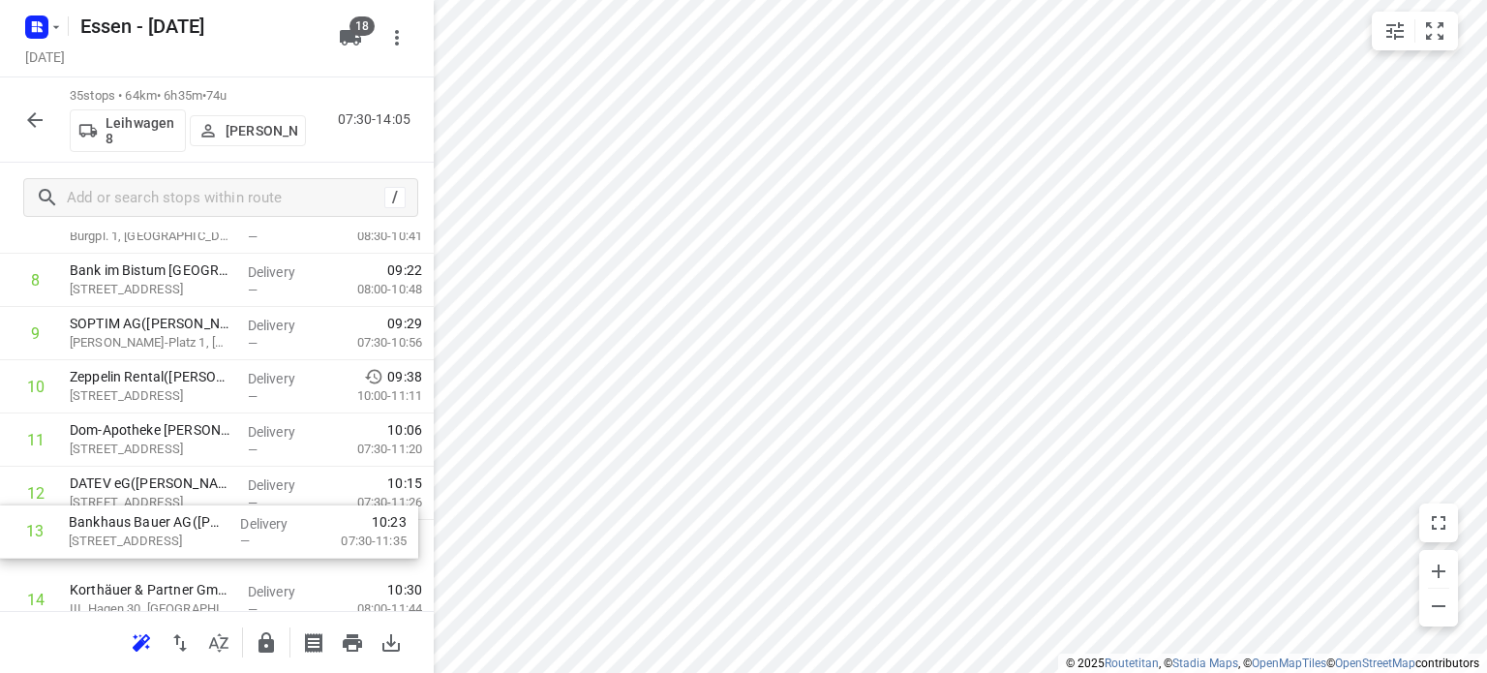
scroll to position [510, 0]
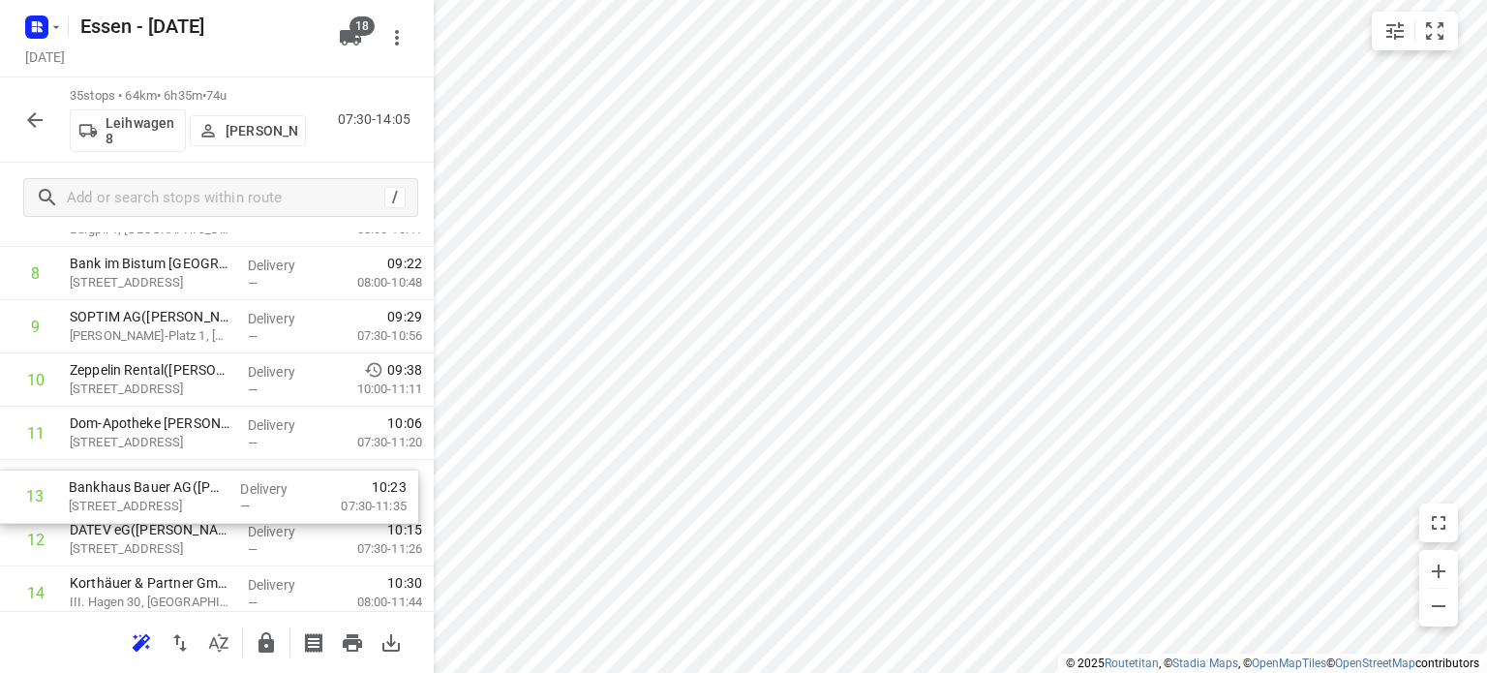
drag, startPoint x: 277, startPoint y: 566, endPoint x: 275, endPoint y: 495, distance: 71.7
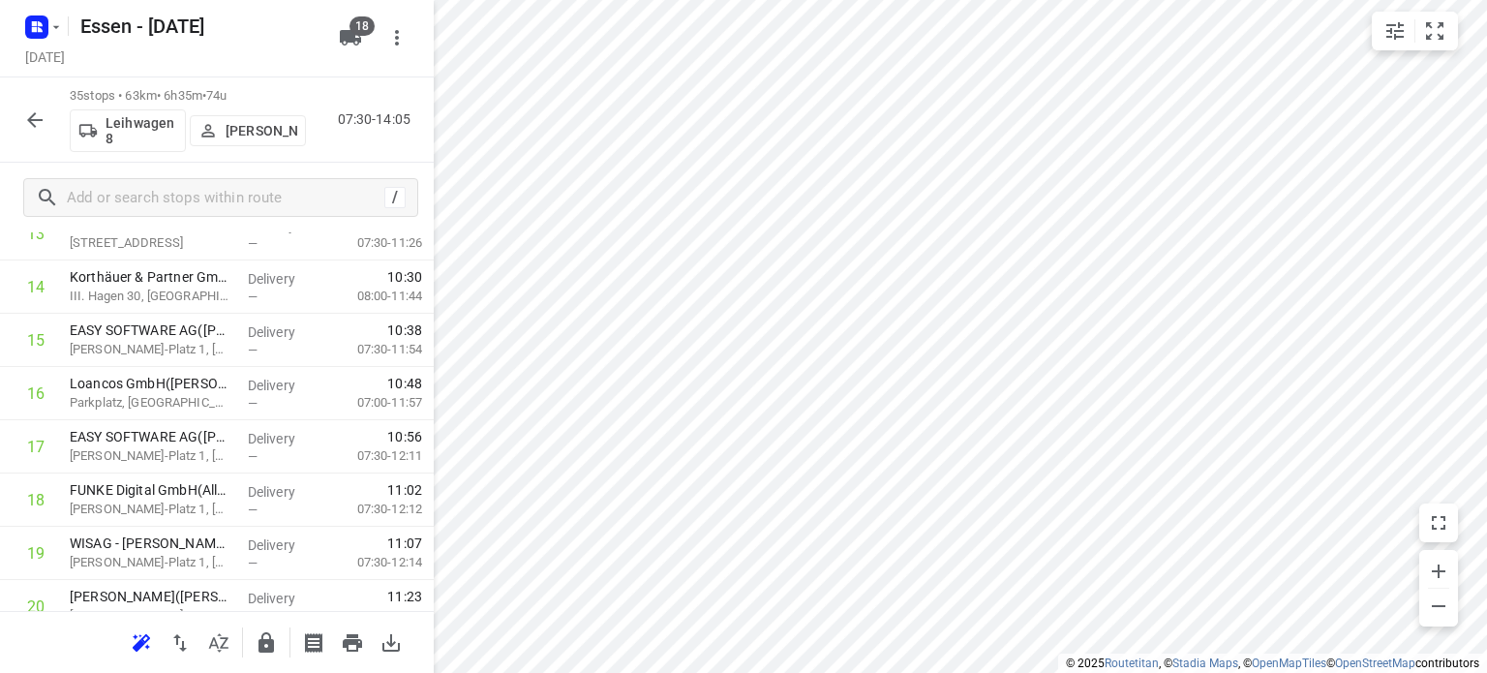
scroll to position [825, 0]
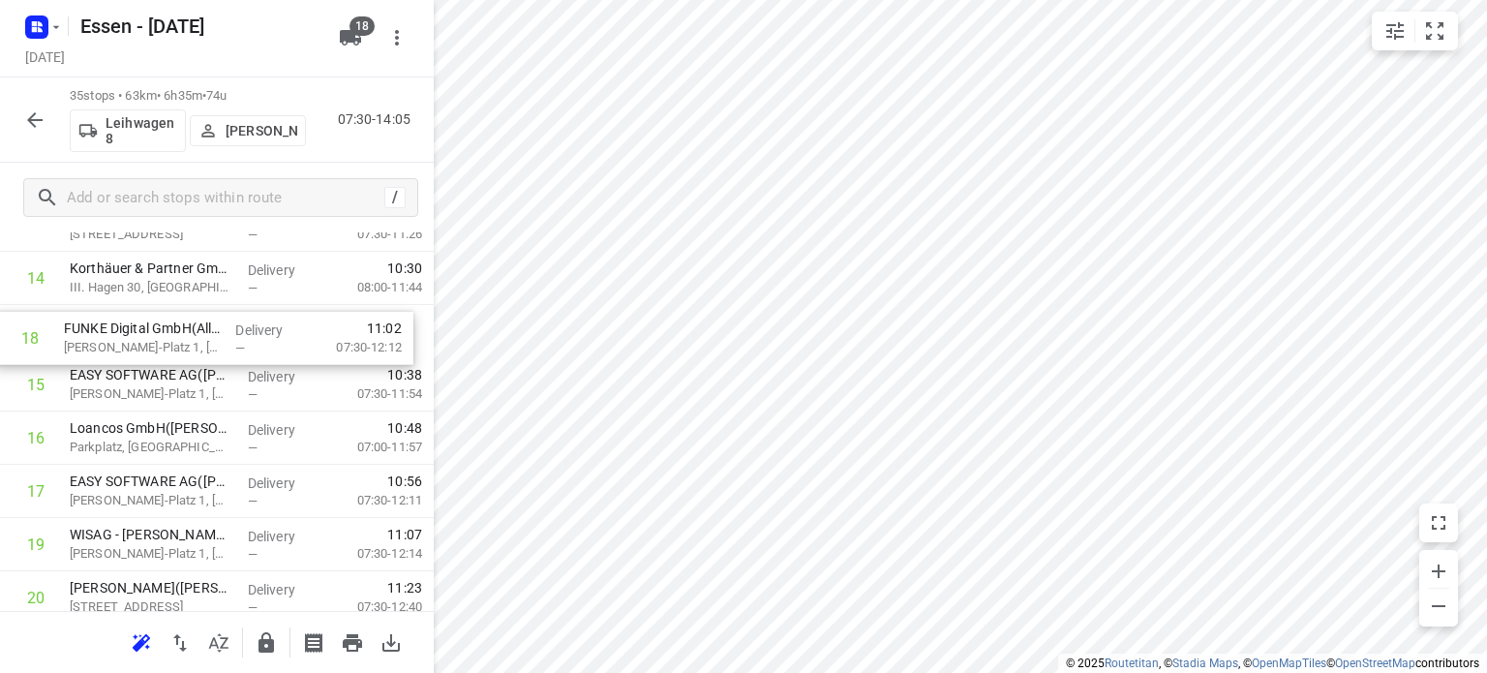
drag, startPoint x: 152, startPoint y: 495, endPoint x: 145, endPoint y: 333, distance: 161.8
click at [145, 333] on div "1 Immobilien Management Essen GmbH - Blücherstr. 1, GVE(Immobilien Management E…" at bounding box center [217, 491] width 434 height 1863
drag, startPoint x: 175, startPoint y: 437, endPoint x: 168, endPoint y: 325, distance: 111.5
click at [168, 325] on div "1 Immobilien Management Essen GmbH - Blücherstr. 1, GVE(Immobilien Management E…" at bounding box center [217, 491] width 434 height 1863
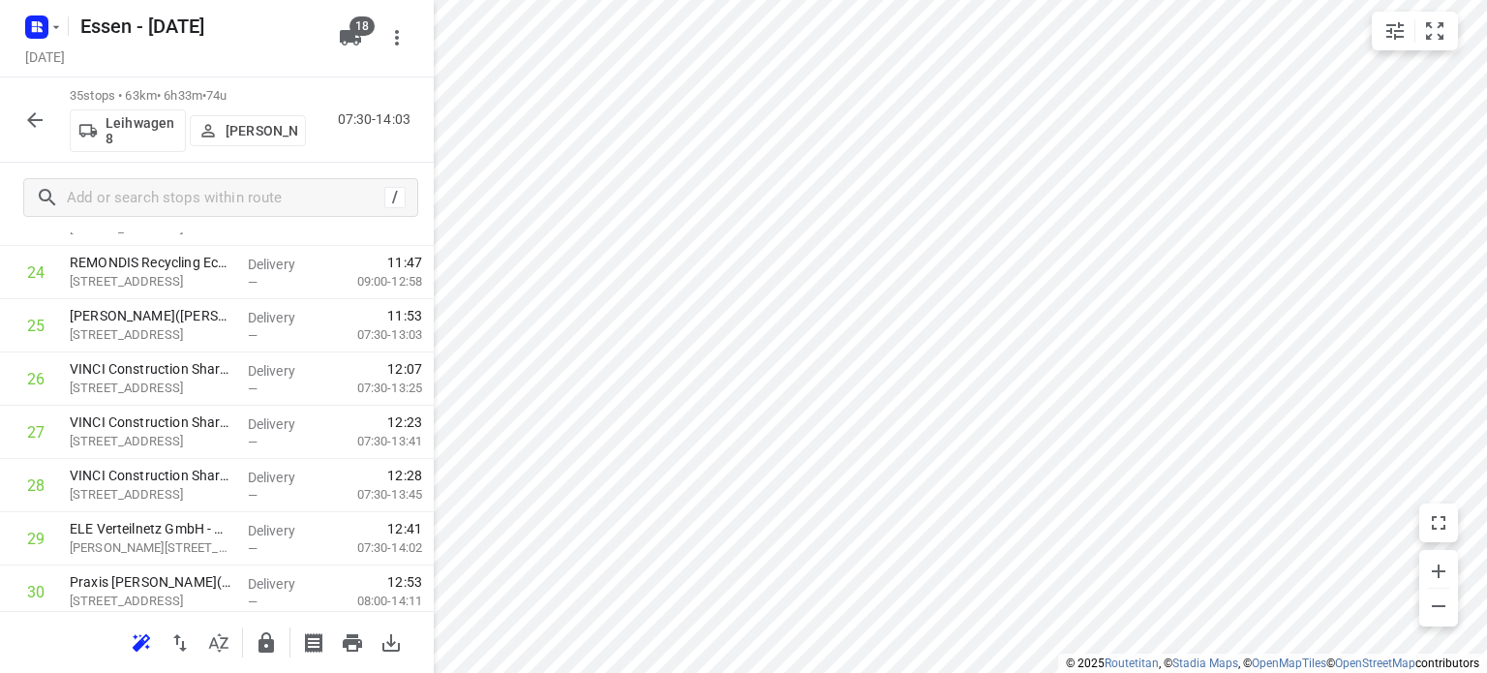
scroll to position [1689, 0]
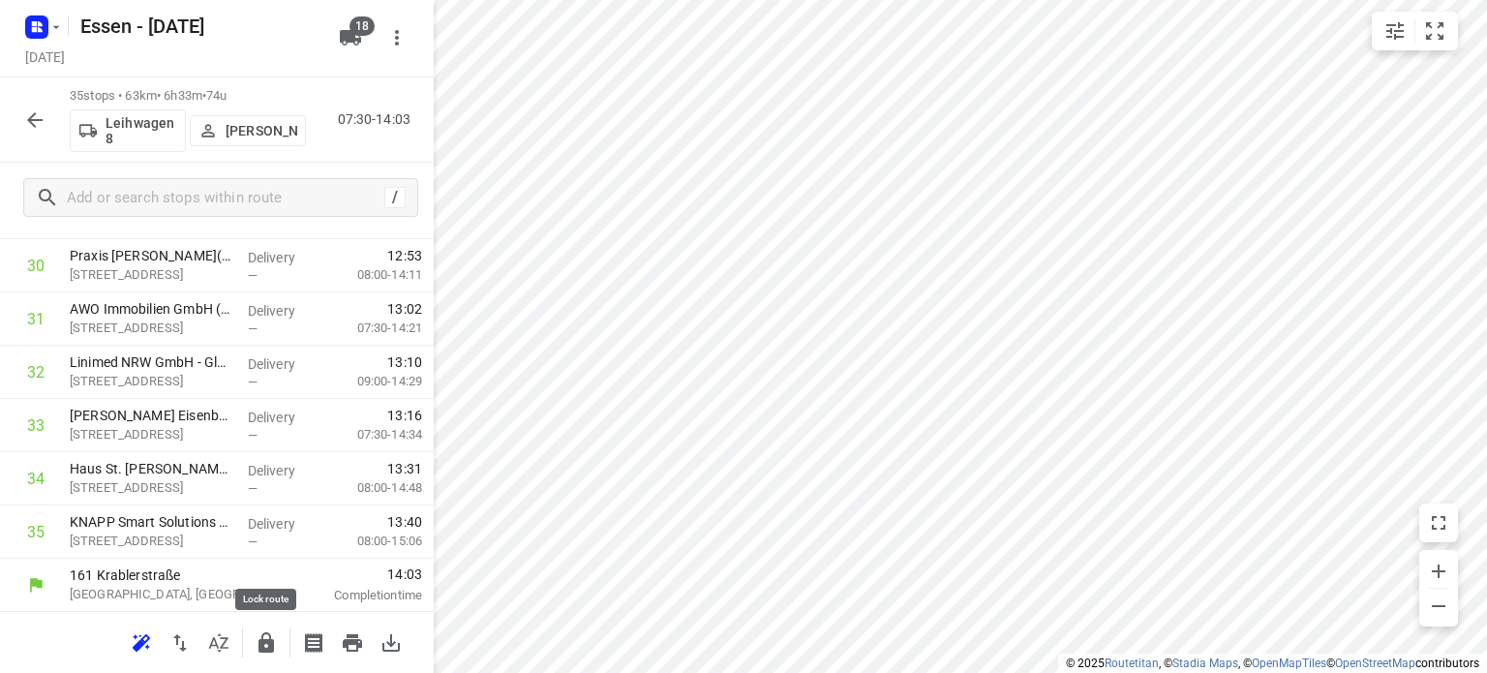
click at [262, 642] on icon "button" at bounding box center [265, 642] width 15 height 20
click at [42, 115] on icon "button" at bounding box center [34, 119] width 23 height 23
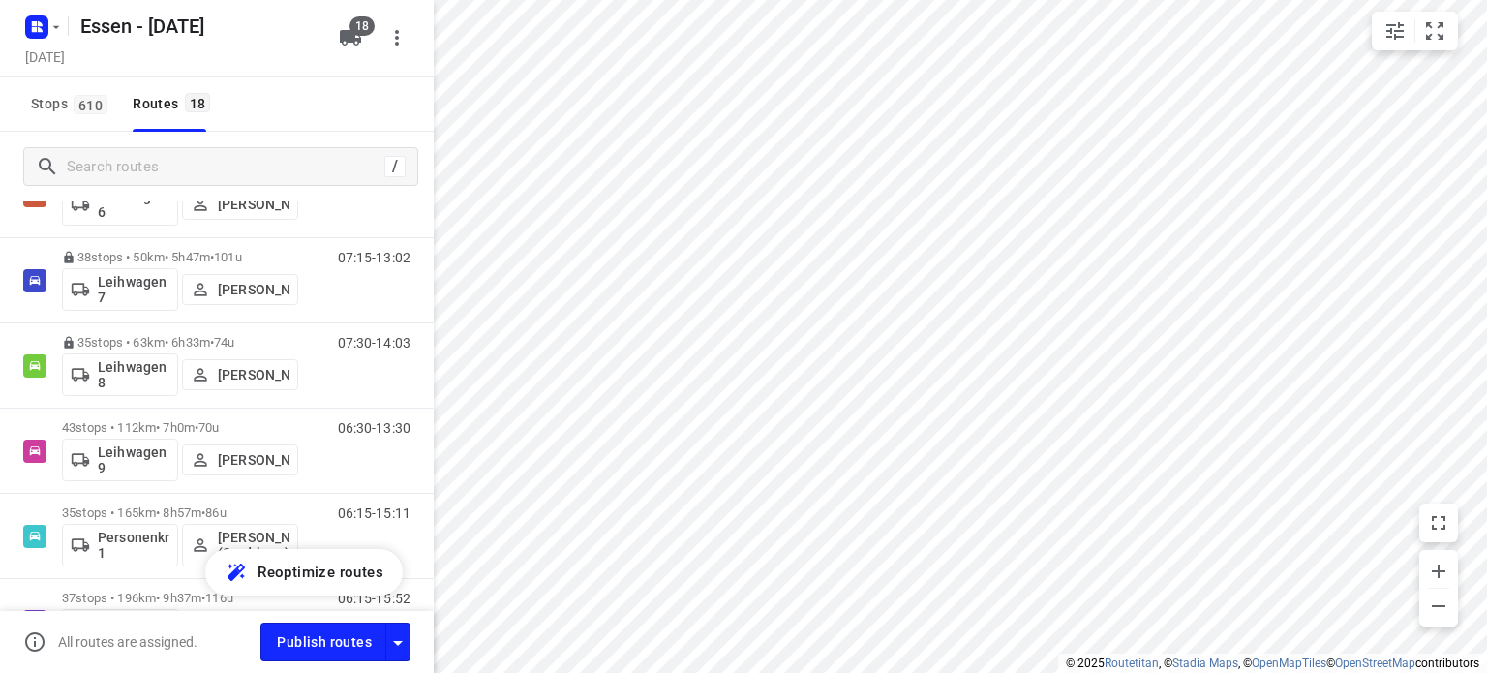
scroll to position [1299, 0]
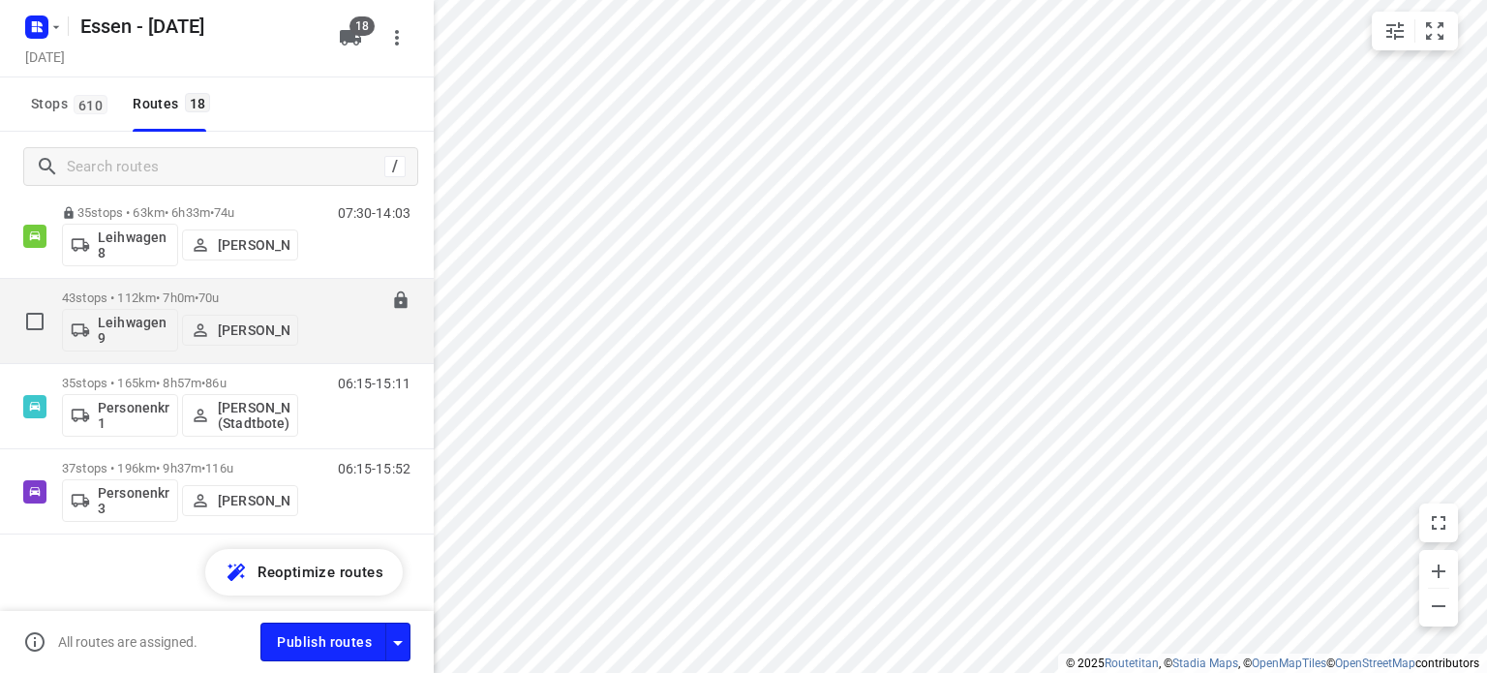
click at [133, 296] on p "43 stops • 112km • 7h0m • [DATE]" at bounding box center [180, 297] width 236 height 15
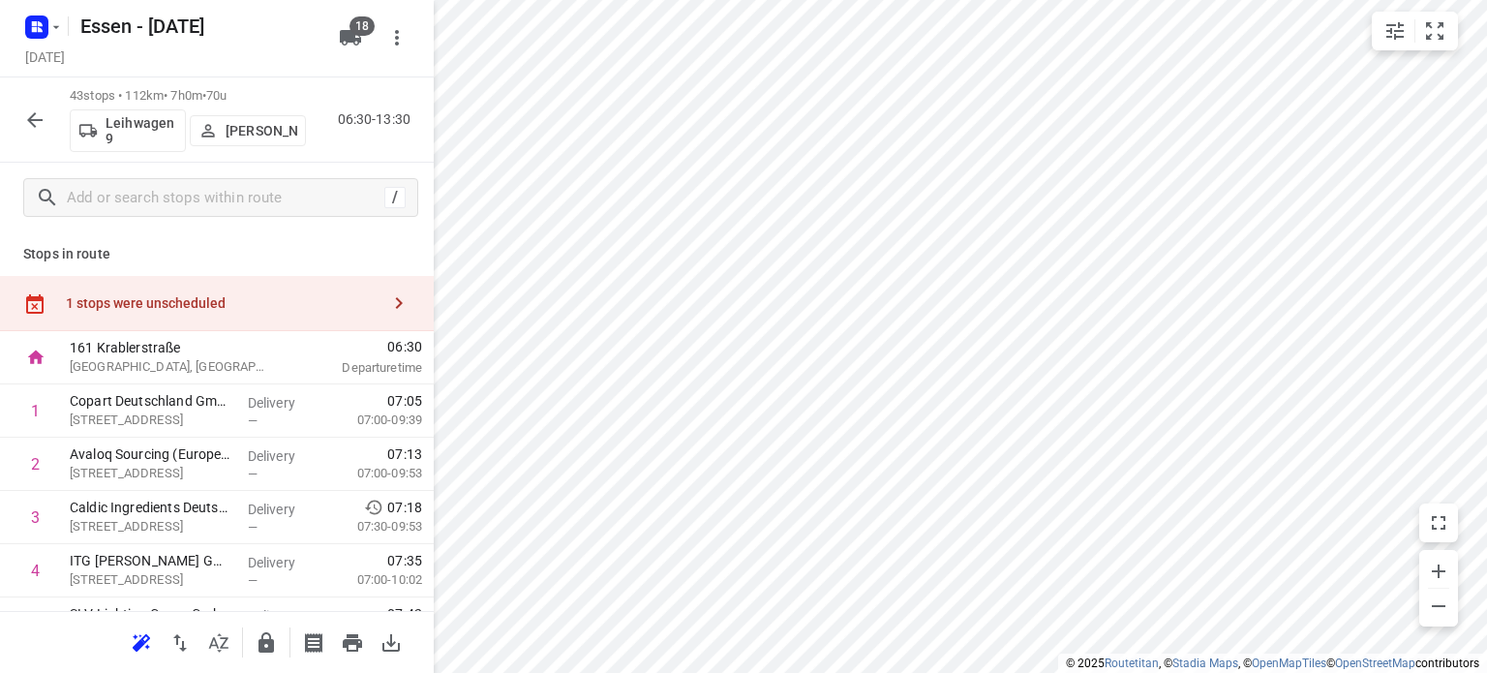
click at [1055, 0] on html "i © 2025 Routetitan , © Stadia Maps , © OpenMapTiles © OpenStreetMap contributo…" at bounding box center [743, 336] width 1487 height 673
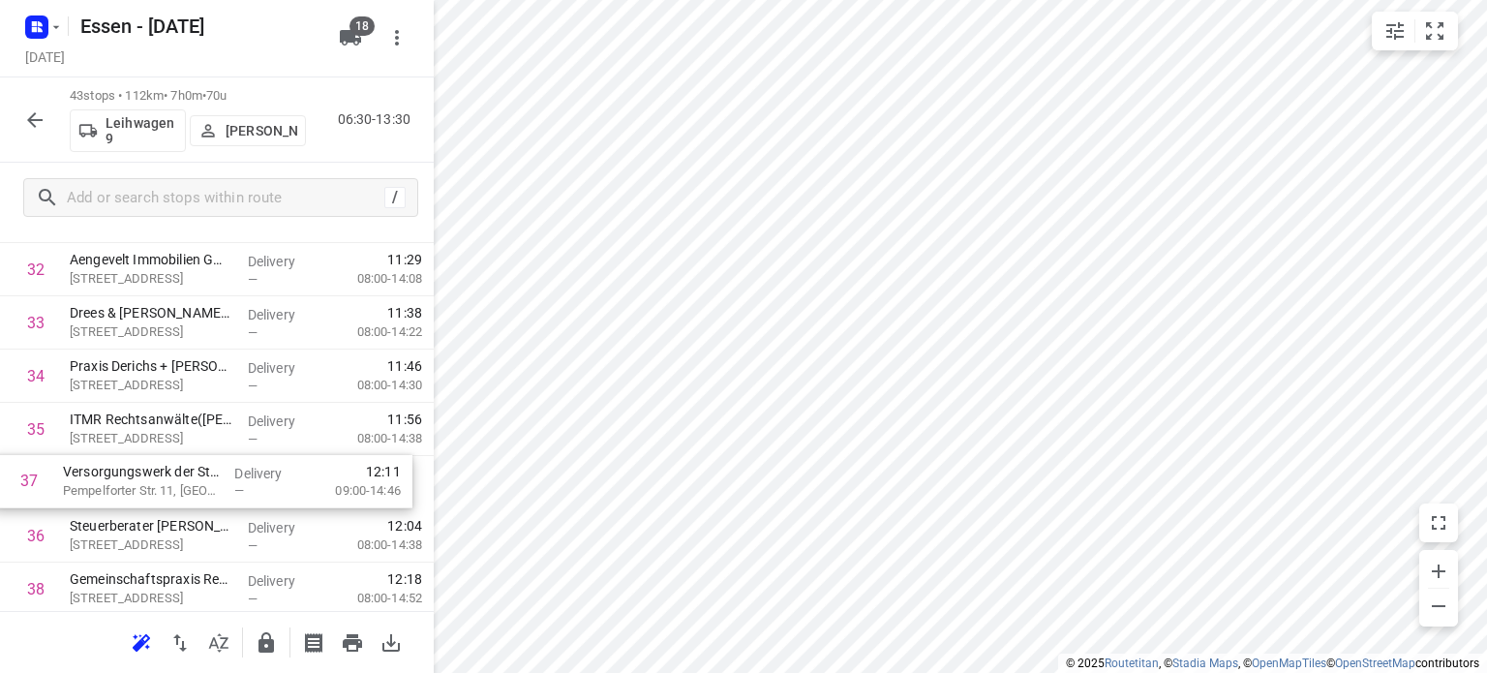
scroll to position [1793, 0]
drag, startPoint x: 318, startPoint y: 532, endPoint x: 306, endPoint y: 467, distance: 66.8
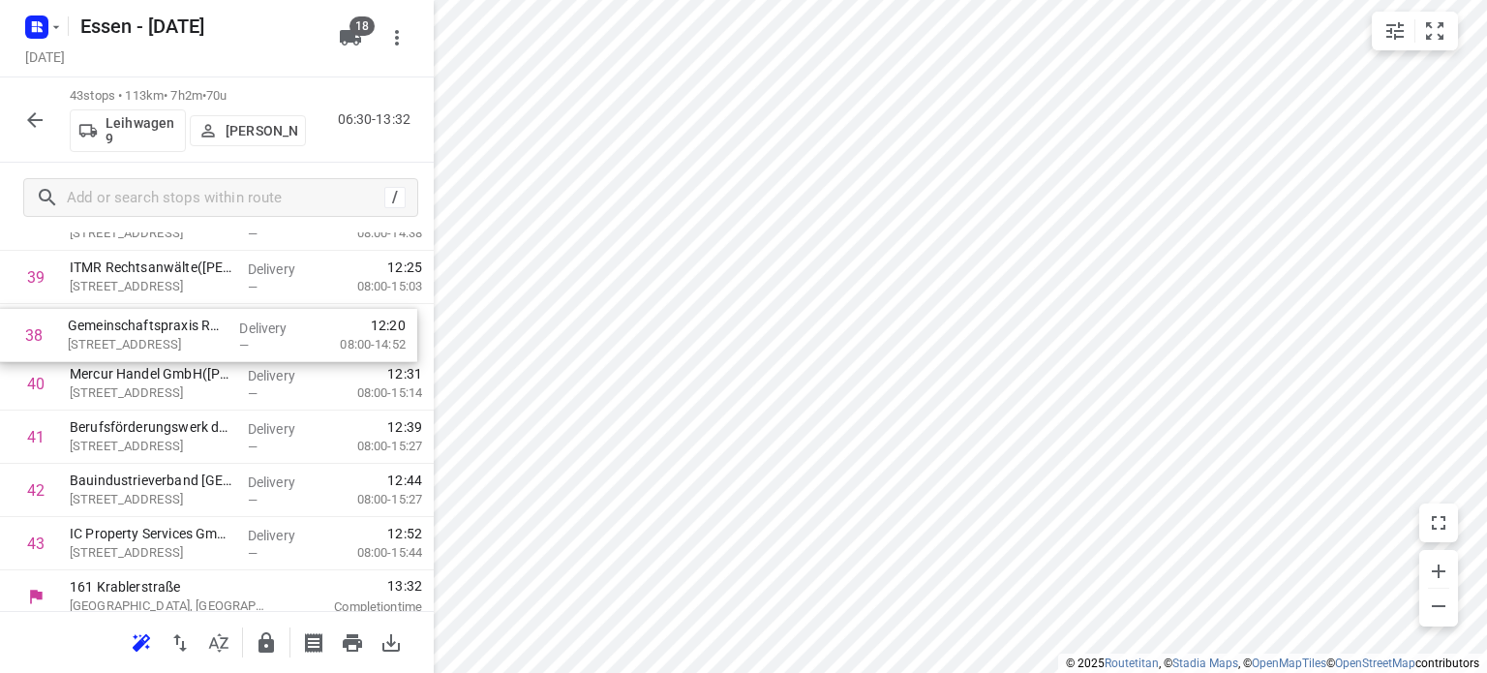
scroll to position [2102, 0]
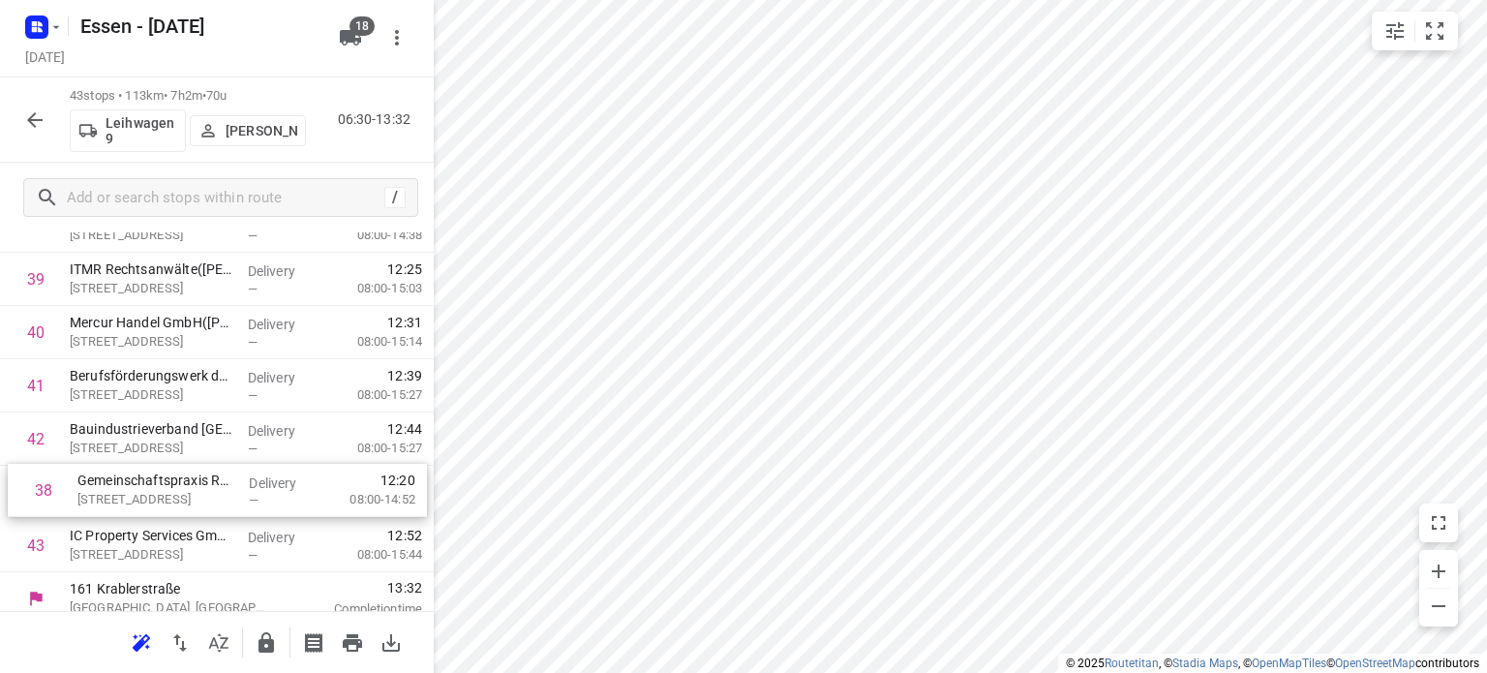
drag, startPoint x: 201, startPoint y: 274, endPoint x: 209, endPoint y: 494, distance: 219.9
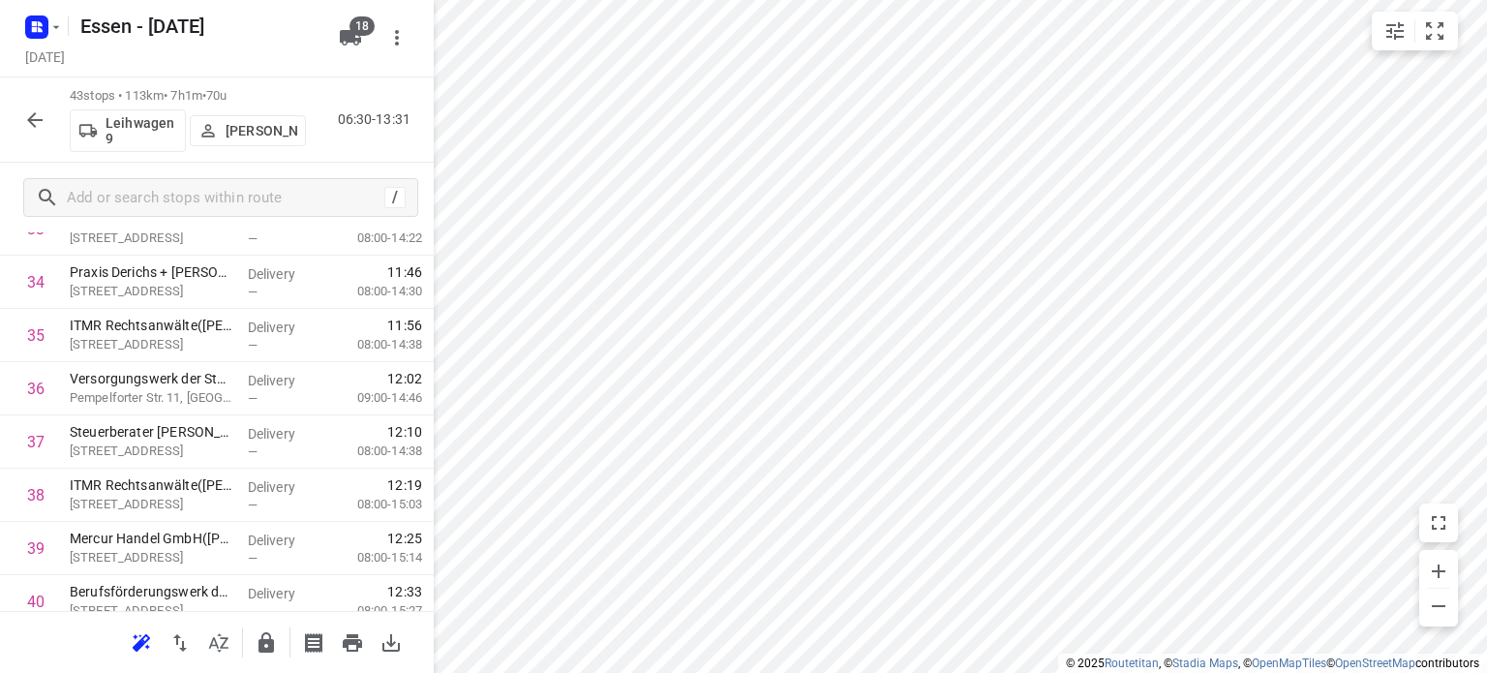
scroll to position [1869, 0]
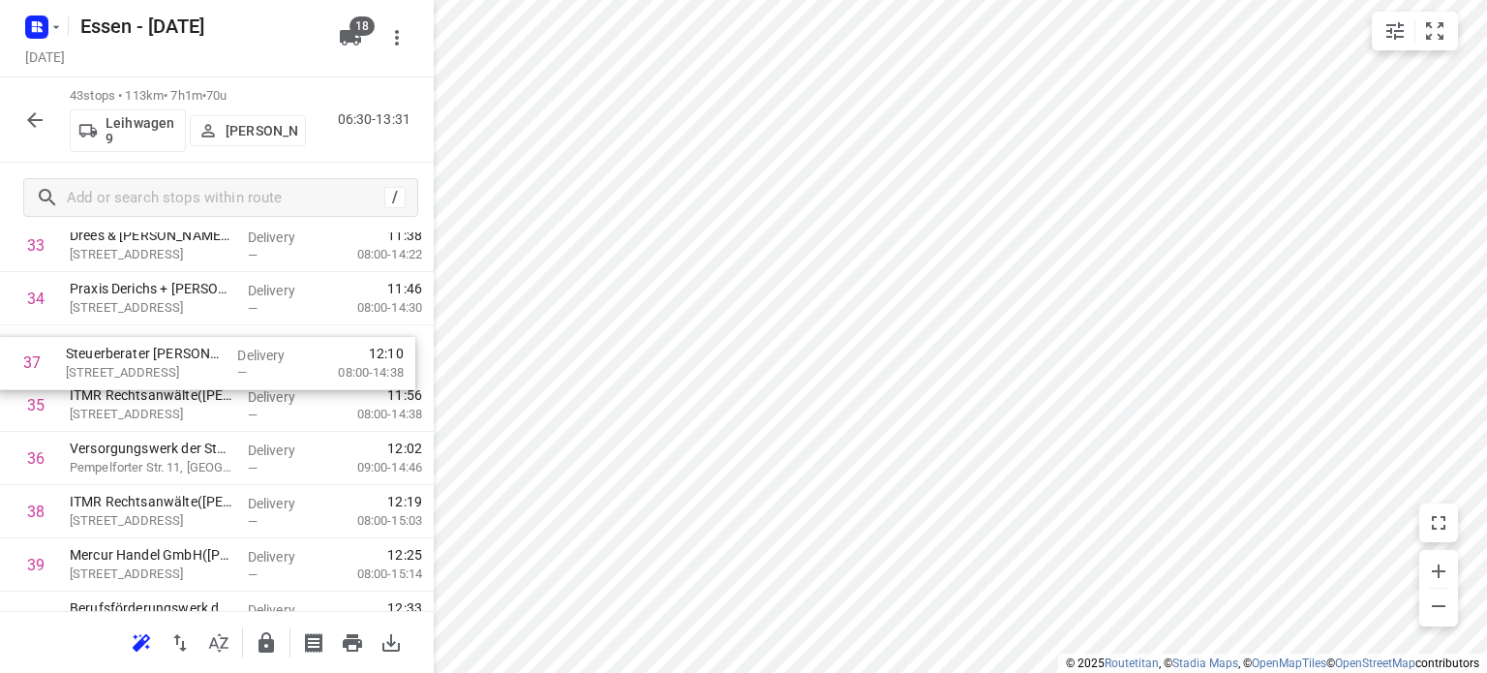
drag, startPoint x: 225, startPoint y: 471, endPoint x: 217, endPoint y: 364, distance: 107.7
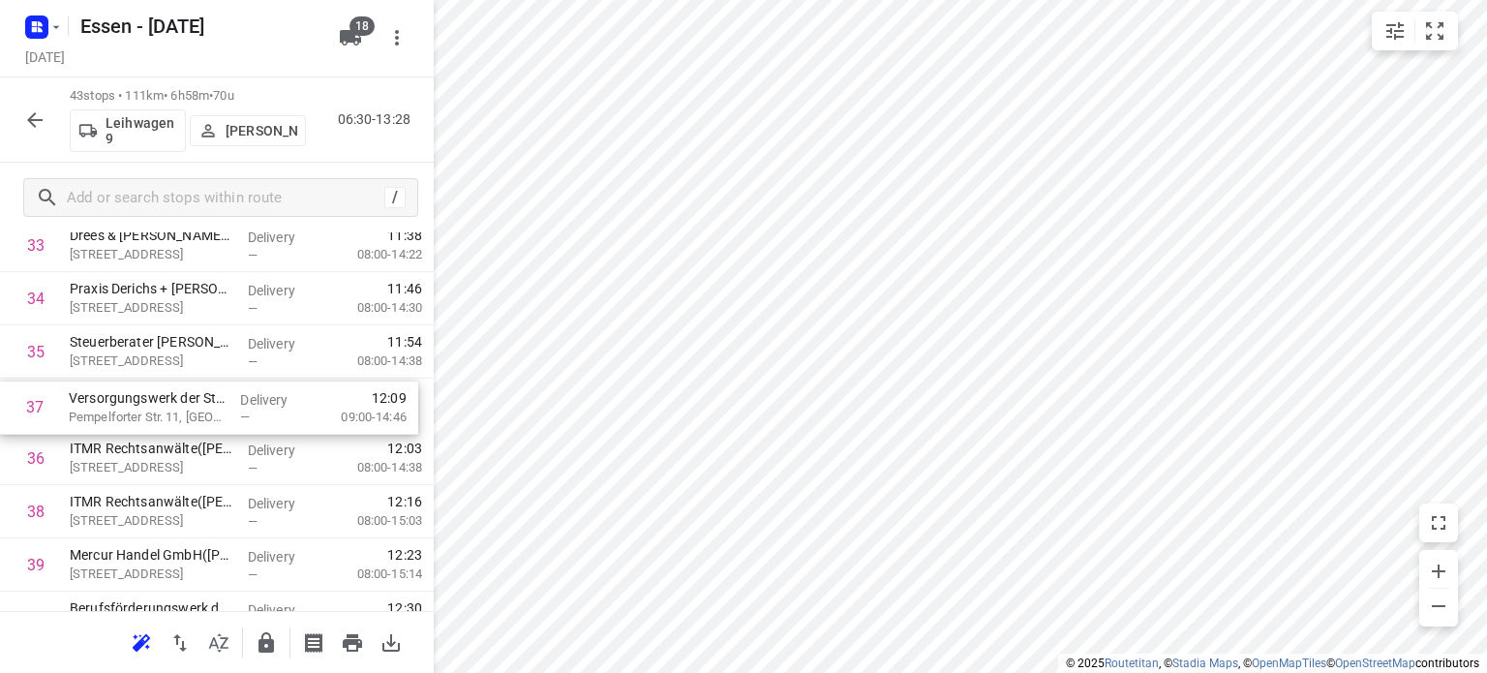
drag, startPoint x: 178, startPoint y: 461, endPoint x: 177, endPoint y: 406, distance: 55.2
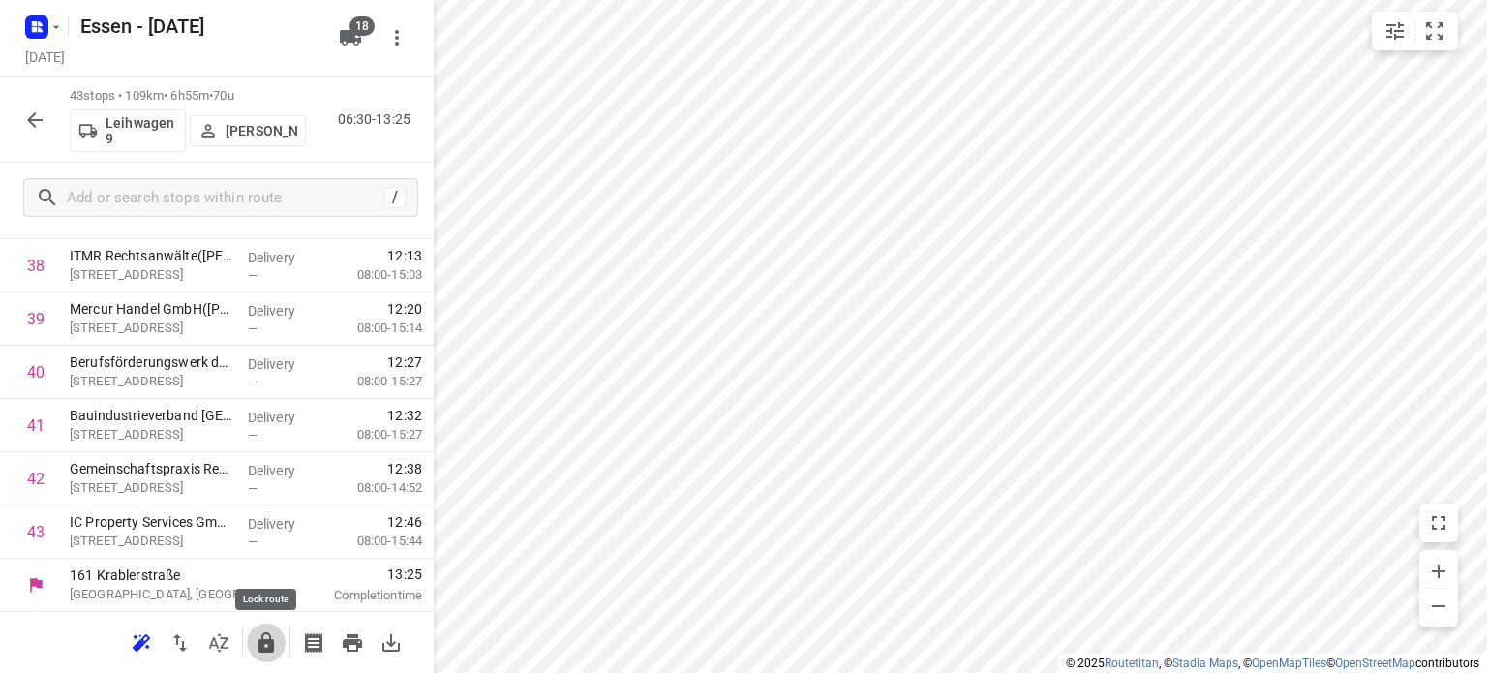
click at [263, 646] on icon "button" at bounding box center [265, 642] width 15 height 20
click at [40, 123] on icon "button" at bounding box center [34, 119] width 23 height 23
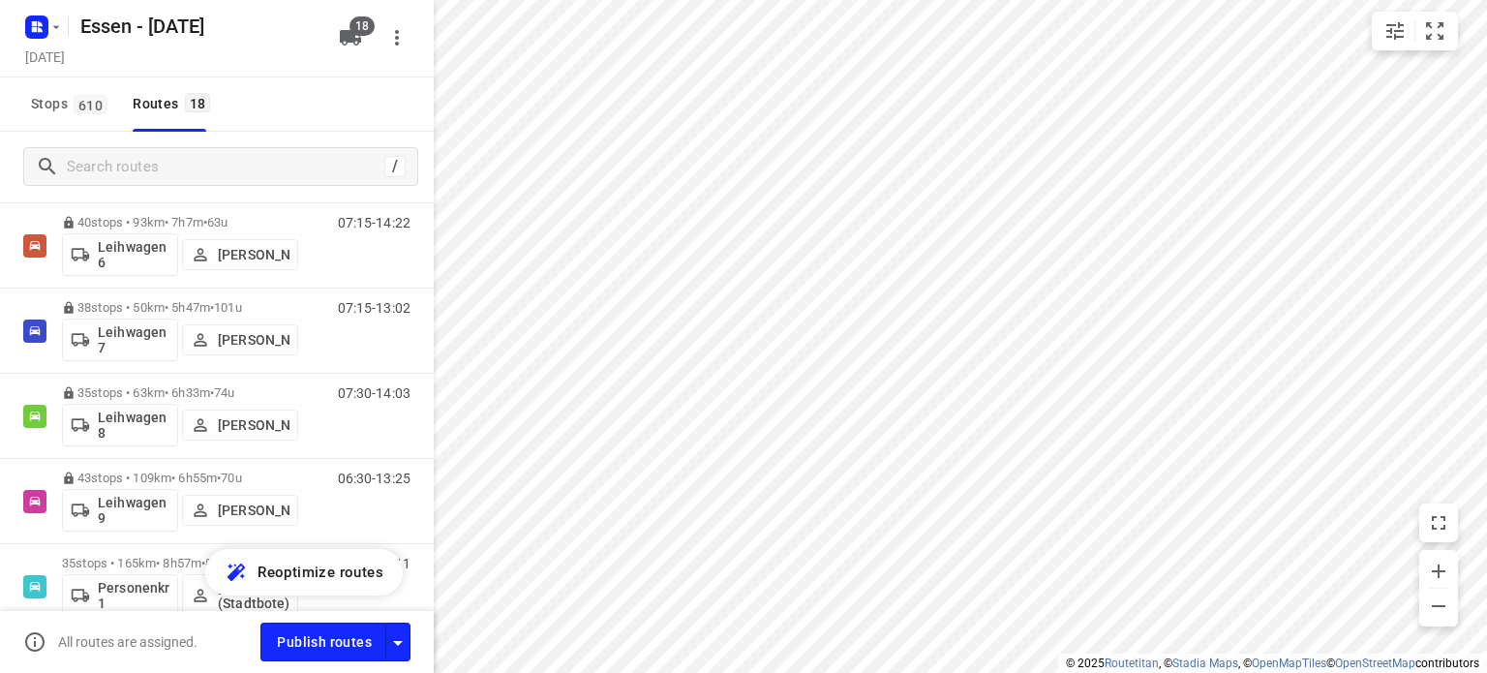
scroll to position [1293, 0]
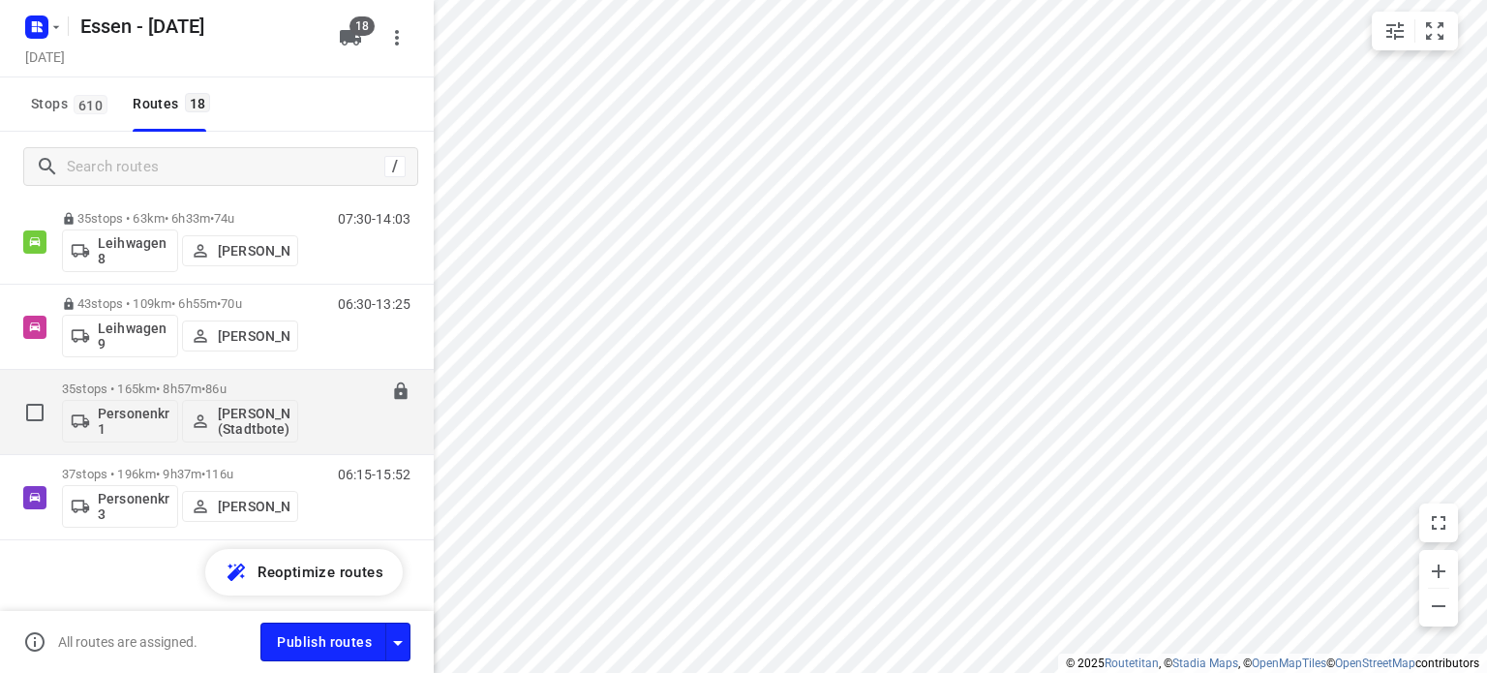
click at [181, 384] on p "35 stops • 165km • 8h57m • [DATE]" at bounding box center [180, 388] width 236 height 15
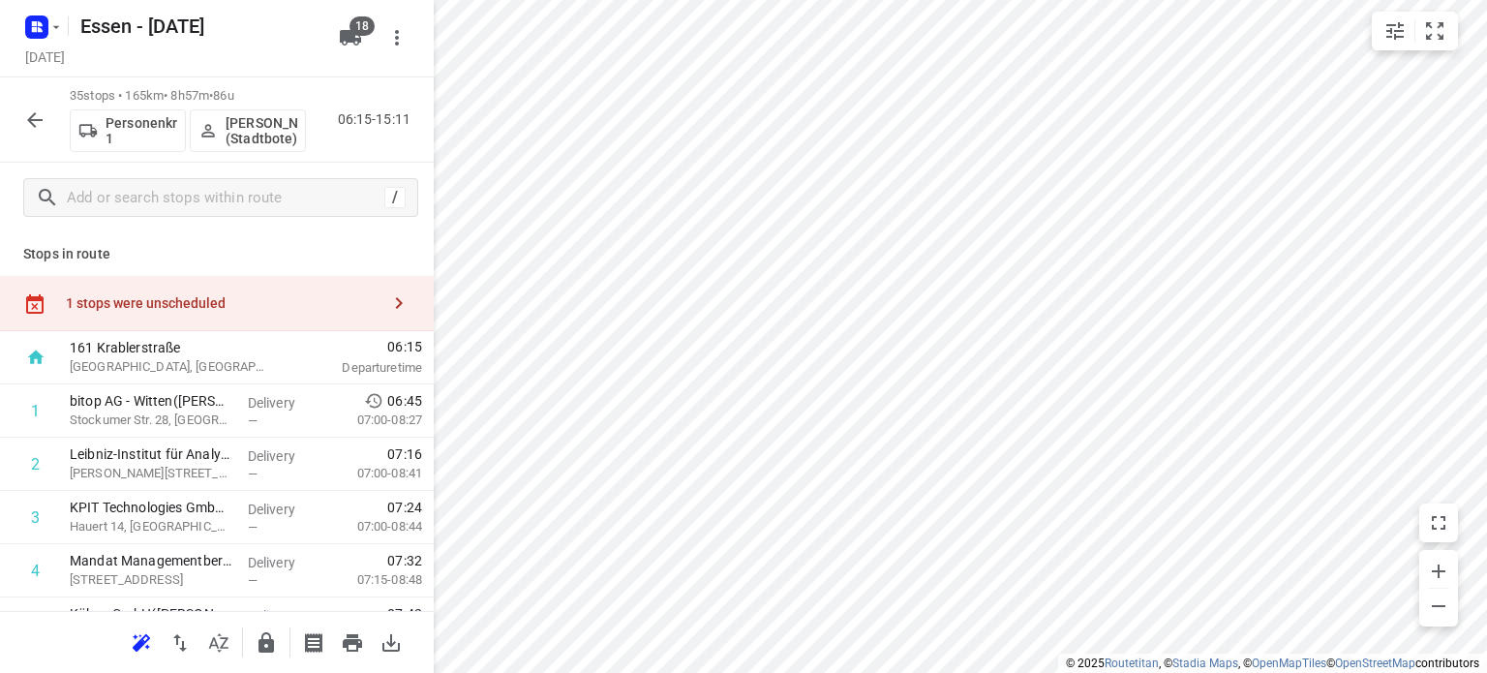
click at [723, 672] on html "i © 2025 Routetitan , © Stadia Maps , © OpenMapTiles © OpenStreetMap contributo…" at bounding box center [743, 336] width 1487 height 673
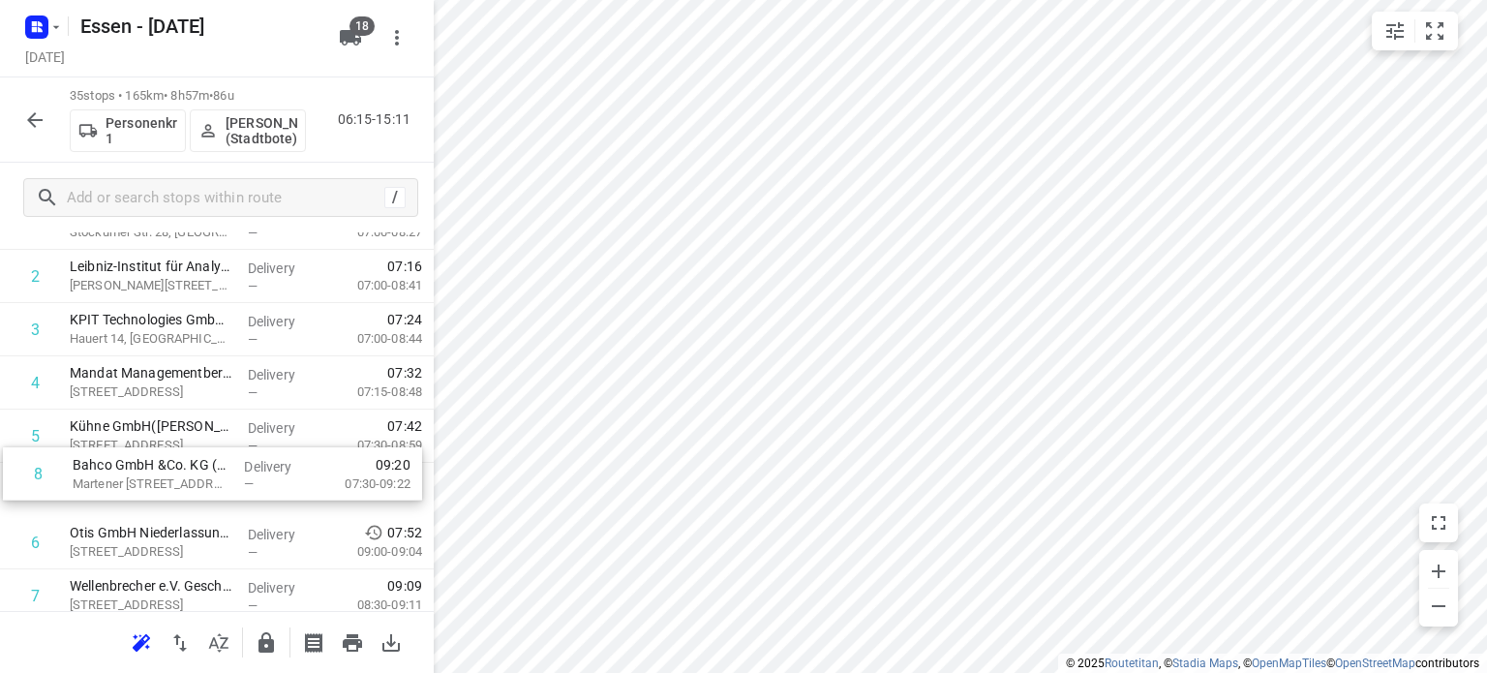
scroll to position [190, 0]
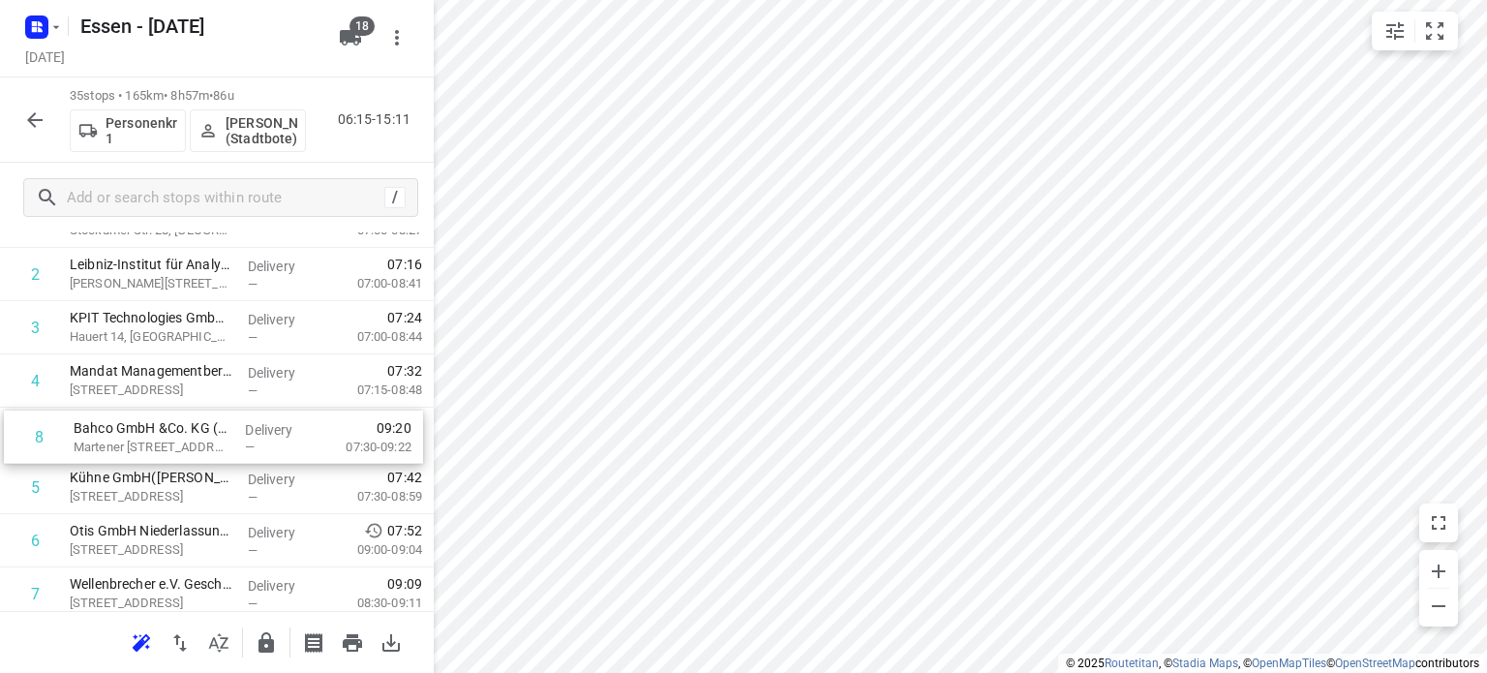
drag, startPoint x: 173, startPoint y: 590, endPoint x: 174, endPoint y: 427, distance: 162.6
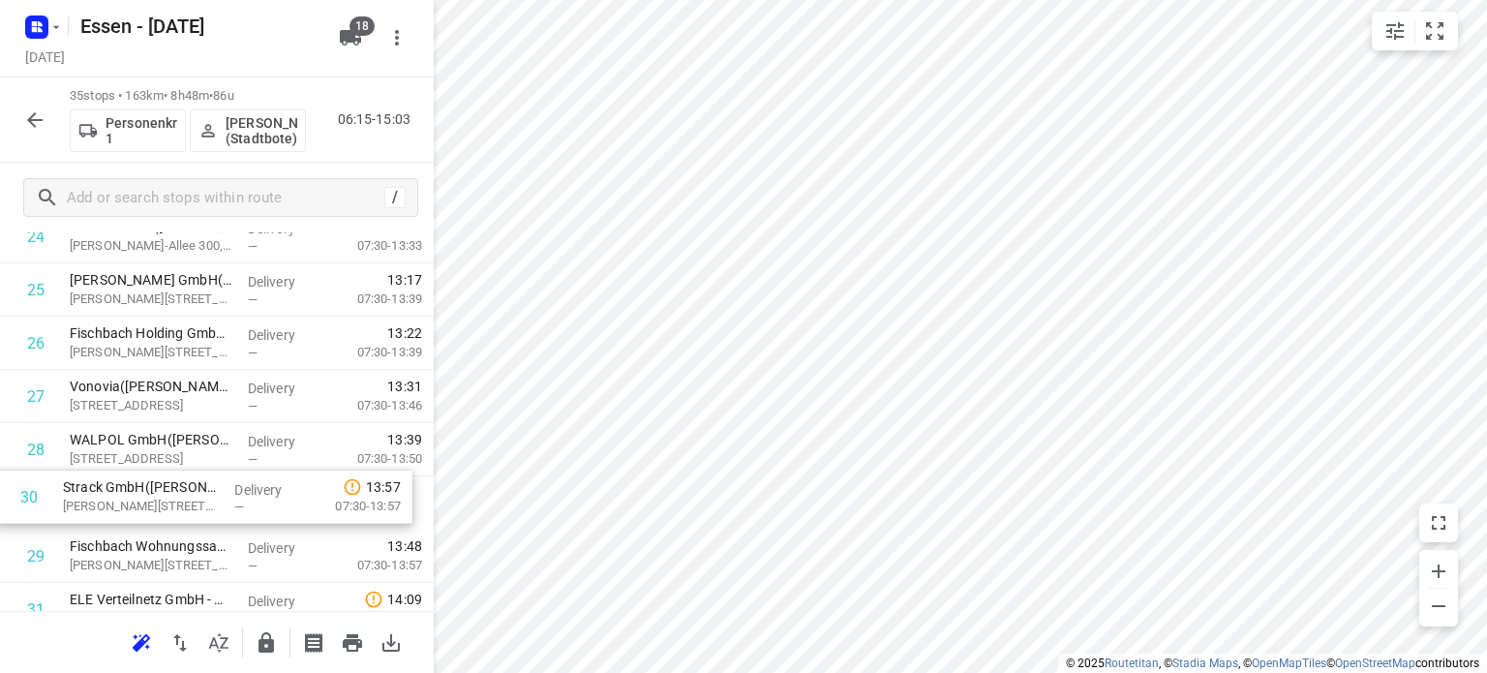
scroll to position [1401, 0]
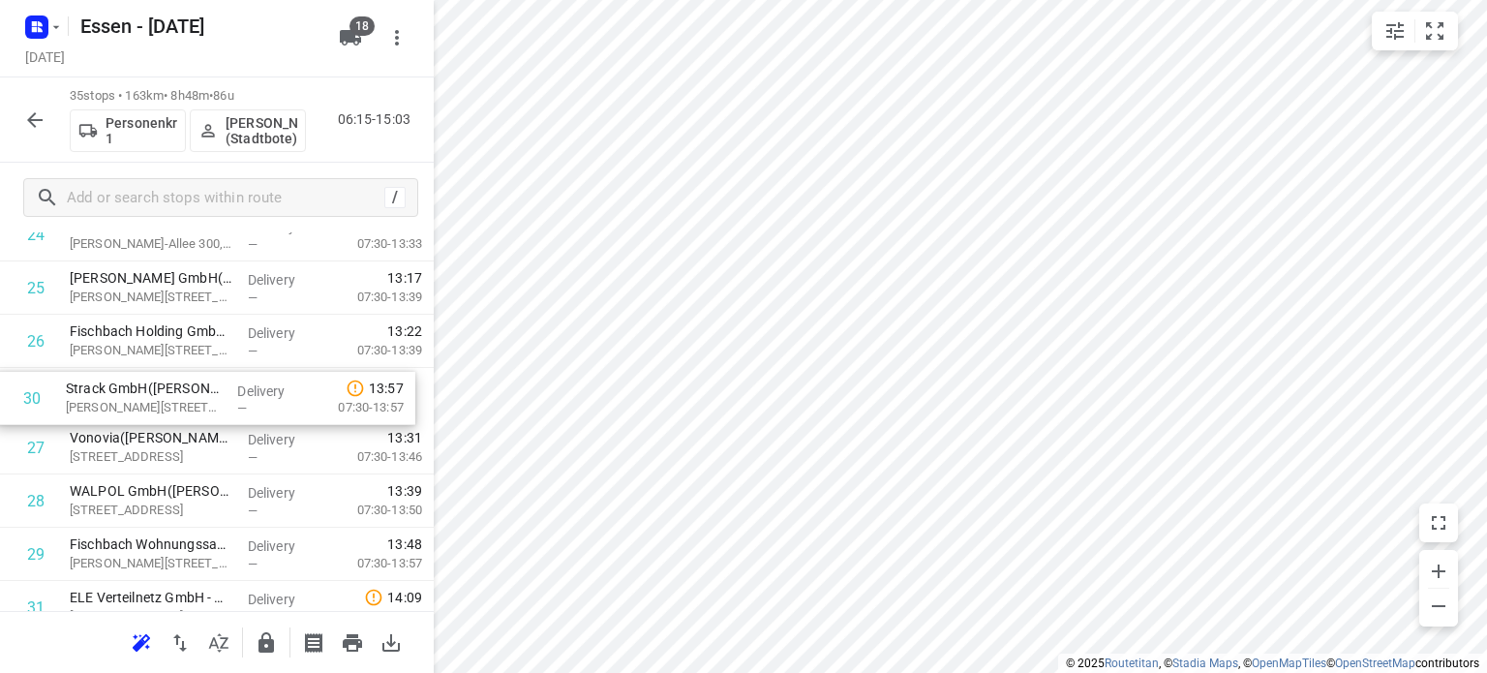
drag, startPoint x: 252, startPoint y: 564, endPoint x: 244, endPoint y: 396, distance: 168.6
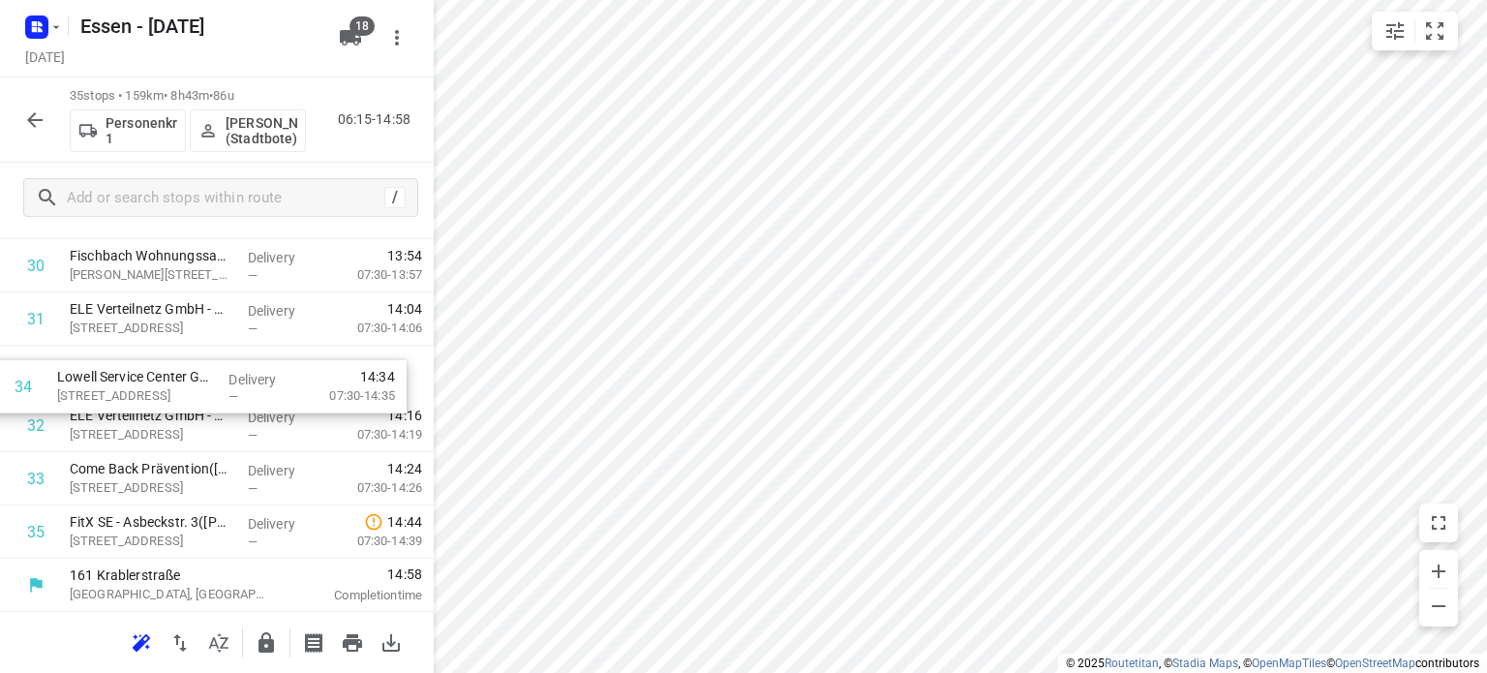
drag, startPoint x: 238, startPoint y: 481, endPoint x: 221, endPoint y: 379, distance: 104.1
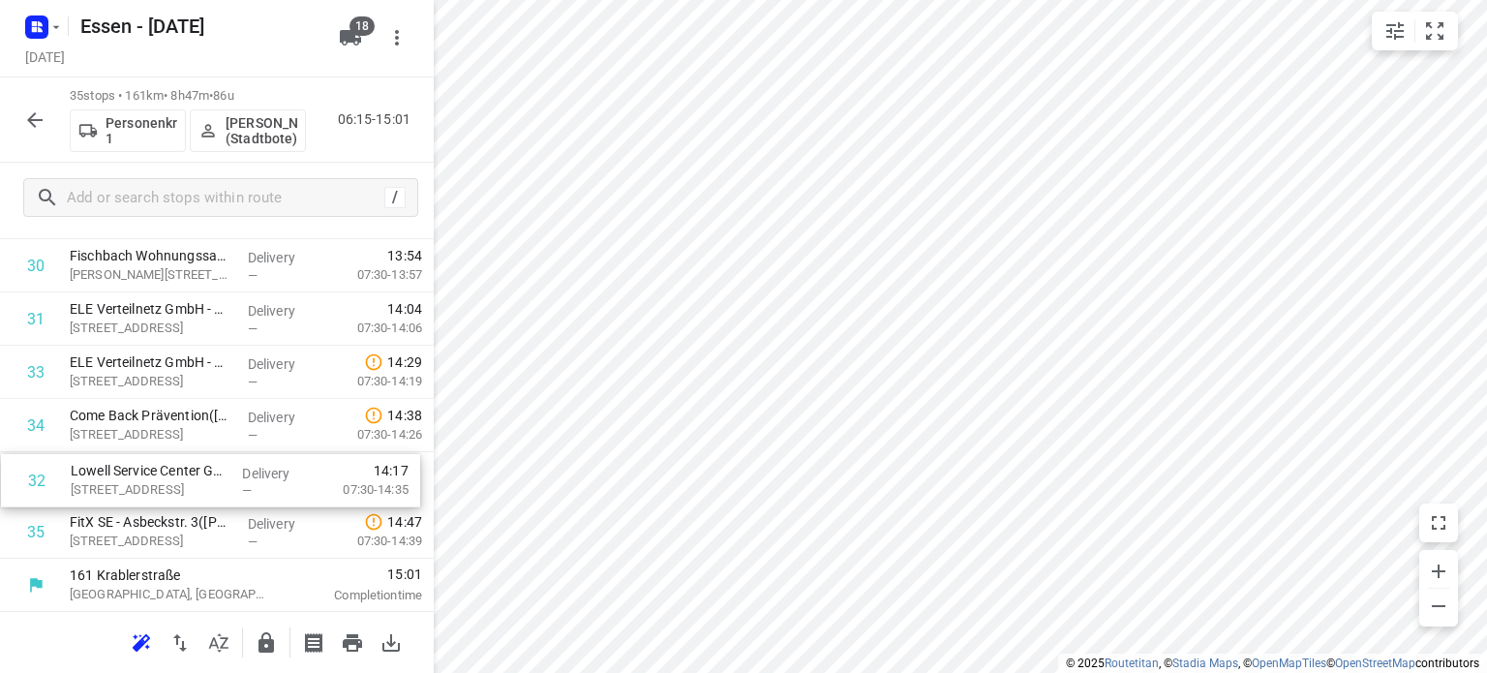
drag, startPoint x: 302, startPoint y: 368, endPoint x: 303, endPoint y: 483, distance: 115.2
click at [271, 642] on icon "button" at bounding box center [265, 642] width 15 height 20
click at [33, 119] on icon "button" at bounding box center [34, 119] width 15 height 15
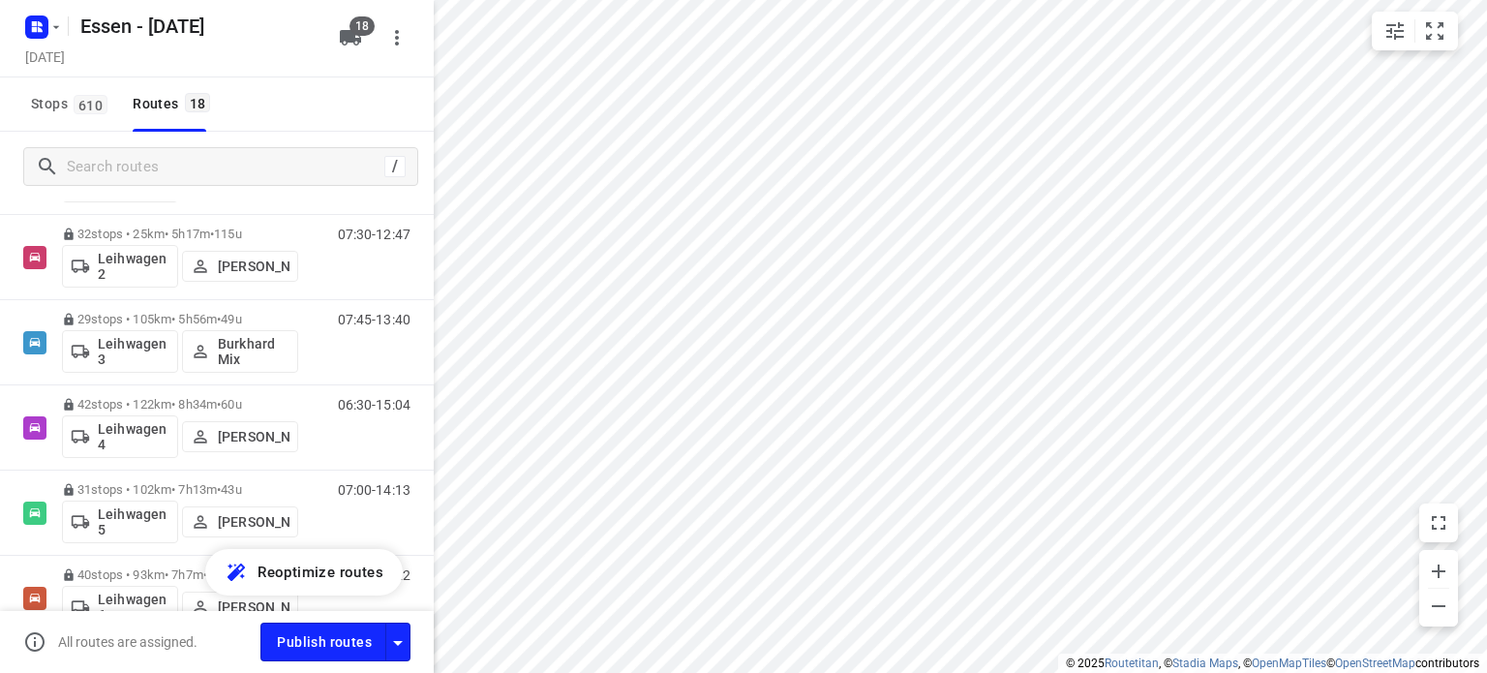
scroll to position [1299, 0]
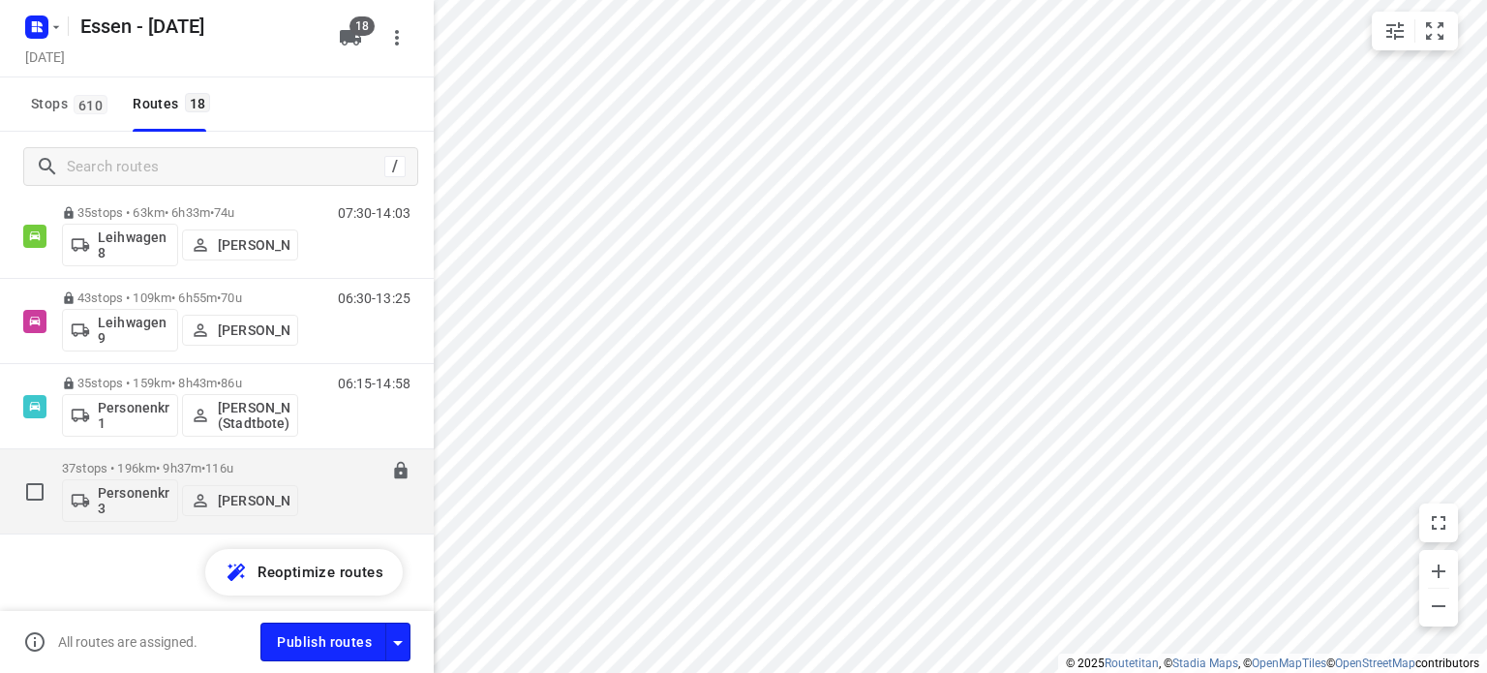
click at [160, 465] on p "37 stops • 196km • 9h37m • [DATE]" at bounding box center [180, 468] width 236 height 15
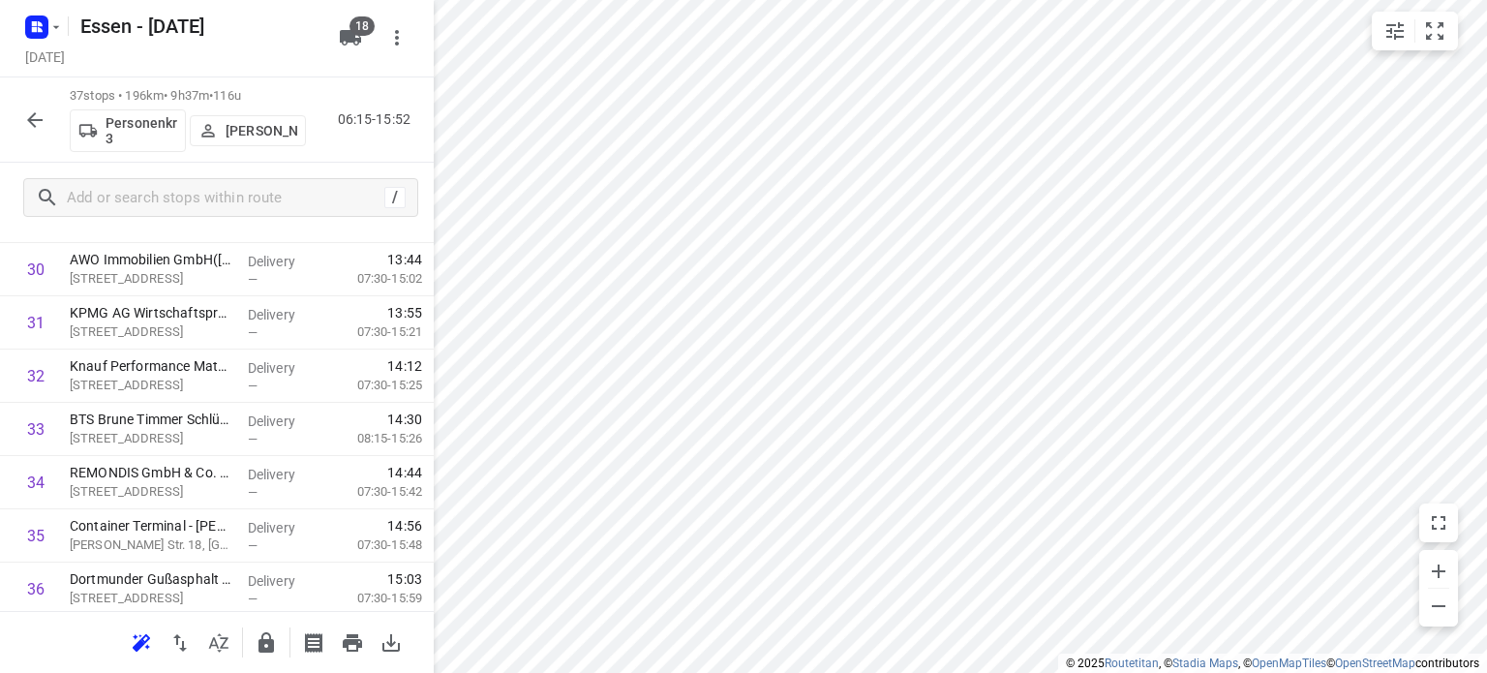
scroll to position [1700, 0]
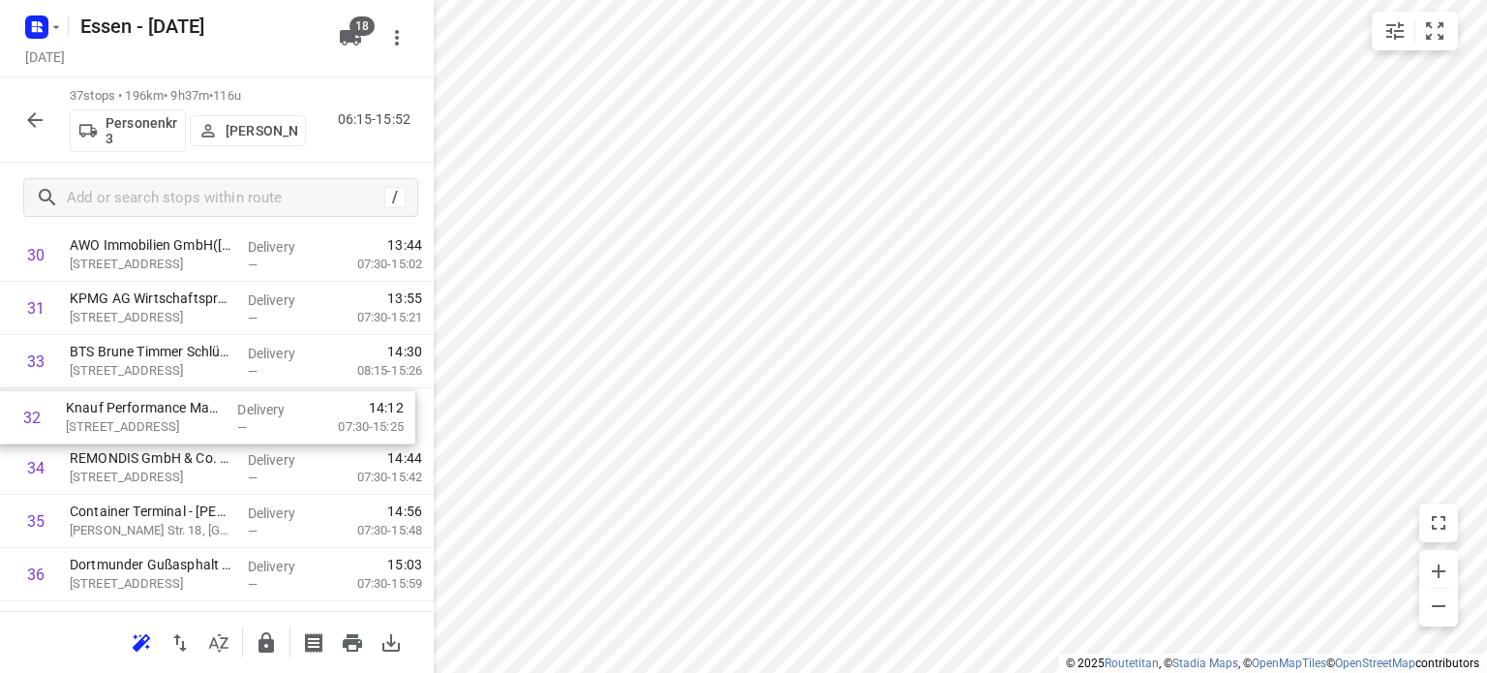
drag, startPoint x: 240, startPoint y: 336, endPoint x: 235, endPoint y: 401, distance: 65.0
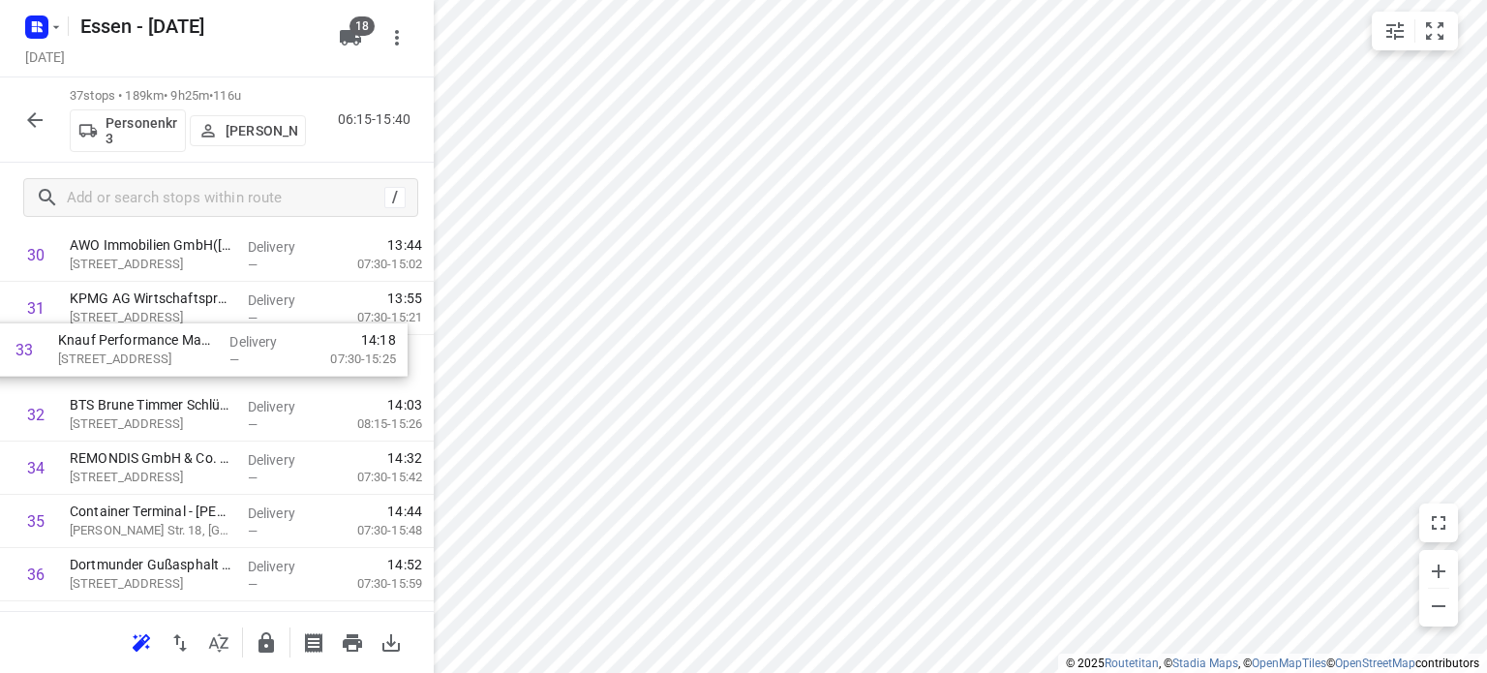
drag, startPoint x: 267, startPoint y: 417, endPoint x: 253, endPoint y: 346, distance: 73.1
drag, startPoint x: 234, startPoint y: 407, endPoint x: 225, endPoint y: 350, distance: 57.0
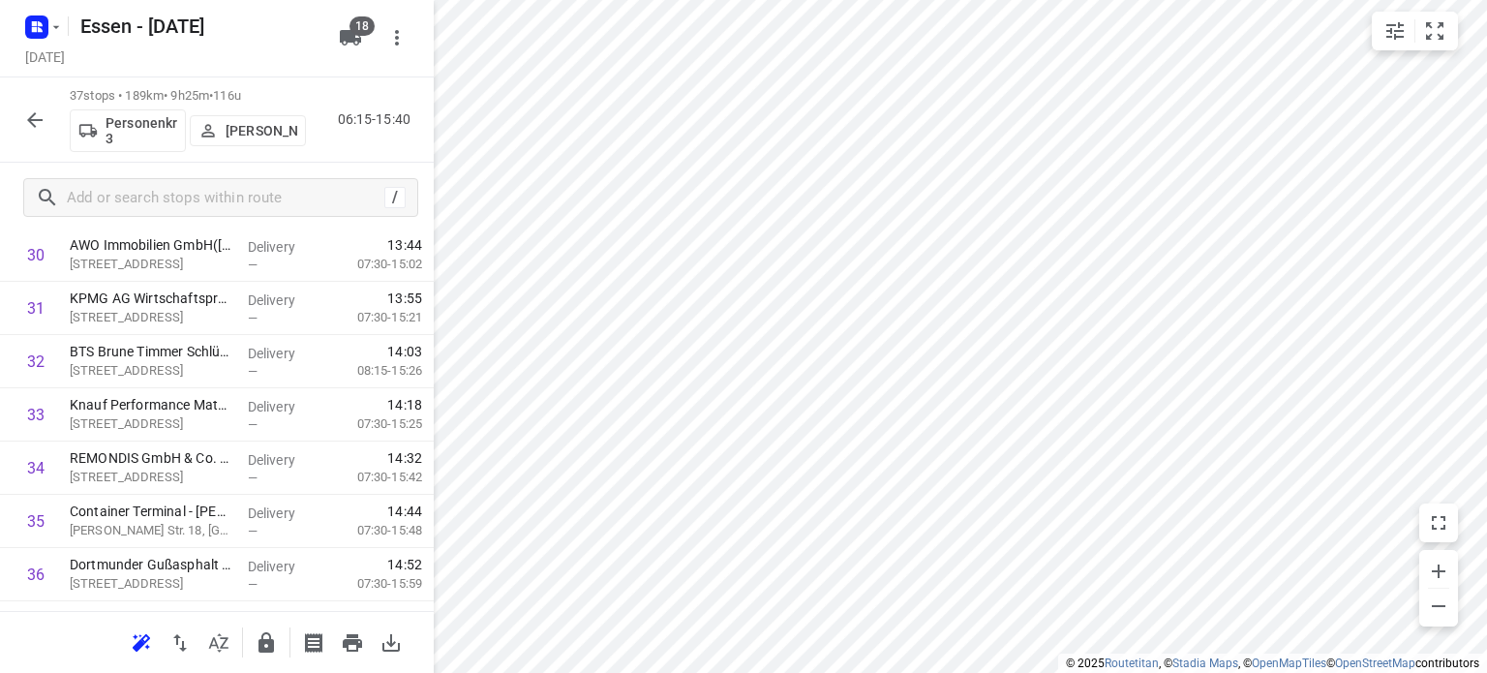
scroll to position [1797, 0]
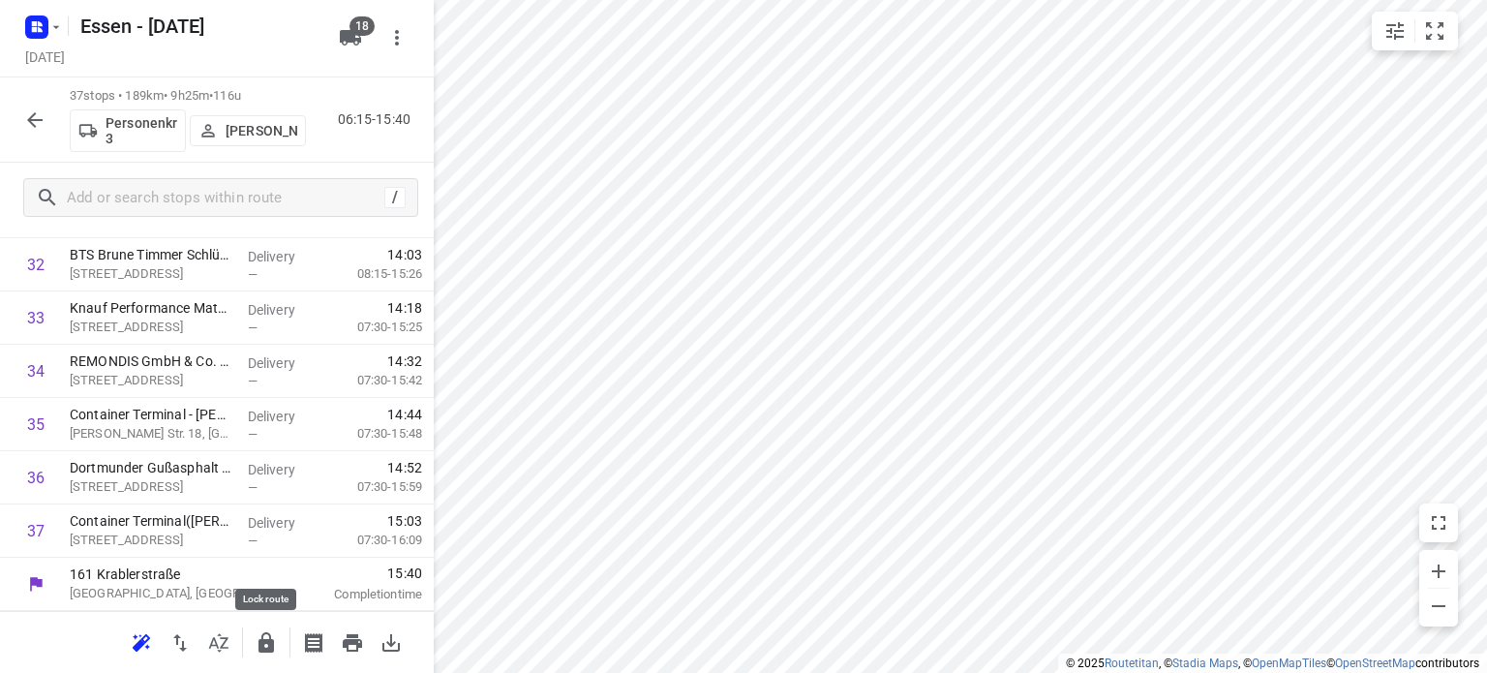
click at [263, 641] on icon "button" at bounding box center [265, 642] width 15 height 20
click at [29, 112] on icon "button" at bounding box center [34, 119] width 23 height 23
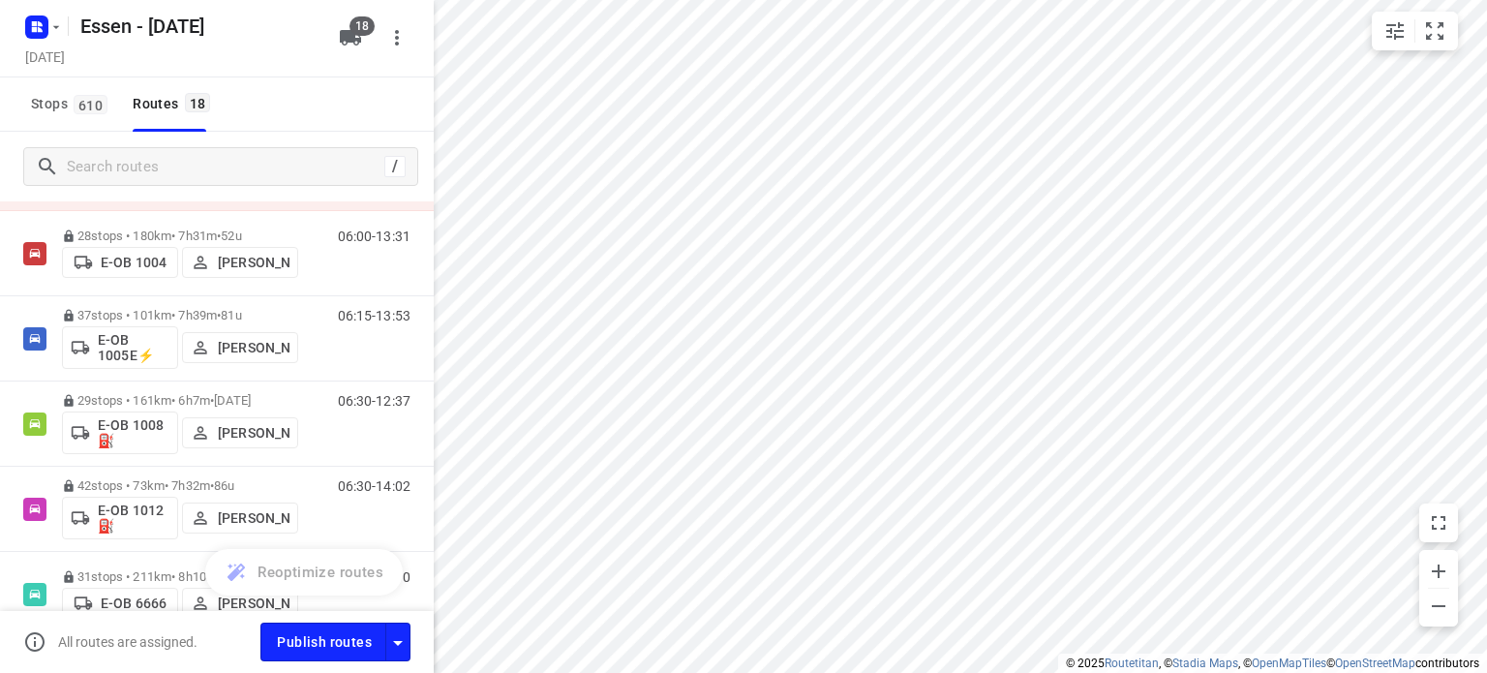
scroll to position [0, 0]
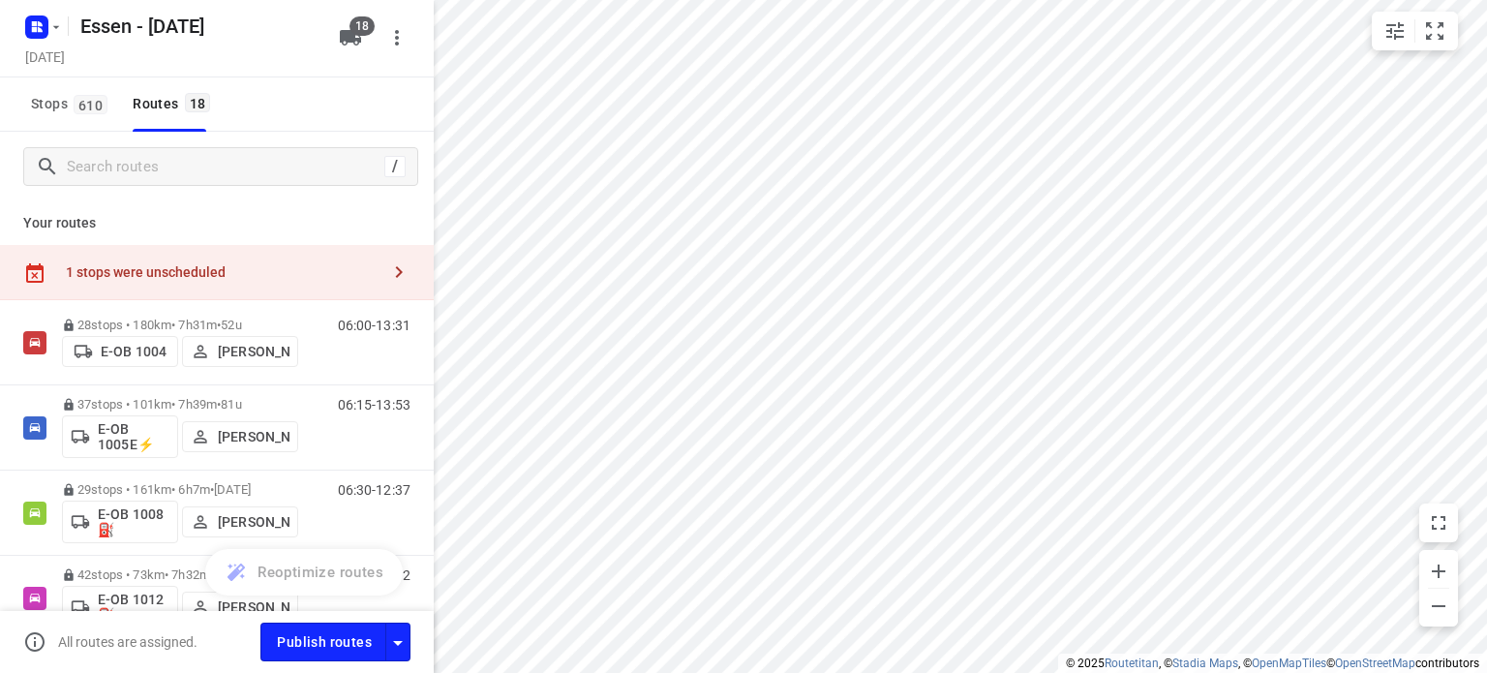
click at [256, 268] on div "1 stops were unscheduled" at bounding box center [223, 271] width 314 height 15
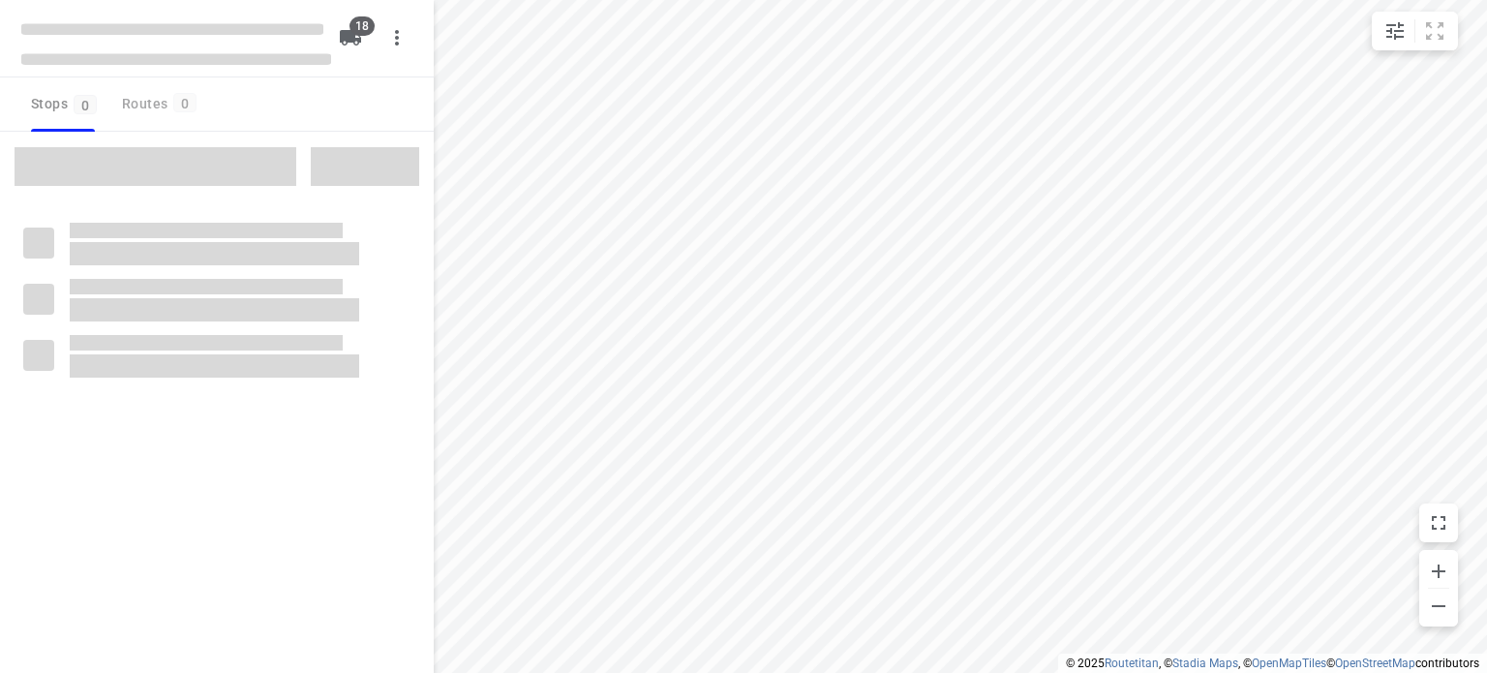
checkbox input "true"
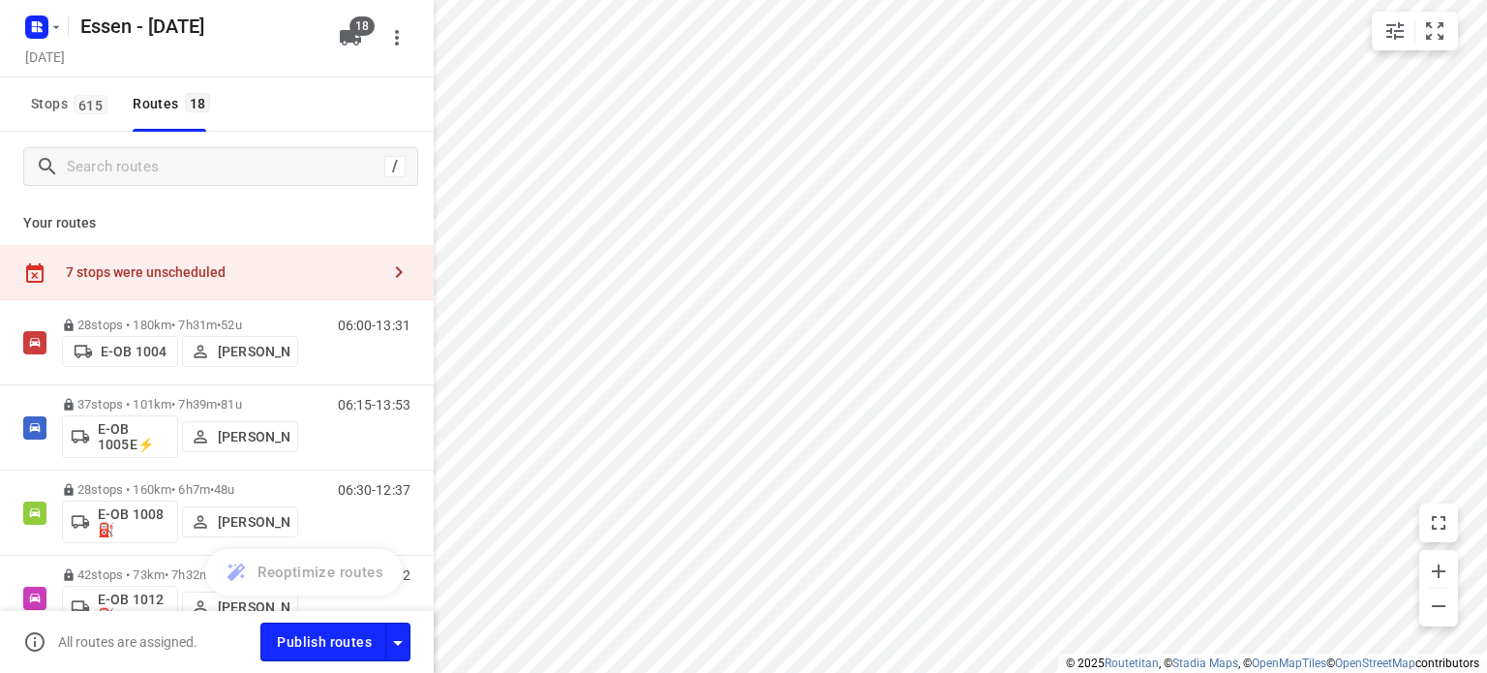
click at [184, 272] on div "7 stops were unscheduled" at bounding box center [223, 271] width 314 height 15
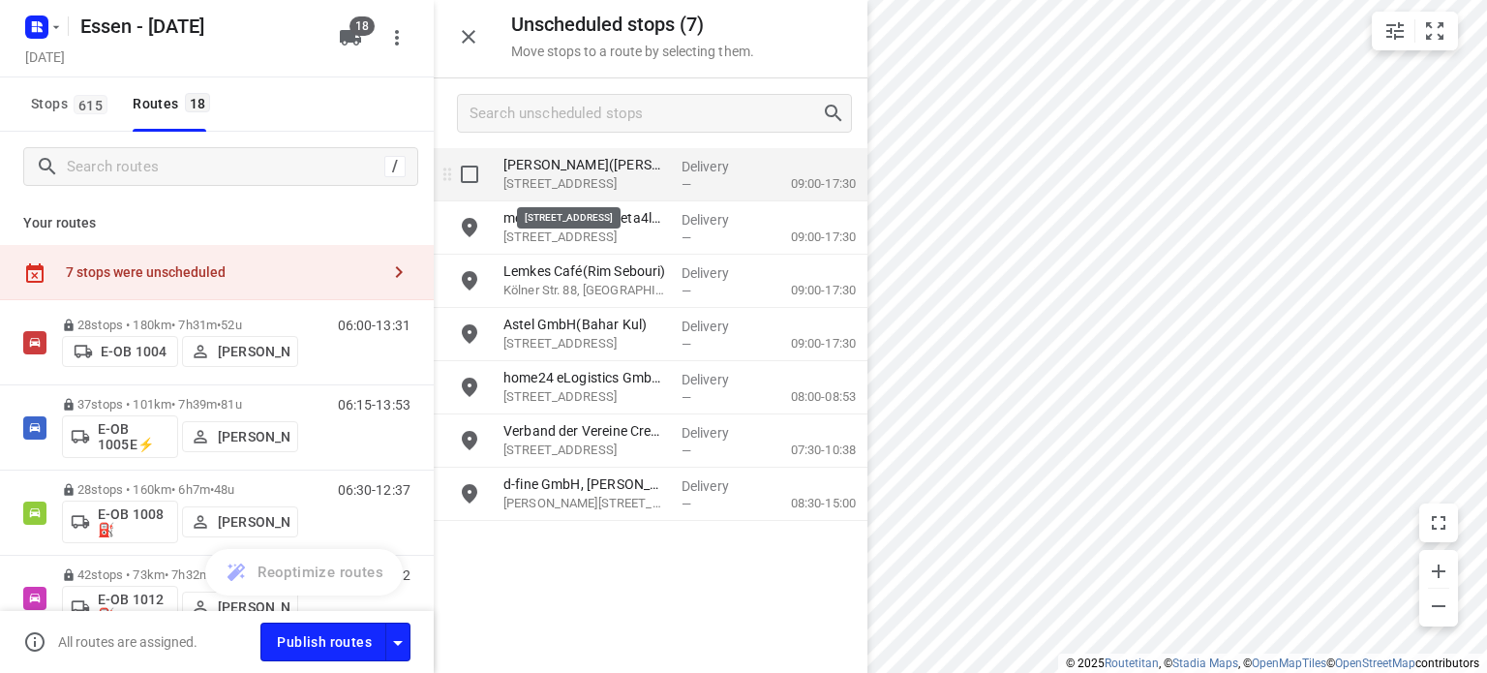
click at [627, 178] on p "[STREET_ADDRESS]" at bounding box center [584, 183] width 163 height 19
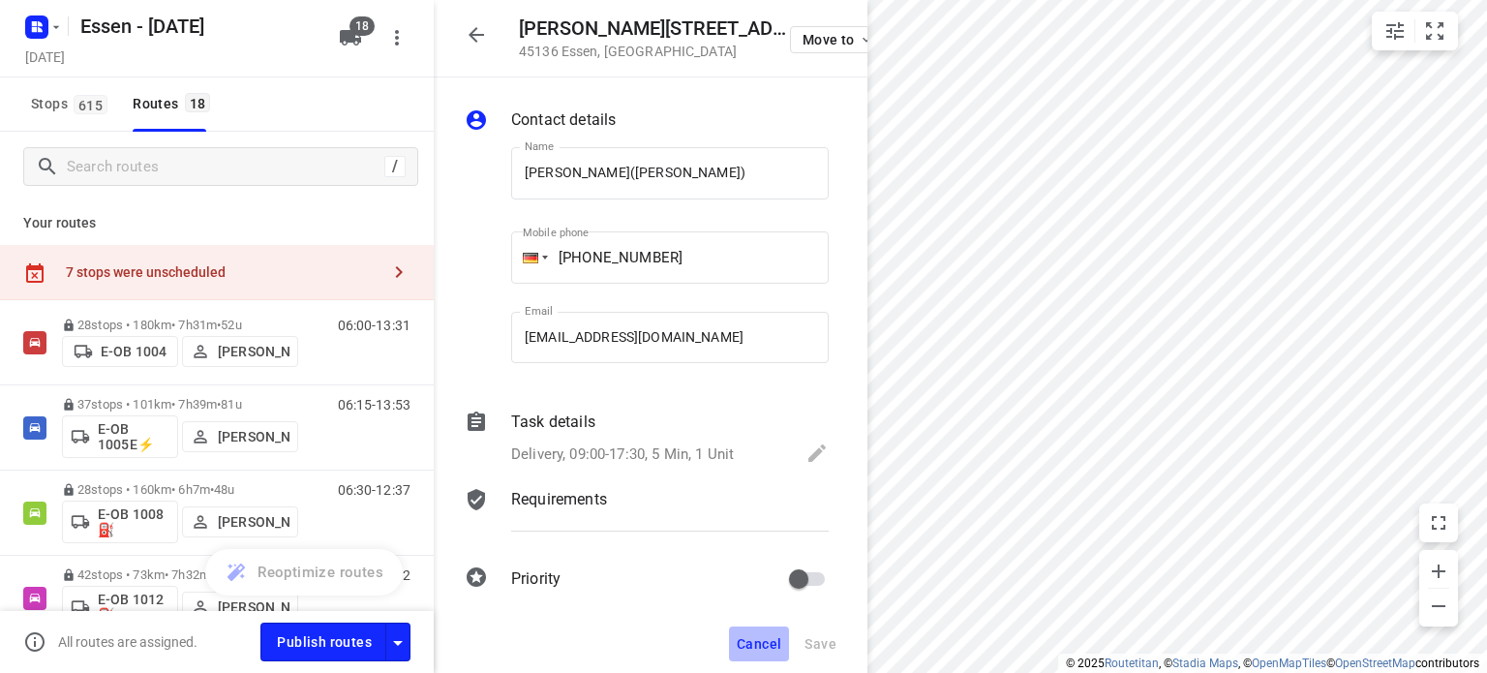
click at [755, 630] on button "Cancel" at bounding box center [759, 643] width 60 height 35
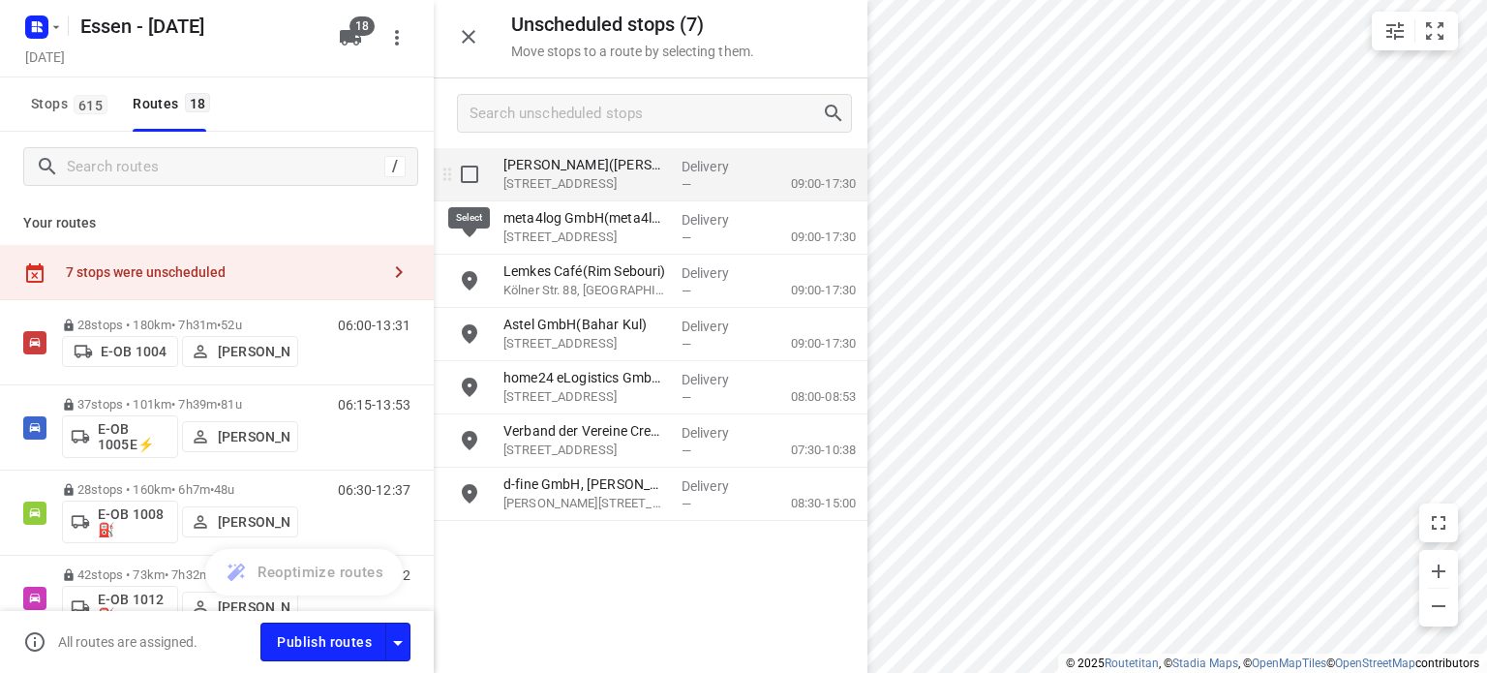
click at [472, 174] on input "grid" at bounding box center [469, 174] width 39 height 39
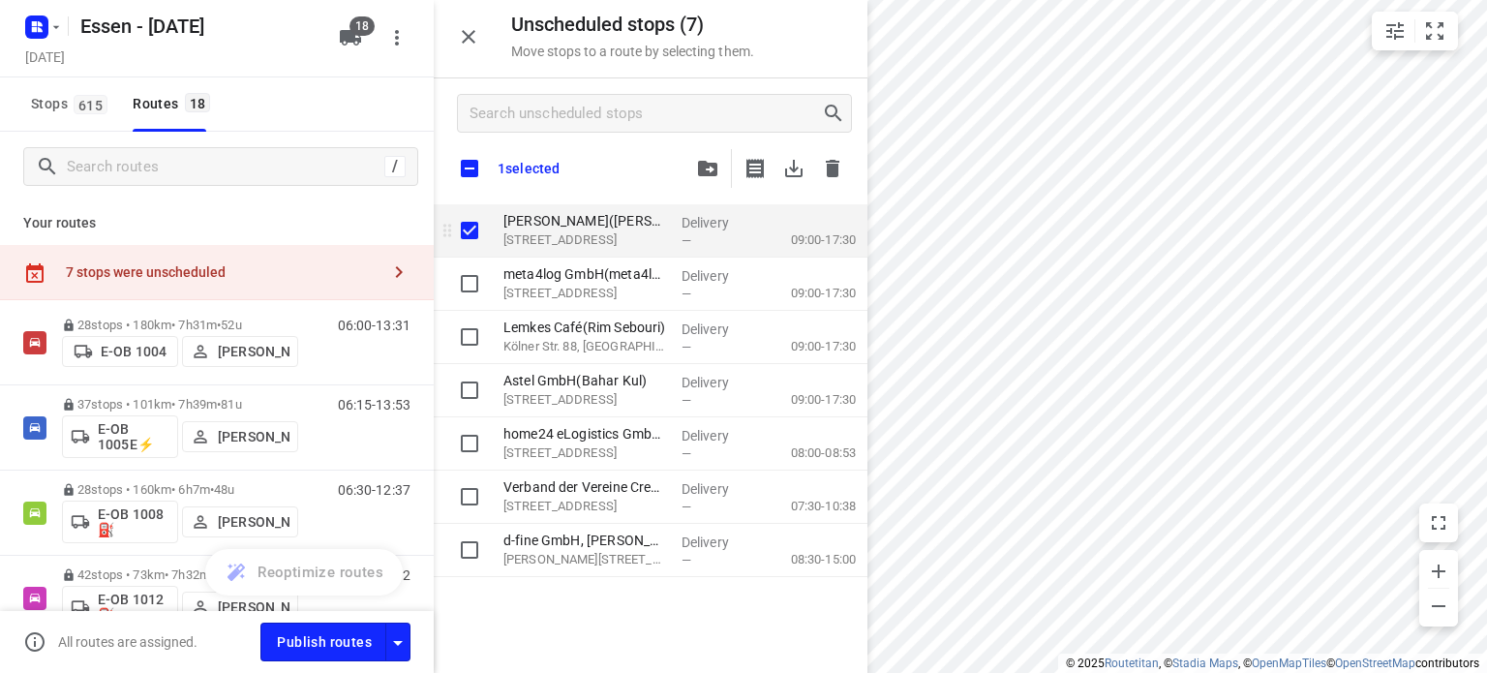
checkbox input "true"
click at [465, 223] on input "grid" at bounding box center [469, 230] width 39 height 39
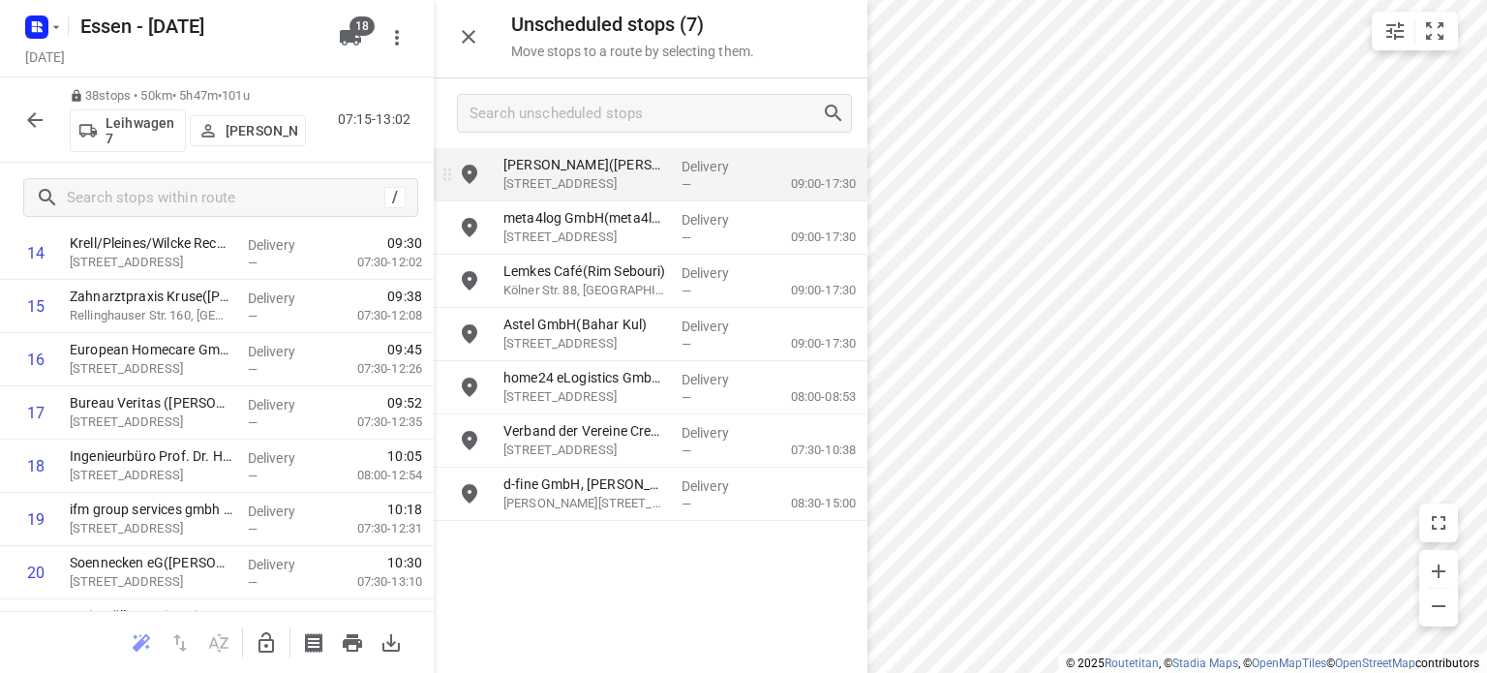
scroll to position [856, 0]
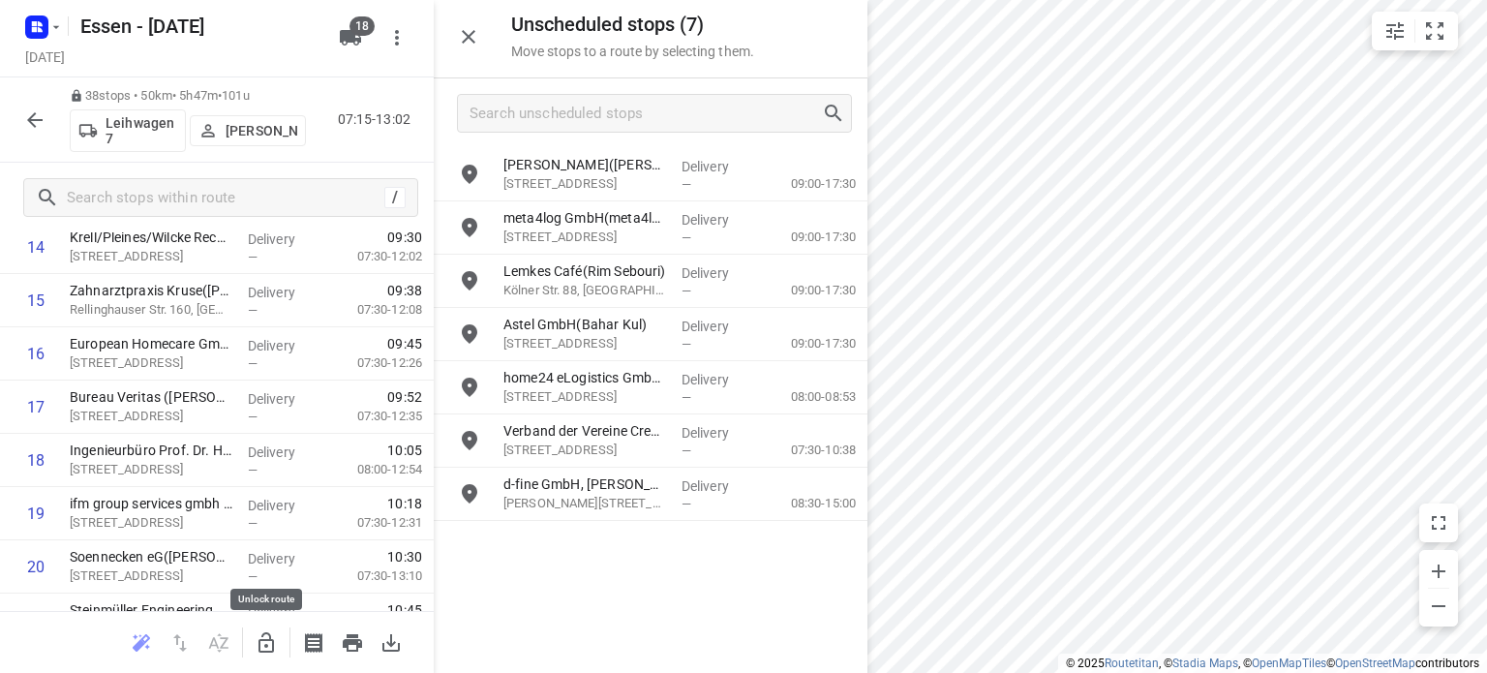
click at [268, 640] on icon "button" at bounding box center [265, 642] width 15 height 20
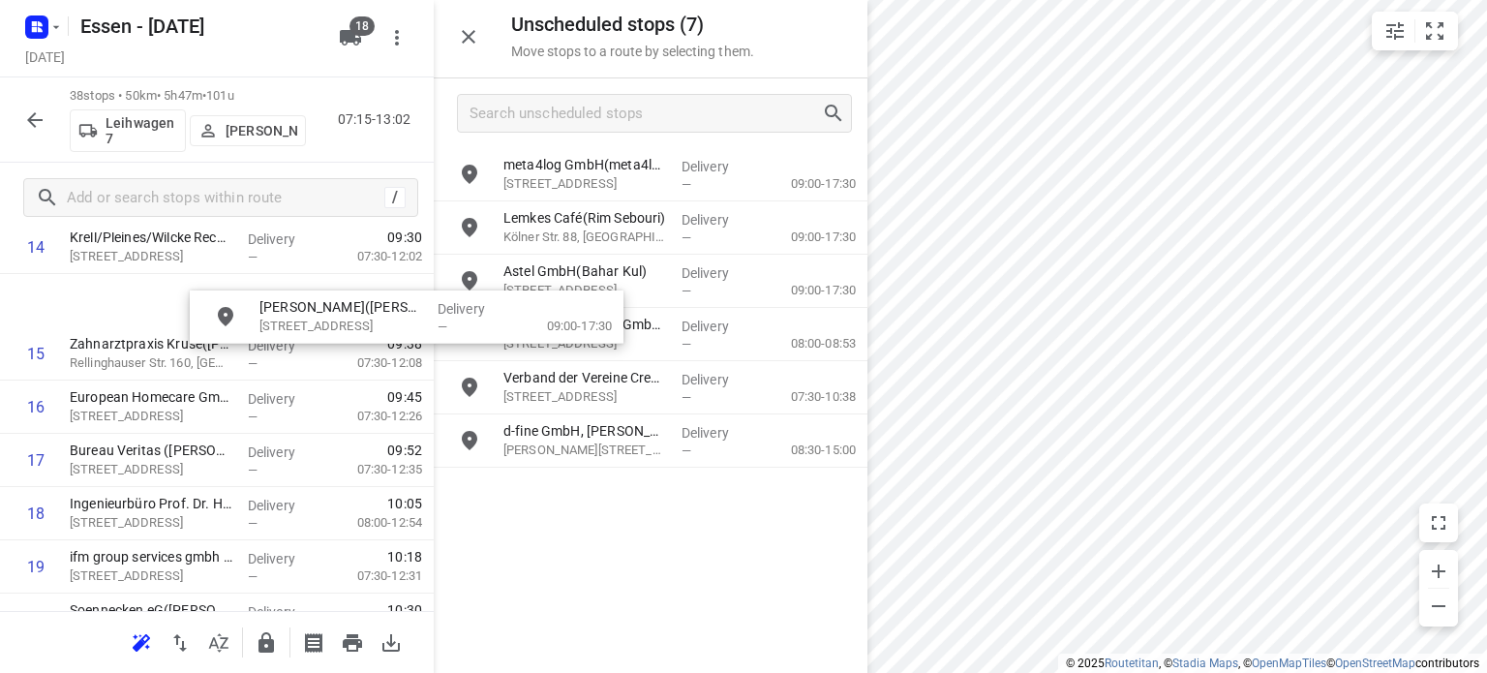
scroll to position [855, 0]
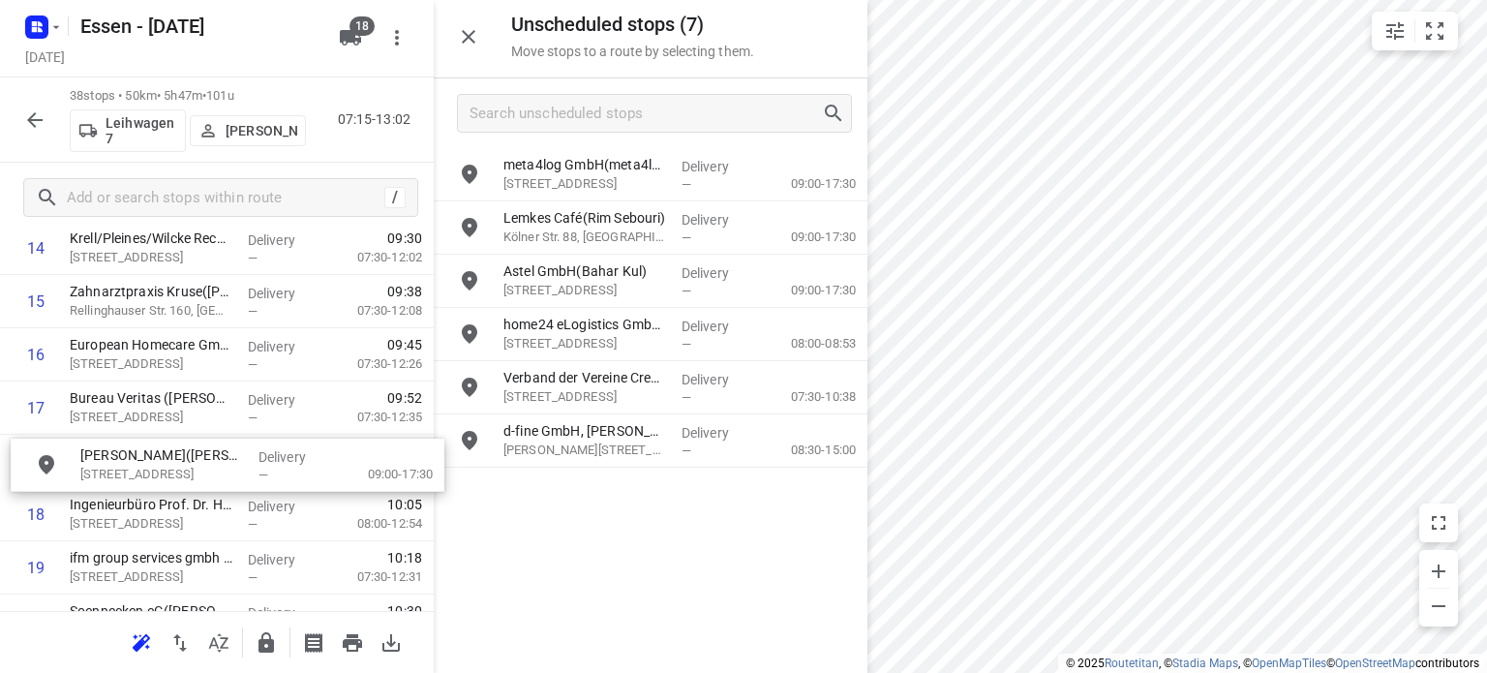
drag, startPoint x: 555, startPoint y: 185, endPoint x: 124, endPoint y: 475, distance: 519.5
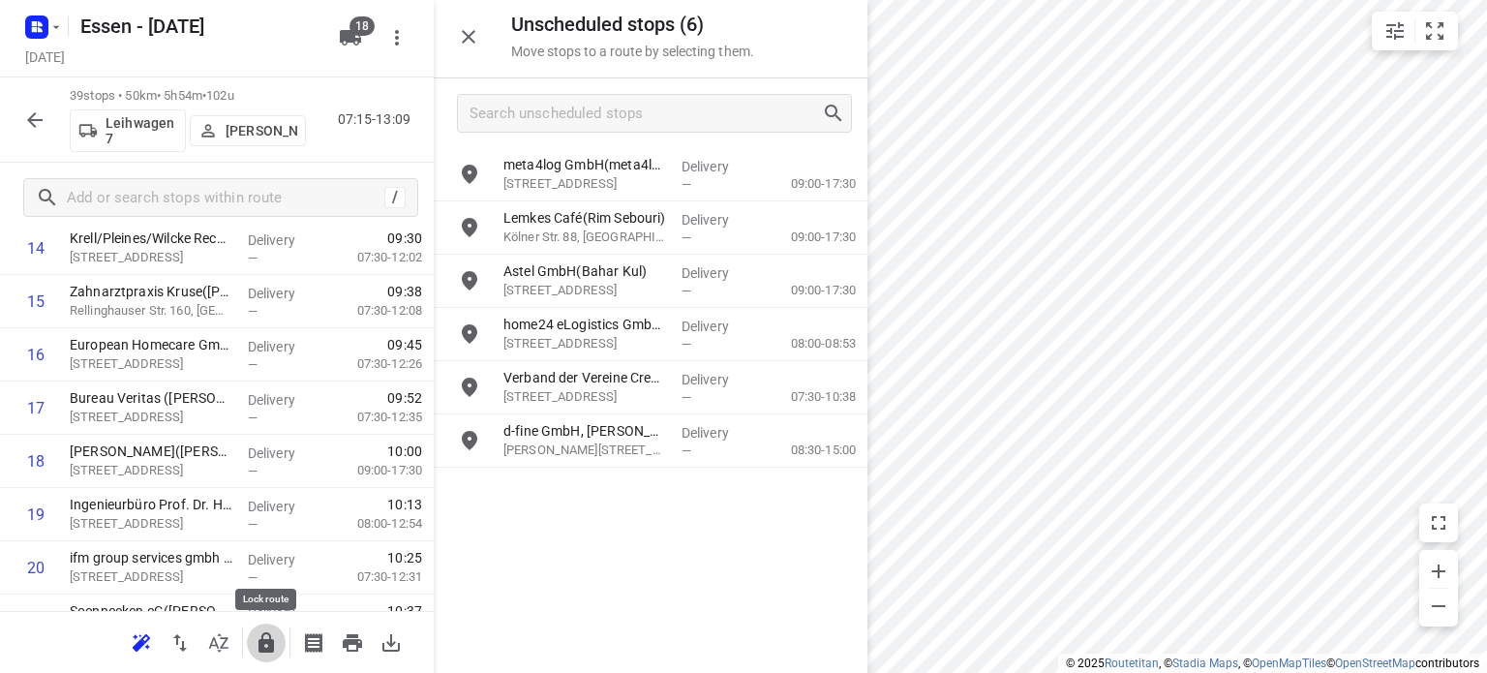
click at [270, 651] on icon "button" at bounding box center [265, 642] width 15 height 20
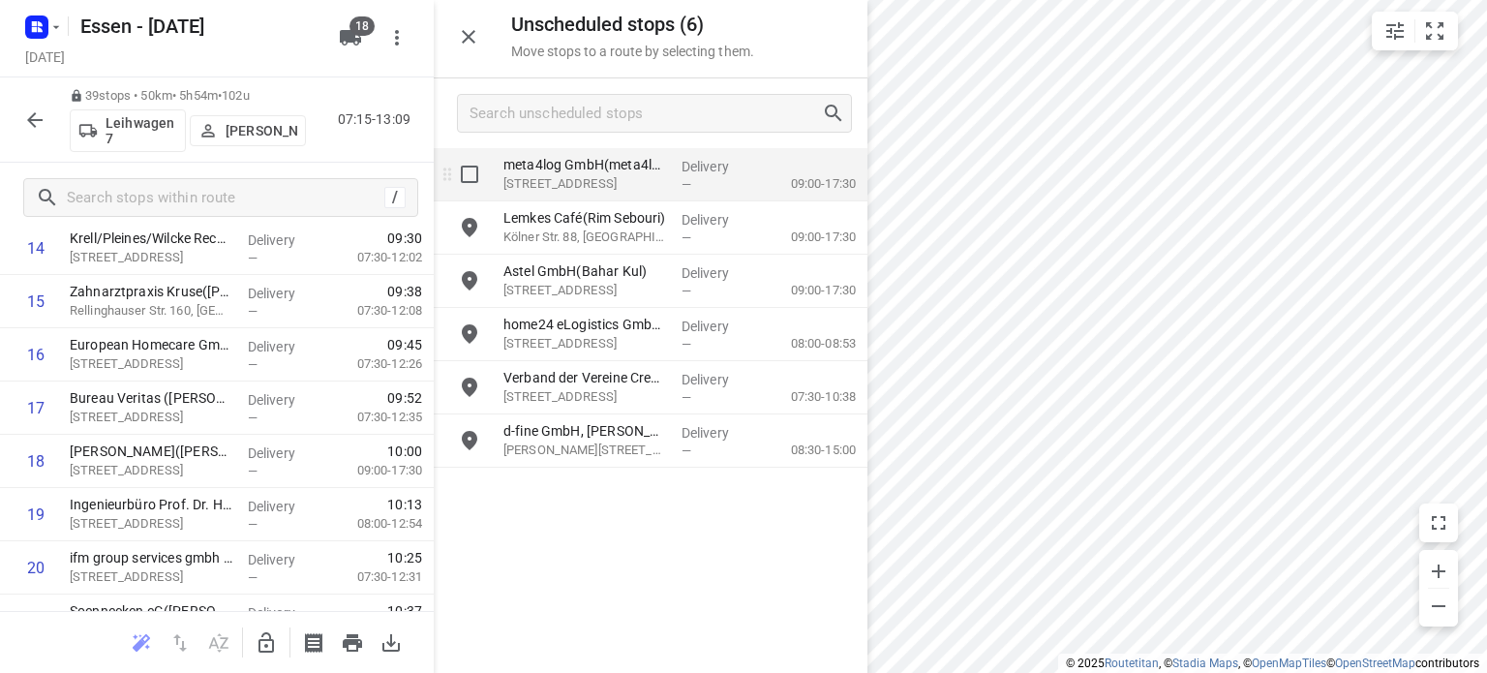
click at [561, 188] on p "Im Teelbruch 106, Essen" at bounding box center [584, 183] width 163 height 19
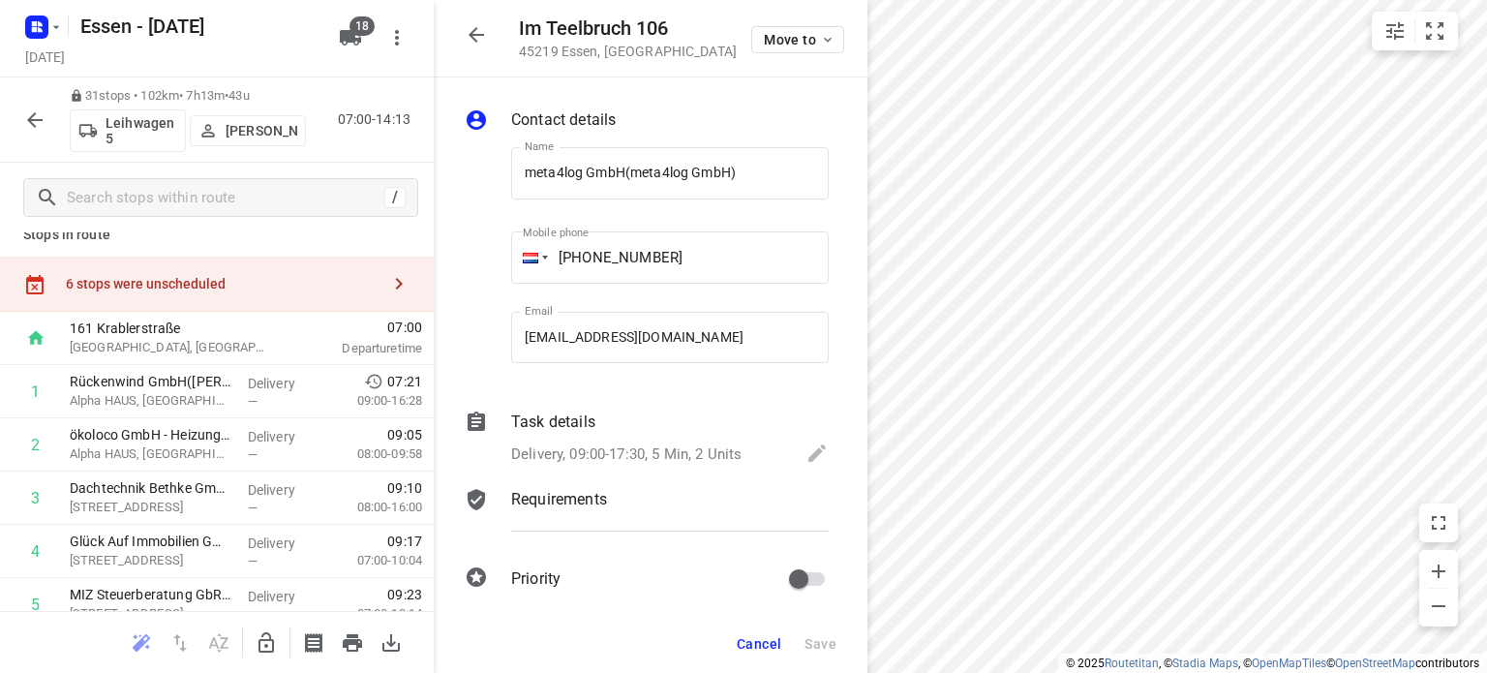
scroll to position [0, 0]
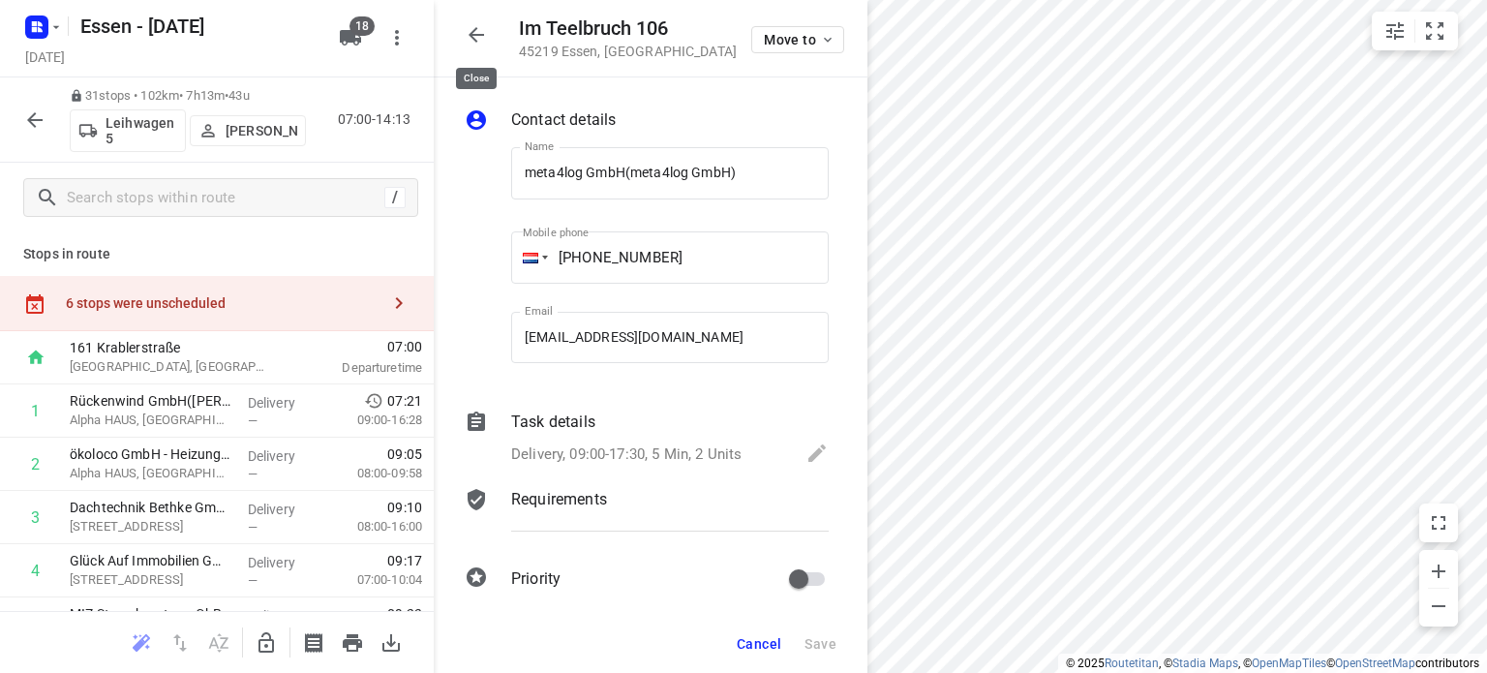
click at [473, 36] on icon "button" at bounding box center [476, 34] width 23 height 23
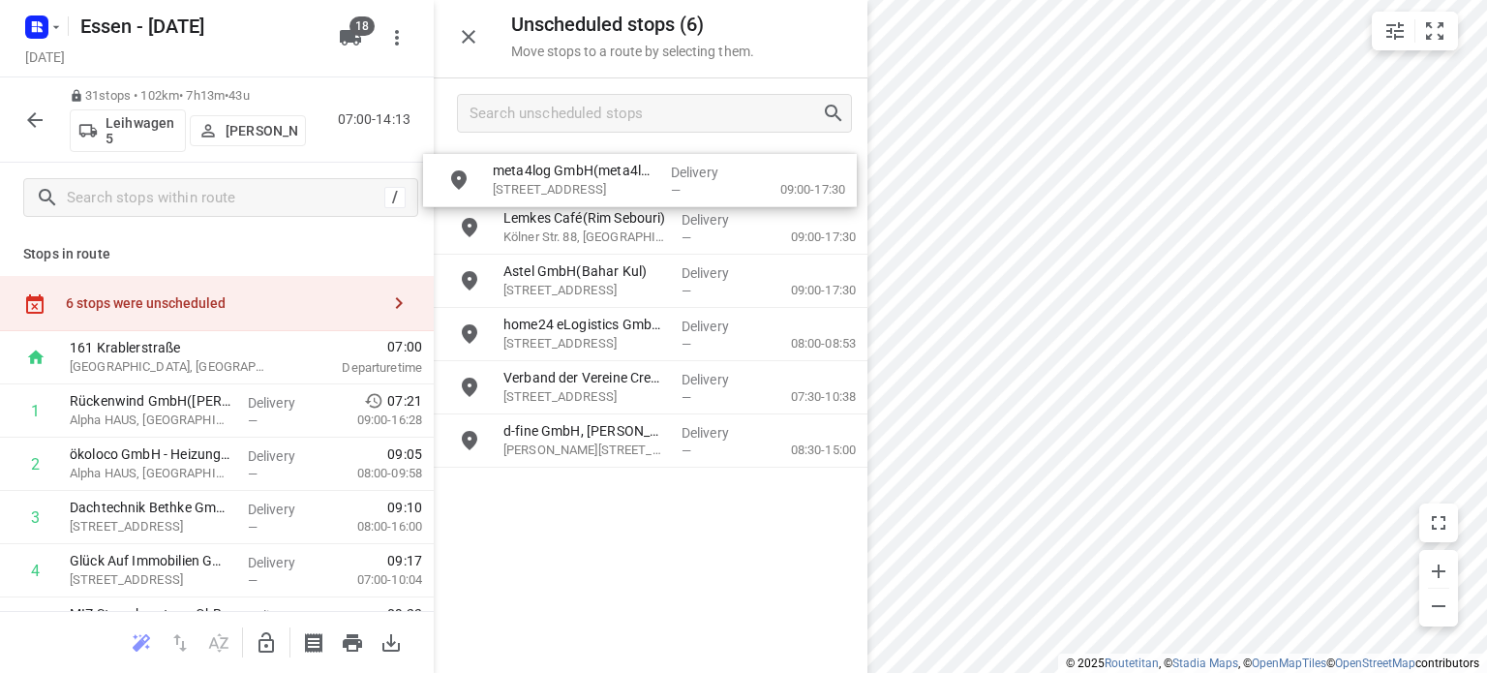
drag, startPoint x: 569, startPoint y: 179, endPoint x: 553, endPoint y: 193, distance: 21.3
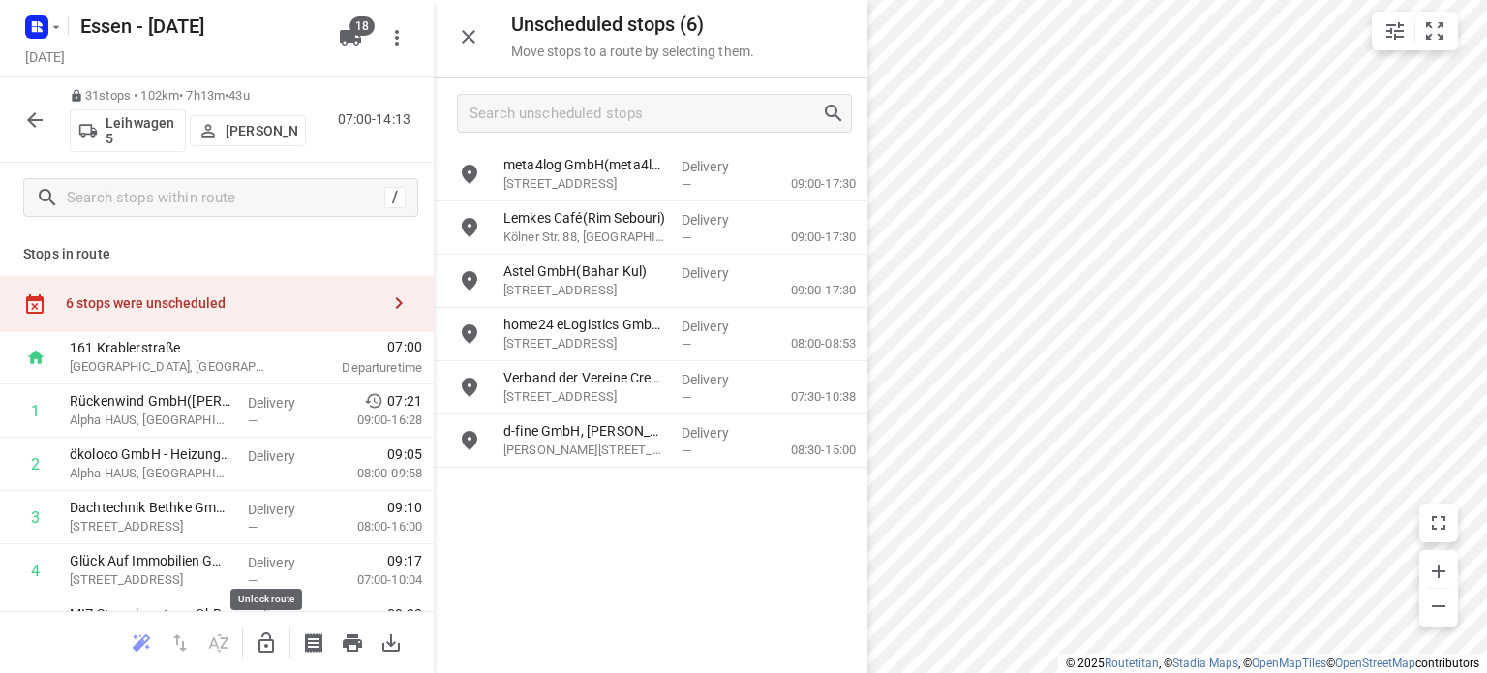
click at [273, 642] on icon "button" at bounding box center [265, 642] width 15 height 20
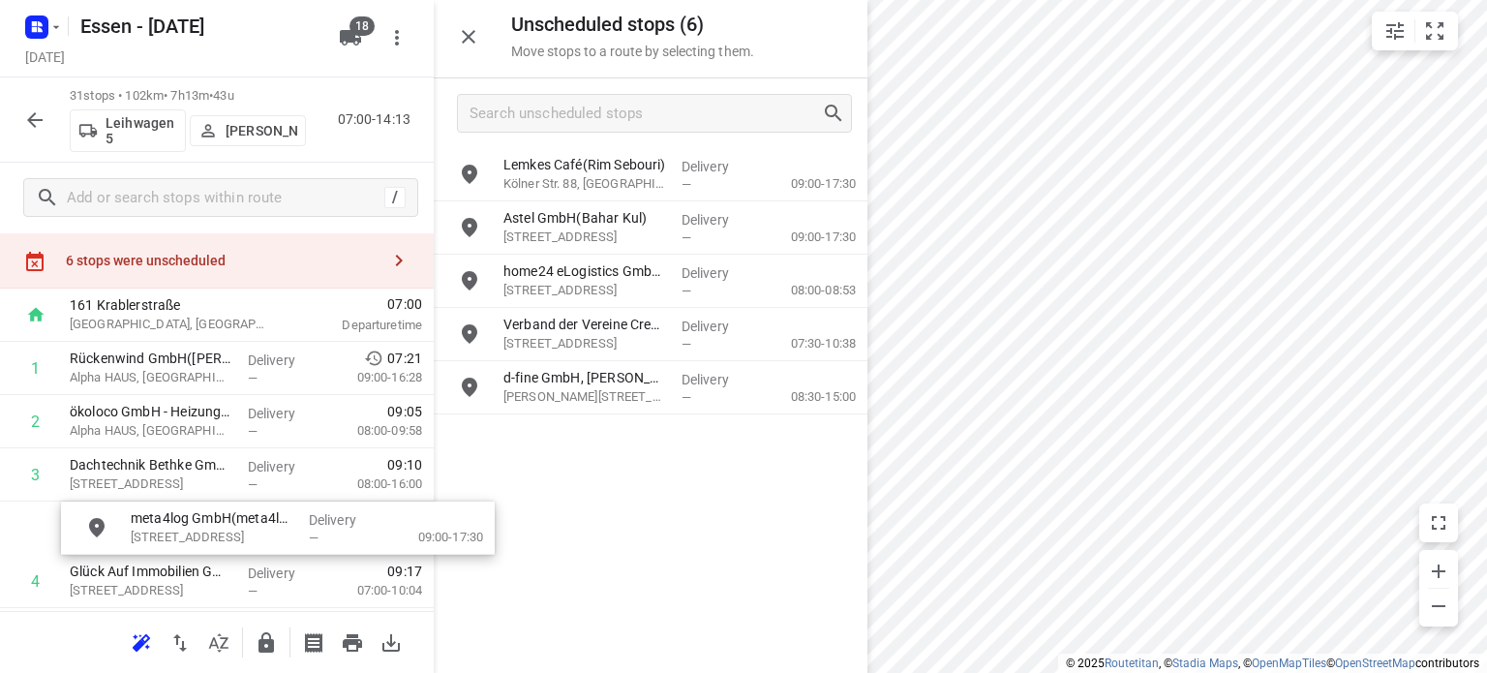
drag, startPoint x: 565, startPoint y: 184, endPoint x: 152, endPoint y: 550, distance: 552.0
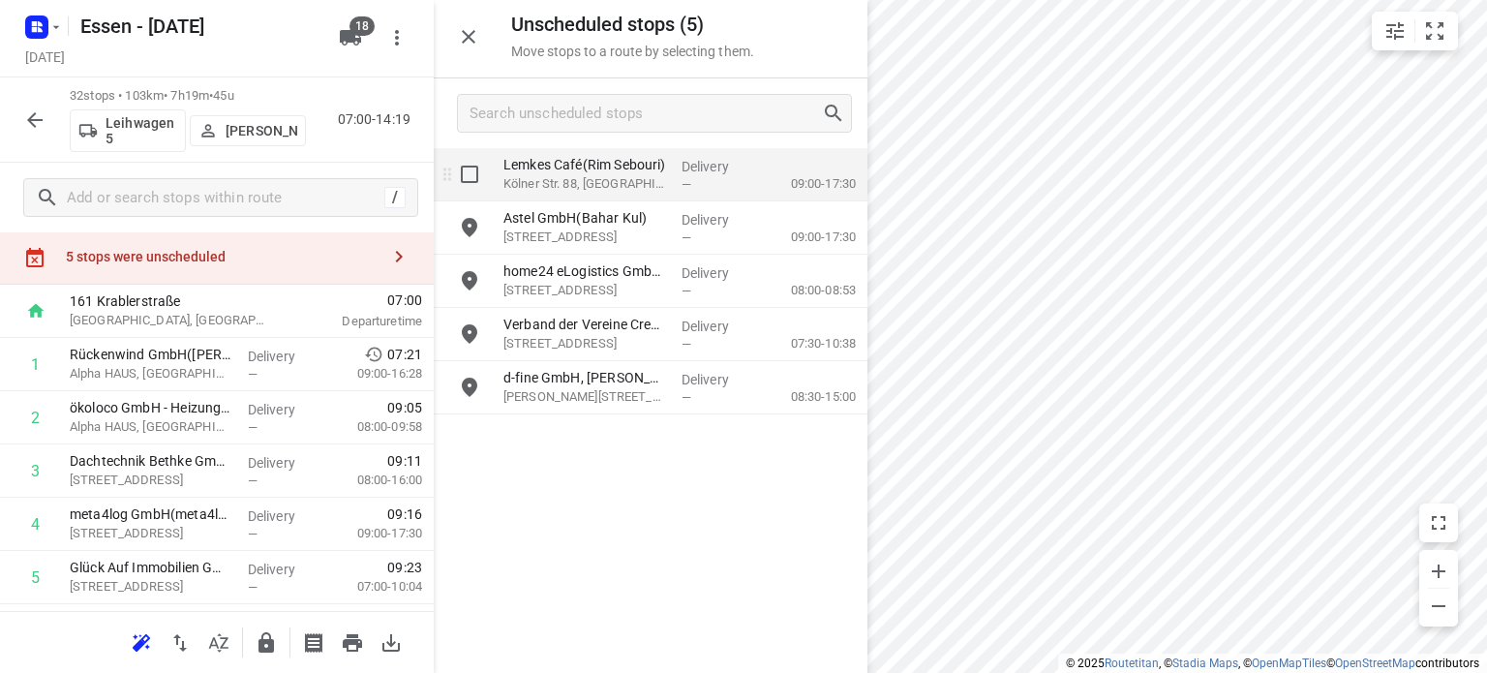
click at [637, 178] on p "Kölner Str. 88, Dormagen" at bounding box center [584, 183] width 163 height 19
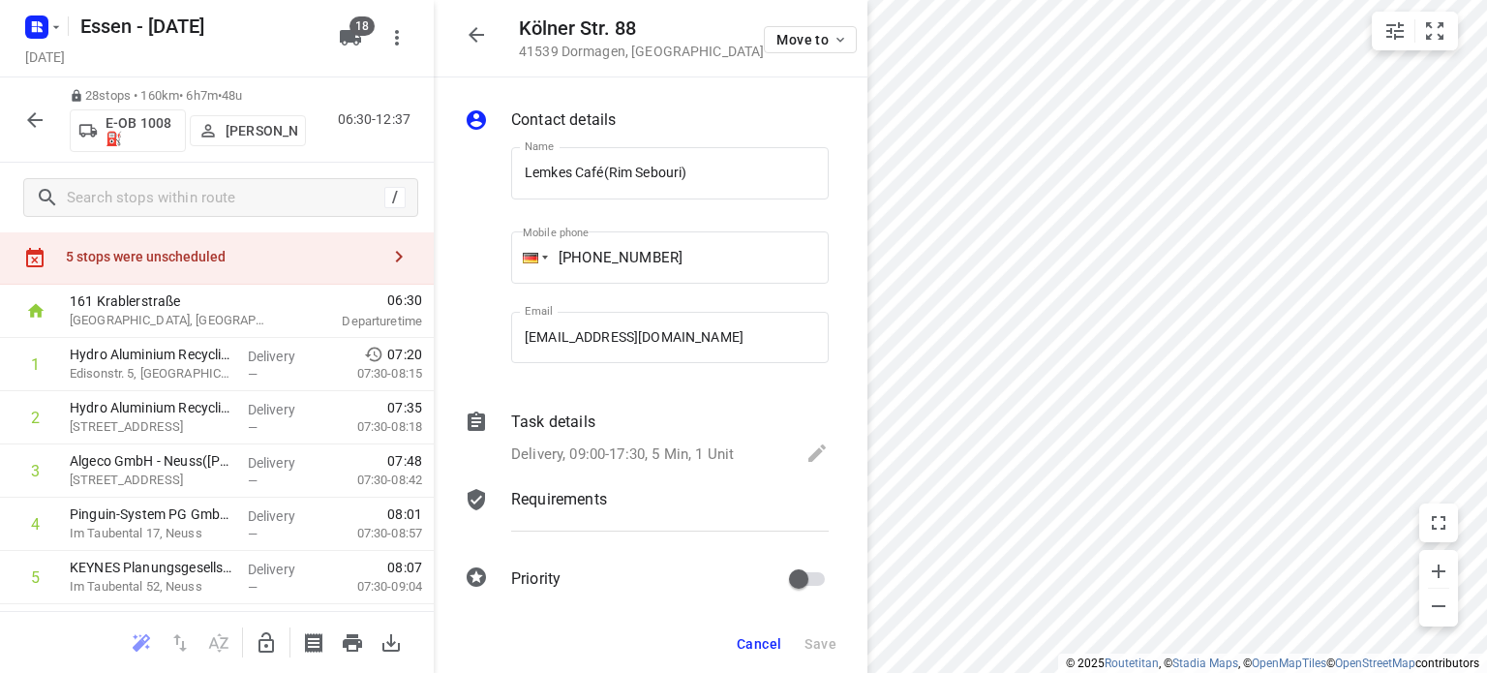
click at [261, 654] on button "button" at bounding box center [266, 642] width 39 height 39
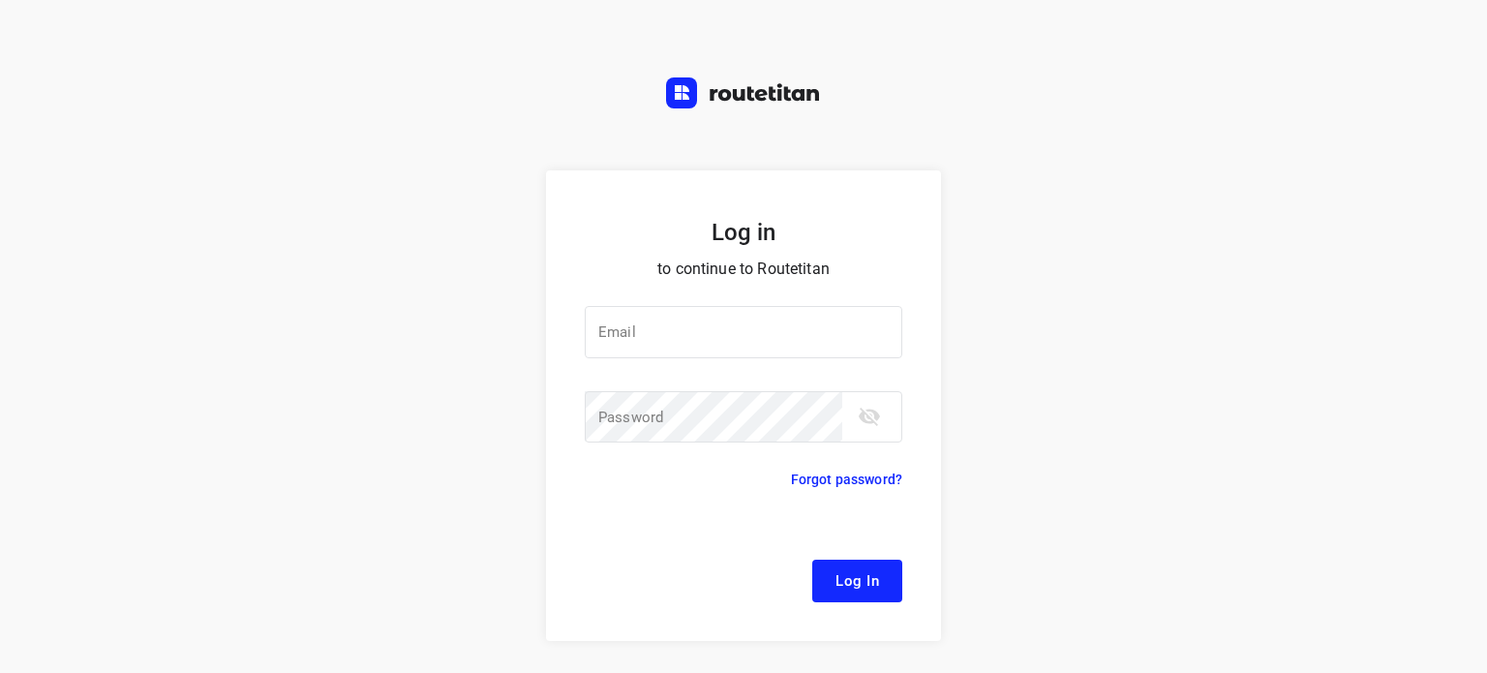
click at [0, 0] on div at bounding box center [0, 0] width 0 height 0
type input "remco@fruitopjewerk.nl"
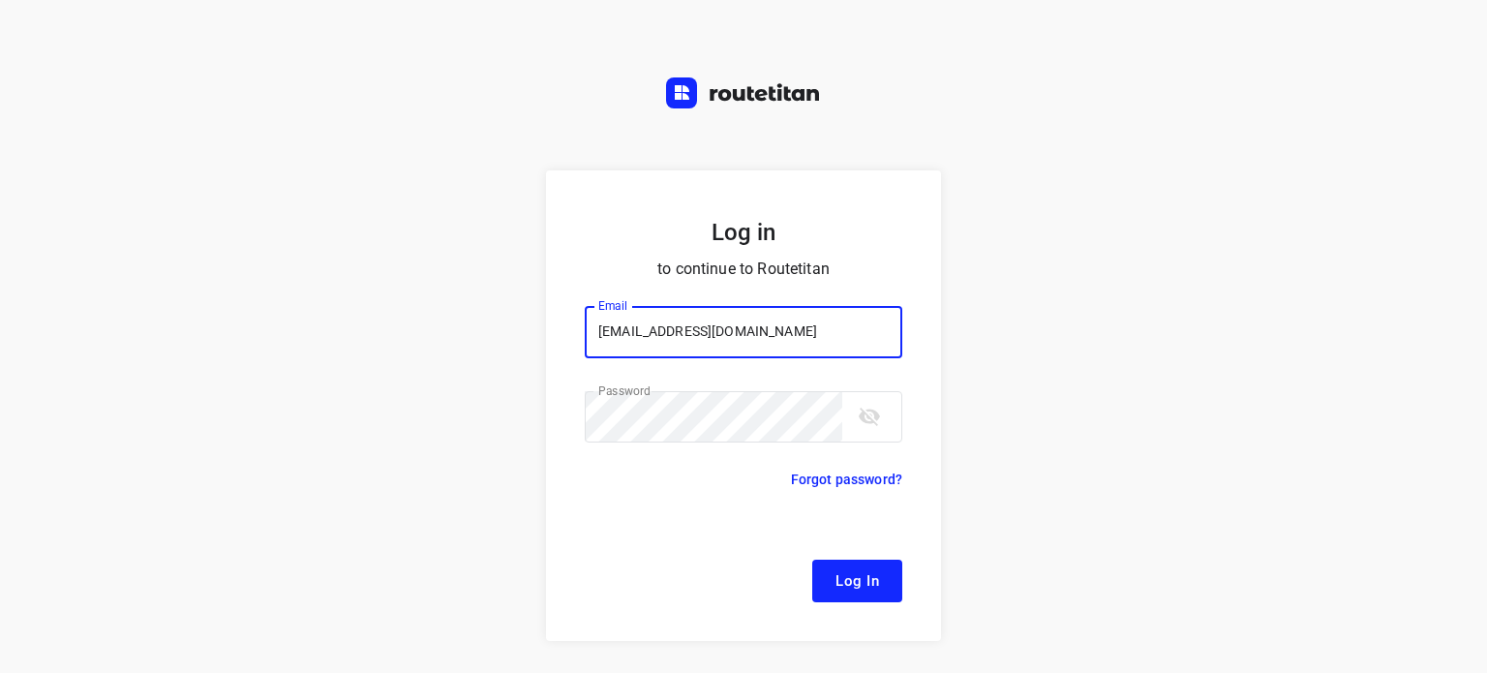
click at [841, 584] on span "Log In" at bounding box center [857, 580] width 44 height 25
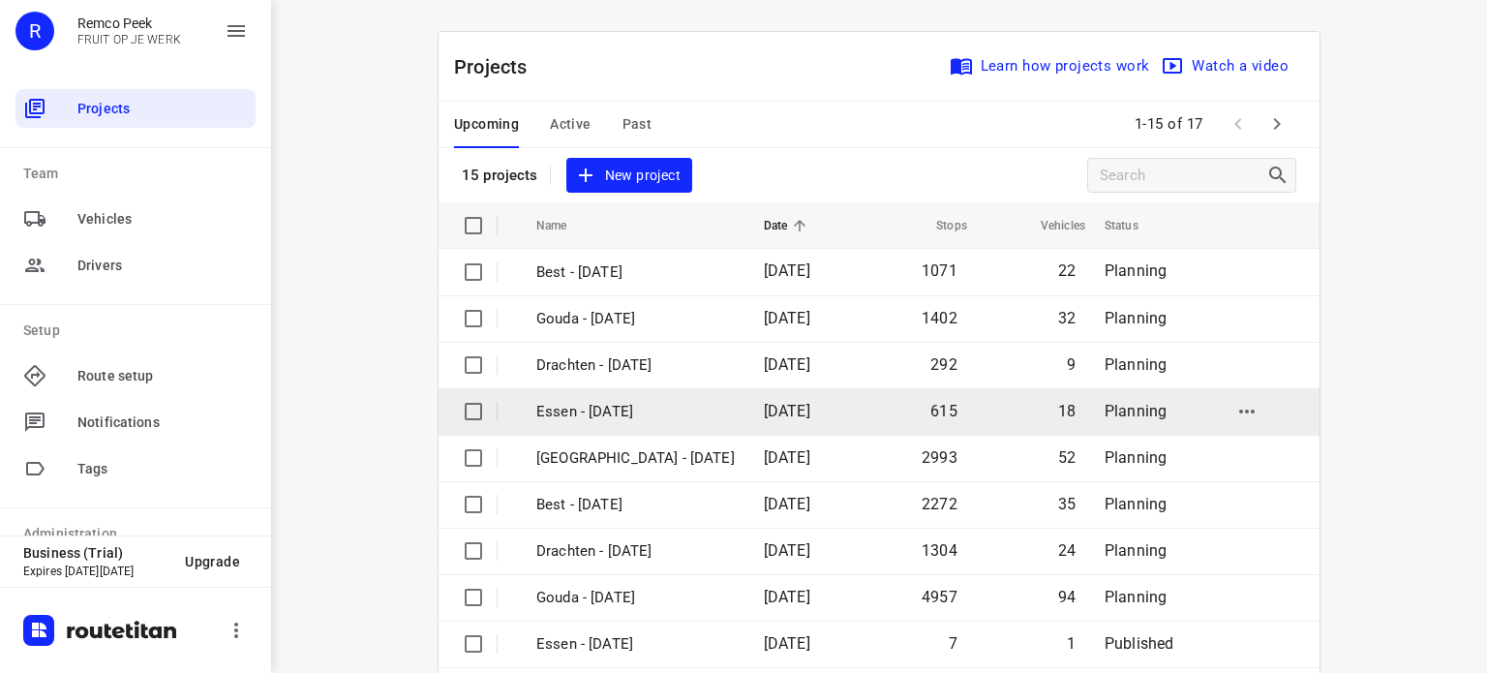
click at [608, 402] on p "Essen - [DATE]" at bounding box center [635, 412] width 198 height 22
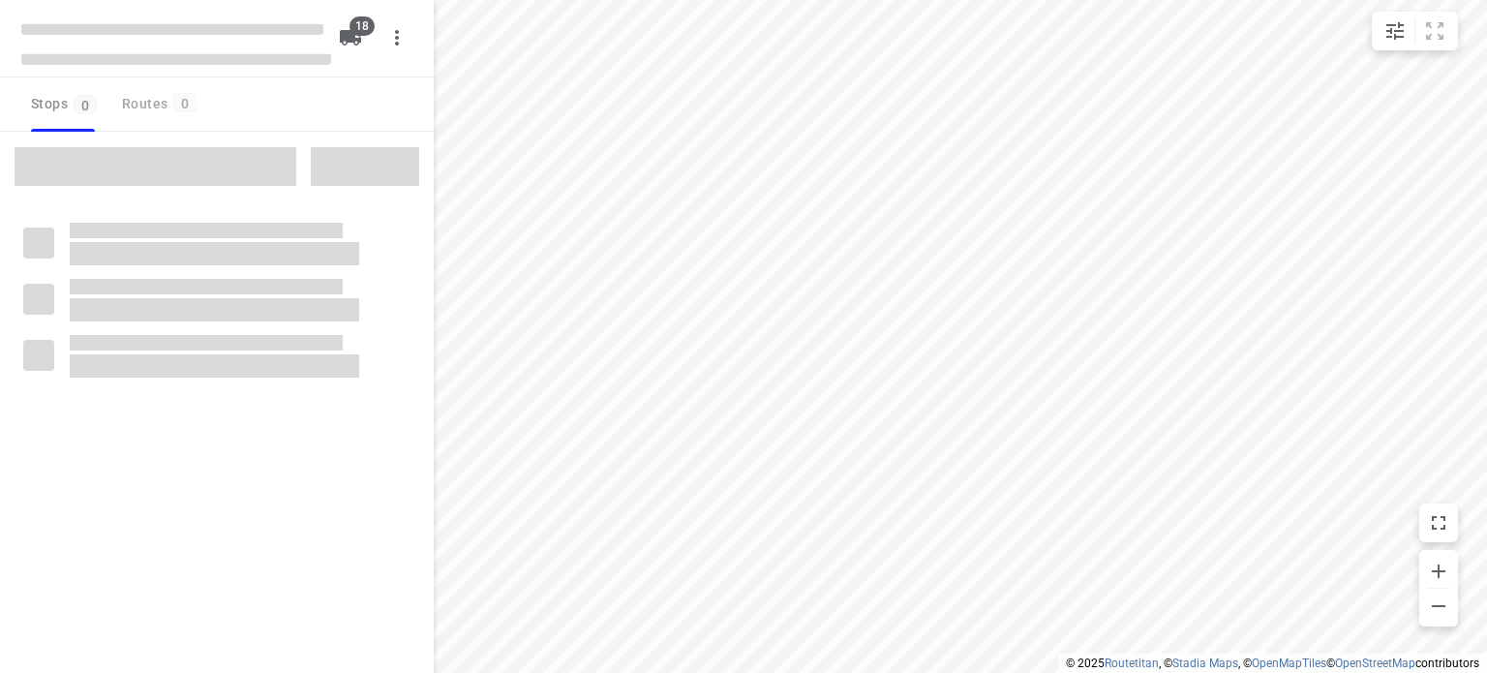
checkbox input "true"
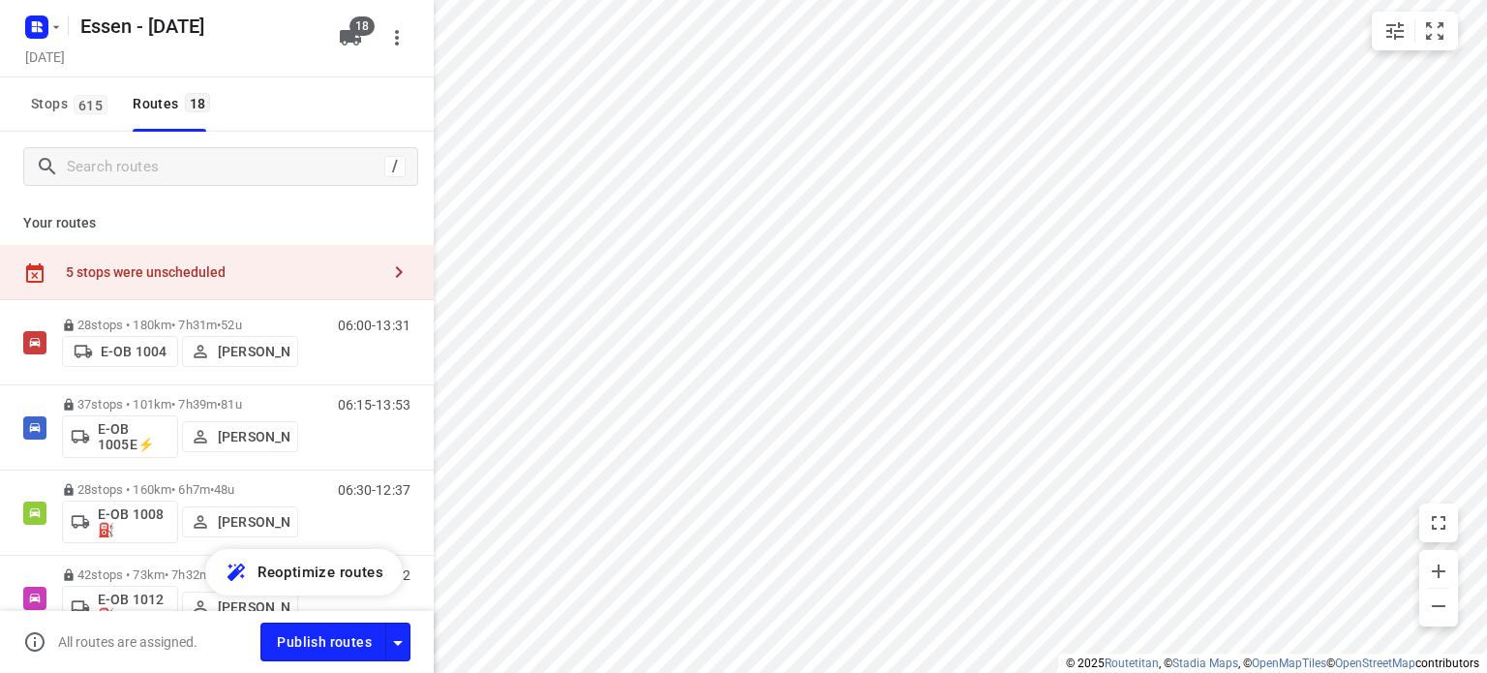
click at [223, 272] on div "5 stops were unscheduled" at bounding box center [223, 271] width 314 height 15
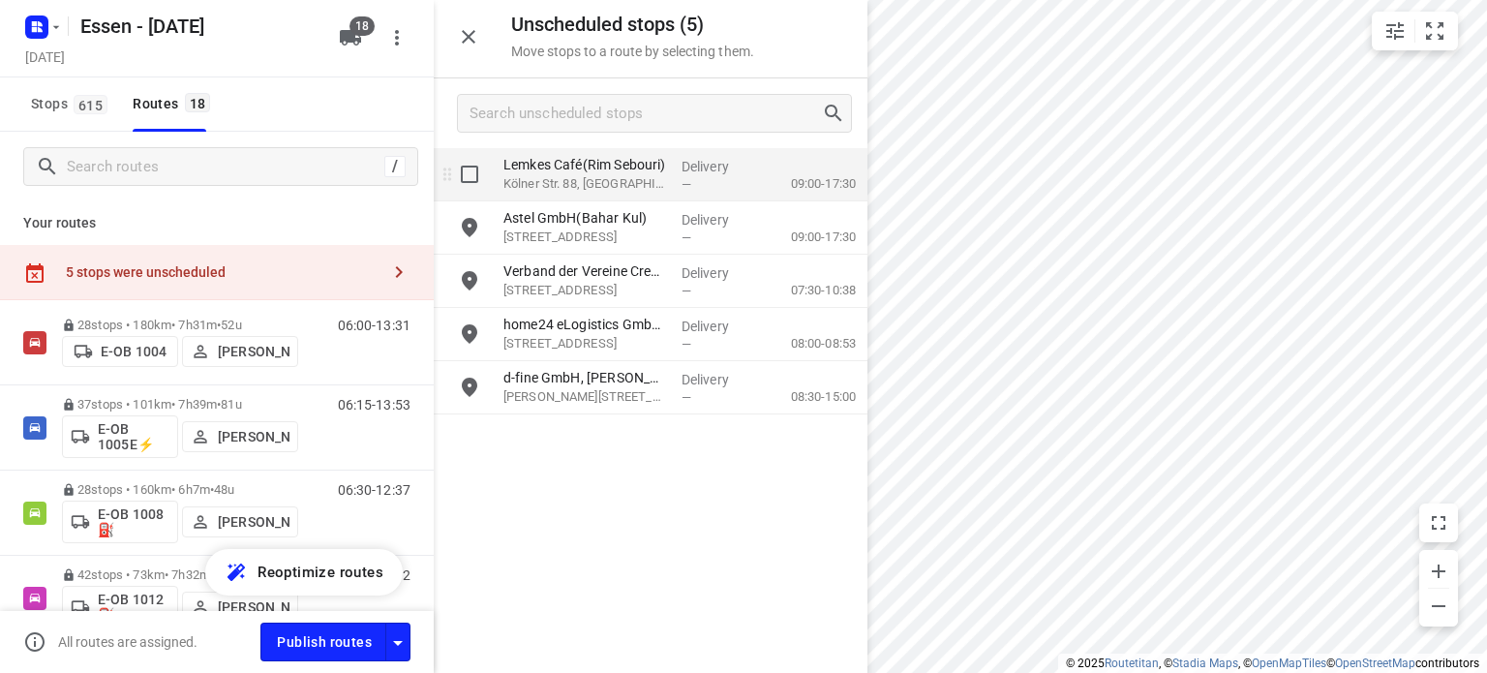
click at [549, 179] on p "Kölner Str. 88, Dormagen" at bounding box center [584, 183] width 163 height 19
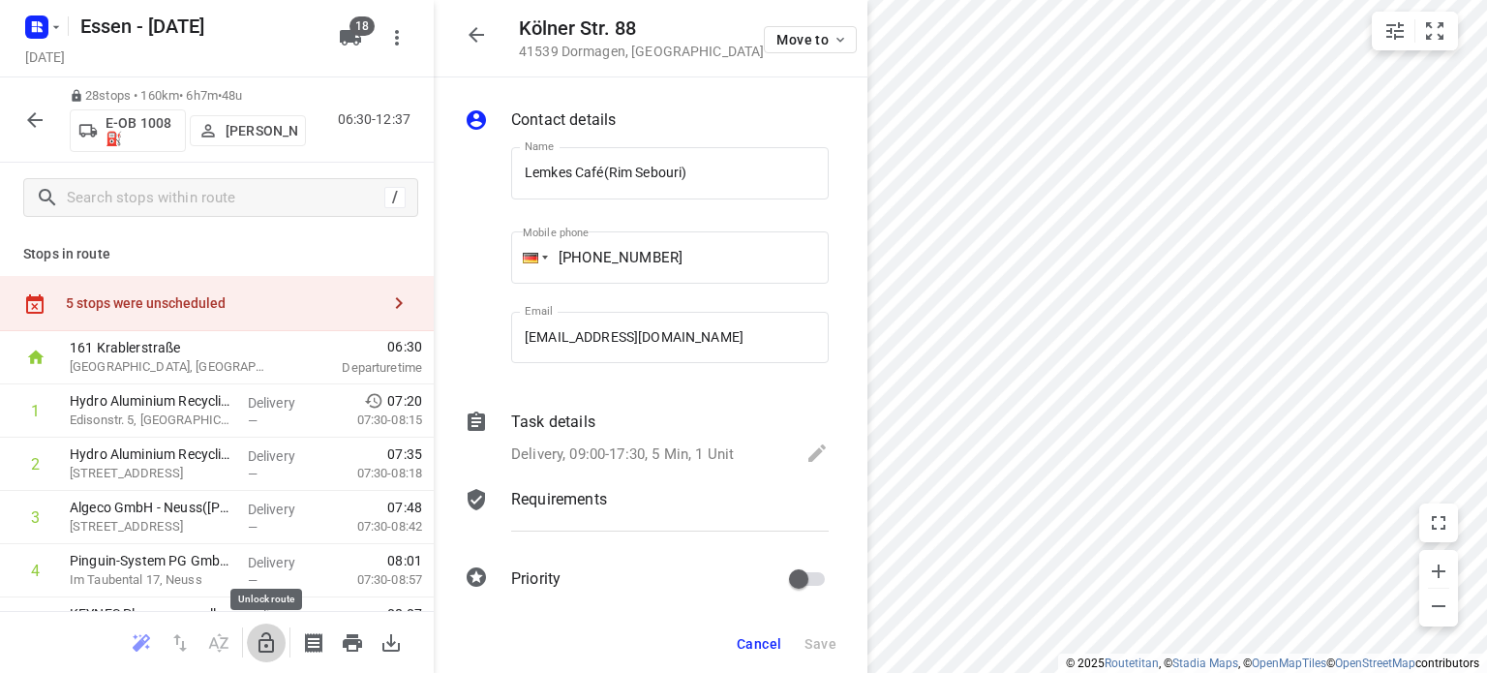
click at [263, 644] on icon "button" at bounding box center [266, 642] width 23 height 23
click at [464, 40] on button "button" at bounding box center [476, 34] width 39 height 39
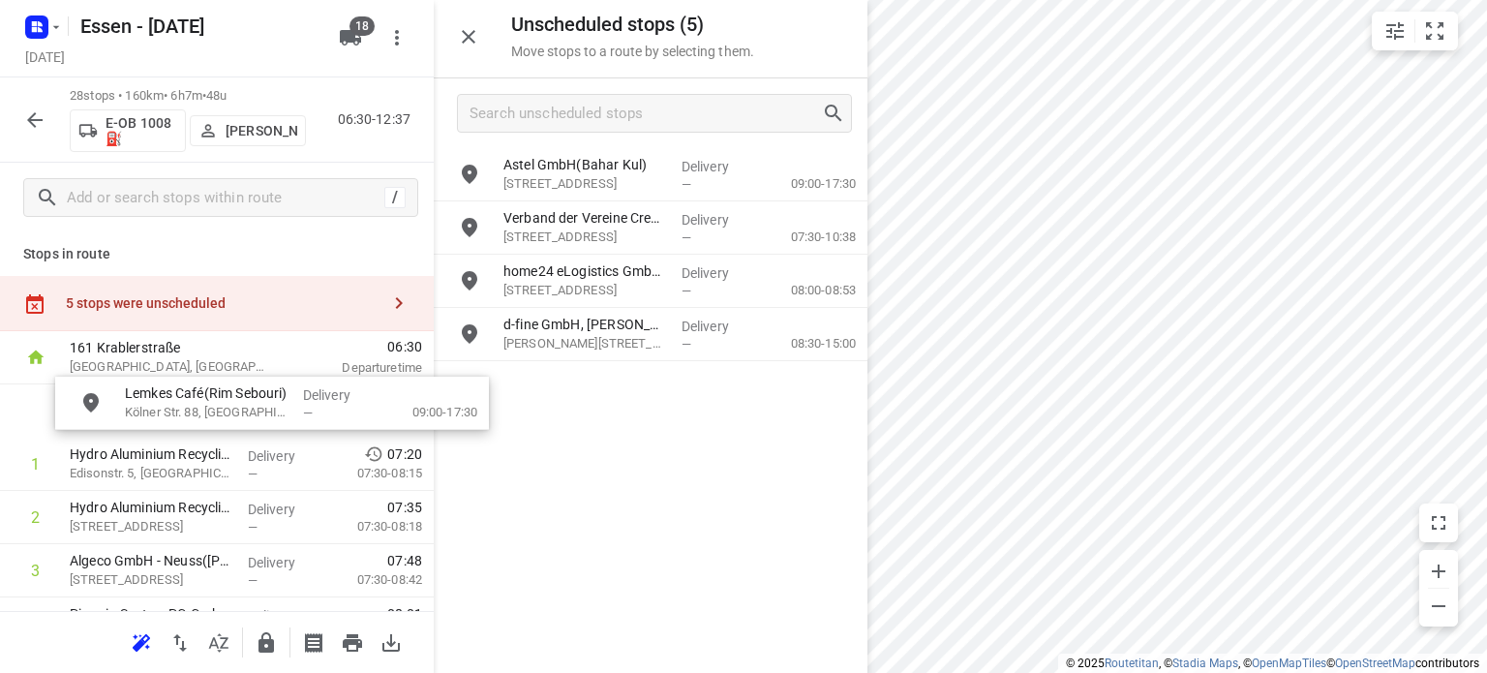
drag, startPoint x: 539, startPoint y: 173, endPoint x: 150, endPoint y: 404, distance: 452.2
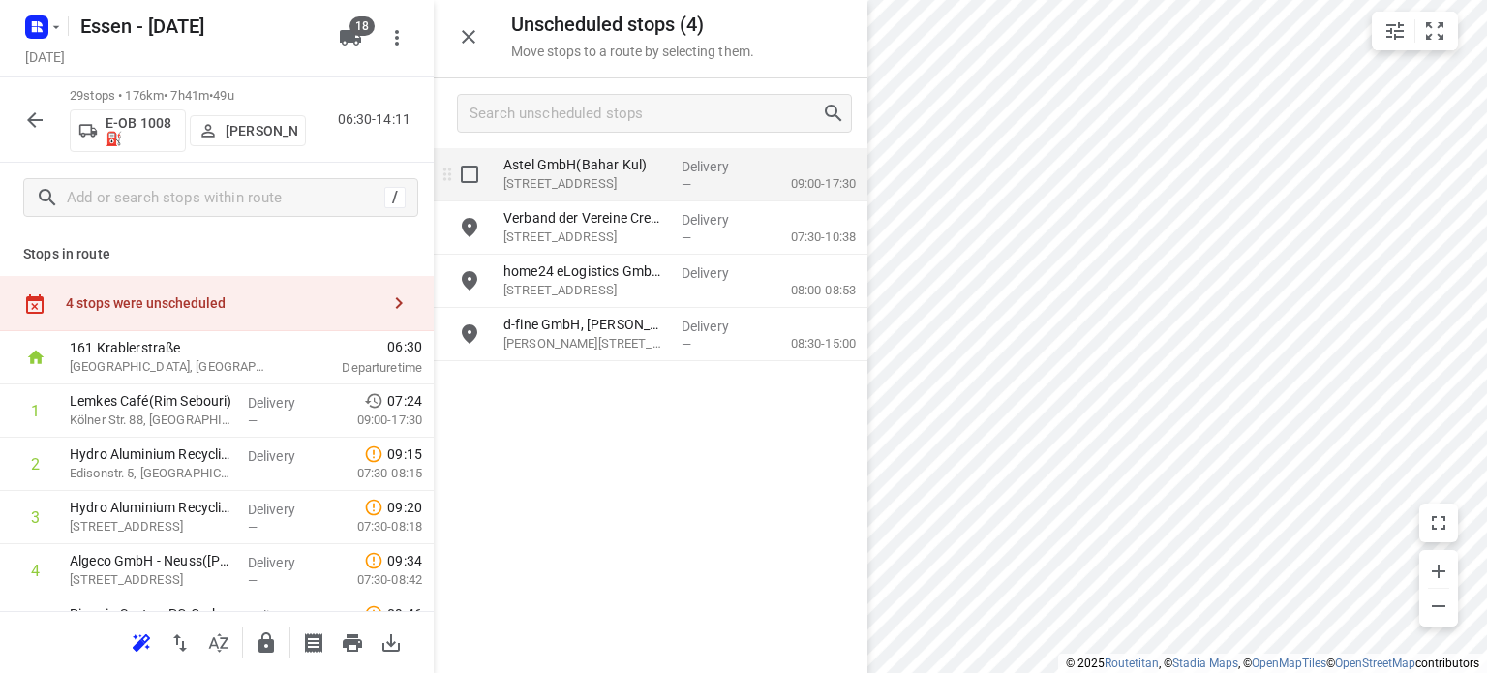
click at [636, 171] on p "Astel GmbH(Bahar Kul)" at bounding box center [584, 164] width 163 height 19
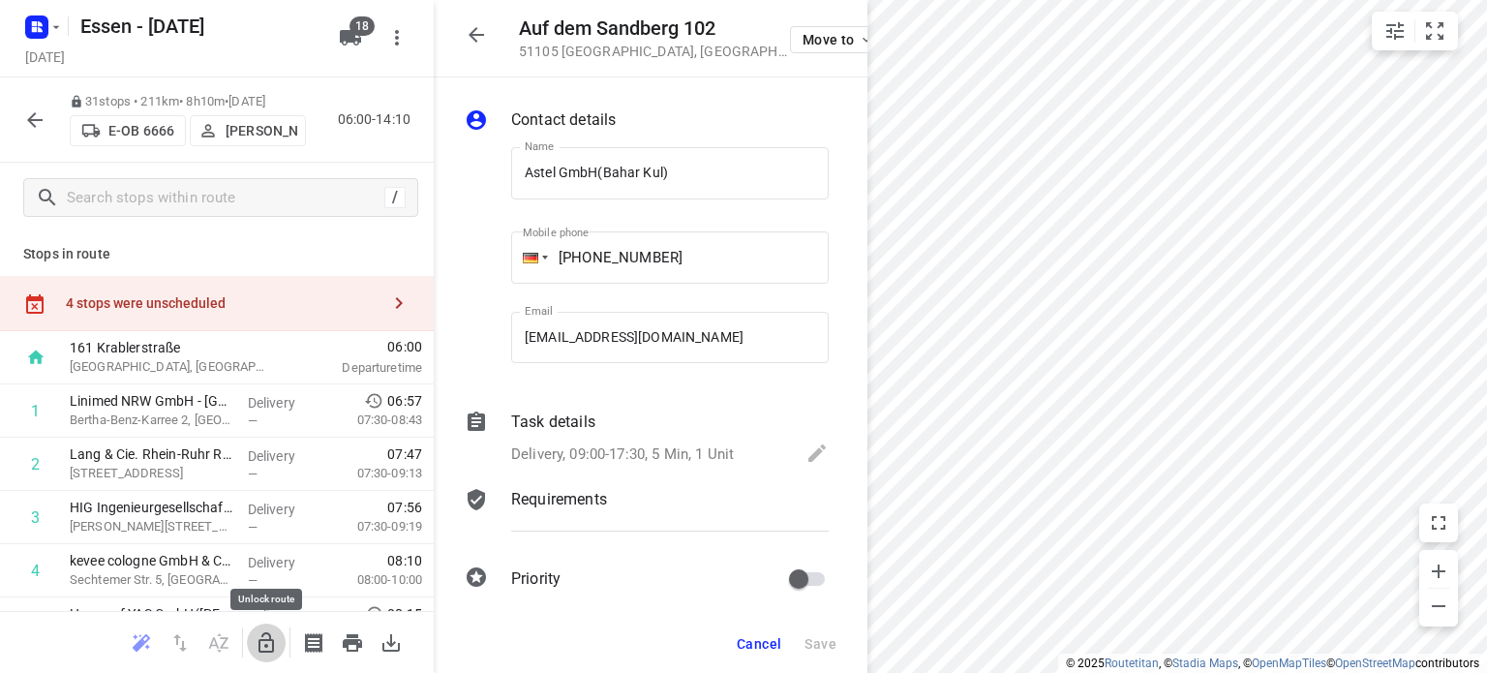
click at [271, 653] on icon "button" at bounding box center [266, 642] width 23 height 23
click at [476, 34] on icon "button" at bounding box center [476, 34] width 15 height 15
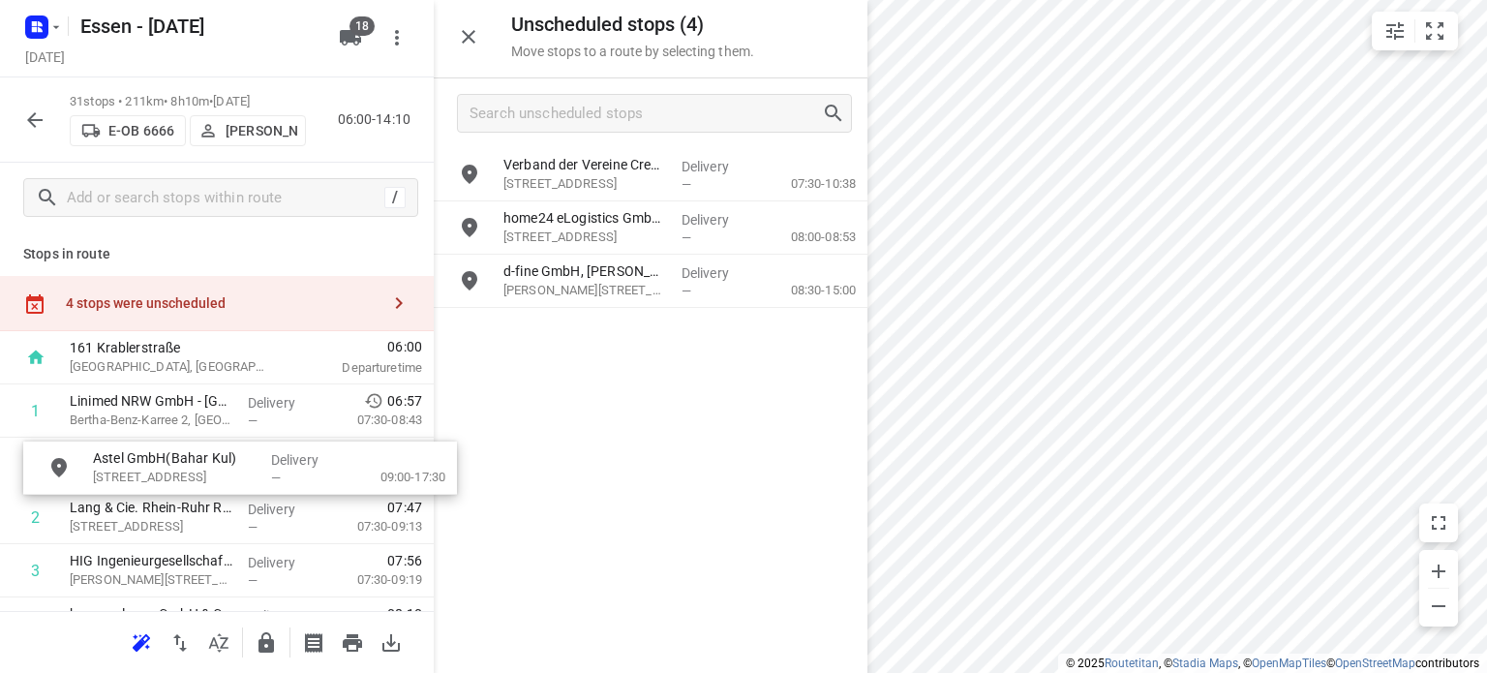
drag, startPoint x: 556, startPoint y: 182, endPoint x: 116, endPoint y: 483, distance: 532.7
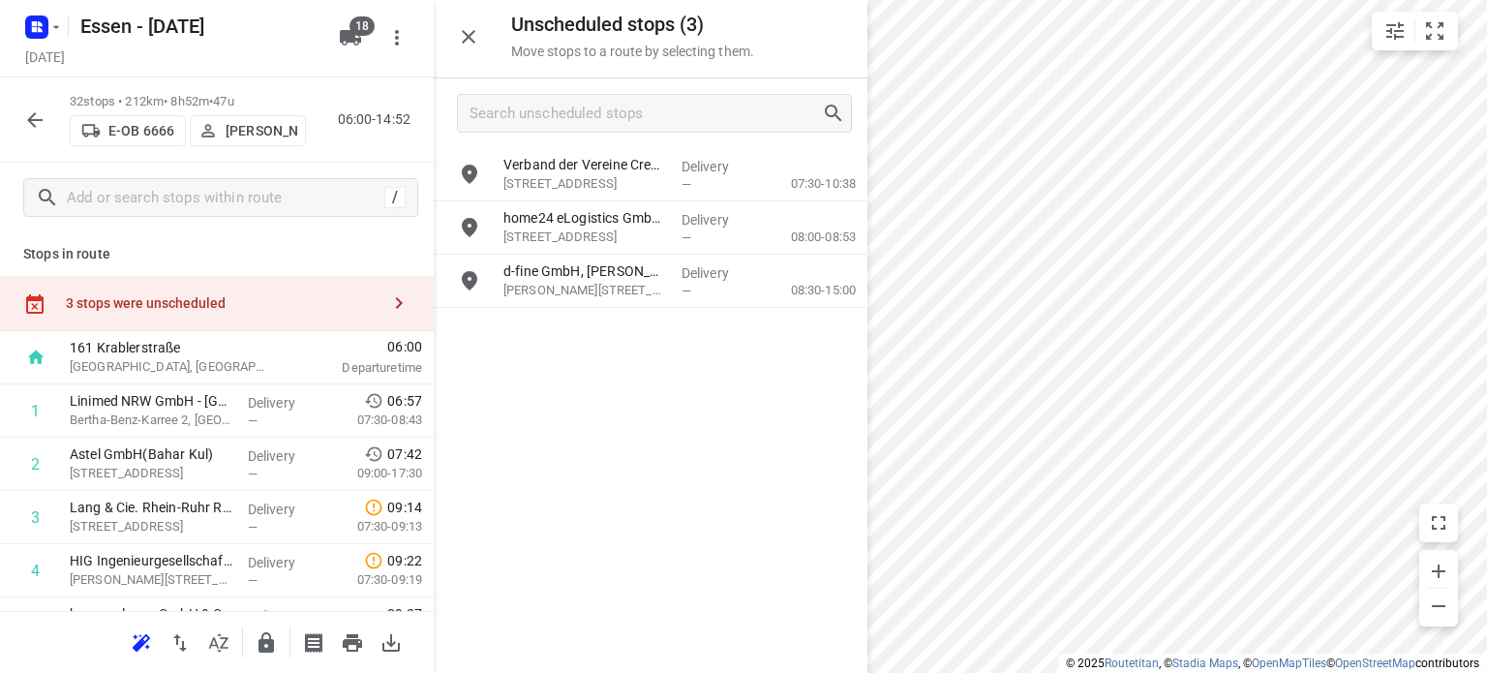
click at [34, 123] on icon "button" at bounding box center [34, 119] width 23 height 23
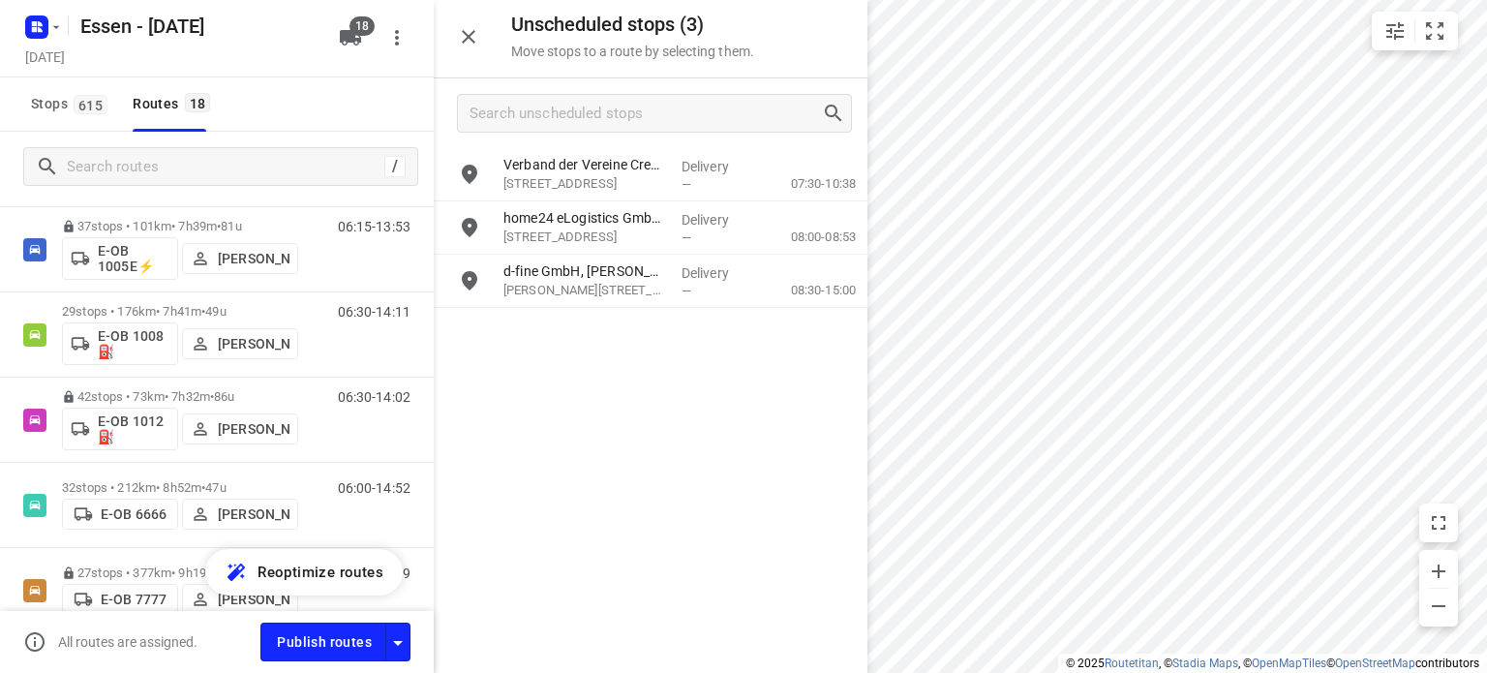
scroll to position [166, 0]
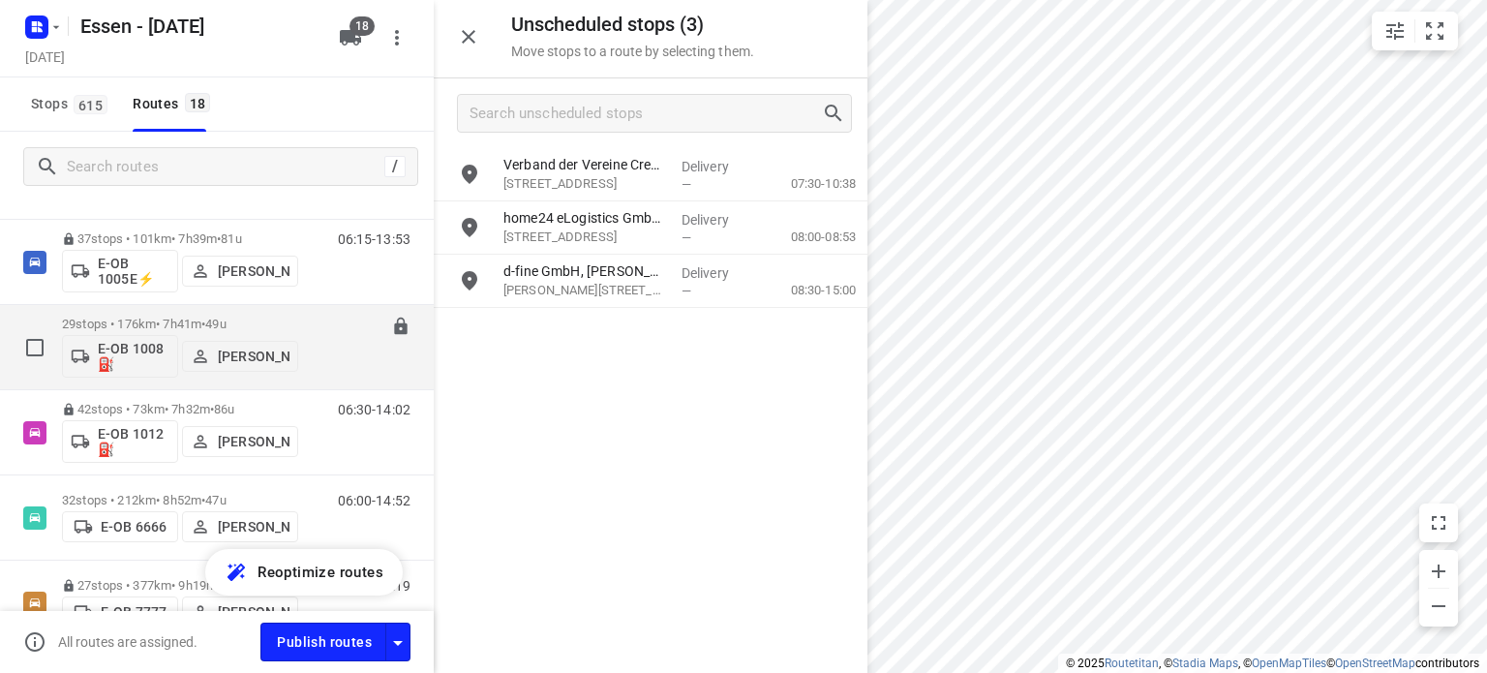
click at [205, 320] on span "•" at bounding box center [203, 324] width 4 height 15
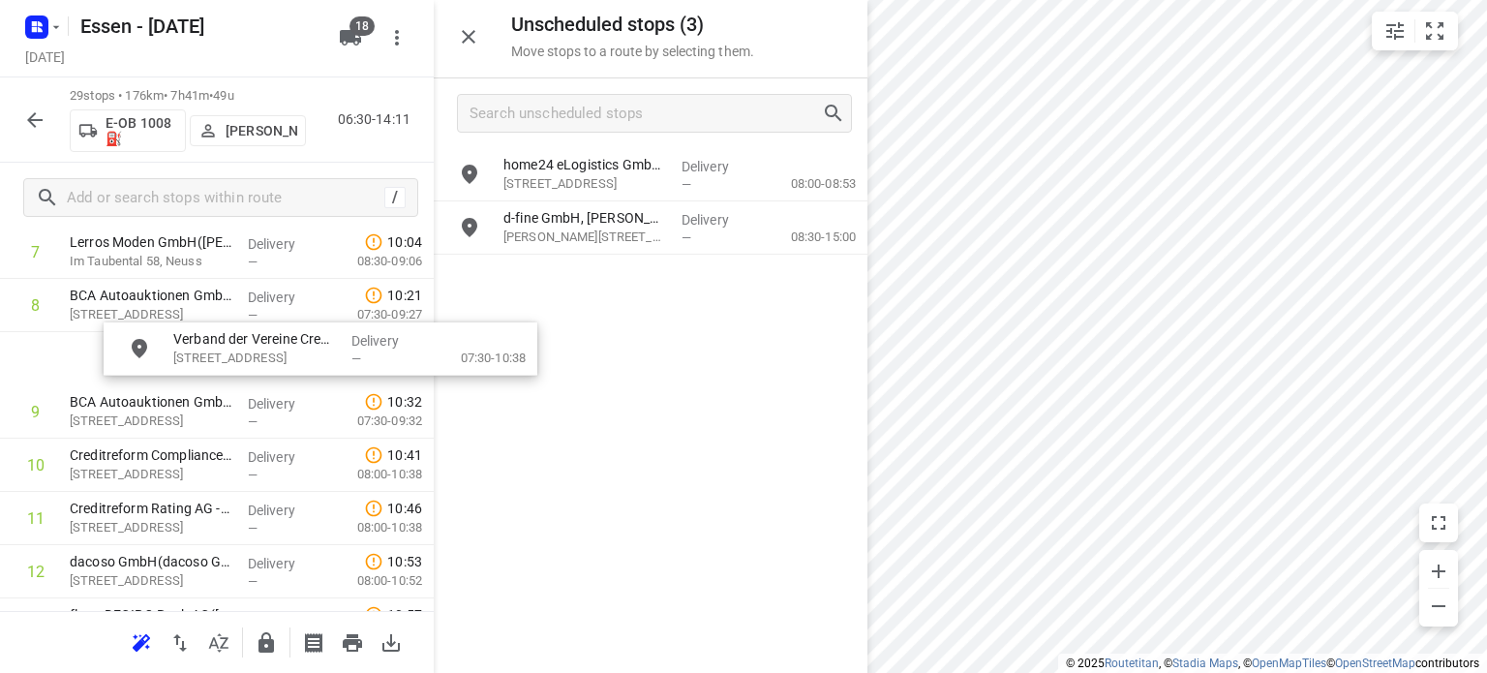
scroll to position [477, 15]
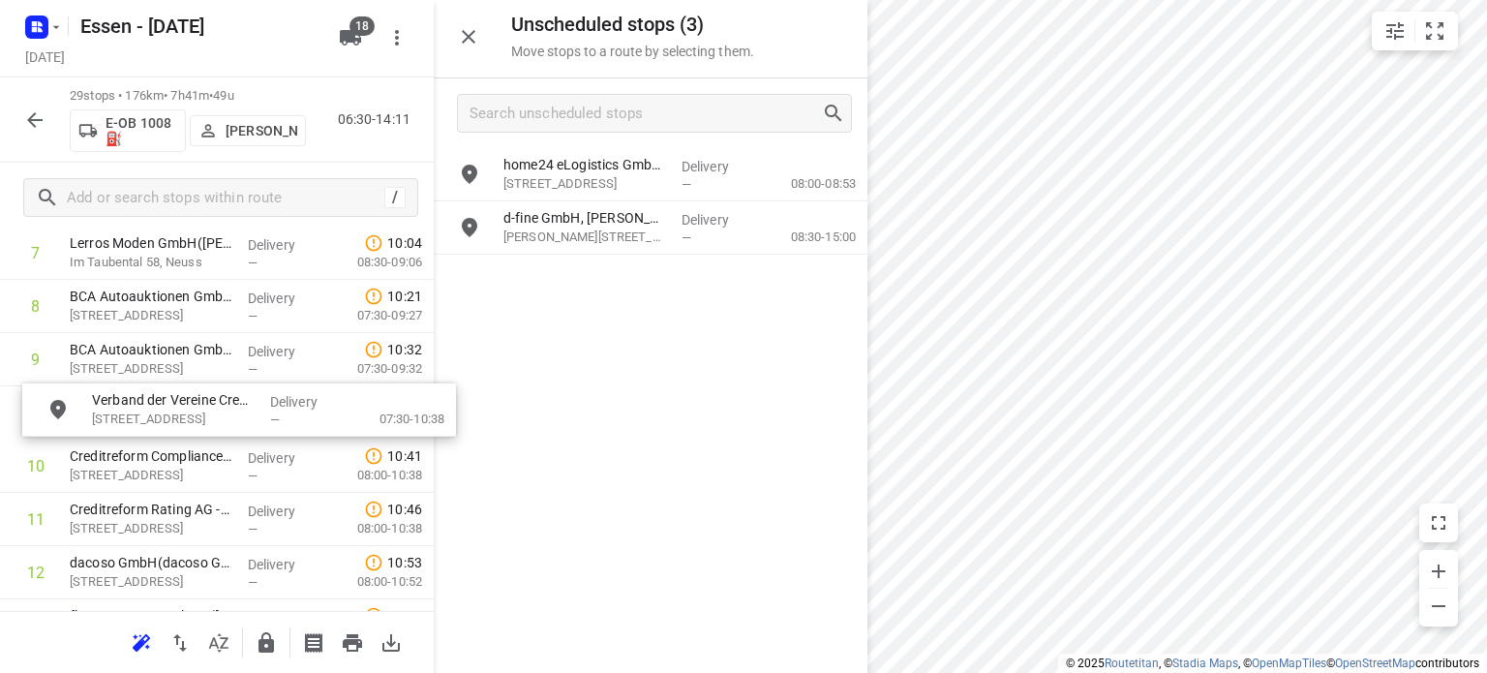
drag, startPoint x: 582, startPoint y: 168, endPoint x: 147, endPoint y: 410, distance: 497.5
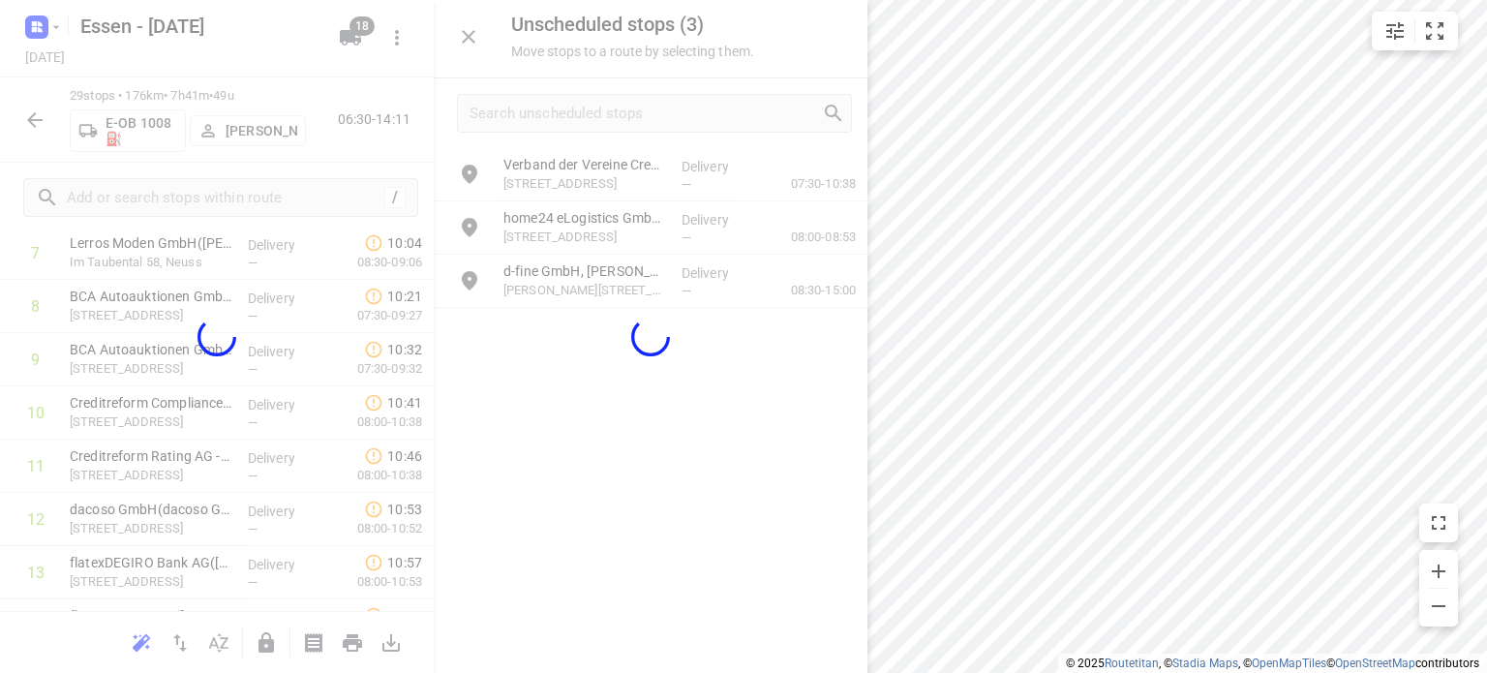
scroll to position [477, 0]
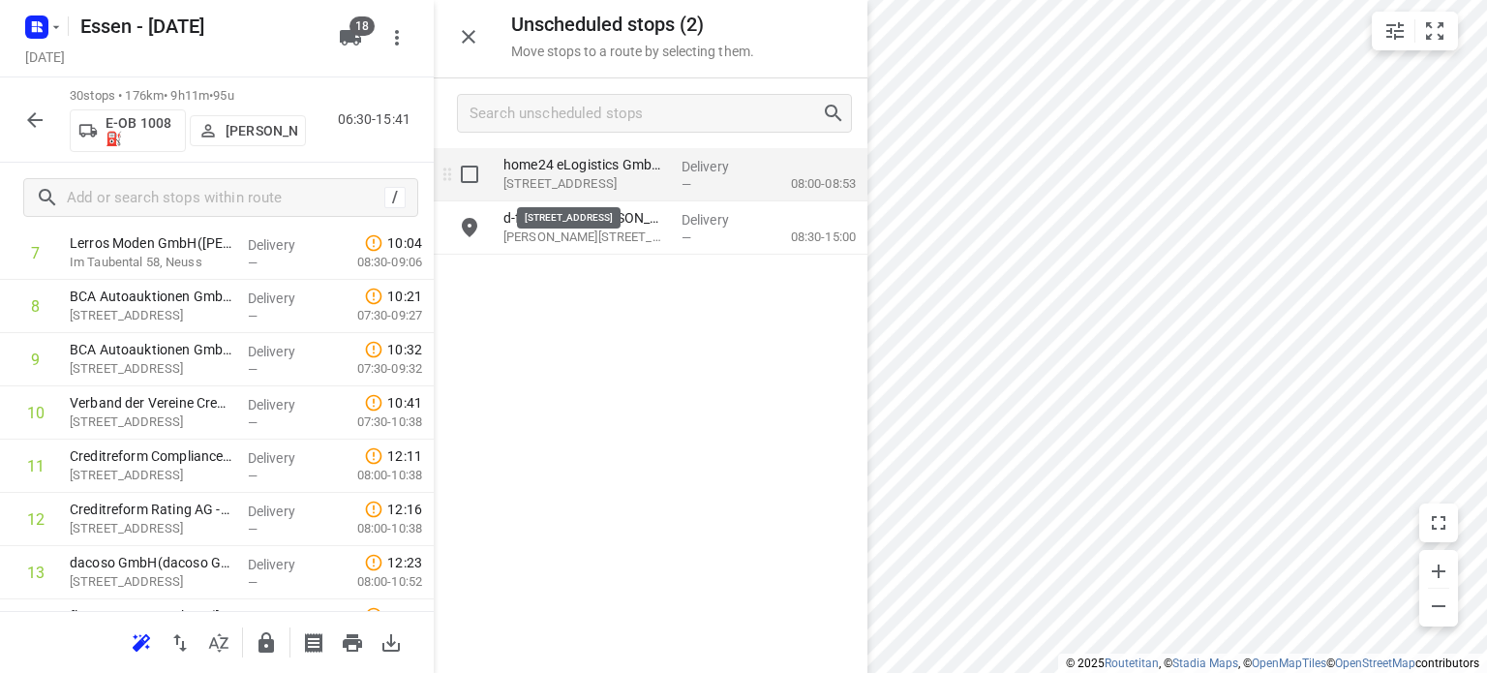
click at [560, 184] on p "[STREET_ADDRESS]" at bounding box center [584, 183] width 163 height 19
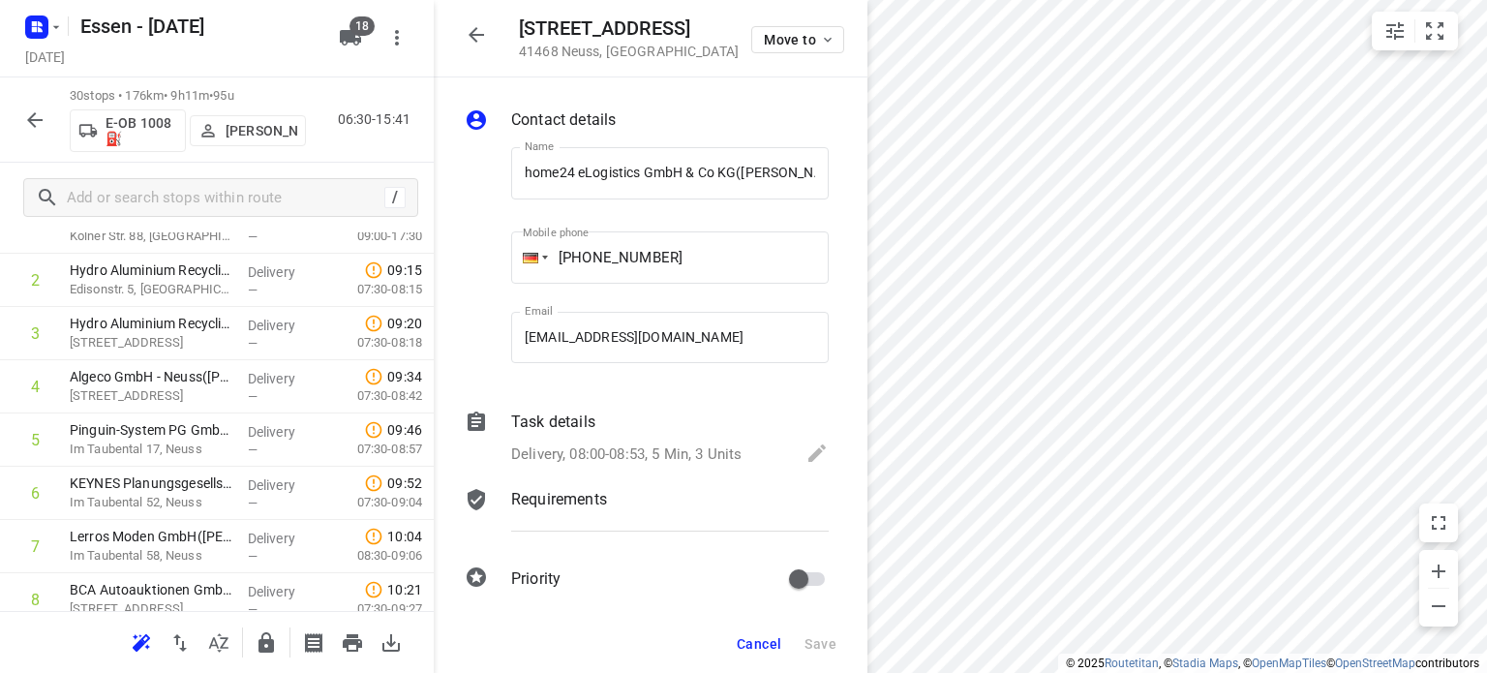
scroll to position [204, 0]
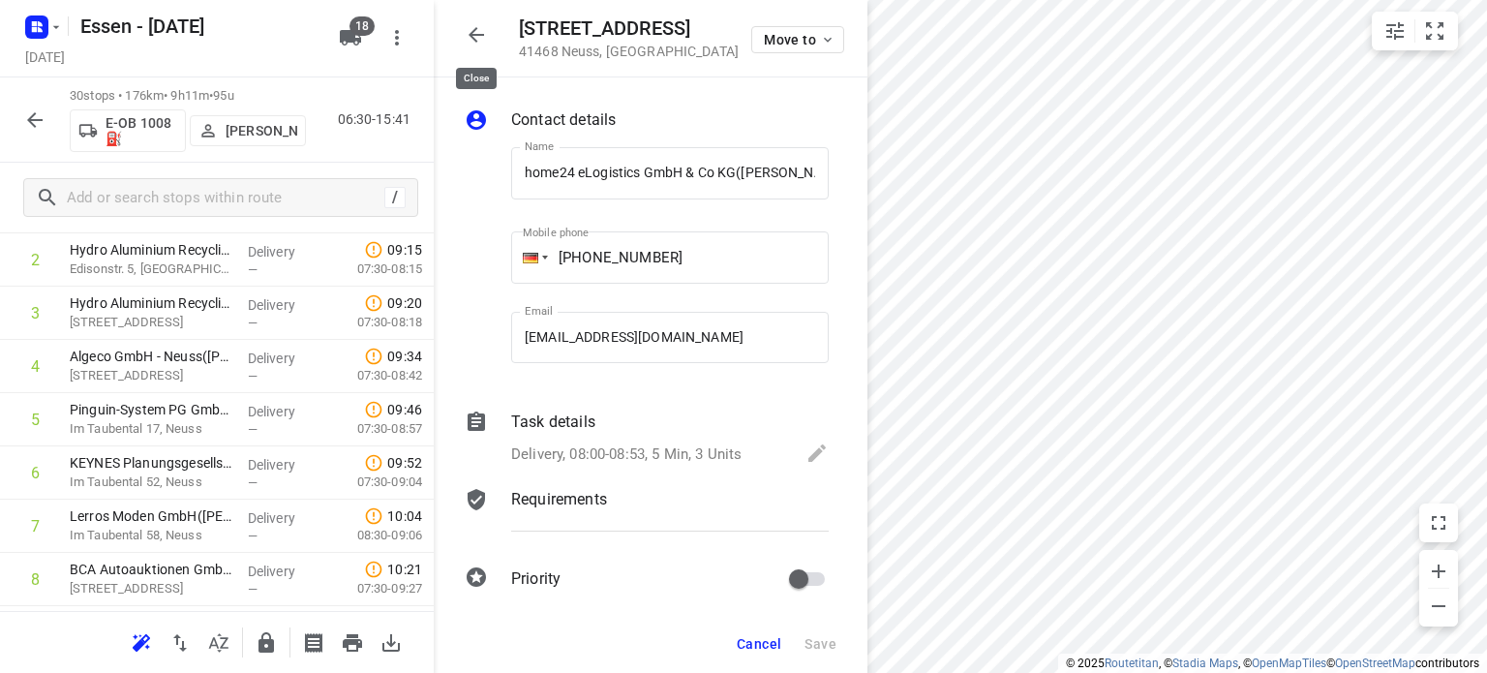
click at [475, 35] on icon "button" at bounding box center [476, 34] width 15 height 15
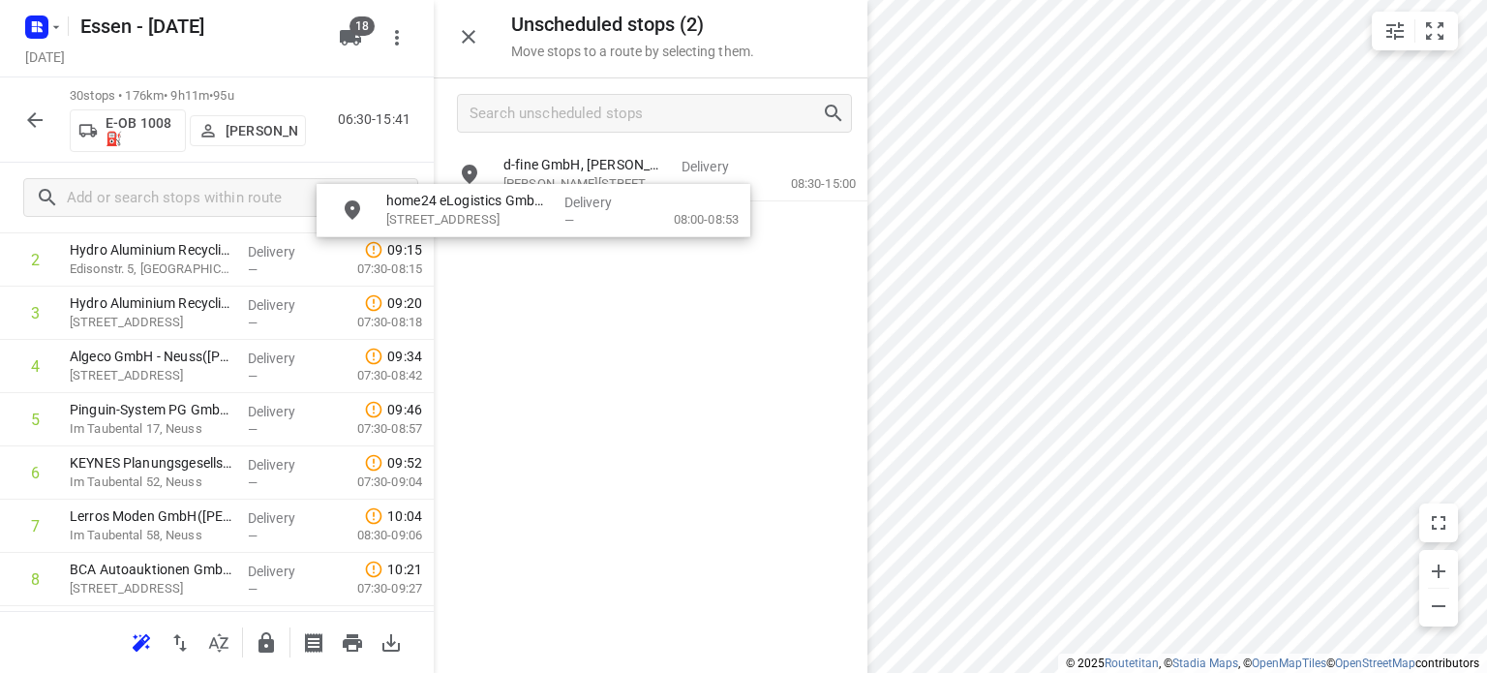
scroll to position [179, 0]
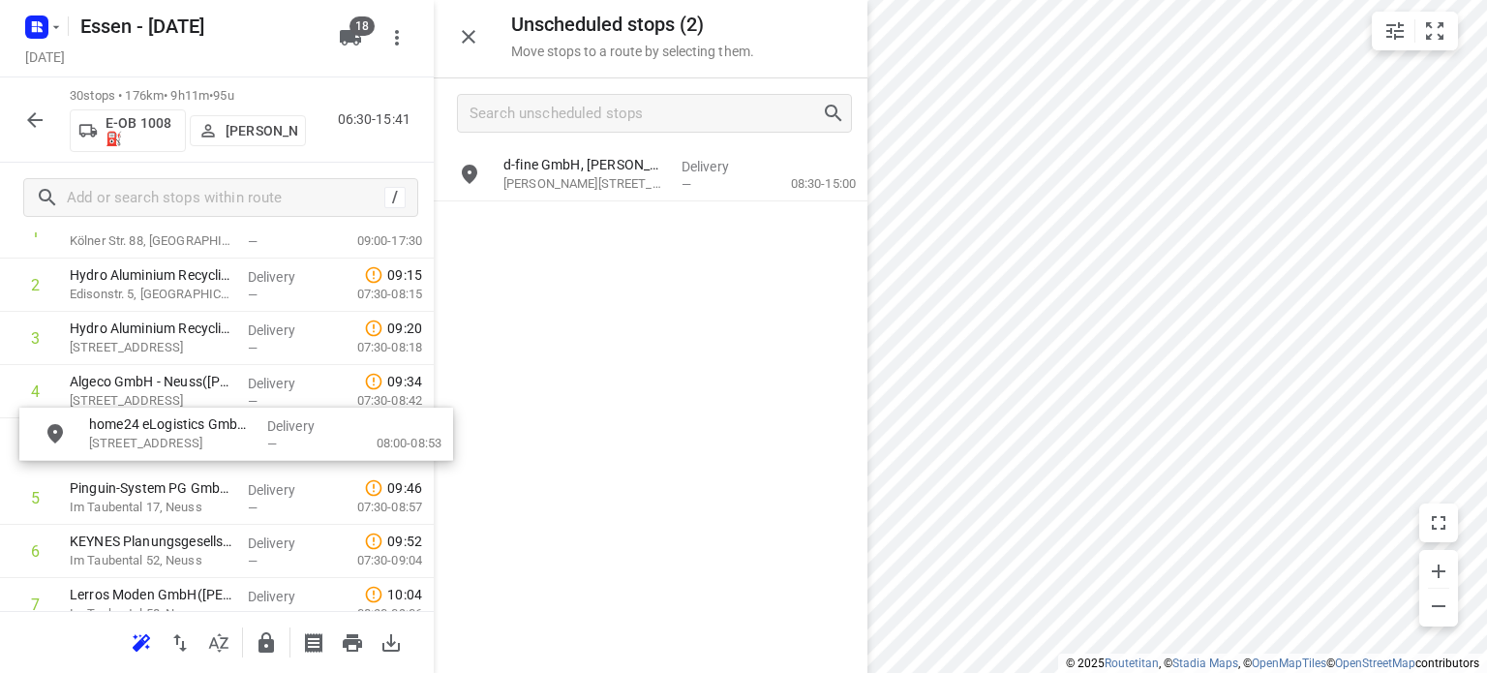
drag, startPoint x: 581, startPoint y: 173, endPoint x: 156, endPoint y: 433, distance: 497.9
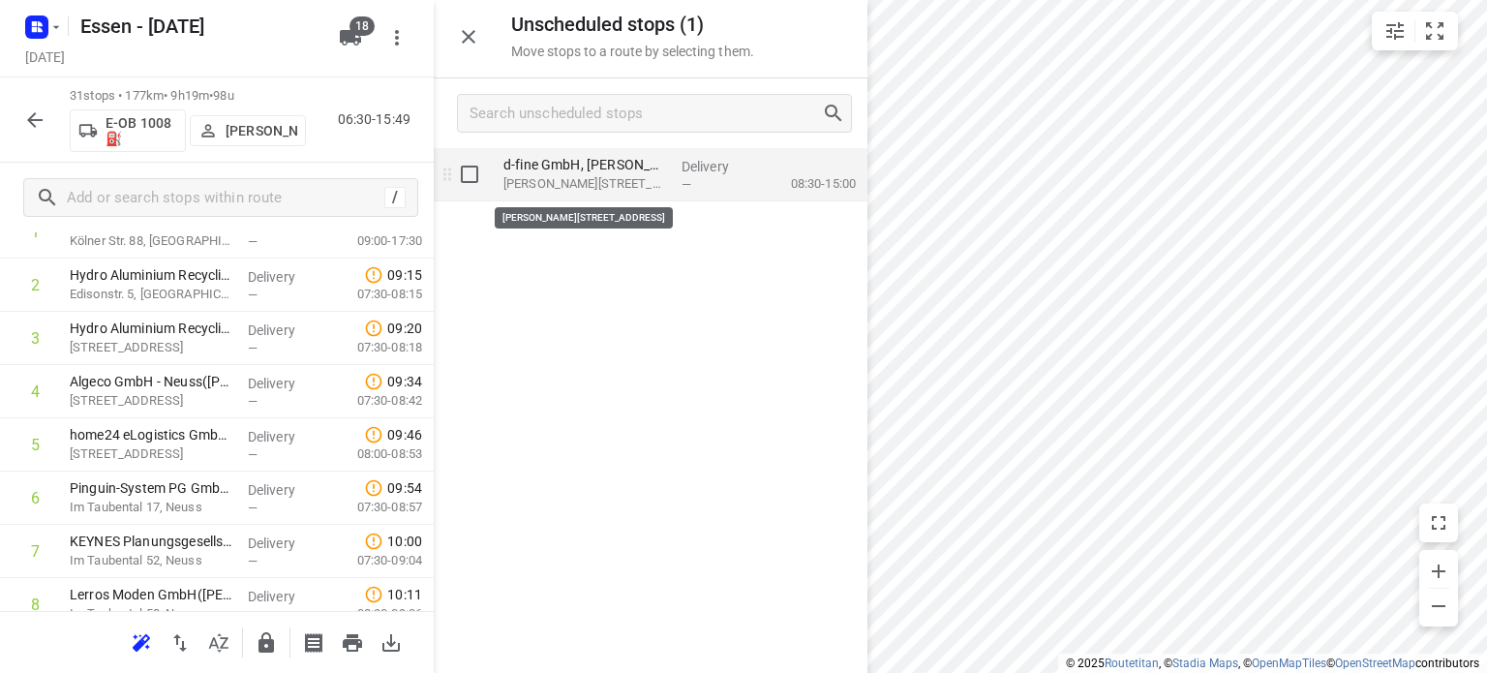
click at [590, 181] on p "Gustaf-Gründgens-Platz 5, Düsseldorf" at bounding box center [584, 183] width 163 height 19
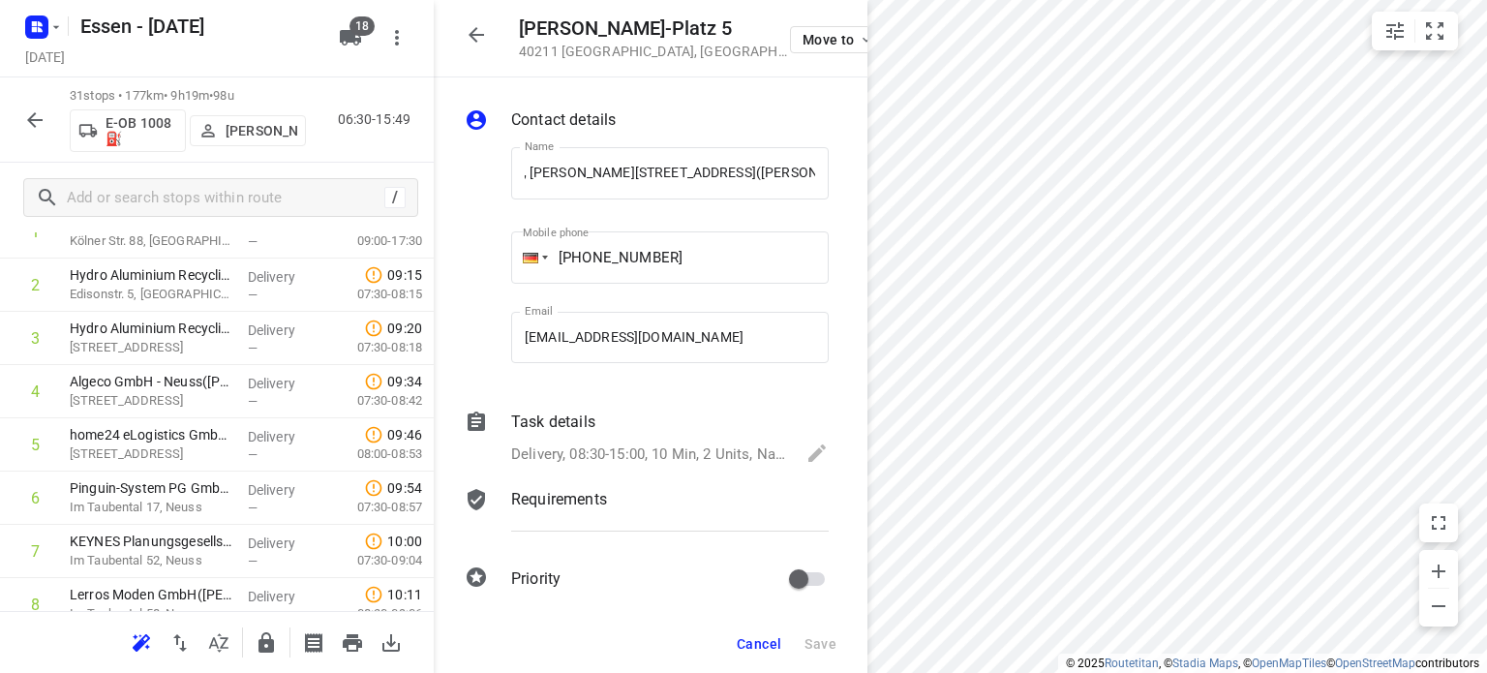
scroll to position [0, 0]
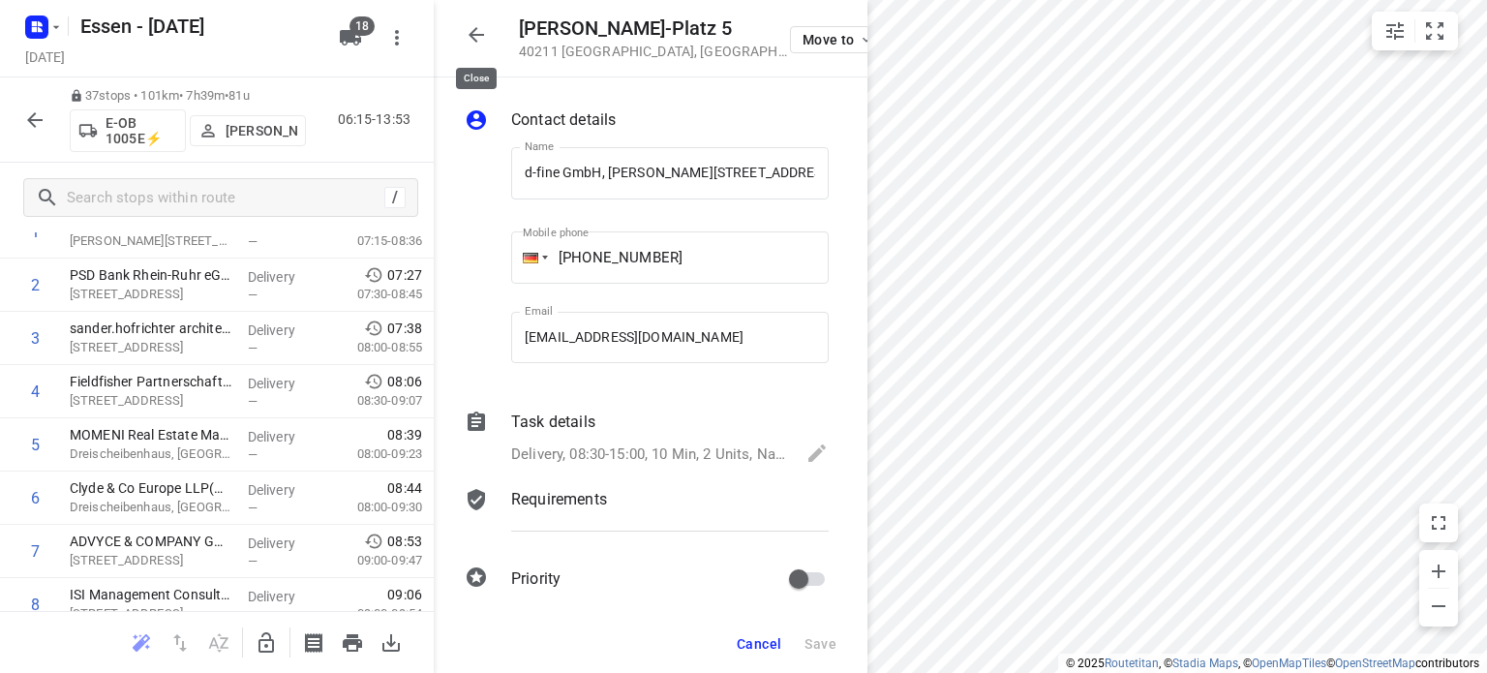
click at [471, 43] on icon "button" at bounding box center [476, 34] width 23 height 23
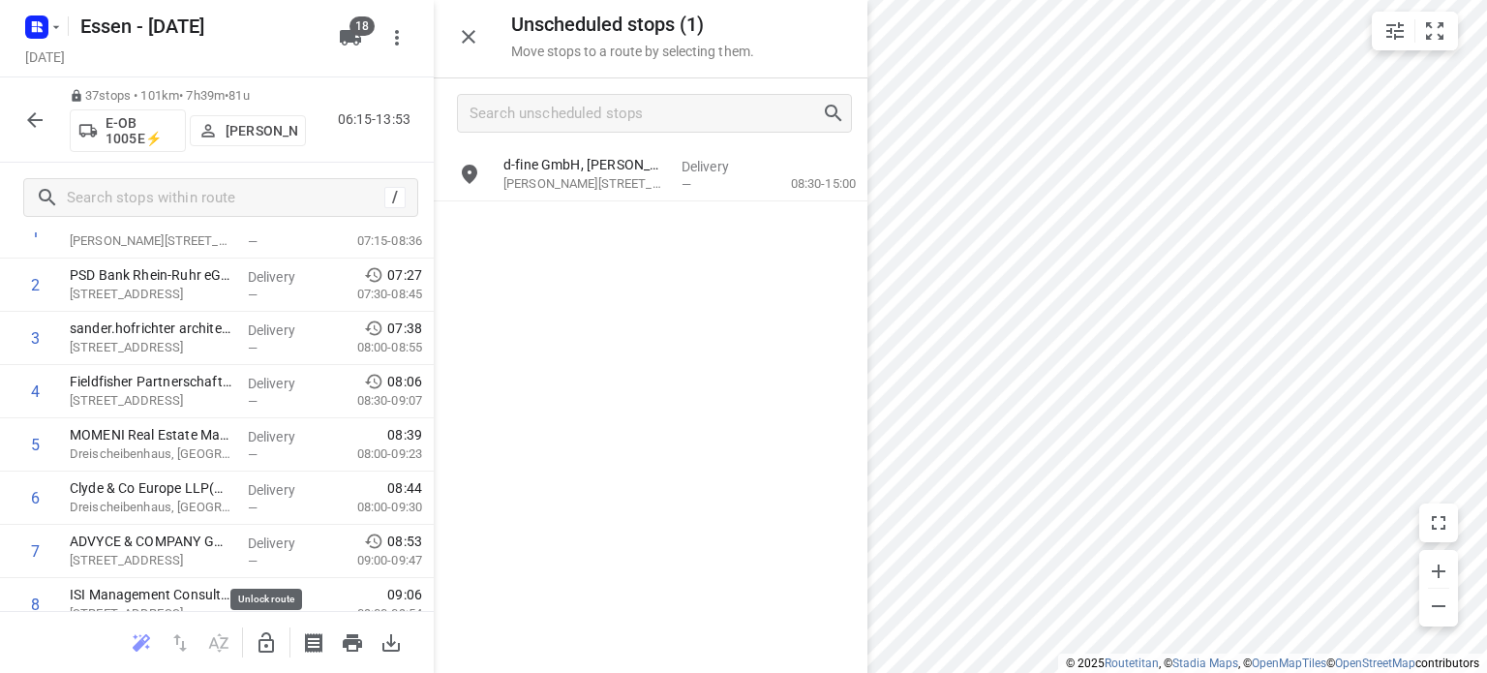
click at [264, 642] on icon "button" at bounding box center [266, 642] width 23 height 23
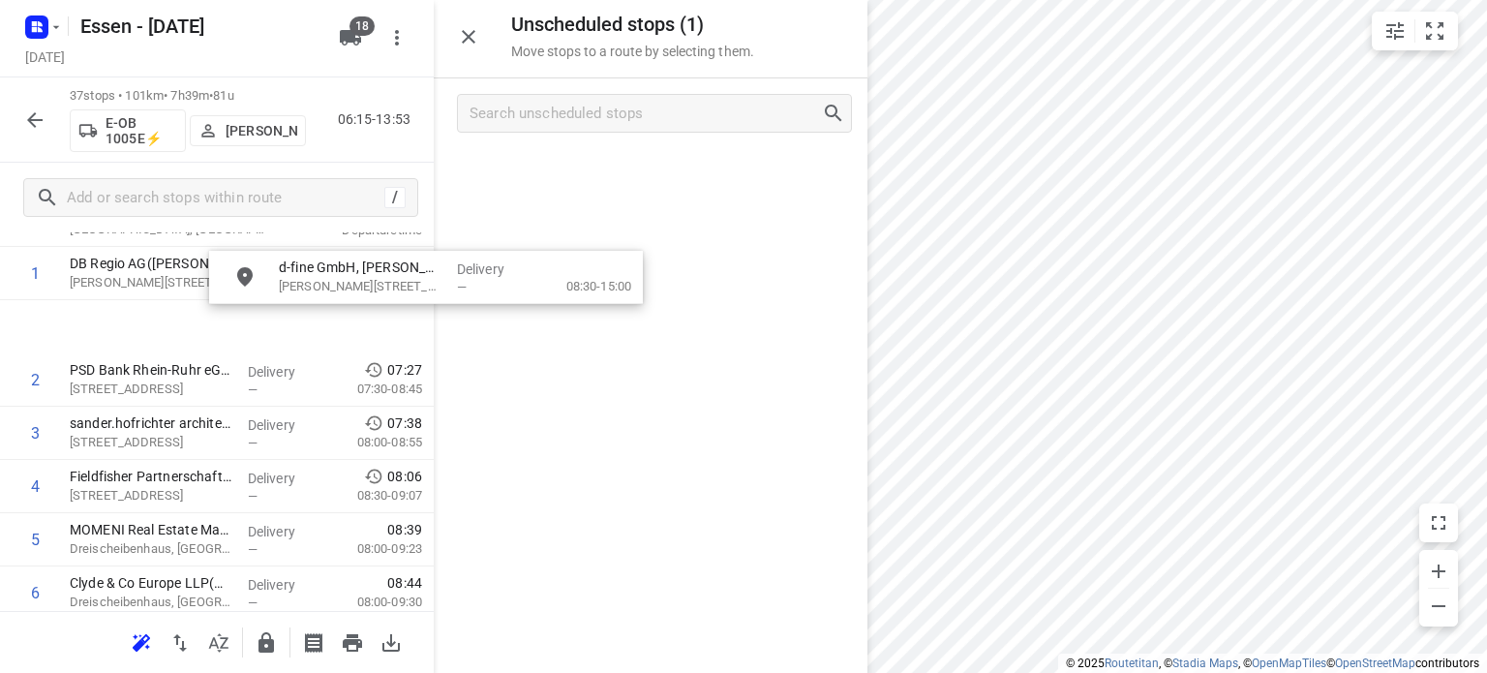
scroll to position [133, 15]
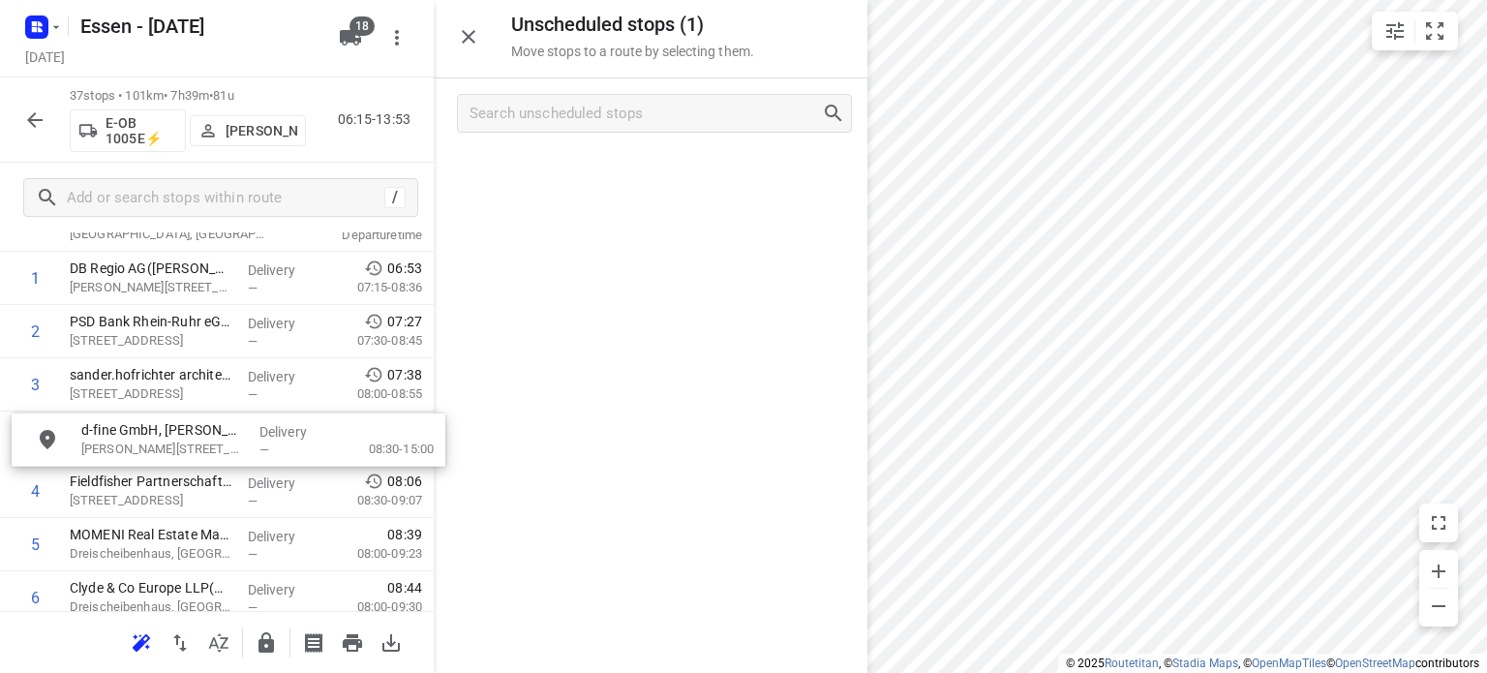
drag, startPoint x: 532, startPoint y: 170, endPoint x: 101, endPoint y: 436, distance: 506.7
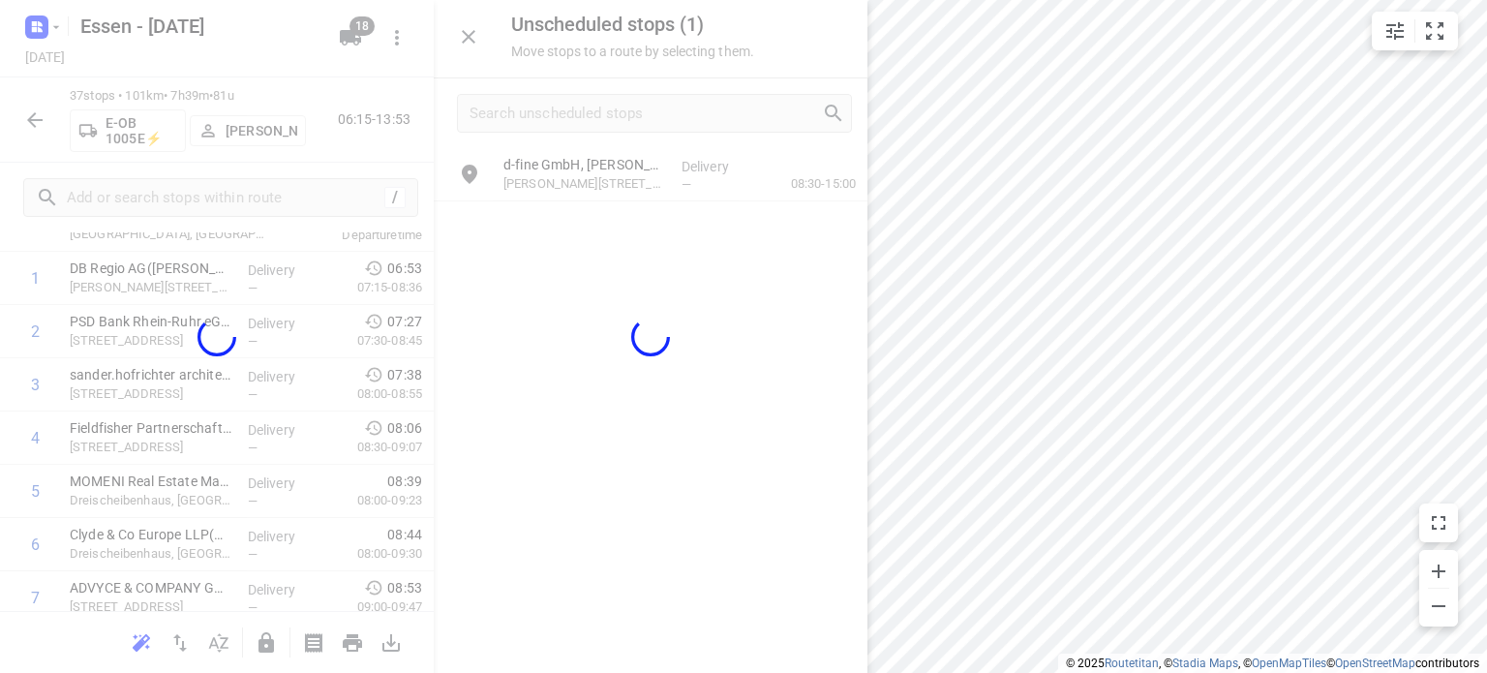
scroll to position [133, 0]
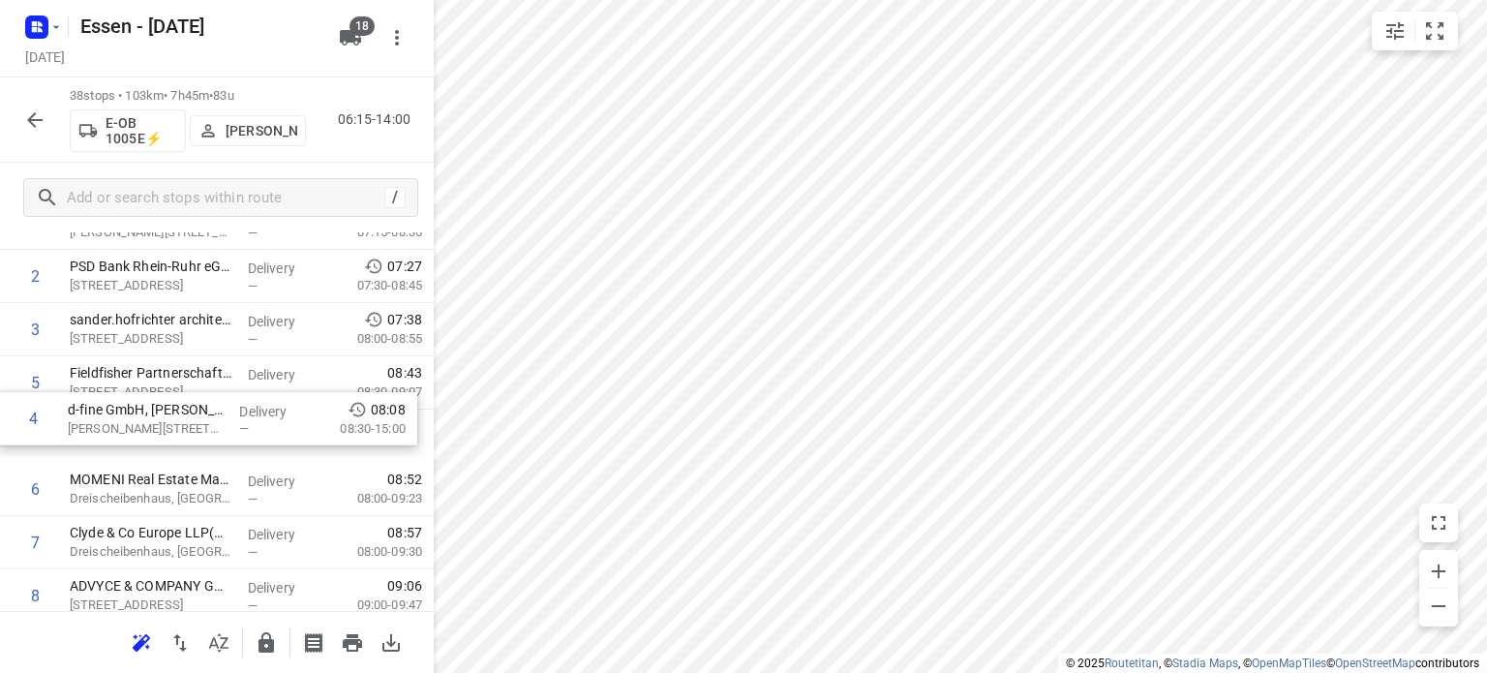
drag, startPoint x: 186, startPoint y: 385, endPoint x: 184, endPoint y: 432, distance: 46.5
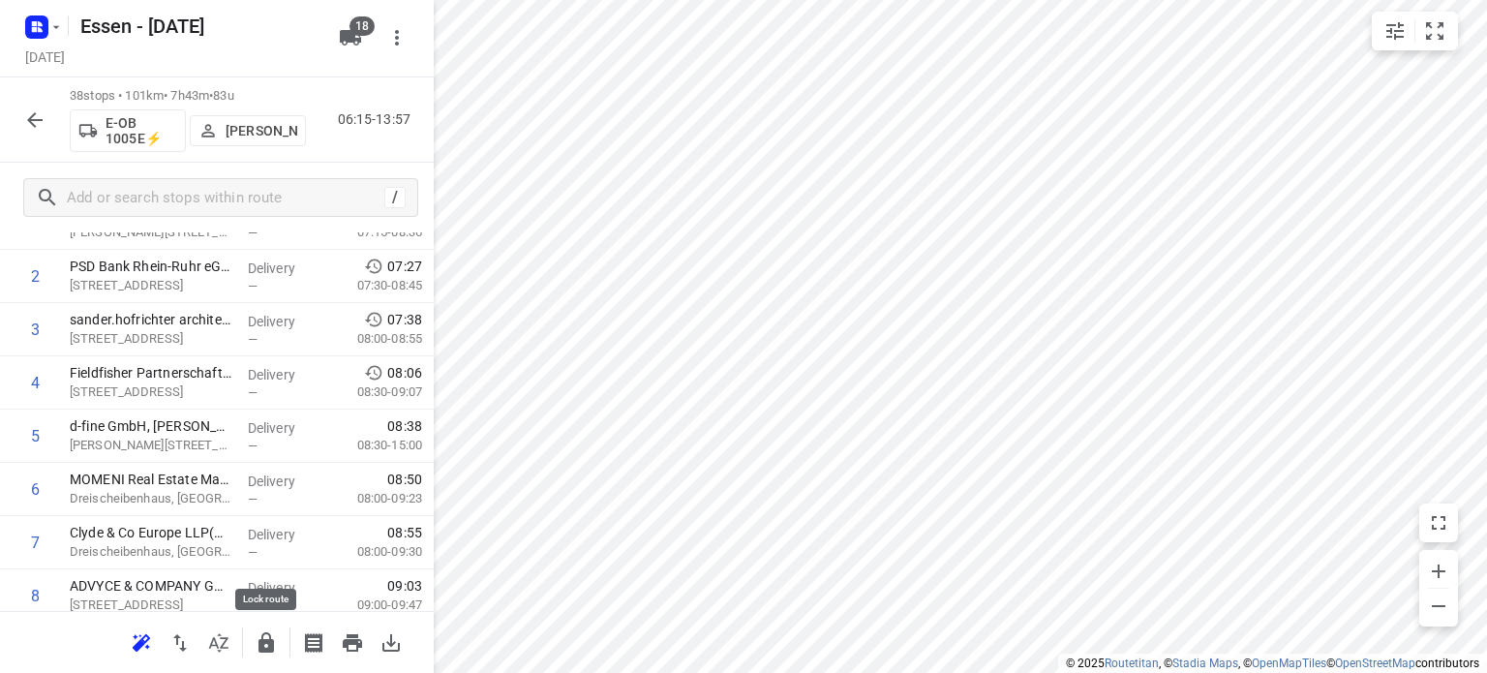
click at [266, 647] on icon "button" at bounding box center [265, 642] width 15 height 20
click at [35, 123] on icon "button" at bounding box center [34, 119] width 23 height 23
